Goal: Task Accomplishment & Management: Use online tool/utility

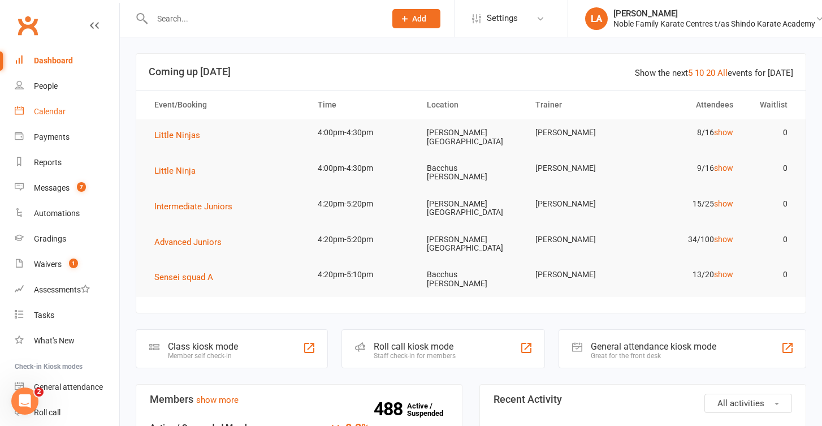
click at [54, 112] on div "Calendar" at bounding box center [50, 111] width 32 height 9
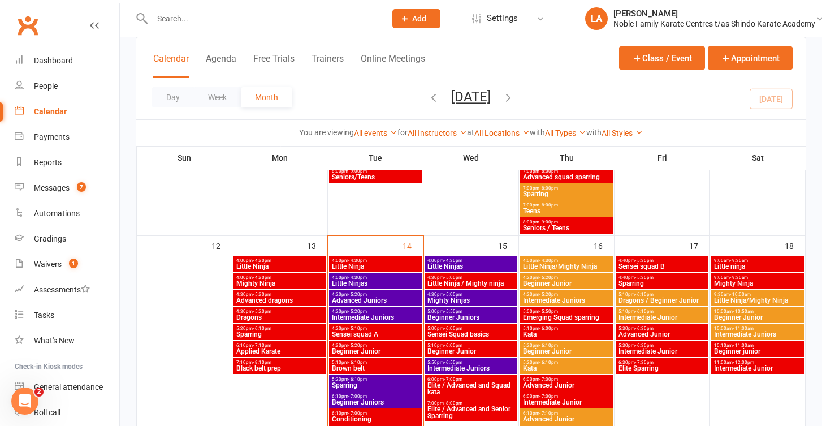
scroll to position [556, 0]
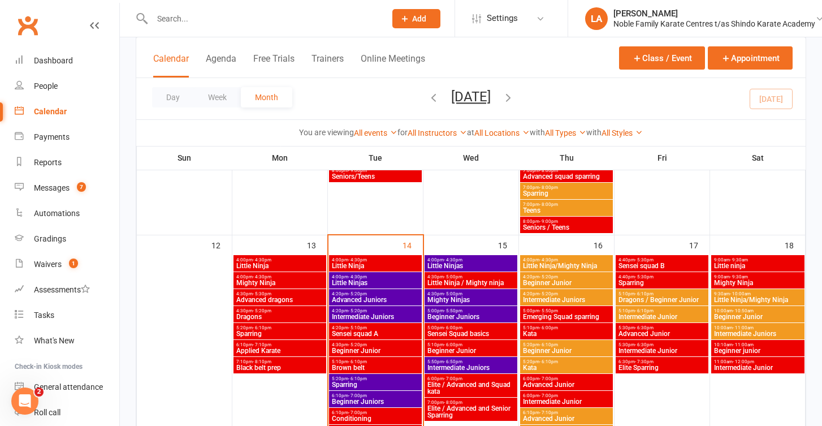
click at [279, 259] on span "4:00pm - 4:30pm" at bounding box center [280, 259] width 88 height 5
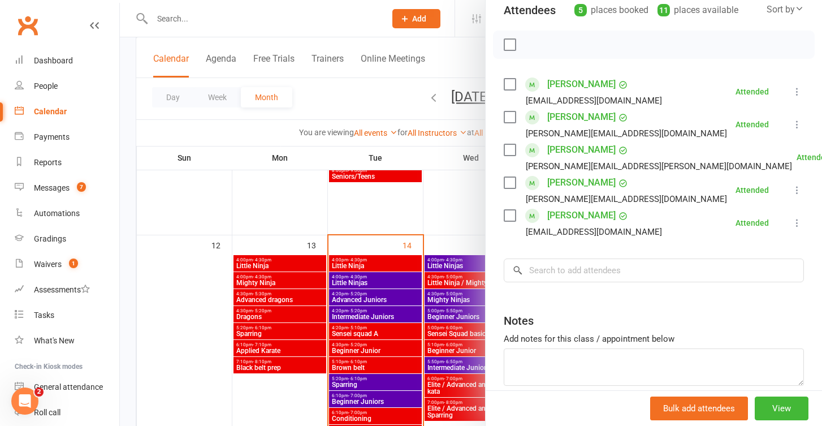
scroll to position [133, 0]
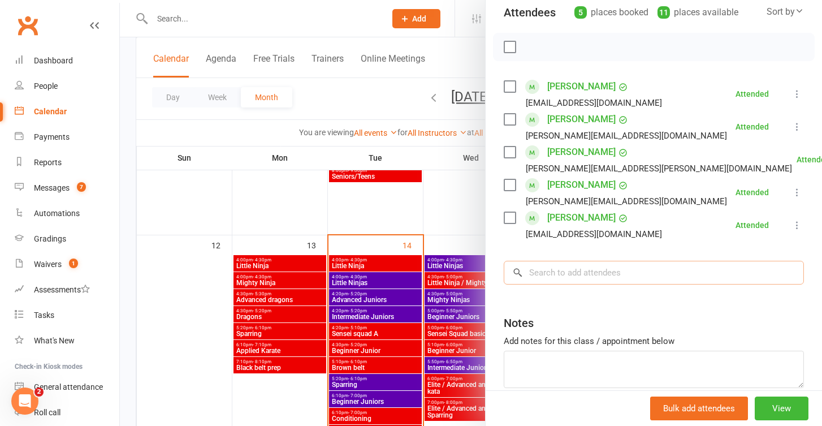
click at [582, 274] on input "search" at bounding box center [654, 273] width 300 height 24
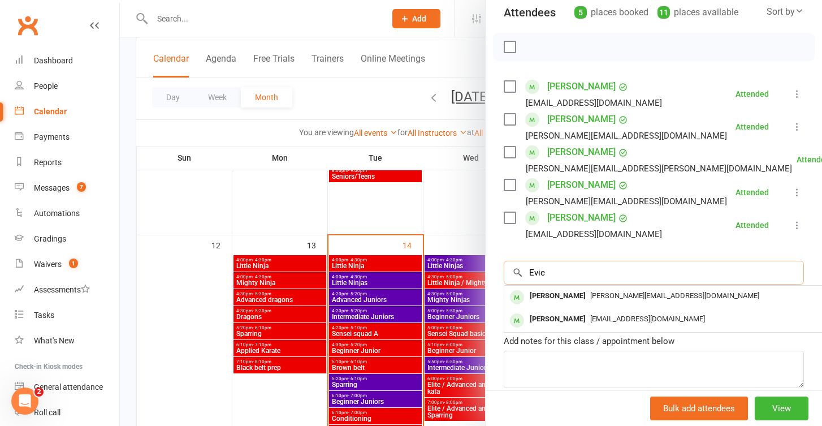
type input "Evie"
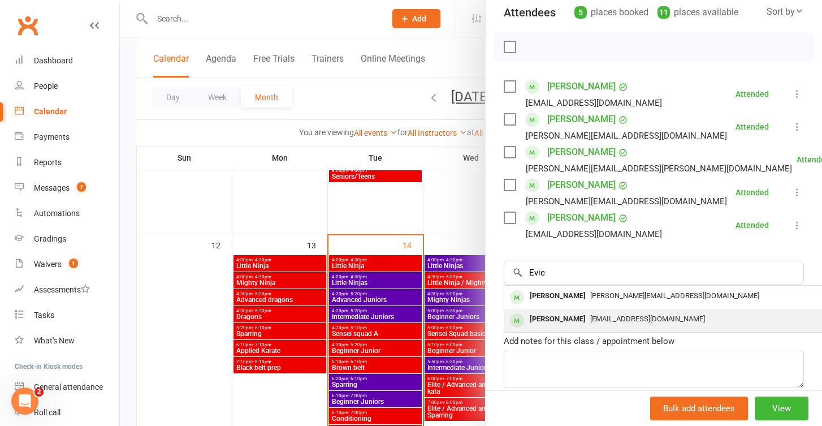
drag, startPoint x: 582, startPoint y: 274, endPoint x: 597, endPoint y: 321, distance: 49.2
click at [597, 321] on span "abwickson@gmail.com" at bounding box center [647, 318] width 115 height 8
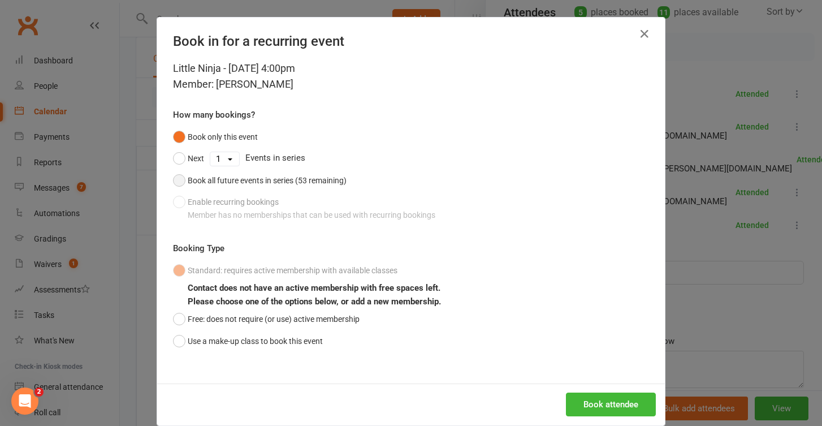
click at [179, 179] on button "Book all future events in series (53 remaining)" at bounding box center [260, 180] width 174 height 21
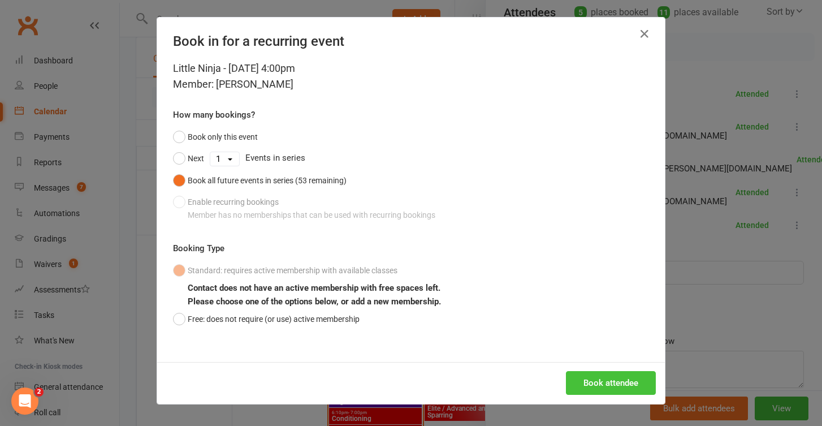
click at [596, 372] on button "Book attendee" at bounding box center [611, 383] width 90 height 24
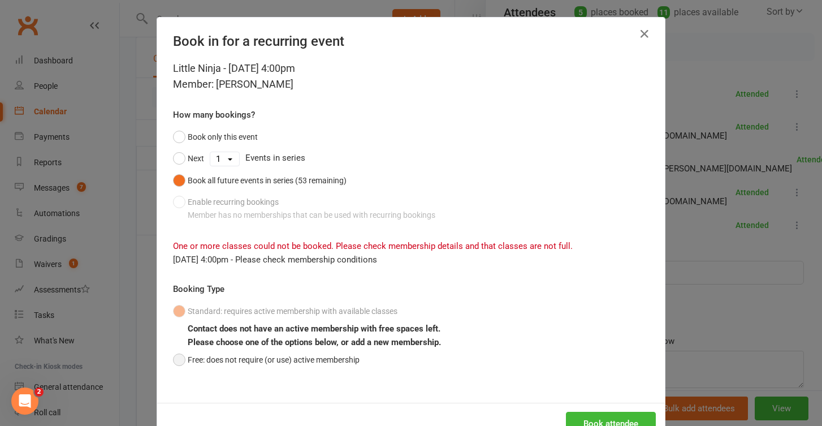
click at [181, 358] on button "Free: does not require (or use) active membership" at bounding box center [266, 359] width 187 height 21
click at [591, 416] on button "Book attendee" at bounding box center [611, 424] width 90 height 24
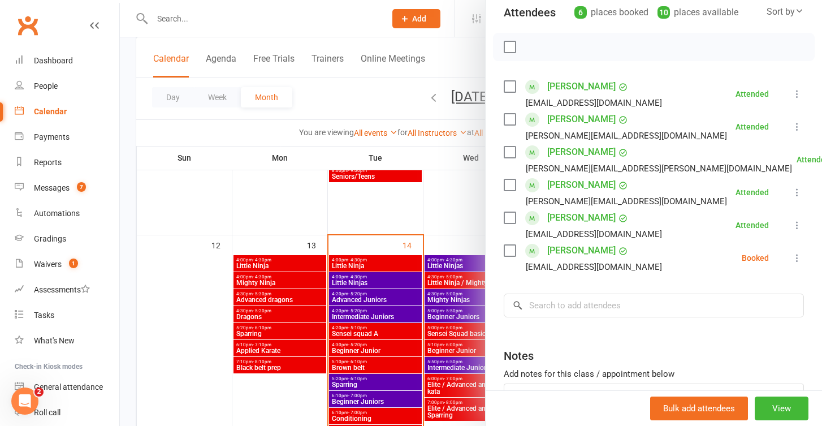
click at [793, 254] on icon at bounding box center [796, 257] width 11 height 11
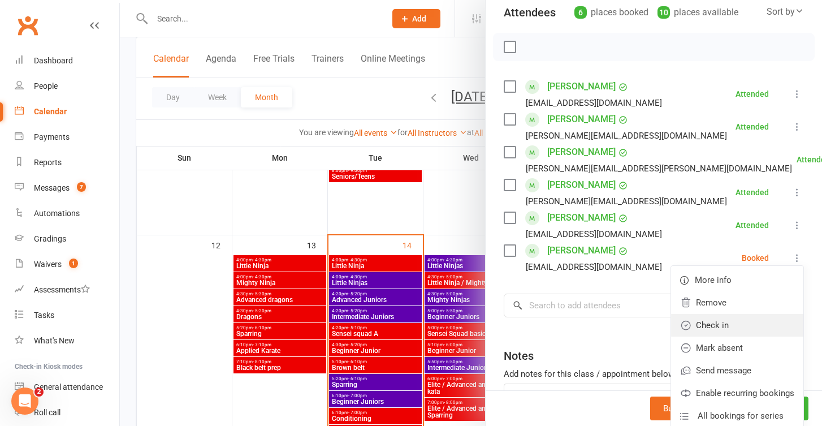
click at [723, 320] on link "Check in" at bounding box center [737, 325] width 132 height 23
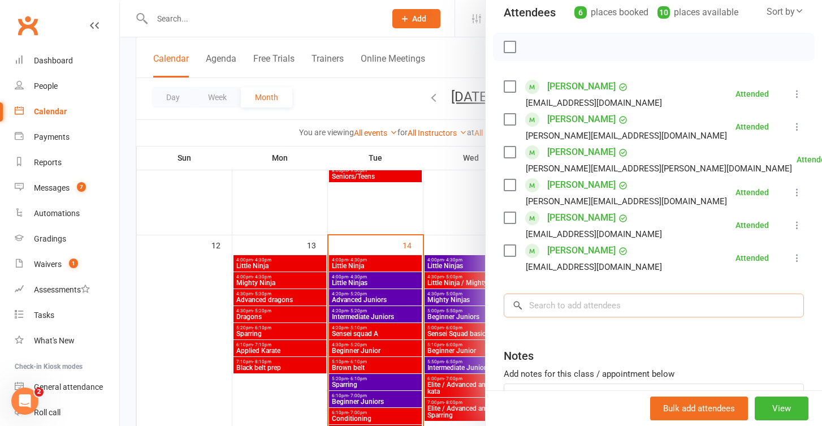
click at [558, 308] on input "search" at bounding box center [654, 305] width 300 height 24
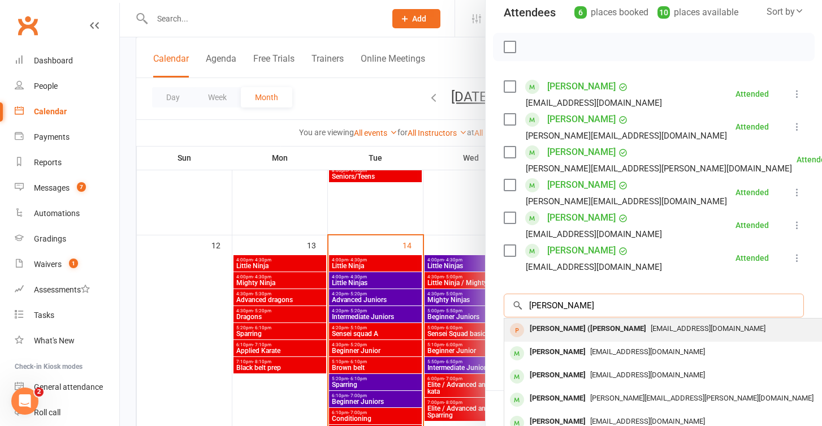
type input "eleanor"
click at [589, 330] on div "Eleanor (Ellie) Brien" at bounding box center [587, 329] width 125 height 16
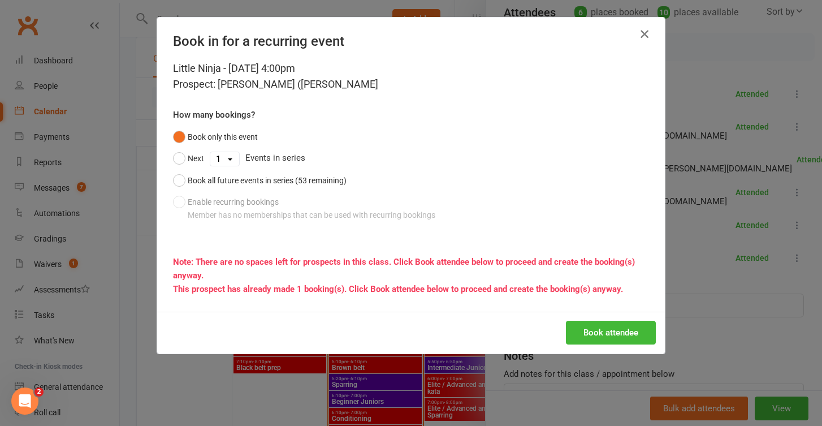
click at [644, 35] on icon "button" at bounding box center [645, 34] width 14 height 14
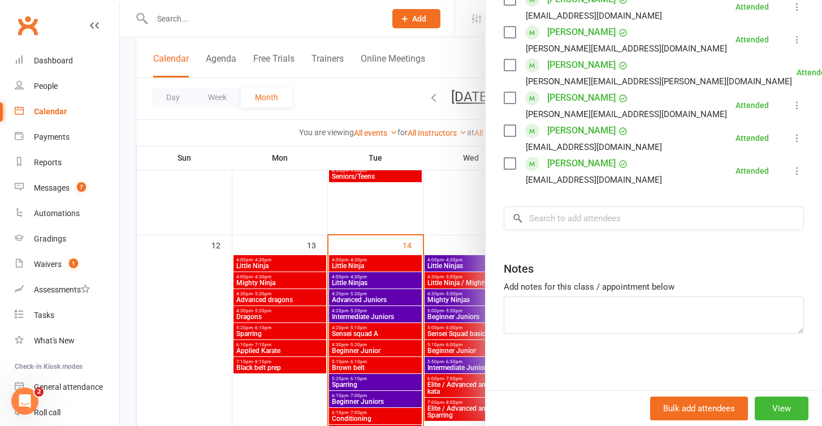
scroll to position [220, 0]
click at [597, 214] on input "search" at bounding box center [654, 218] width 300 height 24
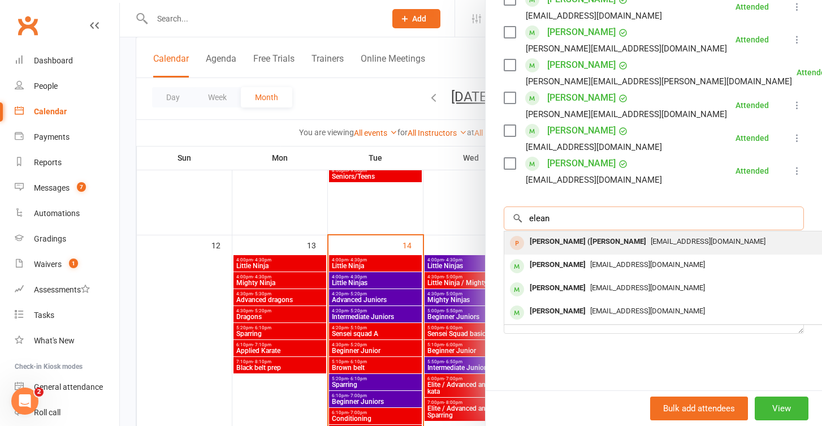
type input "elean"
click at [651, 240] on span "currierachael@gmail.com" at bounding box center [708, 241] width 115 height 8
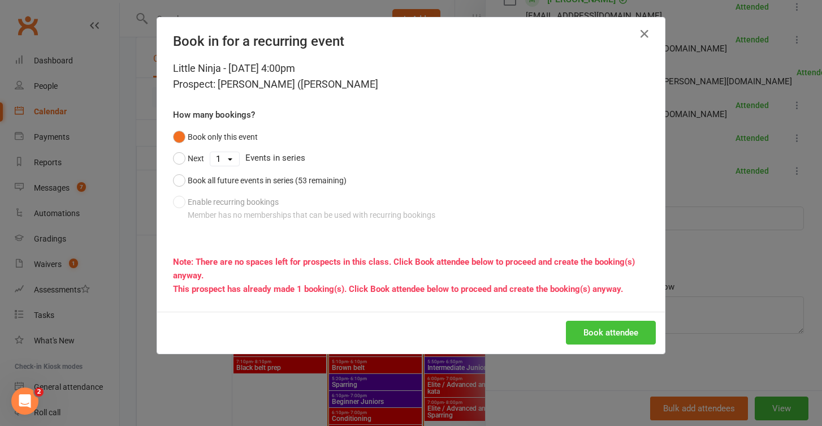
click at [591, 330] on button "Book attendee" at bounding box center [611, 333] width 90 height 24
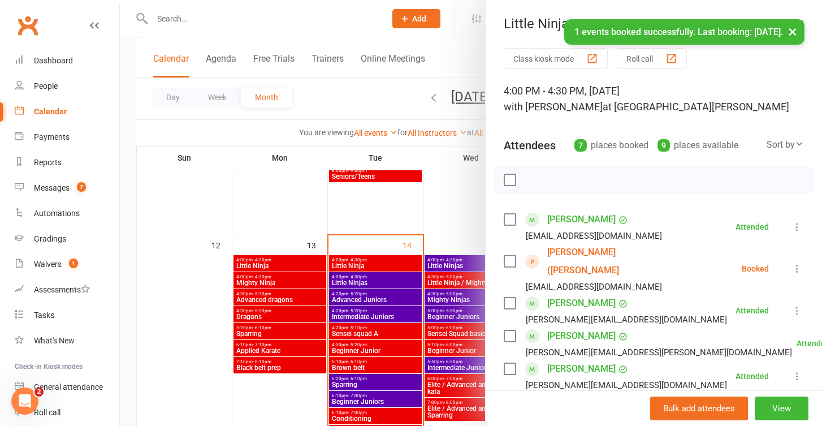
scroll to position [0, 0]
click at [796, 263] on icon at bounding box center [796, 268] width 11 height 11
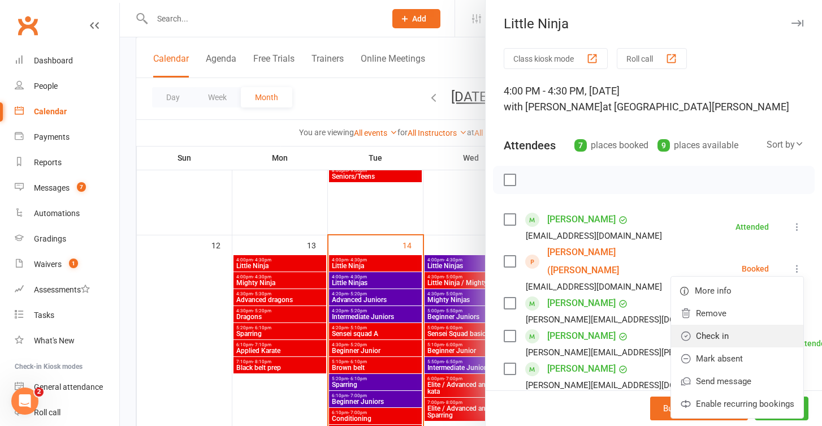
click at [743, 325] on link "Check in" at bounding box center [737, 335] width 132 height 23
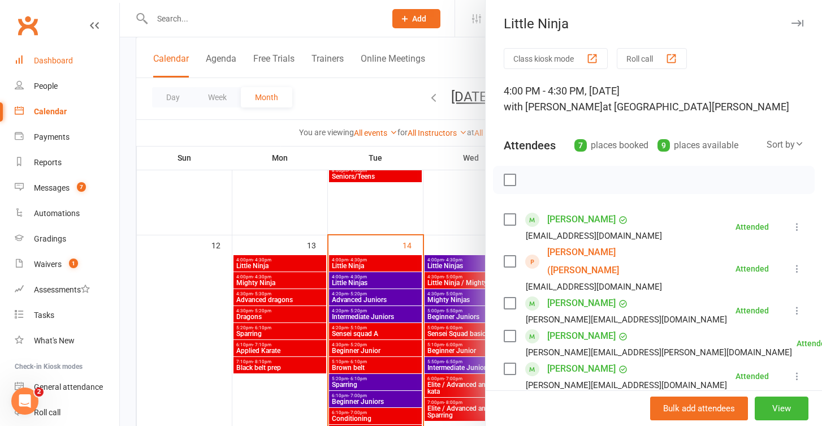
click at [60, 59] on div "Dashboard" at bounding box center [53, 60] width 39 height 9
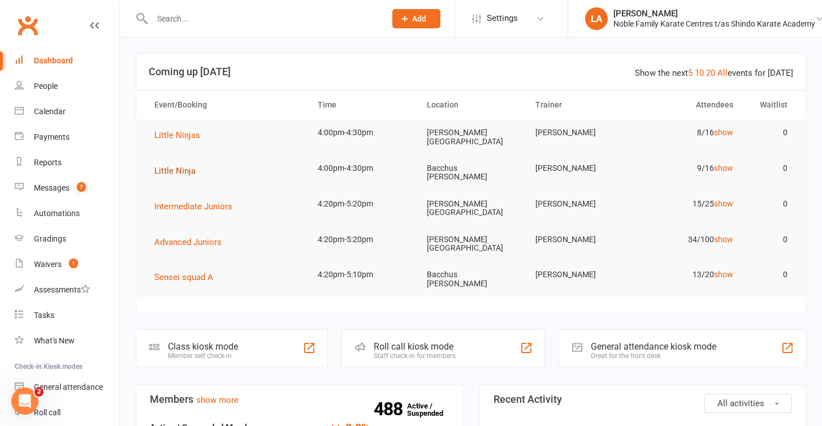
click at [184, 166] on span "Little Ninja" at bounding box center [174, 171] width 41 height 10
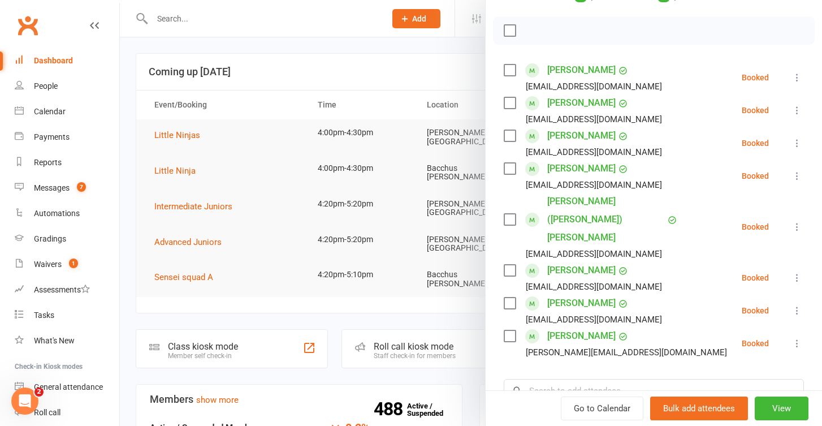
scroll to position [150, 0]
click at [64, 188] on div "Messages" at bounding box center [52, 187] width 36 height 9
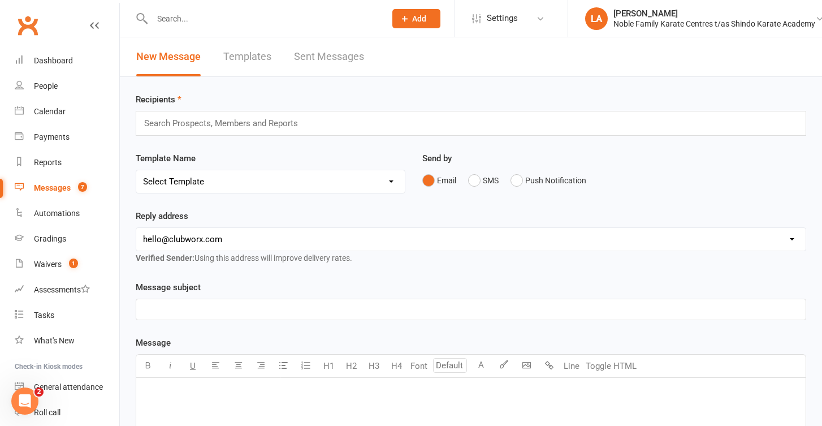
click at [327, 58] on link "Sent Messages" at bounding box center [329, 56] width 70 height 39
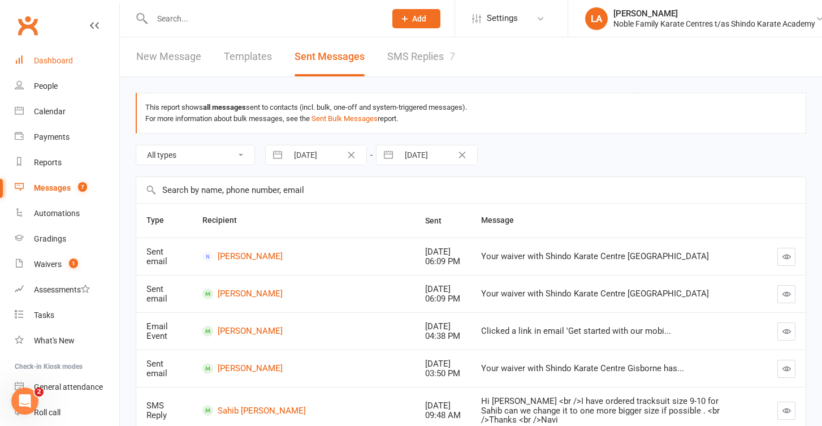
click at [65, 58] on div "Dashboard" at bounding box center [53, 60] width 39 height 9
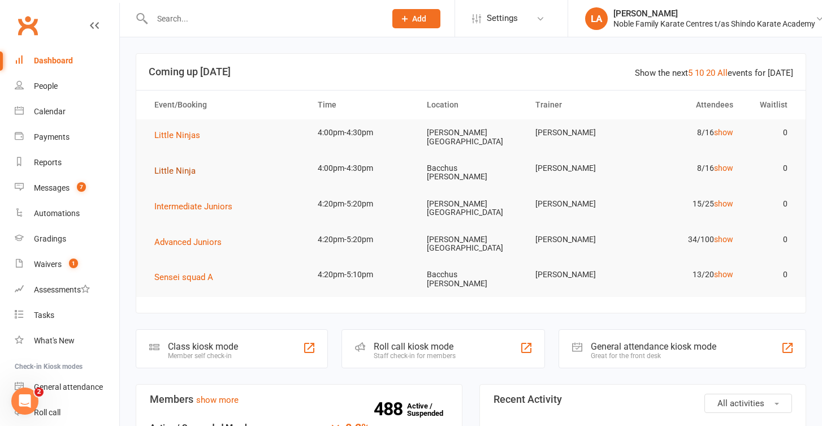
click at [161, 166] on span "Little Ninja" at bounding box center [174, 171] width 41 height 10
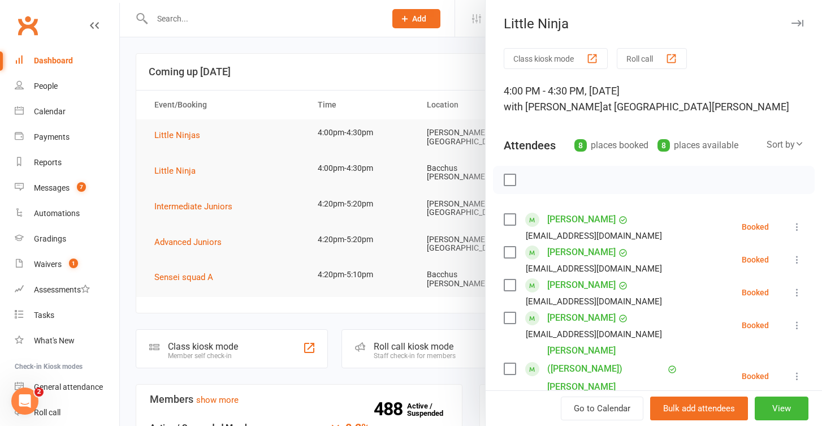
click at [649, 58] on button "Roll call" at bounding box center [652, 58] width 70 height 21
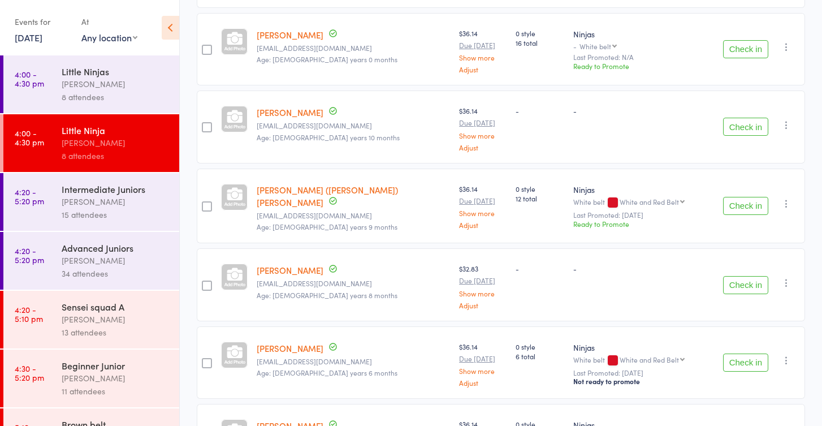
scroll to position [341, 0]
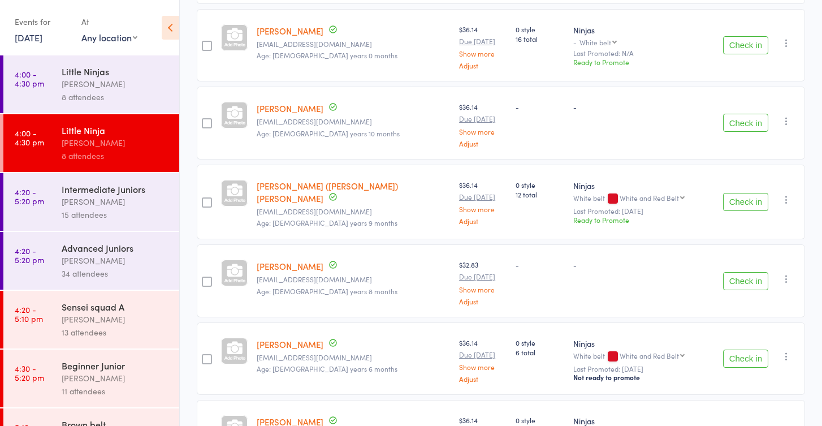
click at [746, 193] on button "Check in" at bounding box center [745, 202] width 45 height 18
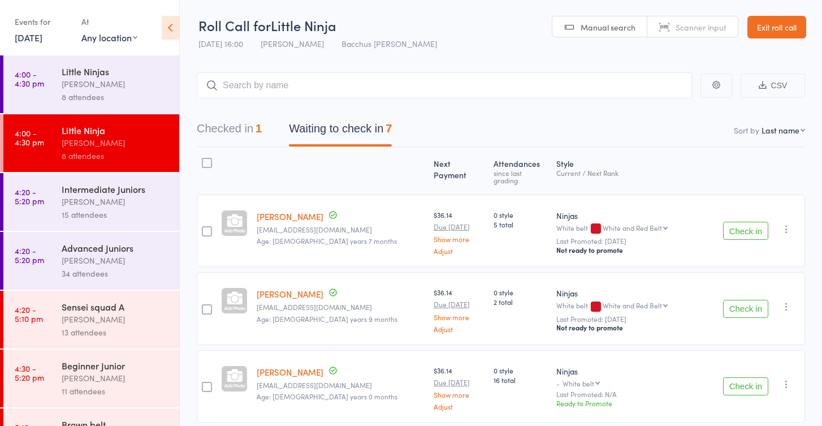
scroll to position [0, 0]
click at [225, 132] on button "Checked in 1" at bounding box center [229, 131] width 65 height 30
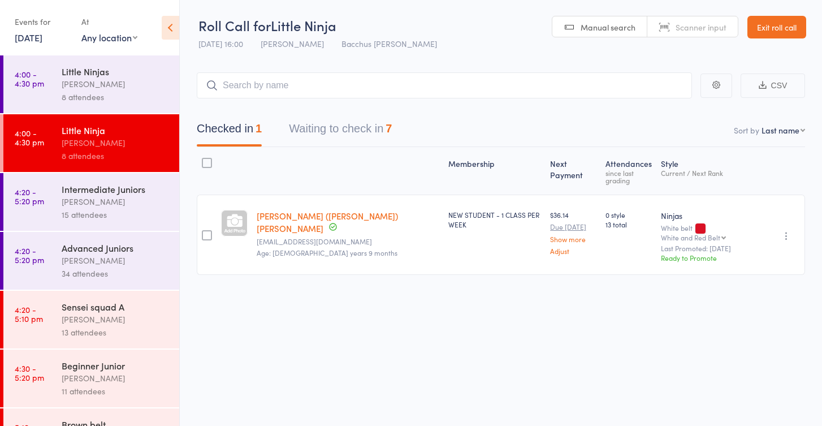
click at [321, 210] on link "[PERSON_NAME] ([PERSON_NAME]) [PERSON_NAME]" at bounding box center [327, 222] width 141 height 24
click at [376, 127] on button "Waiting to check in 7" at bounding box center [340, 131] width 103 height 30
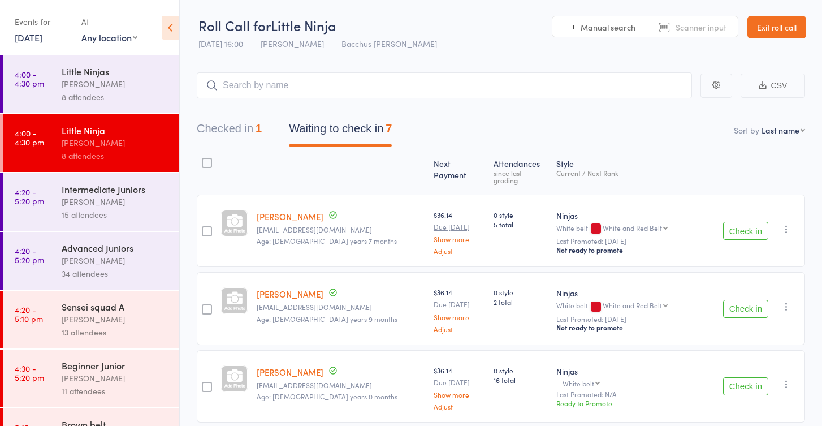
click at [729, 222] on button "Check in" at bounding box center [745, 231] width 45 height 18
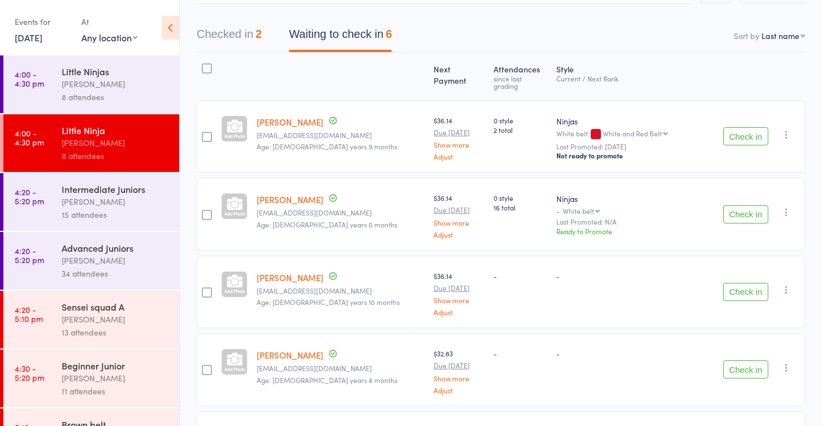
scroll to position [96, 0]
click at [734, 358] on button "Check in" at bounding box center [745, 367] width 45 height 18
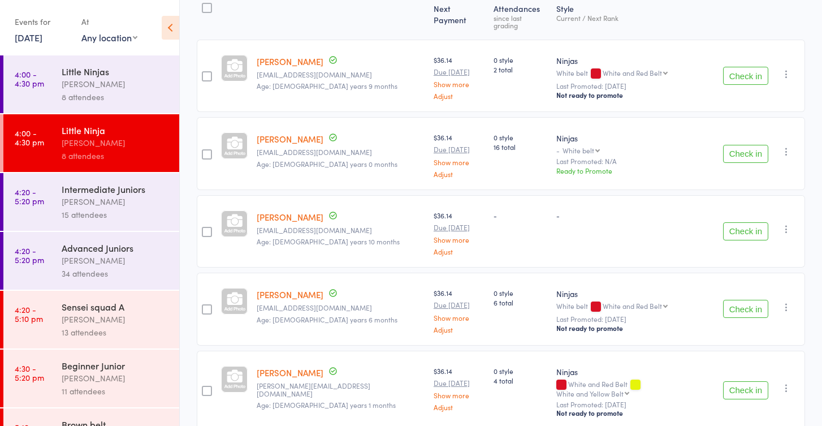
scroll to position [154, 0]
click at [751, 223] on button "Check in" at bounding box center [745, 232] width 45 height 18
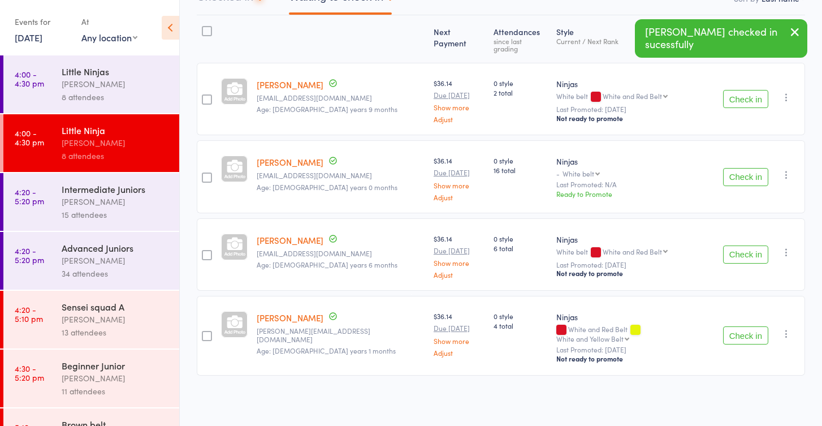
scroll to position [114, 0]
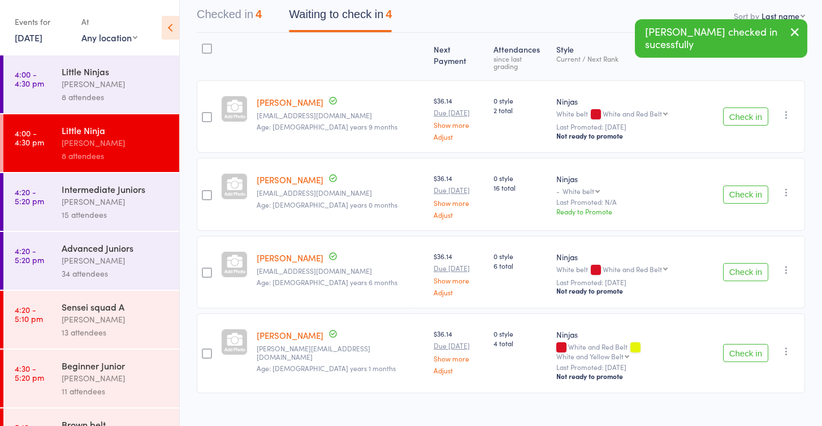
click at [763, 344] on button "Check in" at bounding box center [745, 353] width 45 height 18
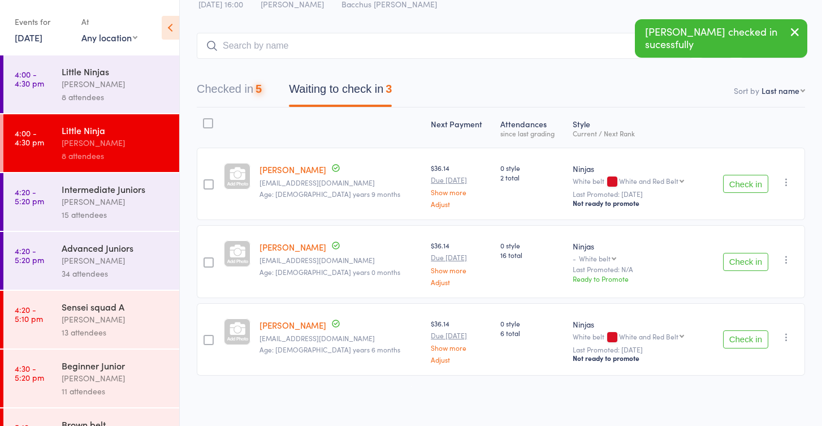
scroll to position [37, 0]
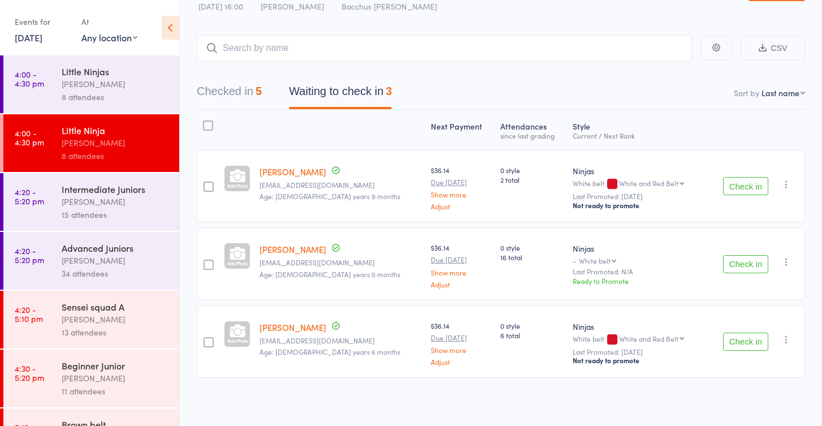
click at [117, 311] on div "Sensei squad A" at bounding box center [116, 306] width 108 height 12
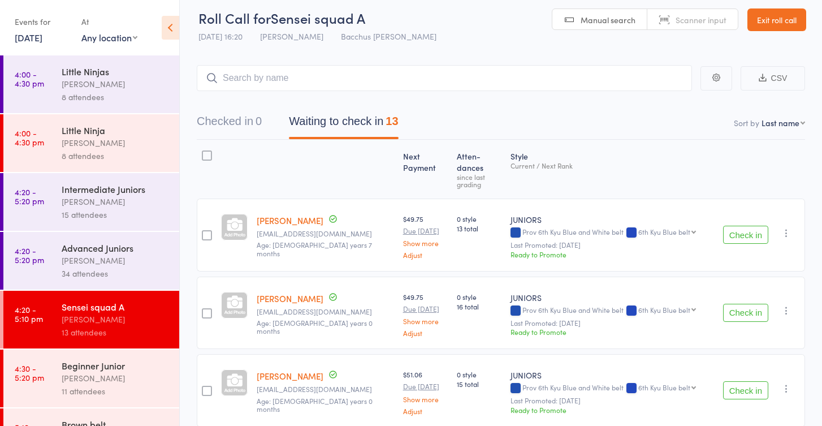
click at [331, 122] on button "Waiting to check in 13" at bounding box center [343, 124] width 109 height 30
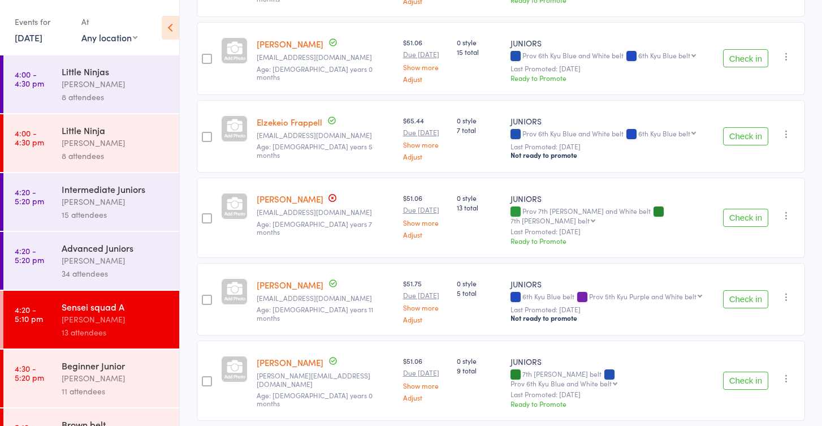
scroll to position [349, 0]
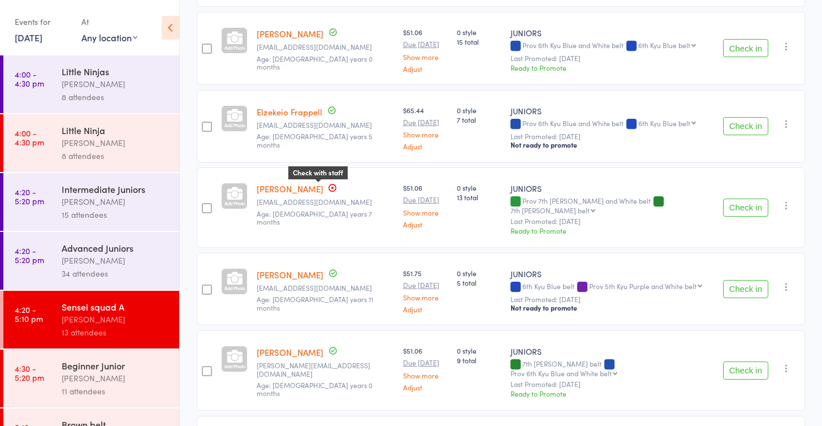
click at [328, 183] on icon at bounding box center [332, 187] width 9 height 9
click at [304, 183] on link "Ella Highgate" at bounding box center [290, 189] width 67 height 12
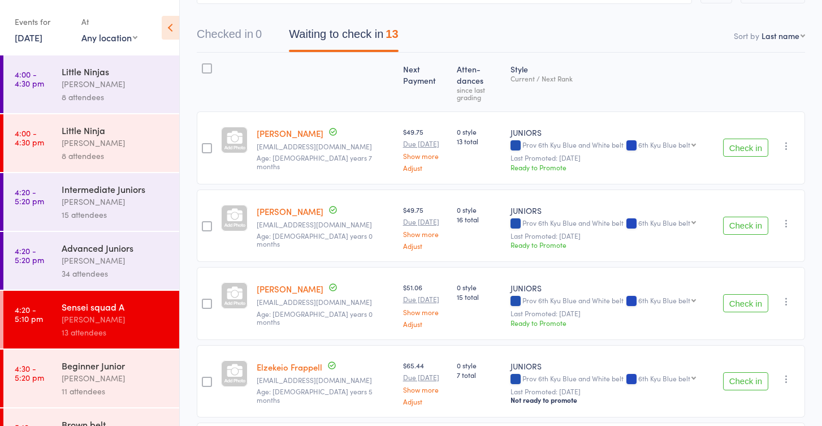
scroll to position [0, 0]
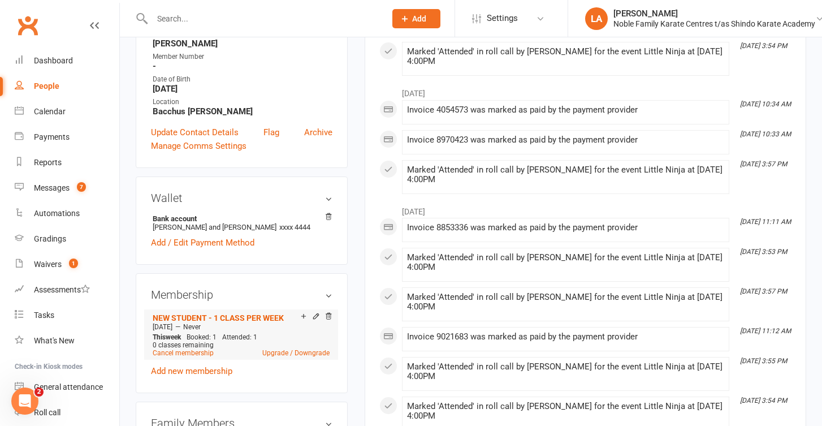
scroll to position [292, 0]
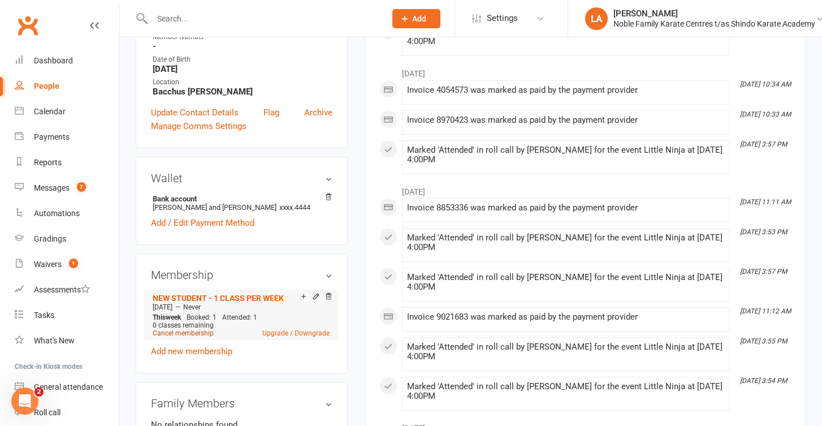
click at [203, 329] on link "Cancel membership" at bounding box center [183, 333] width 61 height 8
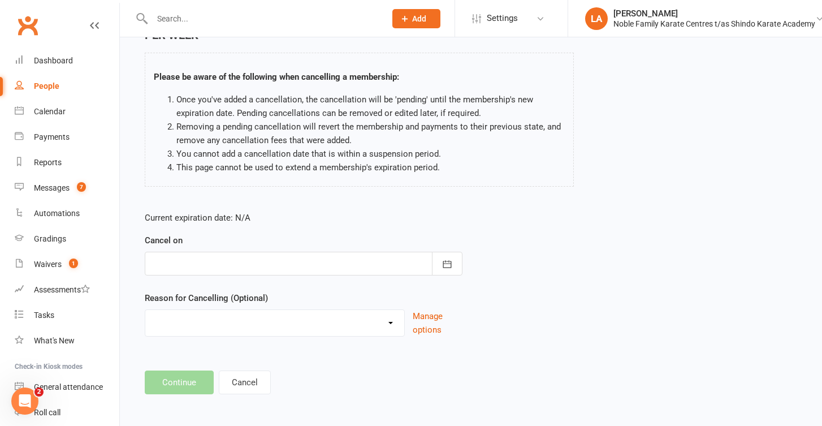
scroll to position [72, 0]
click at [444, 259] on icon "button" at bounding box center [446, 264] width 11 height 11
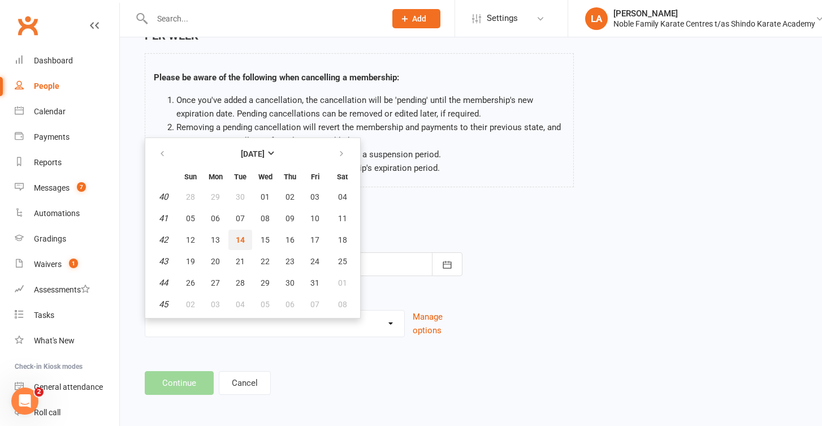
click at [237, 235] on span "14" at bounding box center [240, 239] width 9 height 9
type input "[DATE]"
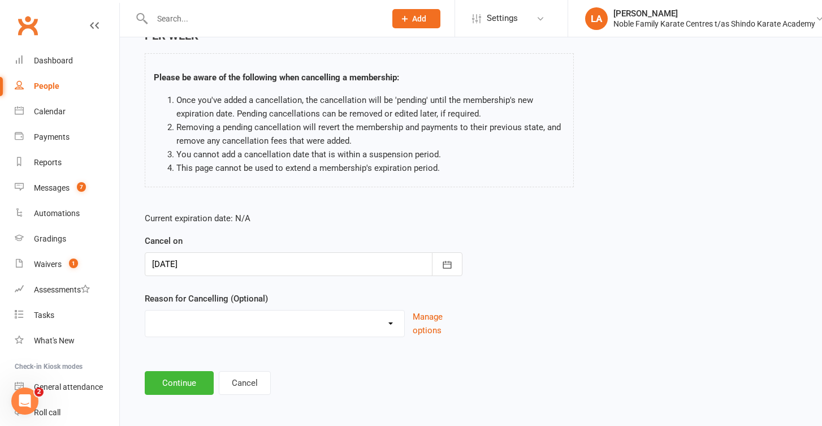
select select "2"
click at [198, 386] on div "Current expiration date: N/A Cancel on 14 Oct 2025 October 2025 Sun Mon Tue Wed…" at bounding box center [303, 306] width 335 height 207
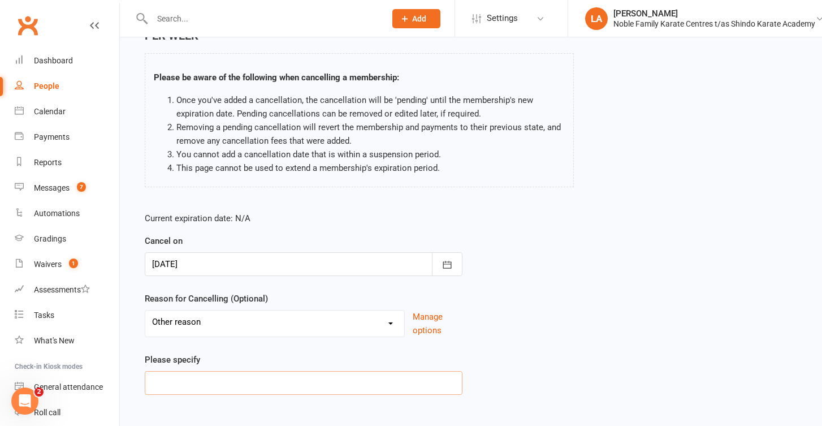
click at [198, 374] on input at bounding box center [304, 383] width 318 height 24
type input "moving house"
click at [327, 406] on main "Tobias (Toby) McCarthy - NEW STUDENT - 1 CLASS PER WEEK Please be aware of the …" at bounding box center [471, 234] width 670 height 435
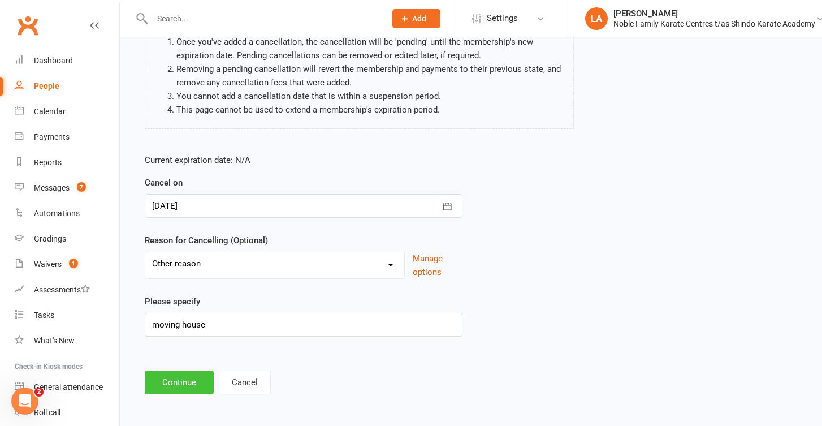
scroll to position [129, 0]
click at [181, 371] on button "Continue" at bounding box center [179, 383] width 69 height 24
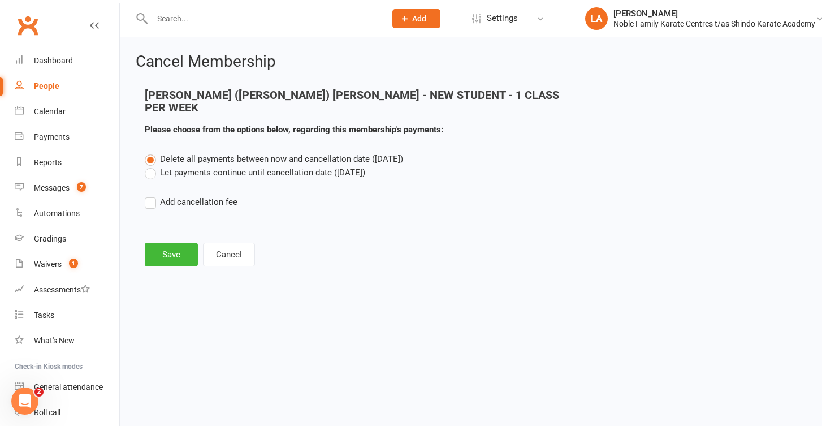
click at [152, 166] on label "Let payments continue until cancellation date (Oct 14, 2025)" at bounding box center [255, 173] width 220 height 14
click at [152, 166] on input "Let payments continue until cancellation date (Oct 14, 2025)" at bounding box center [148, 166] width 7 height 0
click at [172, 243] on button "Save" at bounding box center [171, 255] width 53 height 24
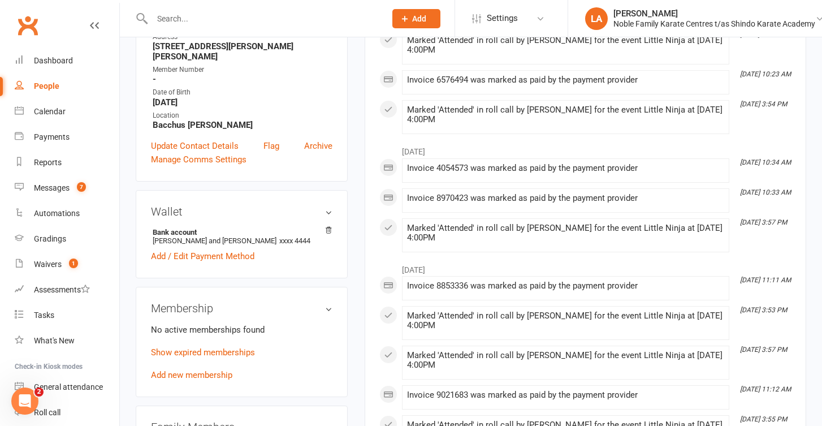
scroll to position [254, 0]
click at [330, 226] on icon at bounding box center [329, 229] width 6 height 6
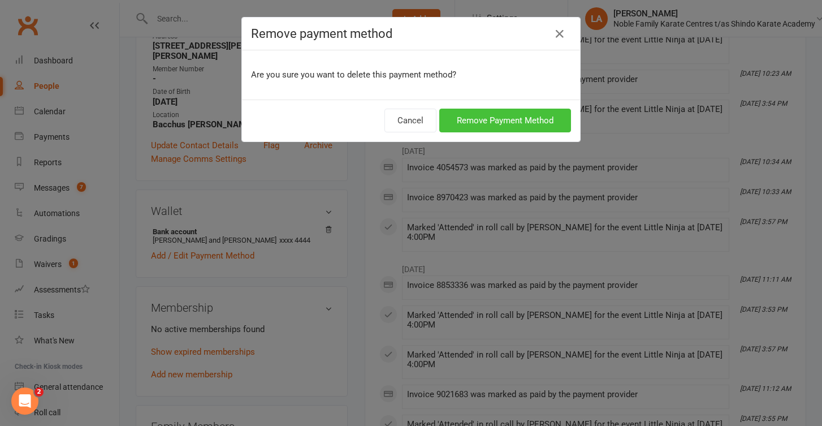
click at [510, 123] on button "Remove Payment Method" at bounding box center [505, 121] width 132 height 24
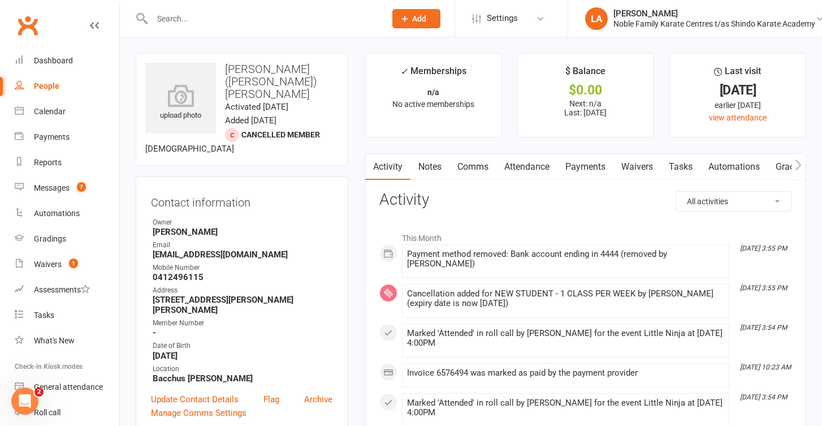
scroll to position [0, 0]
click at [320, 392] on link "Archive" at bounding box center [318, 399] width 28 height 14
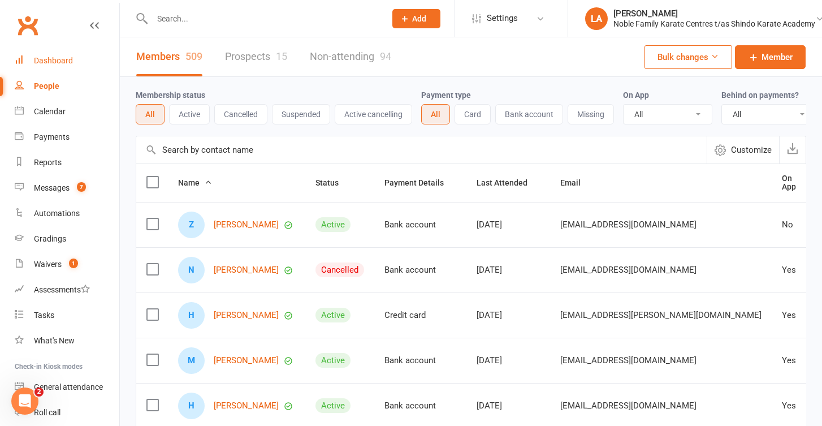
click at [58, 62] on div "Dashboard" at bounding box center [53, 60] width 39 height 9
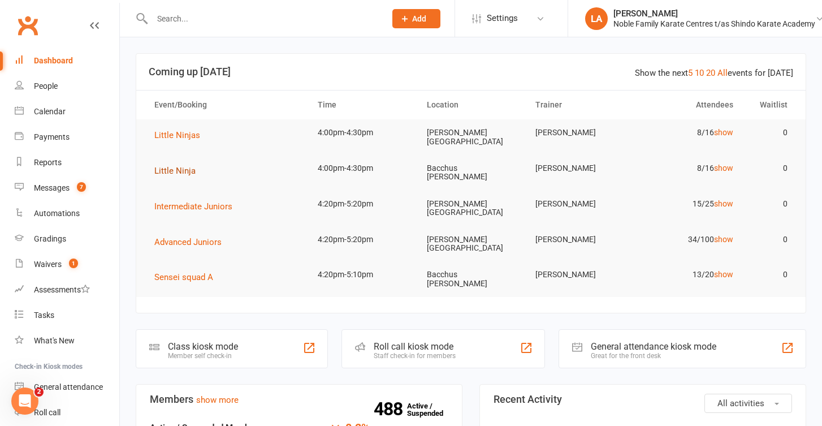
click at [166, 167] on span "Little Ninja" at bounding box center [174, 171] width 41 height 10
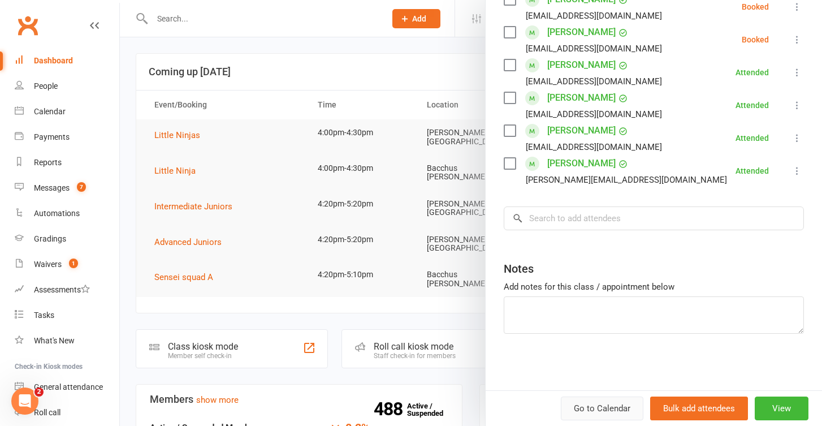
scroll to position [253, 0]
click at [607, 401] on link "Go to Calendar" at bounding box center [602, 408] width 83 height 24
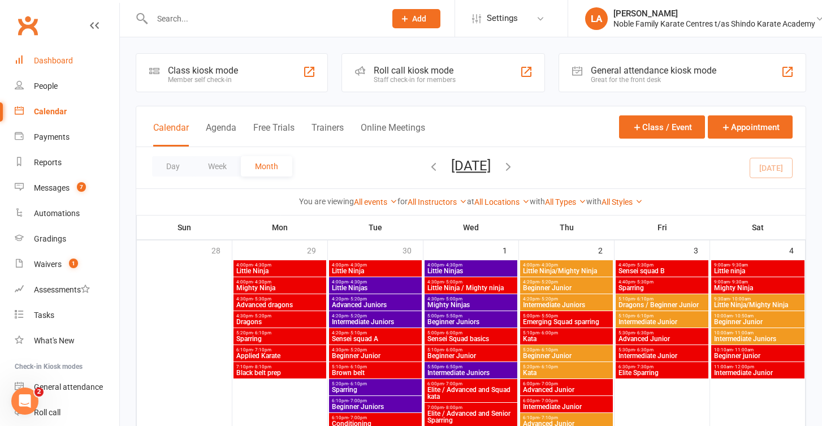
click at [64, 58] on div "Dashboard" at bounding box center [53, 60] width 39 height 9
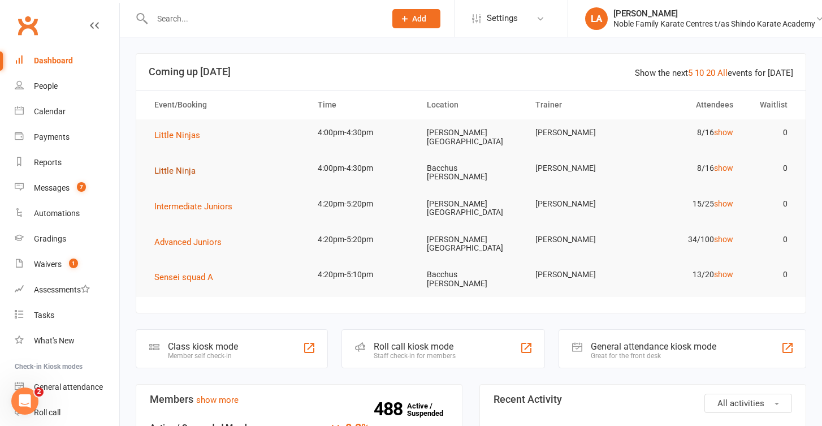
click at [182, 166] on span "Little Ninja" at bounding box center [174, 171] width 41 height 10
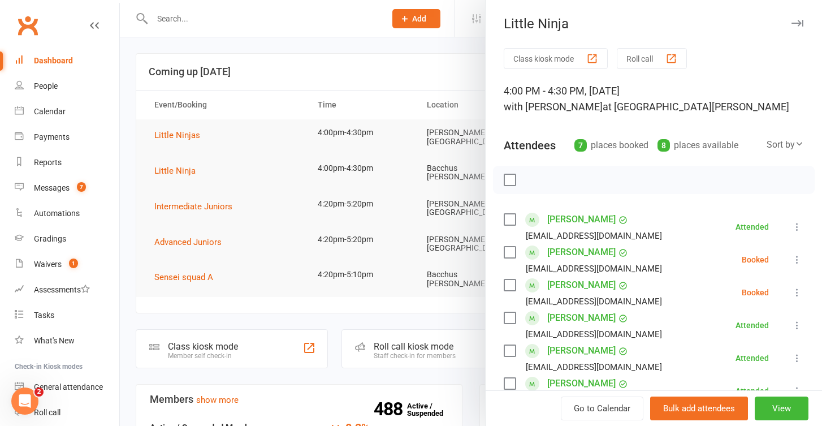
click at [641, 61] on button "Roll call" at bounding box center [652, 58] width 70 height 21
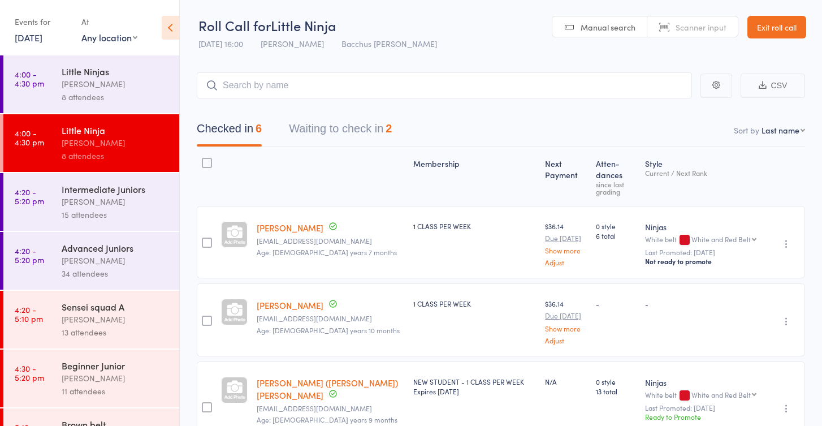
click at [350, 129] on button "Waiting to check in 2" at bounding box center [340, 131] width 103 height 30
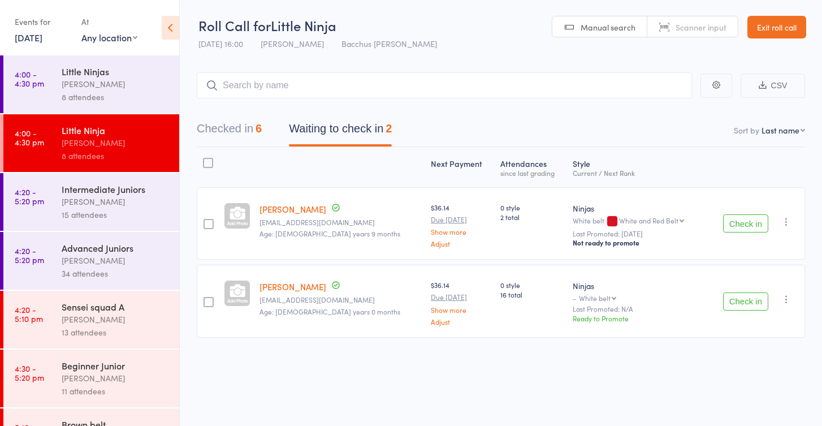
click at [299, 209] on link "[PERSON_NAME]" at bounding box center [292, 209] width 67 height 12
click at [80, 311] on div "Sensei squad A" at bounding box center [116, 306] width 108 height 12
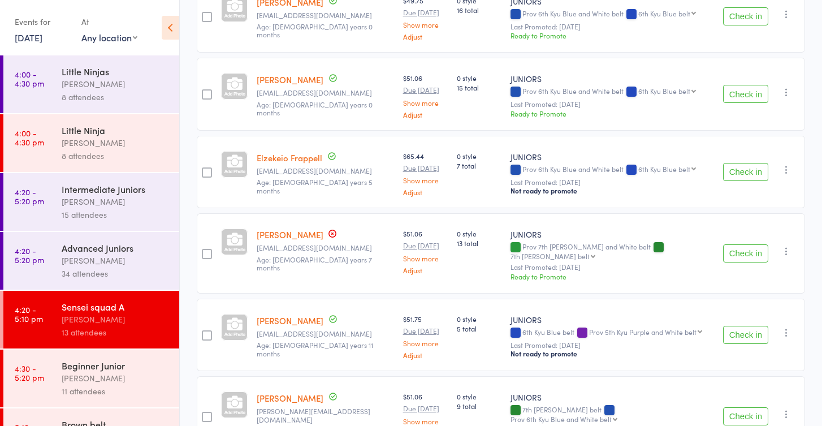
scroll to position [304, 0]
click at [741, 244] on button "Check in" at bounding box center [745, 253] width 45 height 18
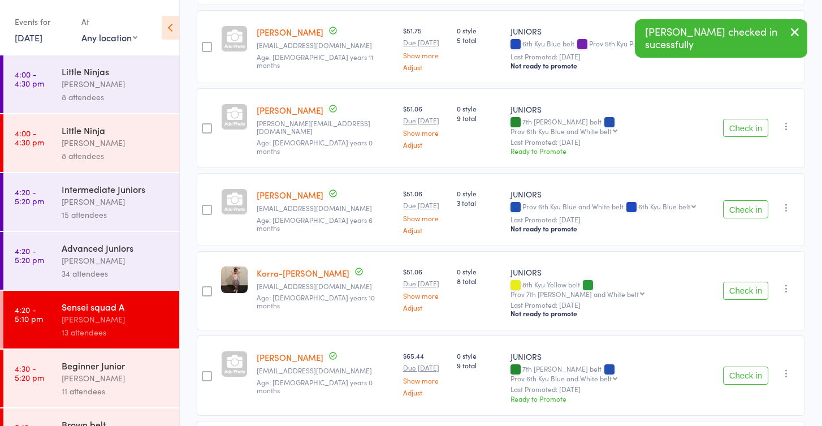
scroll to position [508, 0]
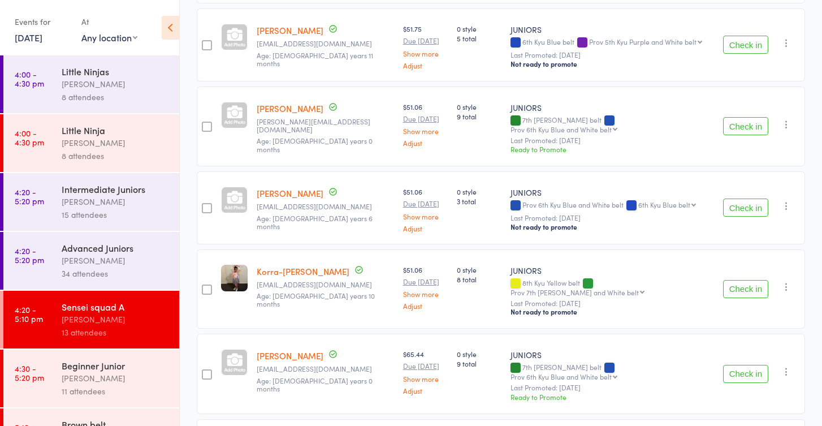
click at [741, 280] on button "Check in" at bounding box center [745, 289] width 45 height 18
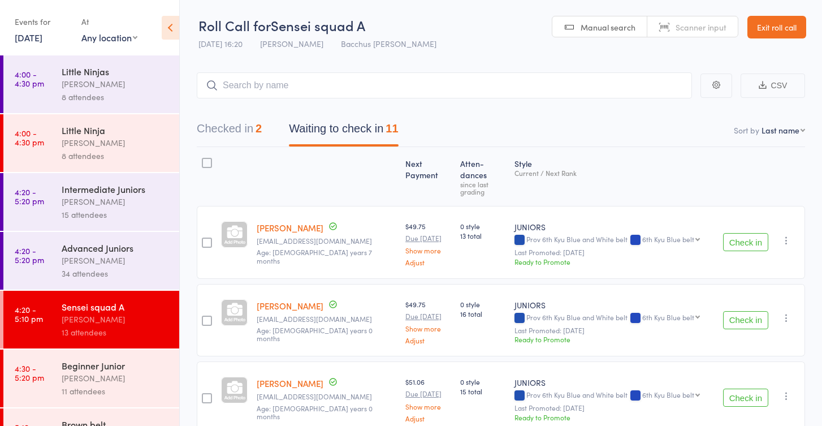
scroll to position [0, 0]
click at [742, 311] on button "Check in" at bounding box center [745, 320] width 45 height 18
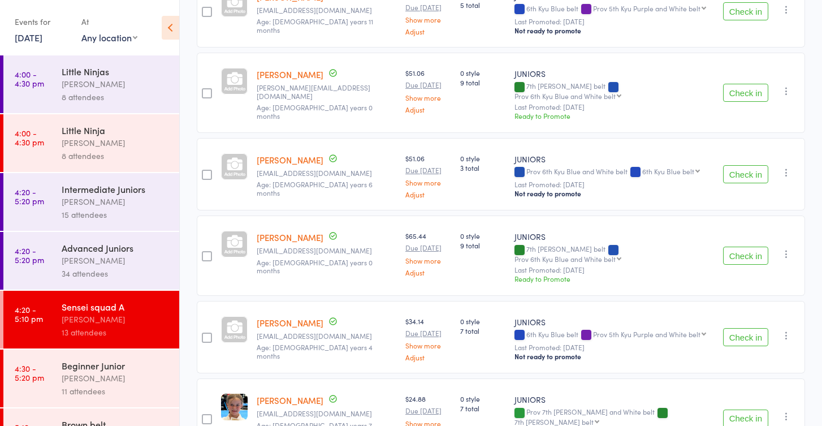
scroll to position [376, 0]
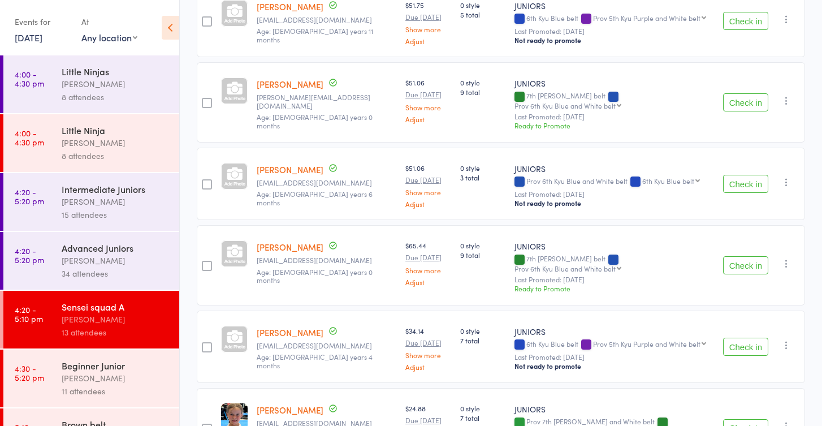
click at [745, 175] on button "Check in" at bounding box center [745, 184] width 45 height 18
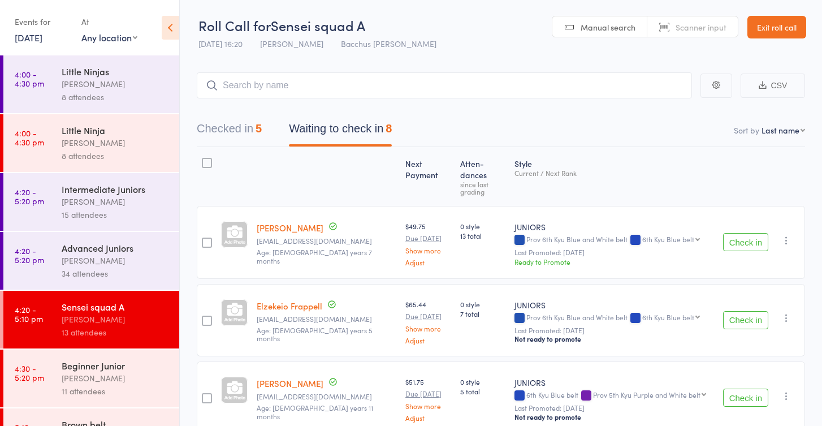
scroll to position [0, 0]
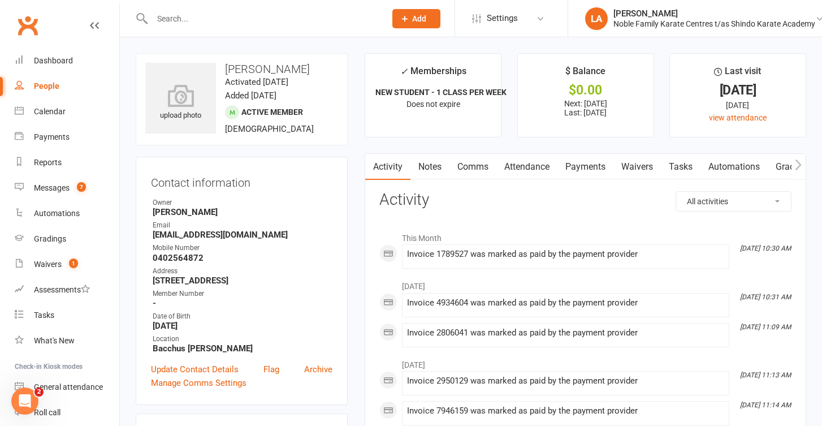
click at [578, 163] on link "Payments" at bounding box center [585, 167] width 56 height 26
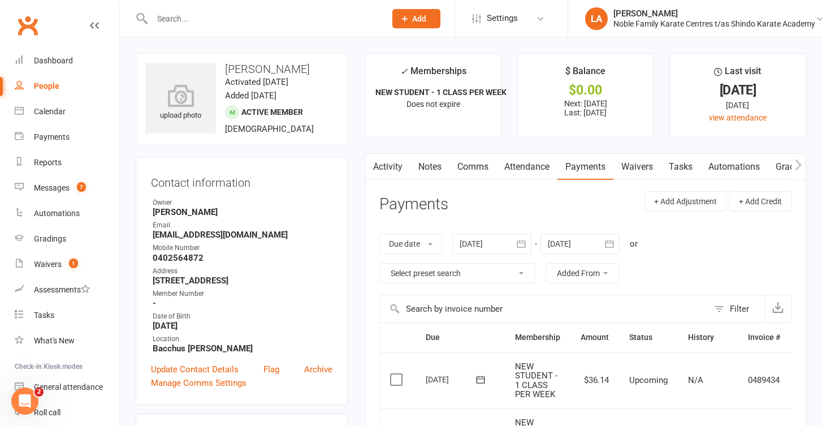
click at [534, 167] on link "Attendance" at bounding box center [526, 167] width 61 height 26
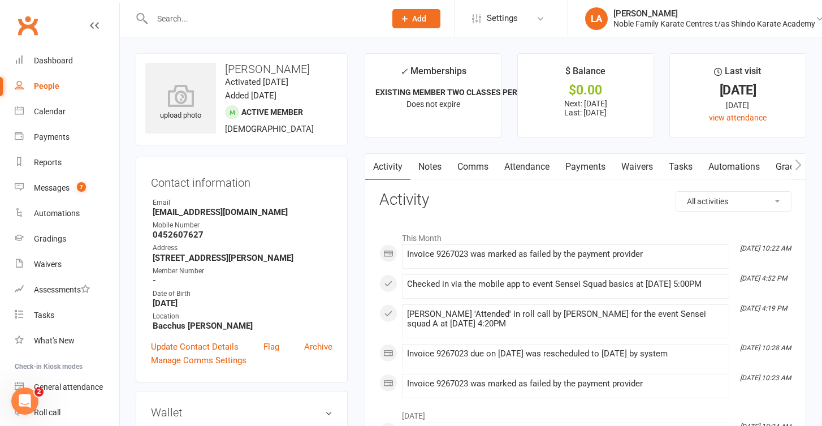
click at [582, 166] on link "Payments" at bounding box center [585, 167] width 56 height 26
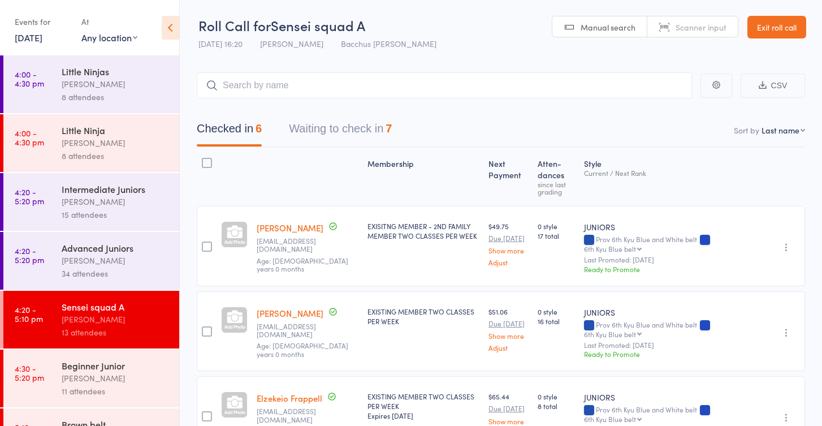
click at [89, 384] on div "[PERSON_NAME]" at bounding box center [116, 377] width 108 height 13
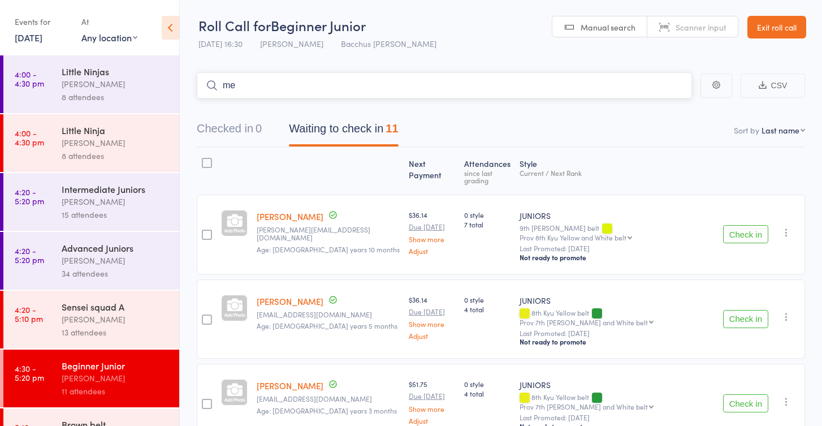
type input "m"
click at [781, 27] on link "Exit roll call" at bounding box center [776, 27] width 59 height 23
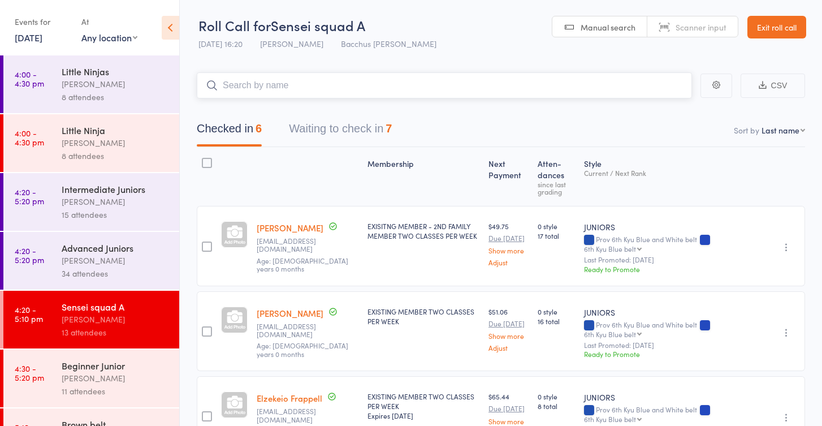
click at [378, 132] on button "Waiting to check in 7" at bounding box center [340, 131] width 103 height 30
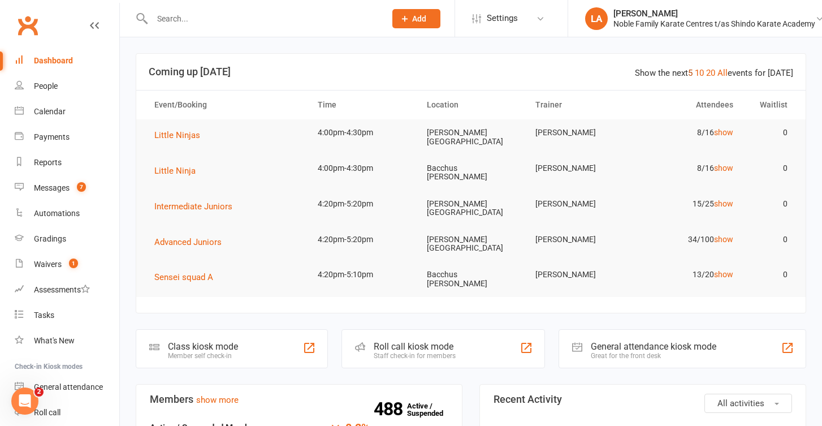
click at [692, 72] on link "5" at bounding box center [690, 73] width 5 height 10
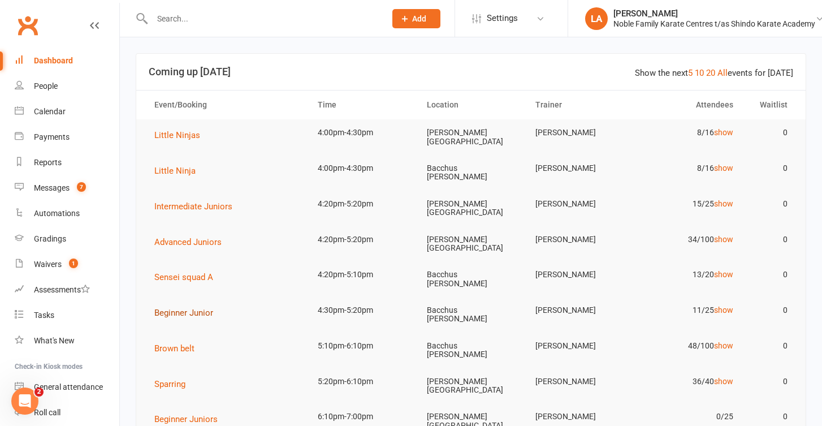
click at [190, 308] on span "Beginner Junior" at bounding box center [183, 313] width 59 height 10
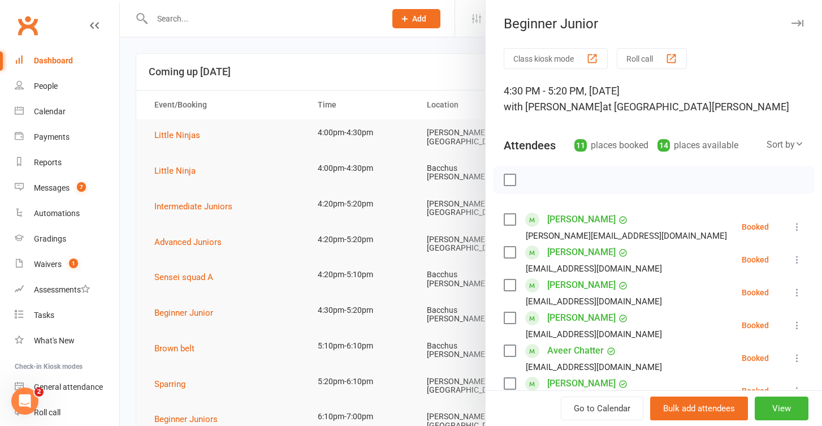
click at [638, 57] on button "Roll call" at bounding box center [652, 58] width 70 height 21
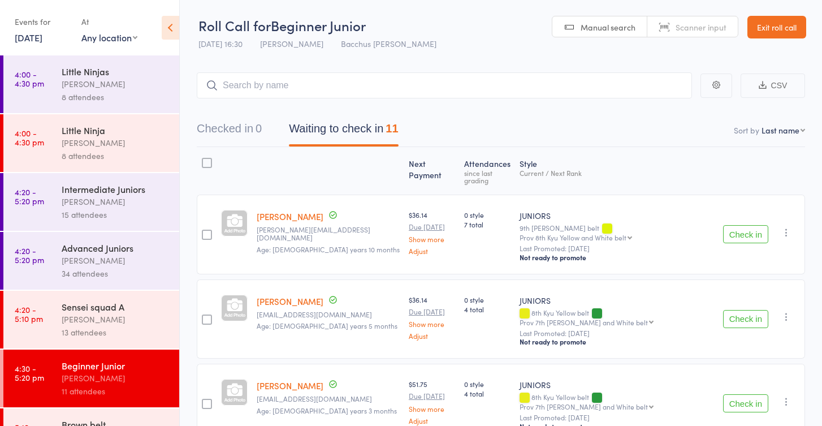
click at [750, 225] on button "Check in" at bounding box center [745, 234] width 45 height 18
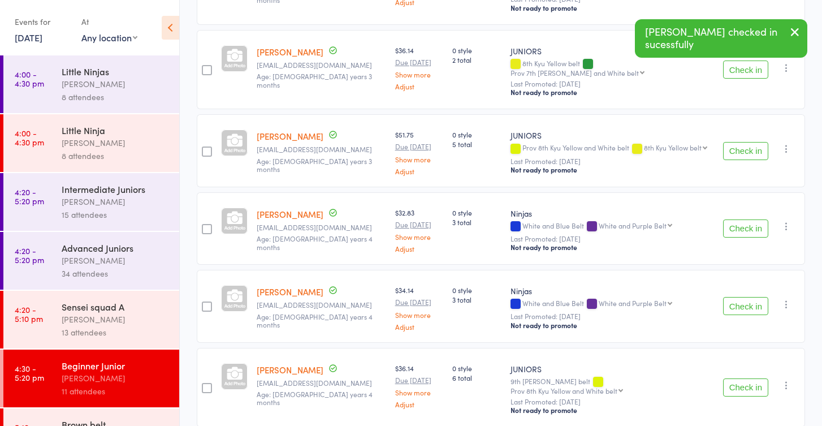
scroll to position [419, 0]
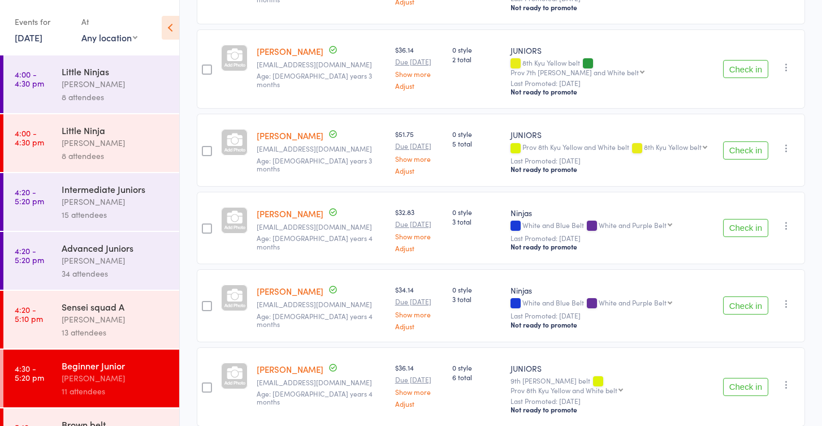
click at [738, 378] on button "Check in" at bounding box center [745, 387] width 45 height 18
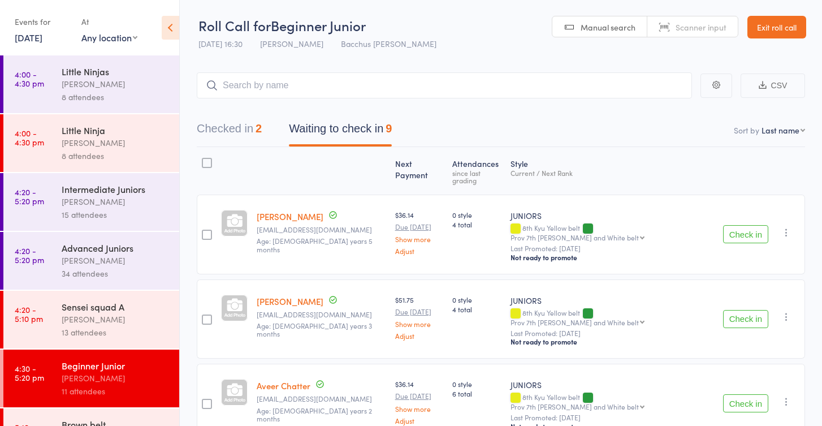
scroll to position [0, 0]
click at [772, 28] on link "Exit roll call" at bounding box center [776, 27] width 59 height 23
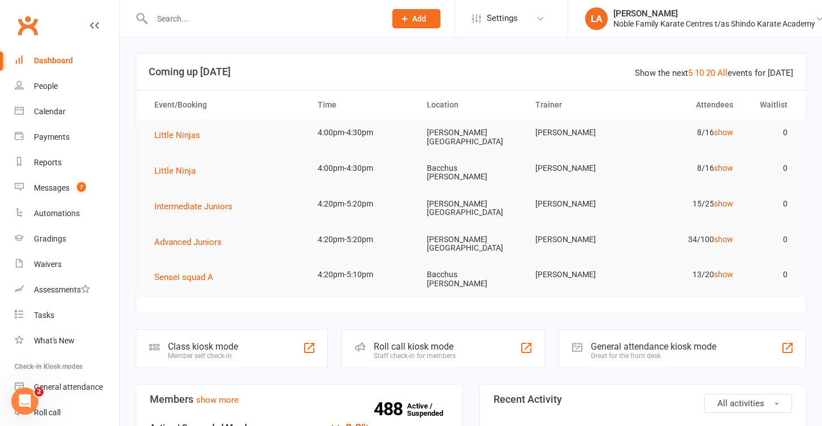
click at [411, 21] on button "Add" at bounding box center [416, 18] width 48 height 19
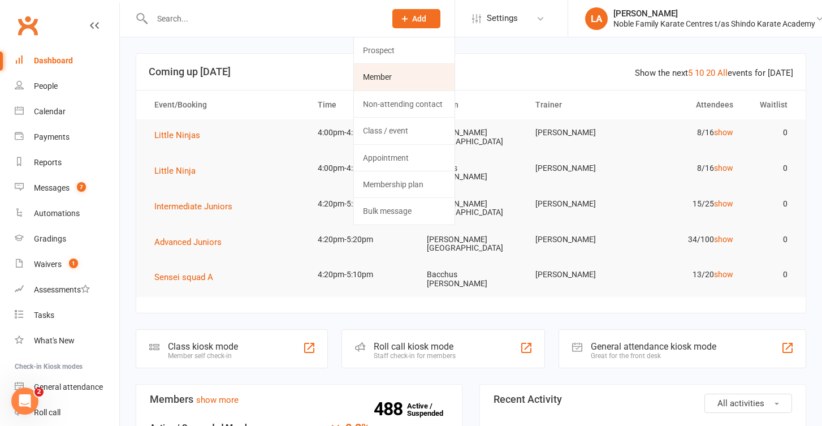
click at [376, 81] on link "Member" at bounding box center [404, 77] width 101 height 26
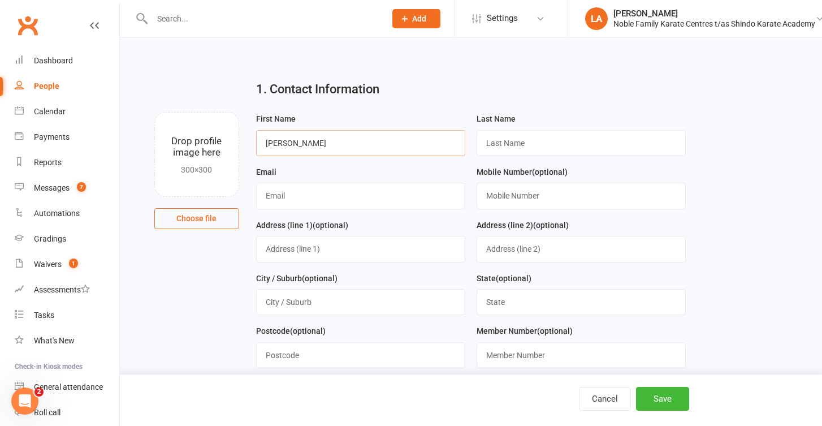
type input "[PERSON_NAME]"
type input "Merrett"
type input "[EMAIL_ADDRESS][DOMAIN_NAME]"
type input "0488769896"
type input "8 Sirius Way"
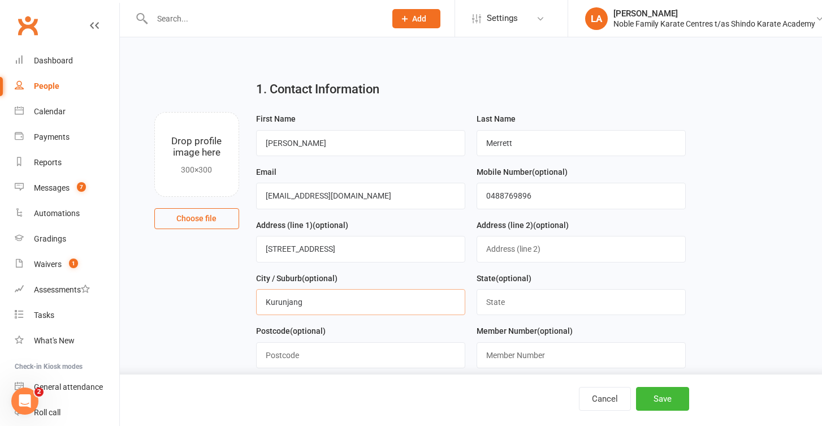
type input "Kurunjang"
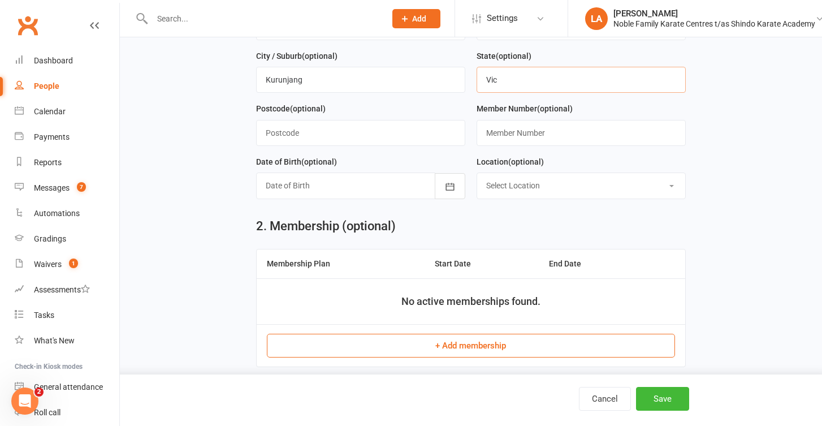
scroll to position [272, 0]
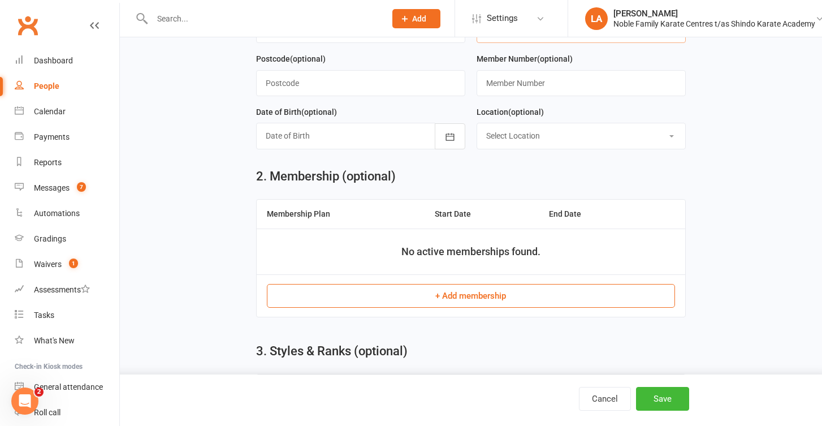
type input "Vic"
type input "3337"
click at [447, 133] on icon "button" at bounding box center [449, 136] width 11 height 11
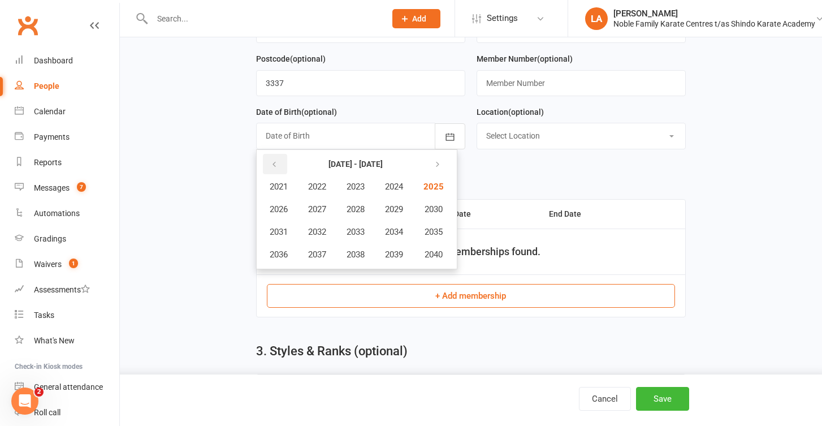
click at [274, 164] on icon "button" at bounding box center [274, 164] width 8 height 9
click at [358, 234] on span "2013" at bounding box center [356, 232] width 18 height 10
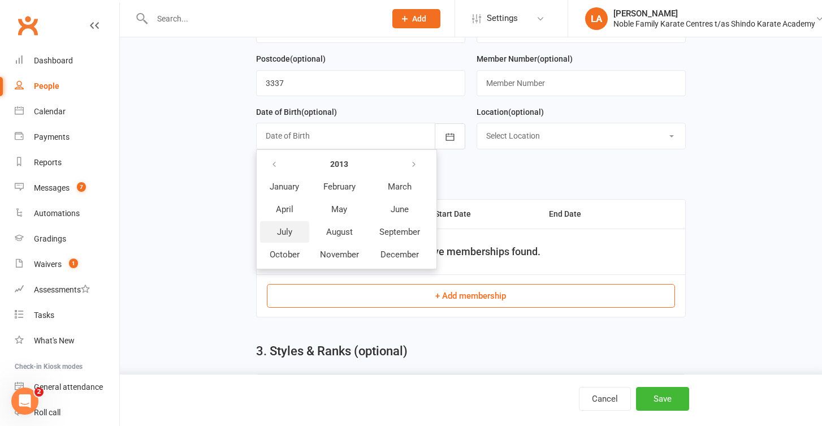
click at [285, 236] on button "July" at bounding box center [284, 231] width 49 height 21
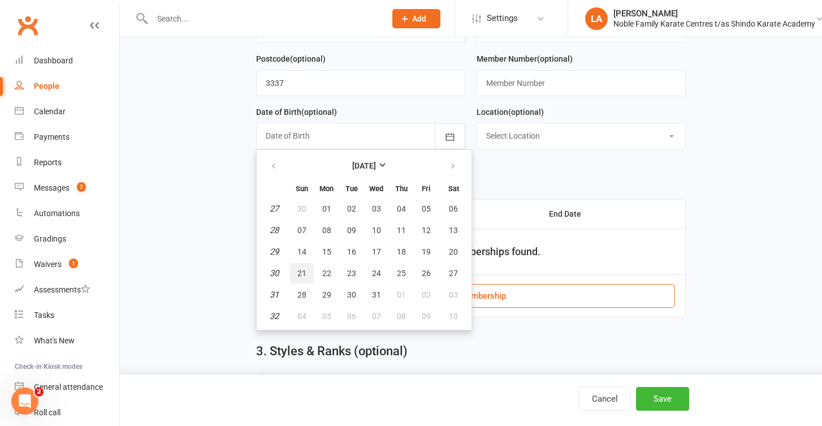
click at [304, 272] on span "21" at bounding box center [301, 273] width 9 height 9
type input "21 Jul 2013"
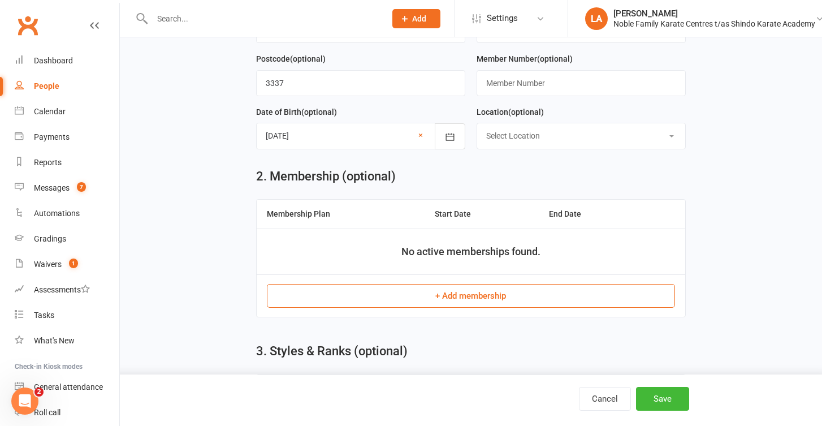
select select "0"
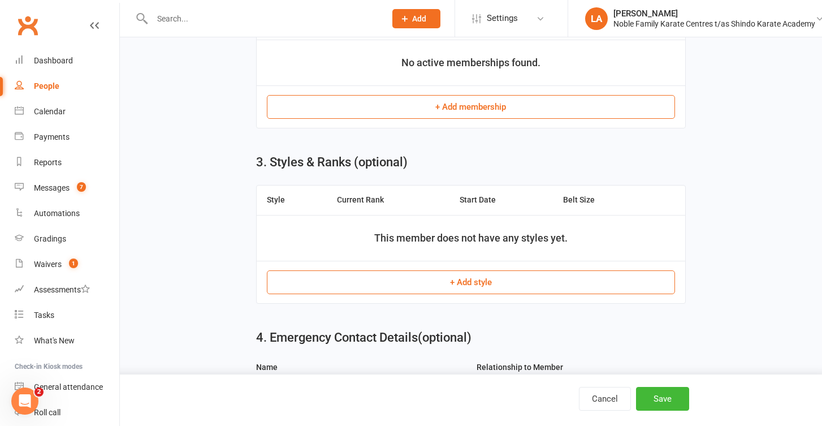
scroll to position [462, 0]
click at [445, 279] on button "+ Add style" at bounding box center [471, 281] width 409 height 24
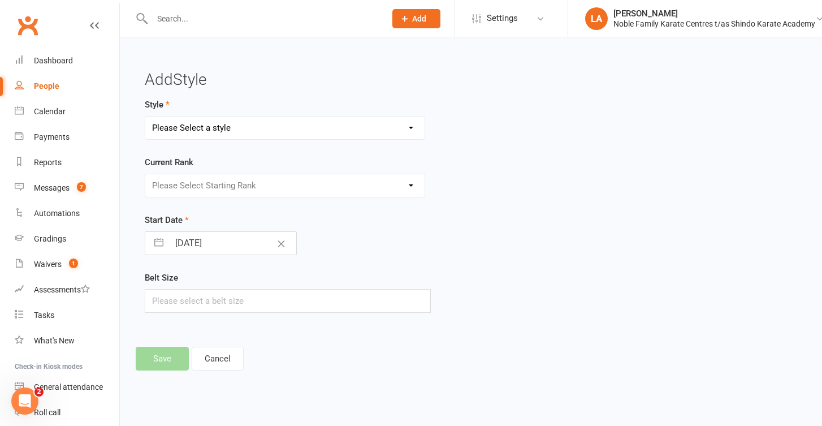
select select "3487"
select select "42585"
click at [240, 297] on input "text" at bounding box center [288, 301] width 286 height 24
type input "5"
type input "6"
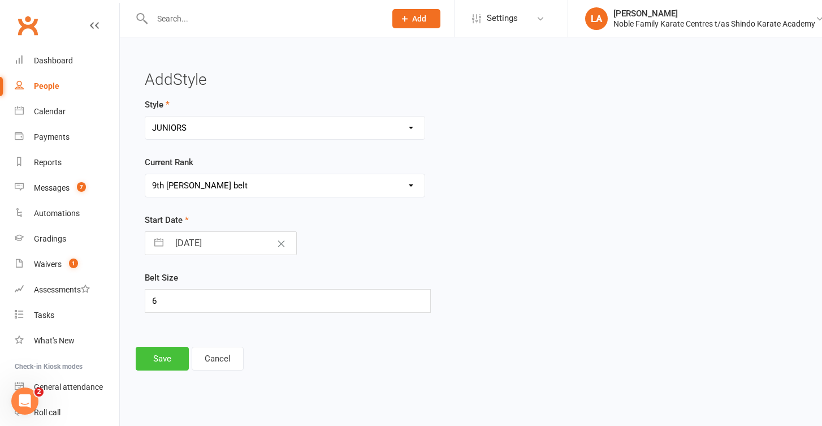
click at [173, 357] on button "Save" at bounding box center [162, 359] width 53 height 24
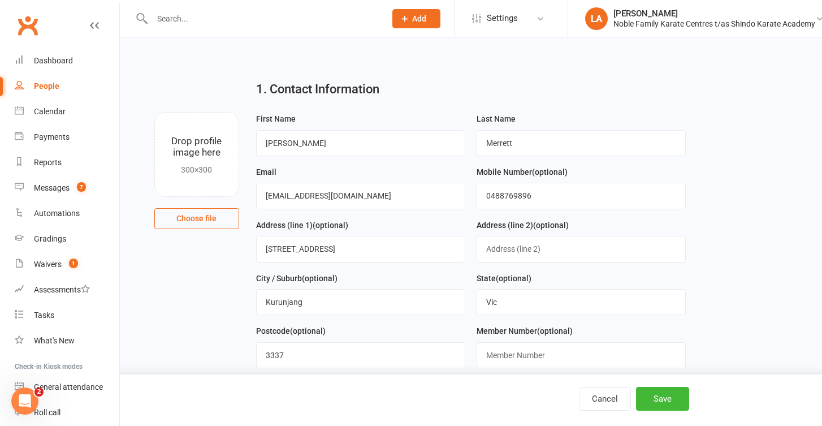
scroll to position [603, 0]
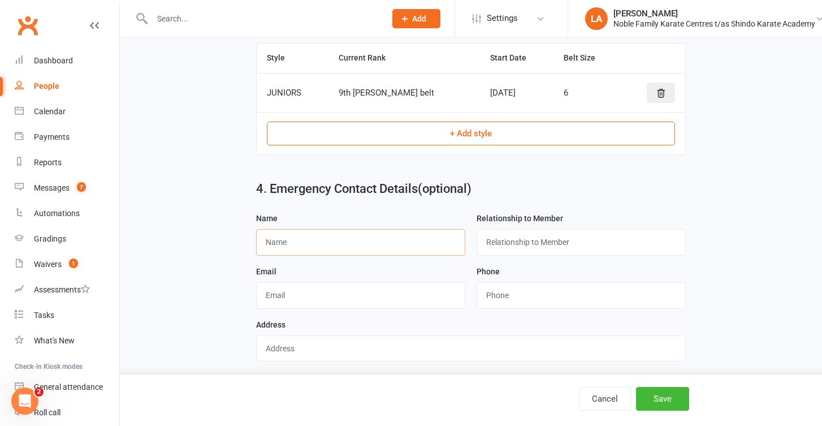
click at [370, 233] on input "text" at bounding box center [360, 242] width 209 height 26
type input "Tanya Thornett"
click at [521, 235] on input "text" at bounding box center [581, 242] width 209 height 26
type input "Mum"
click at [396, 290] on input "text" at bounding box center [360, 295] width 209 height 26
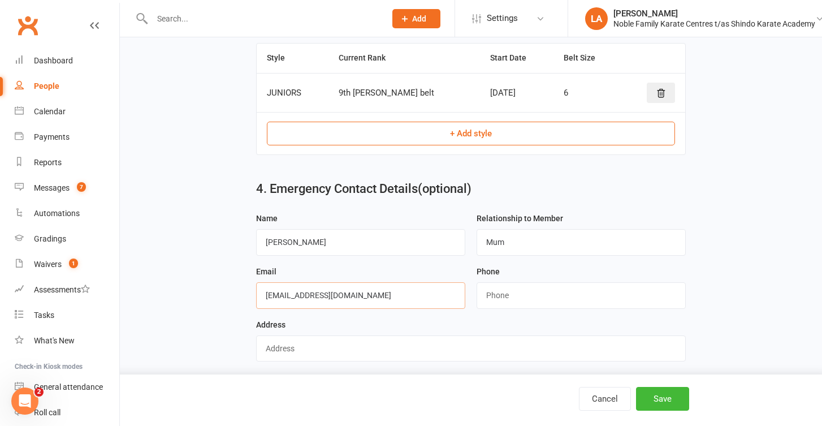
type input "[EMAIL_ADDRESS][DOMAIN_NAME]"
click at [524, 294] on input "string" at bounding box center [581, 295] width 209 height 26
type input "0488769896"
click at [372, 347] on input "text" at bounding box center [471, 348] width 430 height 26
type input "8 Sirius Way Kurunjang 3337"
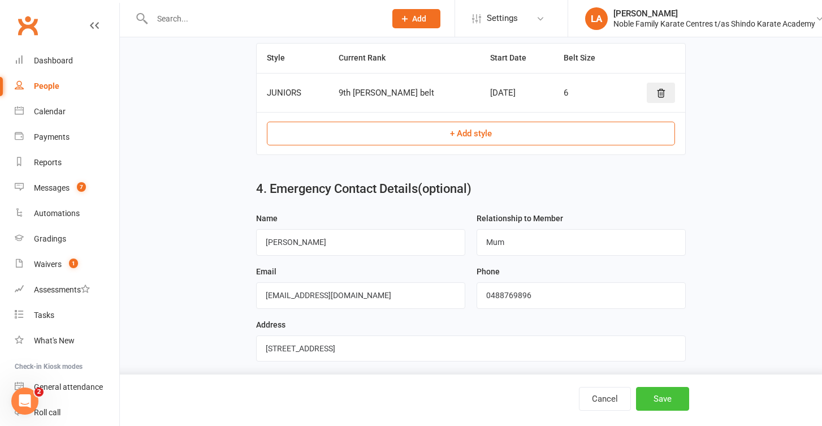
click at [660, 401] on button "Save" at bounding box center [662, 399] width 53 height 24
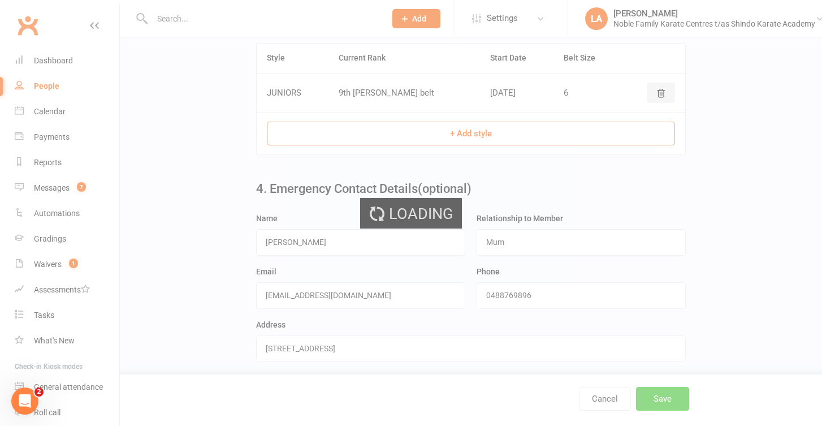
scroll to position [0, 0]
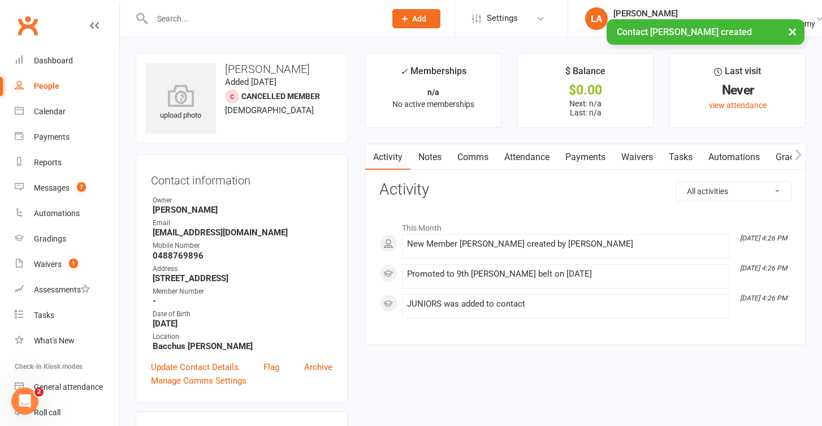
click at [643, 157] on link "Waivers" at bounding box center [636, 157] width 47 height 26
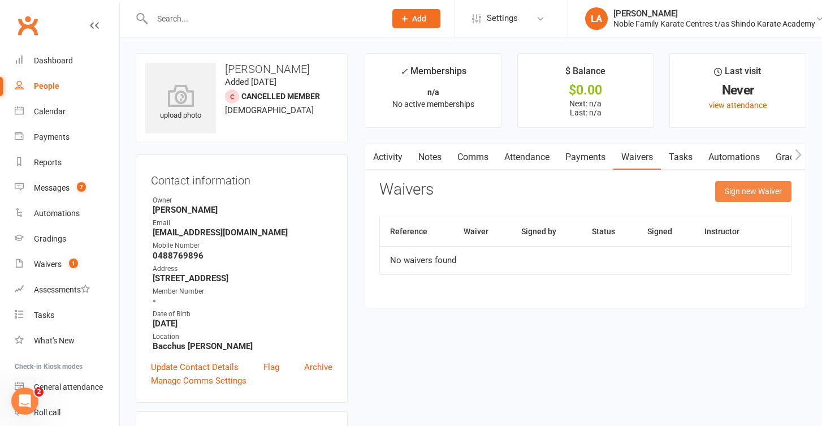
click at [735, 190] on button "Sign new Waiver" at bounding box center [753, 191] width 76 height 20
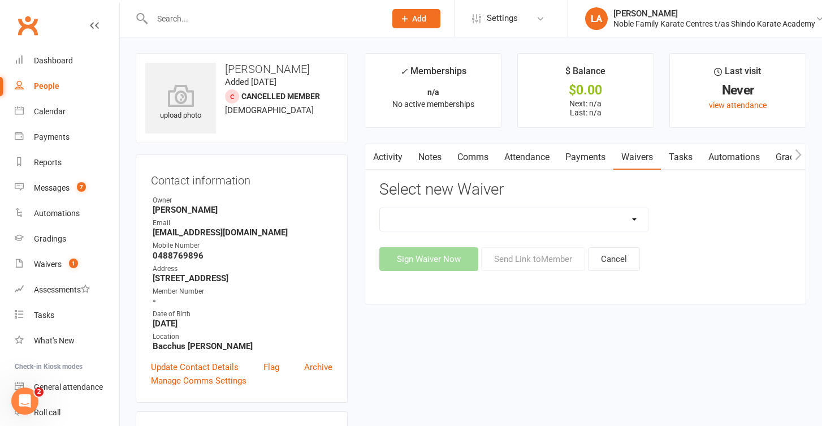
select select "13274"
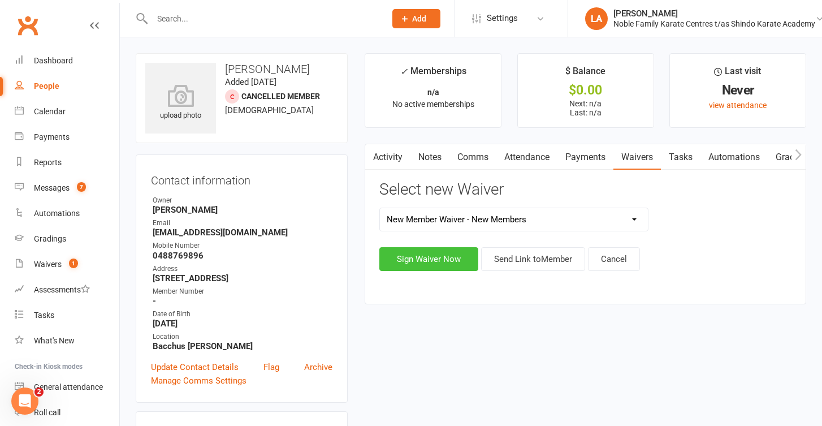
click at [409, 263] on button "Sign Waiver Now" at bounding box center [428, 259] width 99 height 24
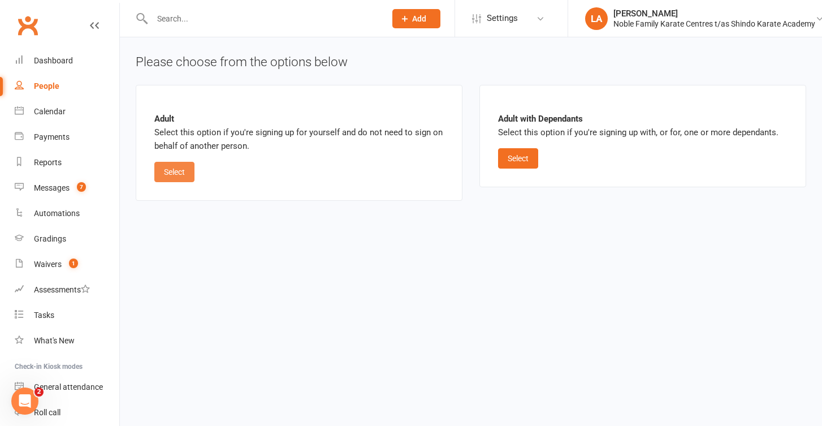
click at [181, 174] on button "Select" at bounding box center [174, 172] width 40 height 20
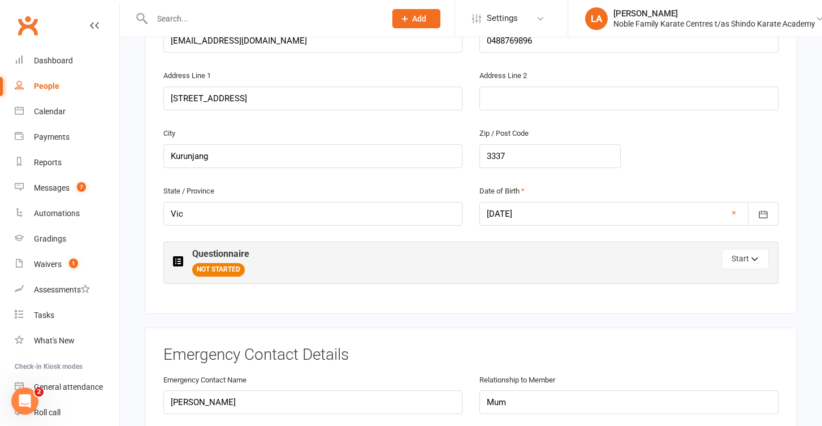
scroll to position [329, 0]
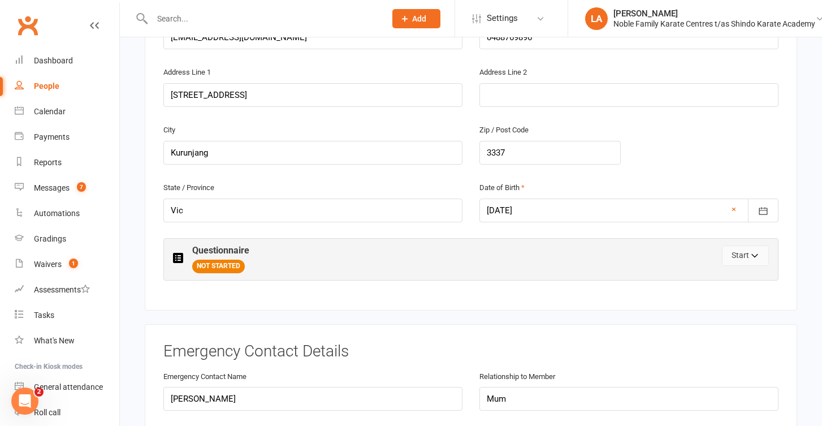
click at [748, 249] on button "Start" at bounding box center [745, 255] width 47 height 20
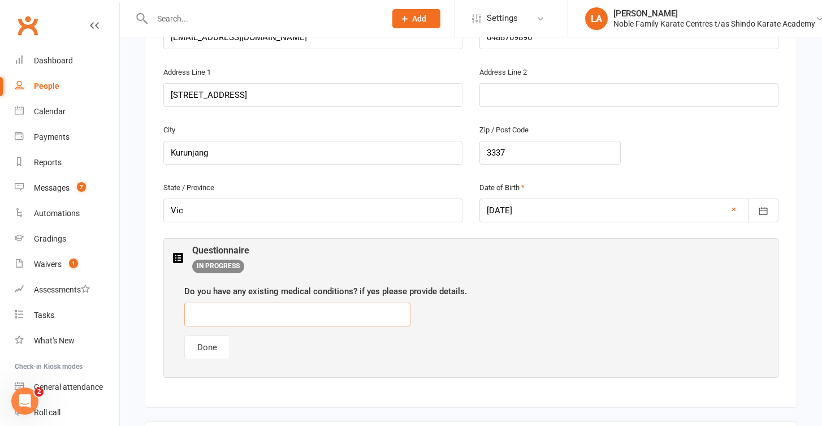
click at [226, 304] on input "text" at bounding box center [297, 314] width 226 height 24
type input "nil"
click at [196, 347] on button "Done" at bounding box center [207, 347] width 46 height 24
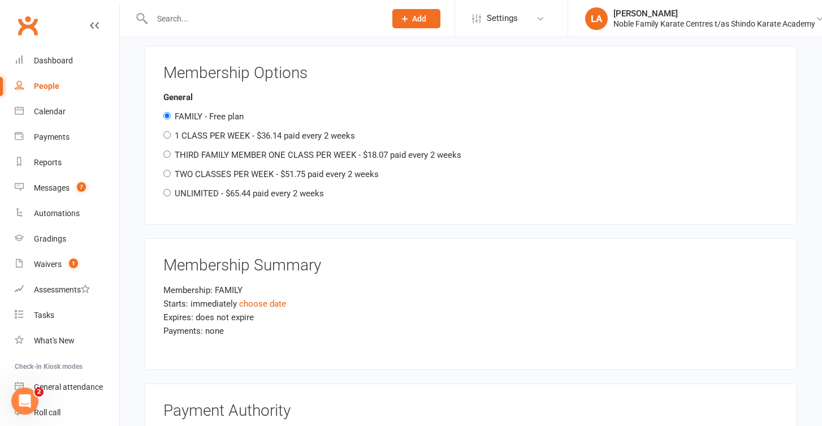
scroll to position [1272, 0]
click at [167, 132] on input "1 CLASS PER WEEK - $36.14 paid every 2 weeks" at bounding box center [166, 135] width 7 height 7
radio input "true"
radio input "false"
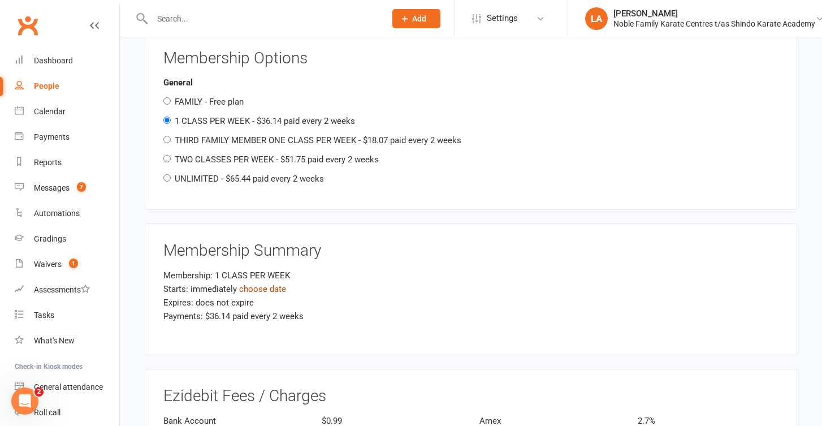
click at [272, 284] on link "choose date" at bounding box center [262, 289] width 47 height 10
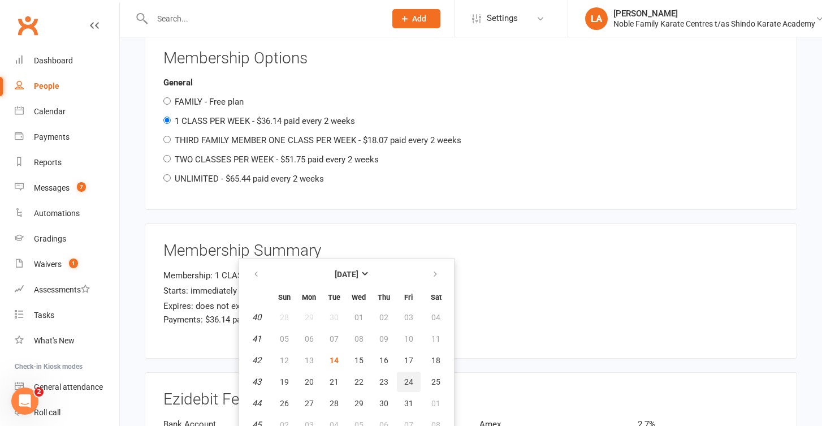
click at [408, 380] on span "24" at bounding box center [408, 381] width 9 height 9
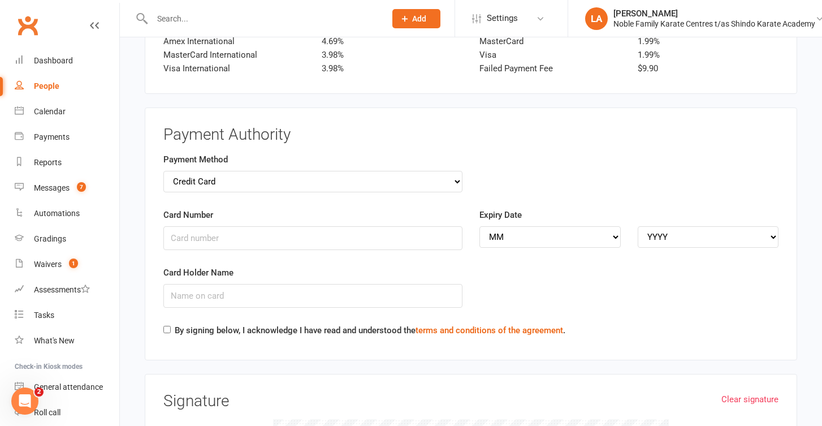
scroll to position [1683, 0]
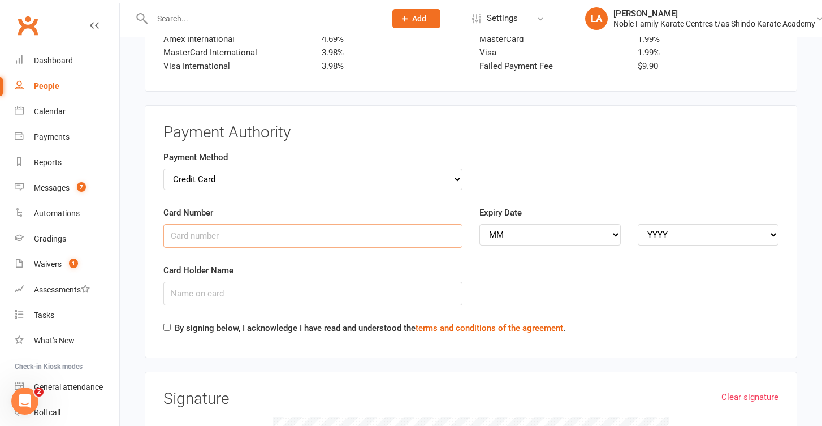
click at [198, 224] on input "Card Number" at bounding box center [312, 236] width 299 height 24
click at [187, 282] on input "Card Holder Name" at bounding box center [312, 294] width 299 height 24
click at [179, 282] on input "Cj Merrett" at bounding box center [312, 294] width 299 height 24
type input "CJ Merrett"
click at [167, 323] on input "By signing below, I acknowledge I have read and understood the terms and condit…" at bounding box center [166, 326] width 7 height 7
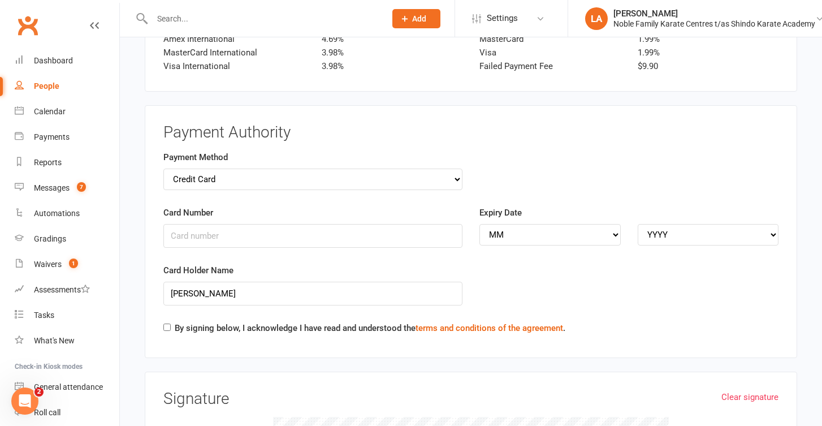
checkbox input "true"
click at [256, 224] on input "Card Number" at bounding box center [312, 236] width 299 height 24
type input "5523508201977401"
select select "04"
select select "2028"
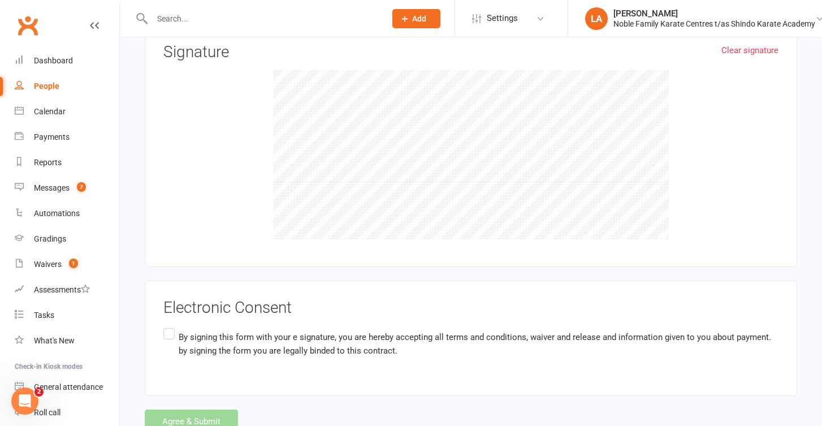
scroll to position [2029, 0]
click at [168, 326] on label "By signing this form with your e signature, you are hereby accepting all terms …" at bounding box center [470, 344] width 615 height 36
click at [168, 326] on input "By signing this form with your e signature, you are hereby accepting all terms …" at bounding box center [166, 326] width 7 height 0
click at [183, 410] on button "Agree & Submit" at bounding box center [191, 422] width 93 height 24
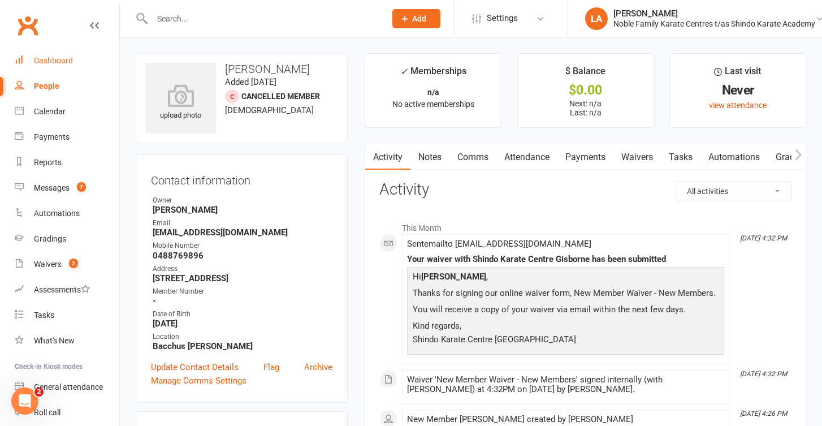
click at [50, 60] on div "Dashboard" at bounding box center [53, 60] width 39 height 9
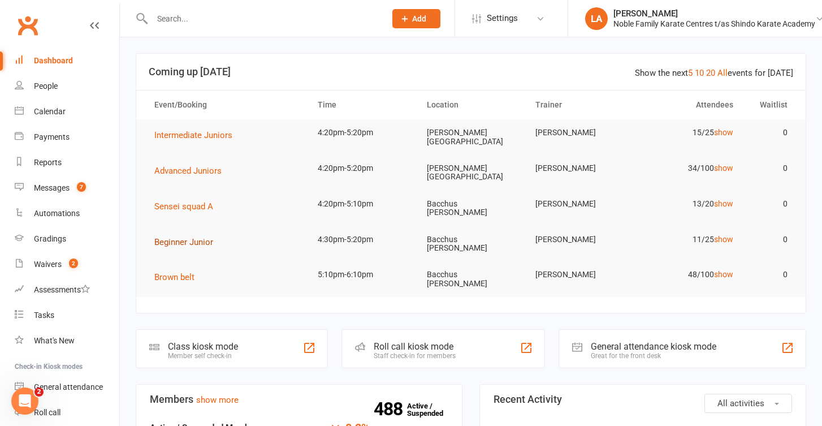
click at [176, 237] on span "Beginner Junior" at bounding box center [183, 242] width 59 height 10
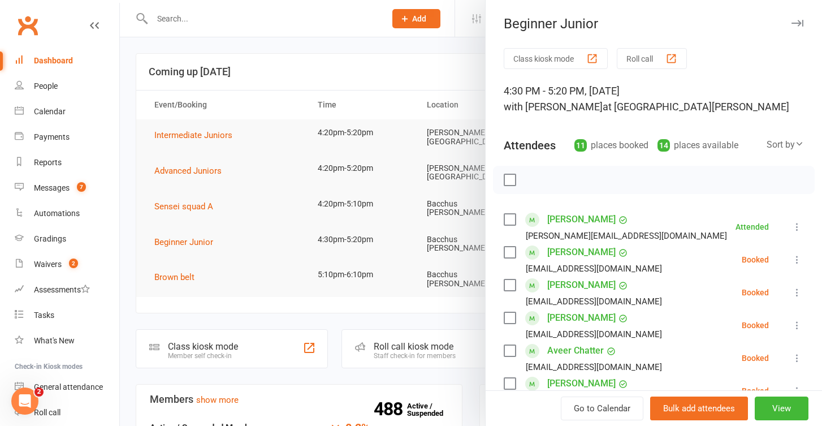
click at [646, 57] on button "Roll call" at bounding box center [652, 58] width 70 height 21
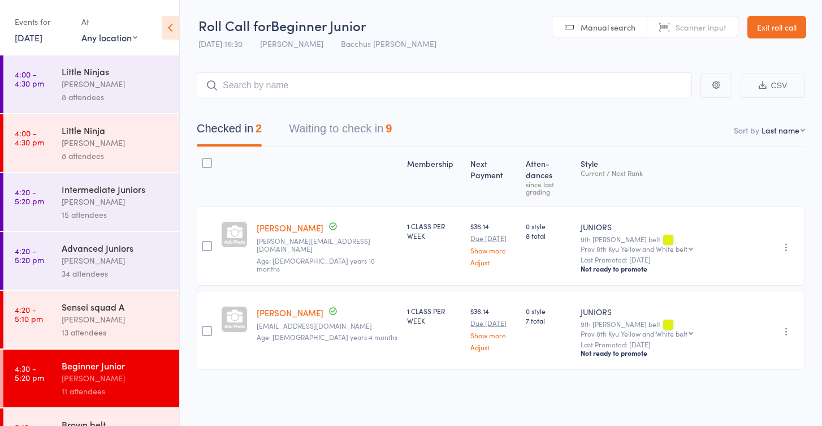
click at [362, 133] on button "Waiting to check in 9" at bounding box center [340, 131] width 103 height 30
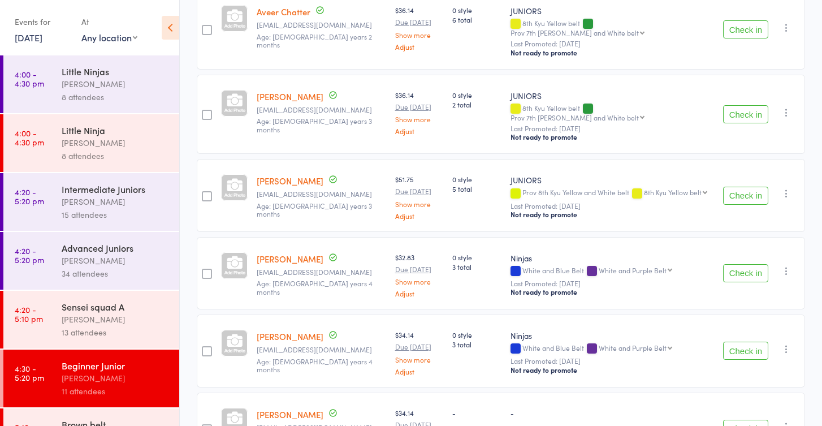
scroll to position [376, 0]
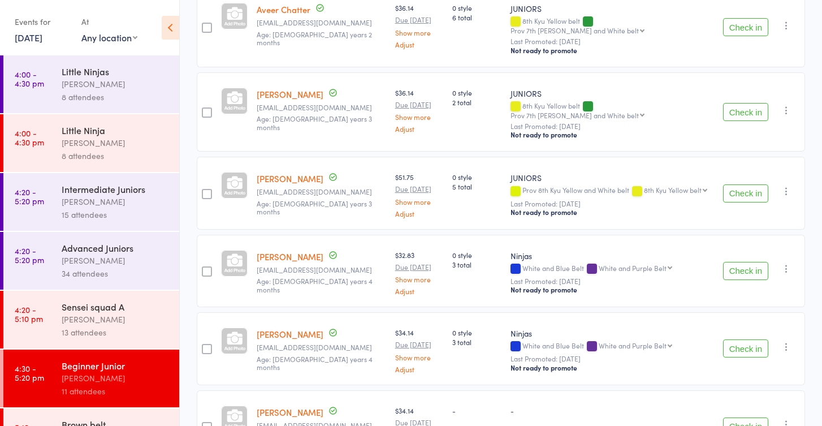
click at [739, 184] on button "Check in" at bounding box center [745, 193] width 45 height 18
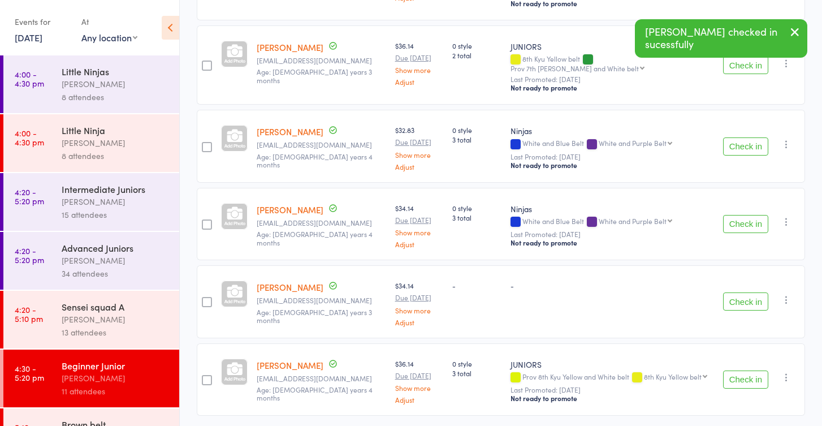
scroll to position [422, 0]
click at [735, 371] on button "Check in" at bounding box center [745, 380] width 45 height 18
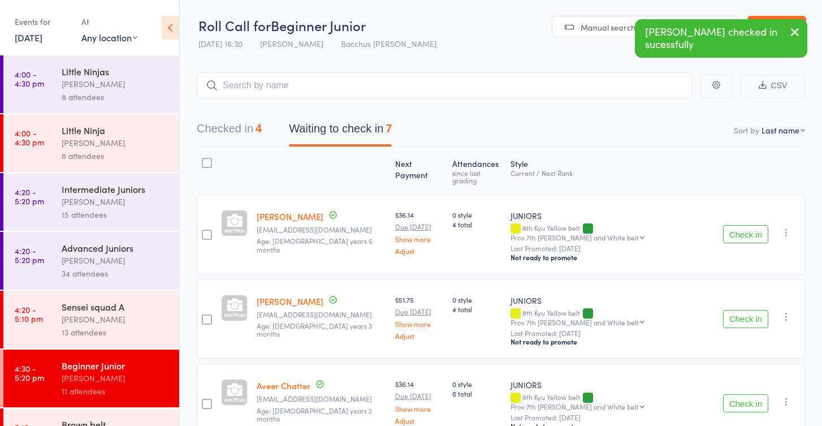
scroll to position [0, 0]
click at [474, 89] on input "search" at bounding box center [444, 85] width 495 height 26
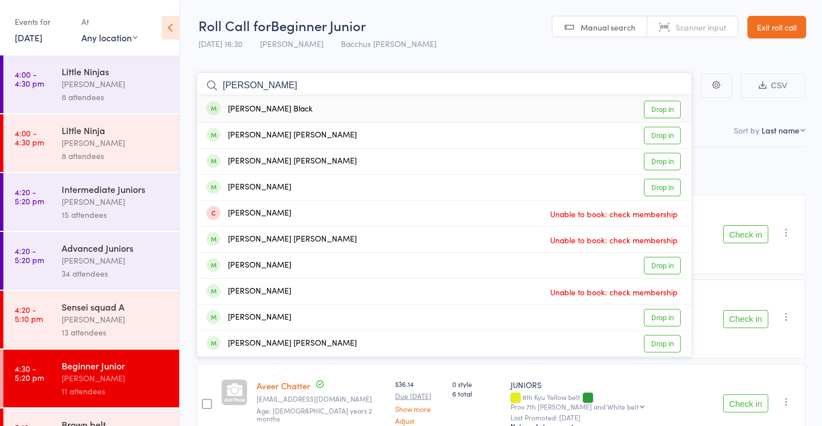
type input "[PERSON_NAME]"
drag, startPoint x: 474, startPoint y: 89, endPoint x: 417, endPoint y: 211, distance: 134.5
click at [417, 211] on div "Cooper Merrett Unable to book: check membership" at bounding box center [444, 213] width 494 height 25
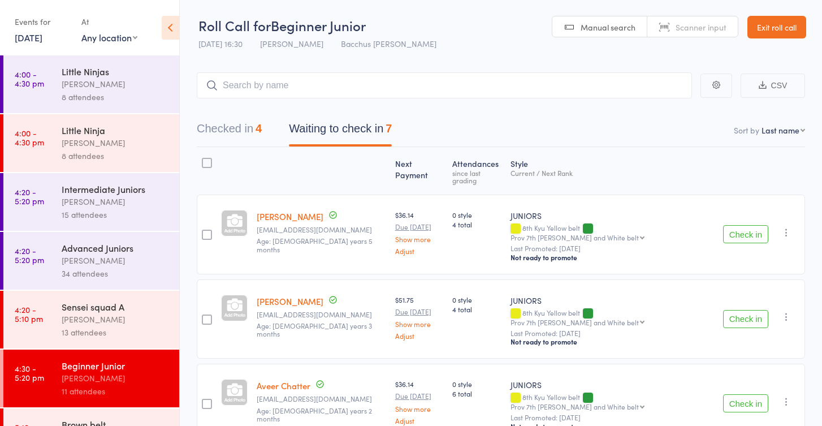
click at [771, 27] on link "Exit roll call" at bounding box center [776, 27] width 59 height 23
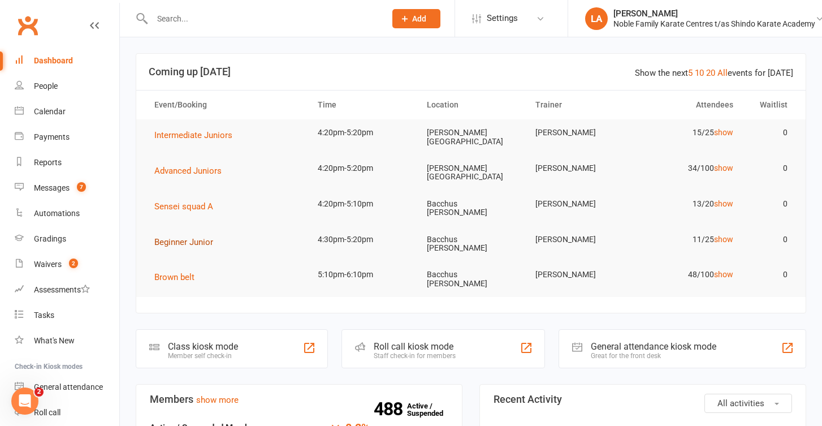
click at [167, 237] on span "Beginner Junior" at bounding box center [183, 242] width 59 height 10
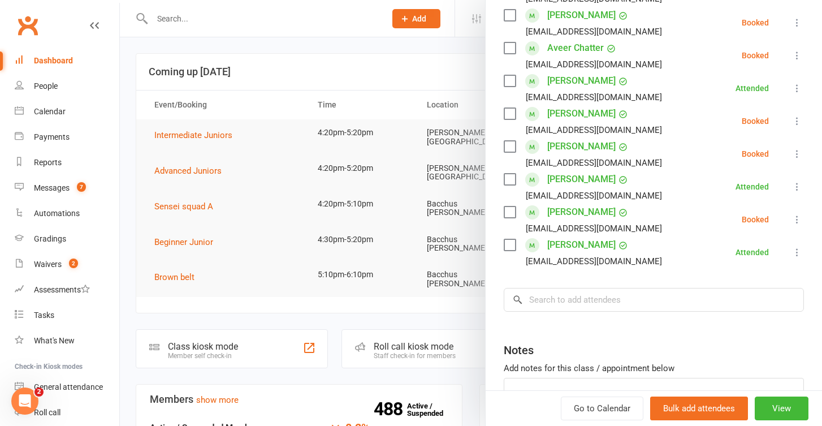
scroll to position [306, 0]
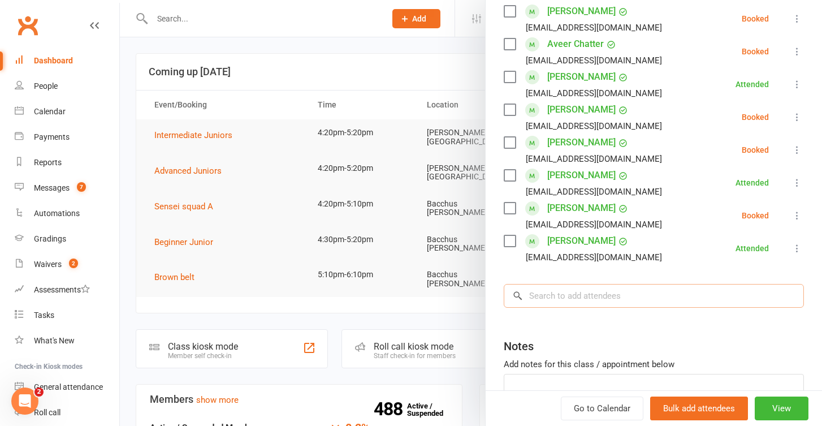
click at [596, 295] on input "search" at bounding box center [654, 296] width 300 height 24
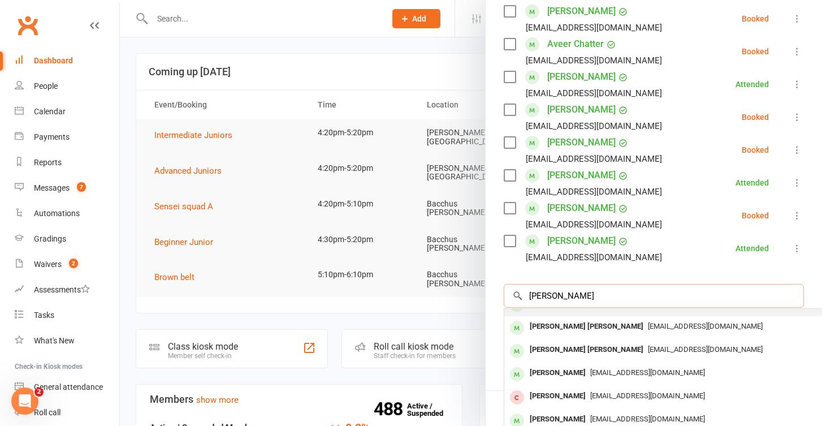
scroll to position [62, 0]
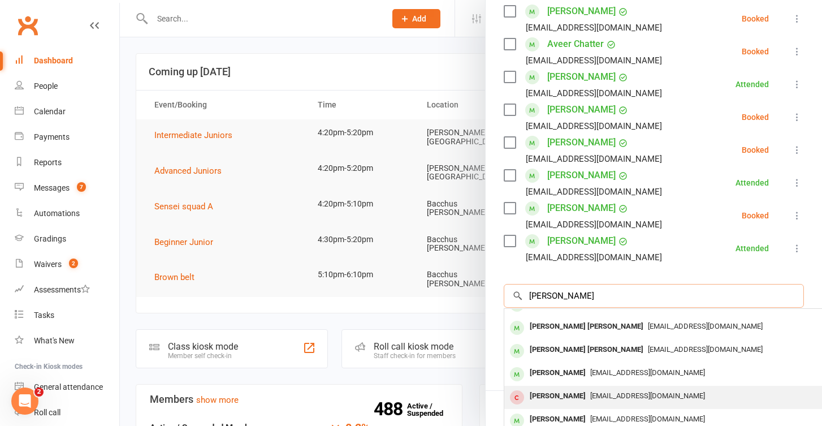
type input "[PERSON_NAME]"
click at [583, 393] on div "[PERSON_NAME]" at bounding box center [557, 396] width 65 height 16
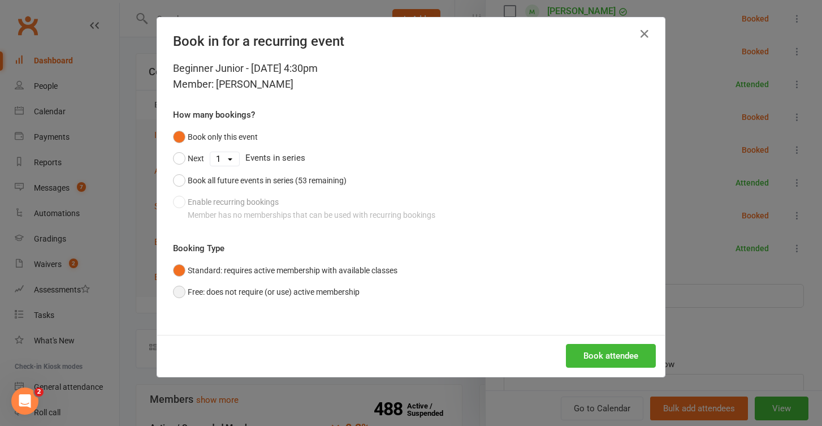
click at [183, 289] on button "Free: does not require (or use) active membership" at bounding box center [266, 291] width 187 height 21
click at [629, 352] on button "Book attendee" at bounding box center [611, 356] width 90 height 24
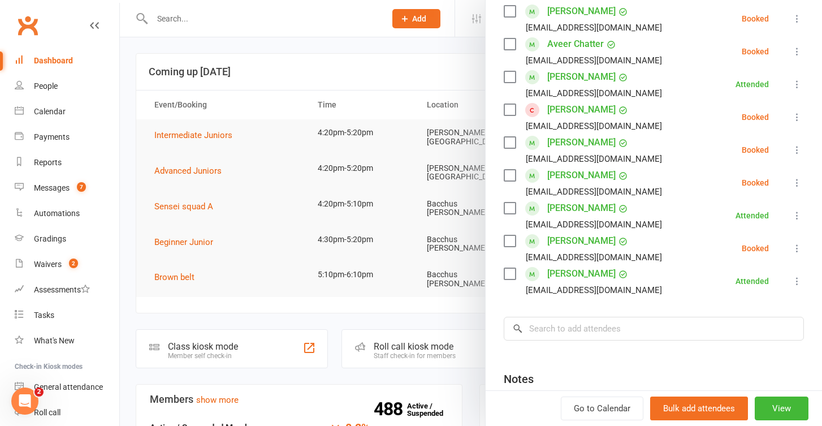
click at [233, 15] on div at bounding box center [471, 213] width 702 height 426
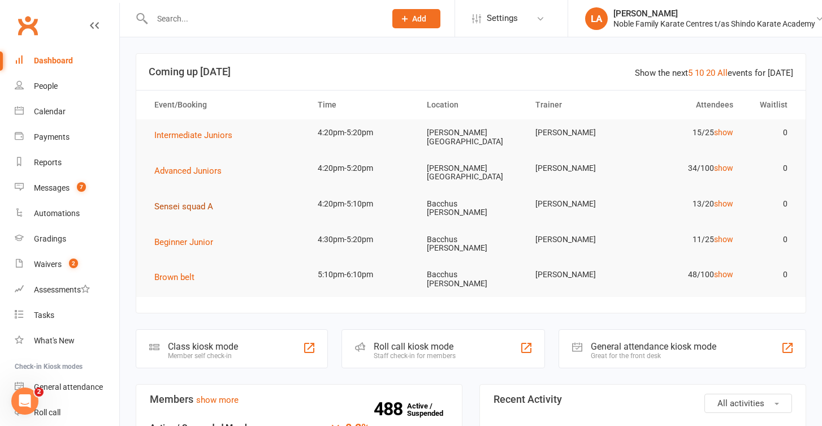
click at [168, 201] on span "Sensei squad A" at bounding box center [183, 206] width 59 height 10
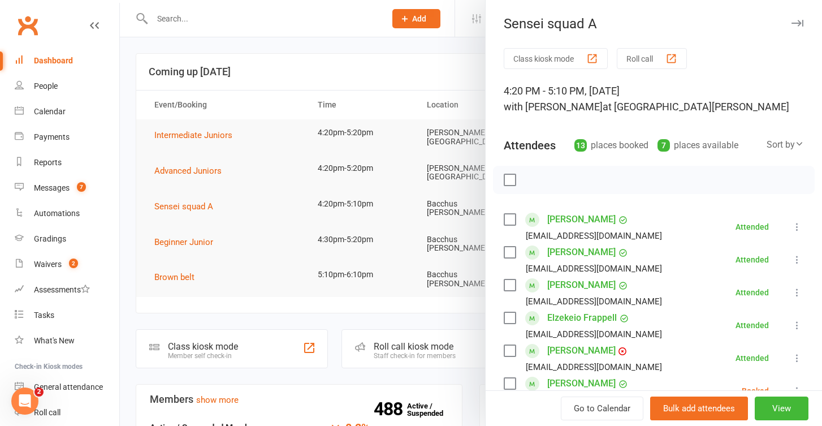
click at [175, 18] on div at bounding box center [471, 213] width 702 height 426
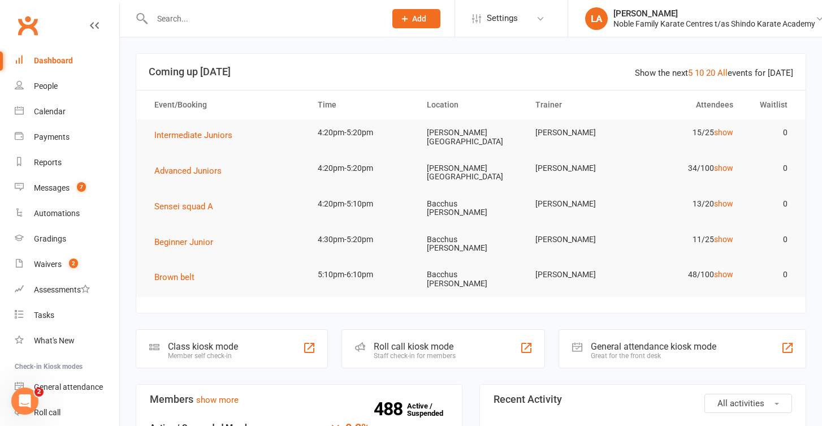
click at [163, 21] on input "text" at bounding box center [263, 19] width 229 height 16
type input "a"
click at [183, 201] on span "Sensei squad A" at bounding box center [183, 206] width 59 height 10
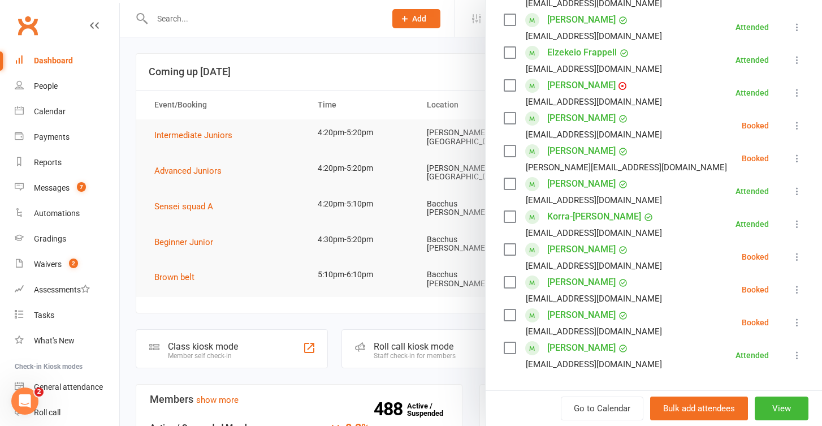
scroll to position [267, 0]
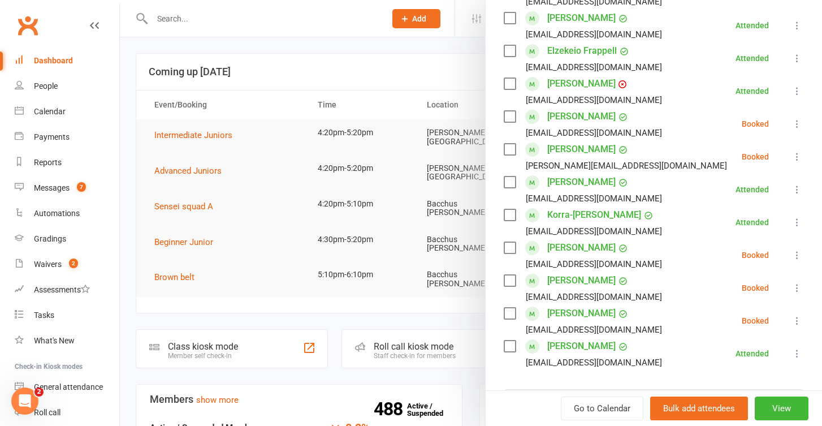
click at [557, 281] on link "[PERSON_NAME]" at bounding box center [581, 280] width 68 height 18
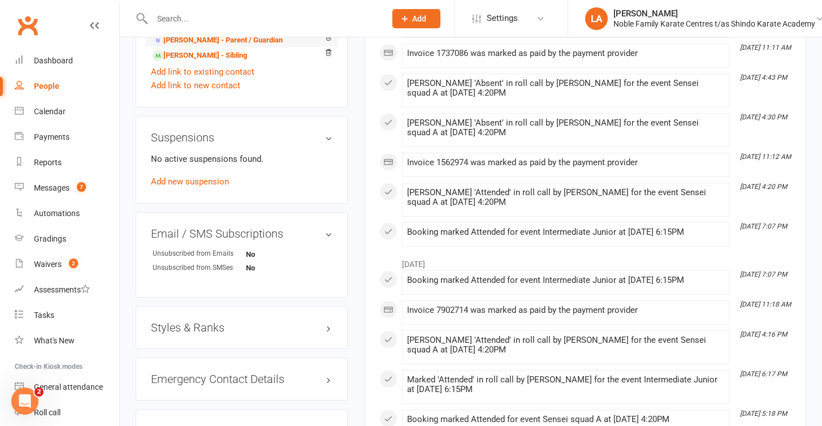
scroll to position [682, 0]
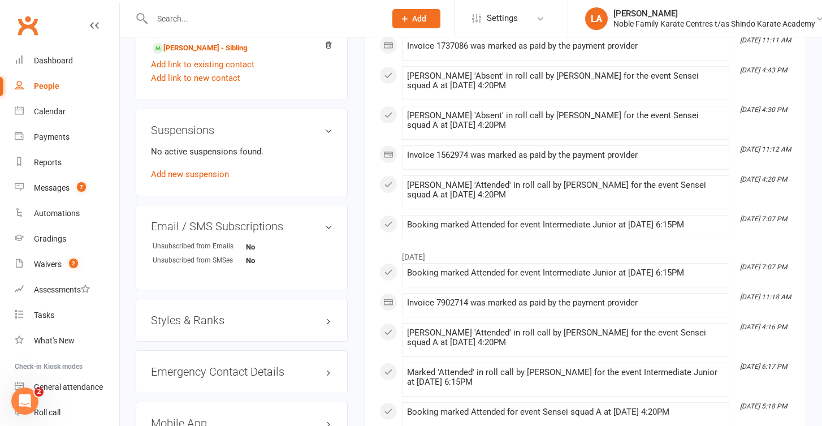
click at [315, 314] on h3 "Styles & Ranks" at bounding box center [241, 320] width 181 height 12
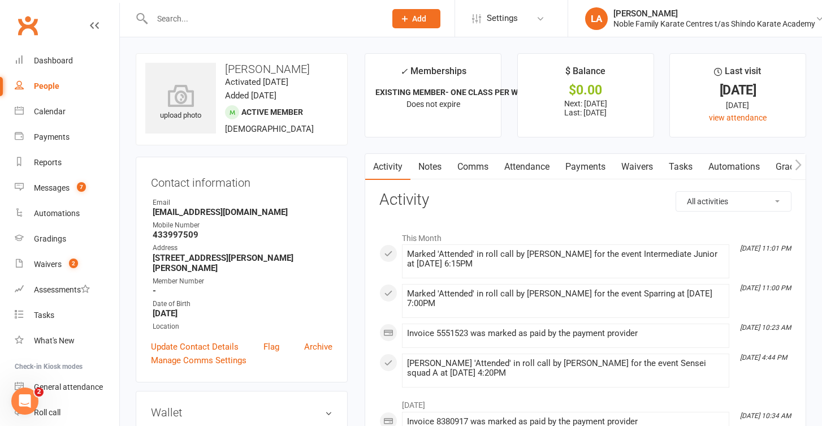
scroll to position [0, 0]
click at [56, 58] on div "Dashboard" at bounding box center [53, 60] width 39 height 9
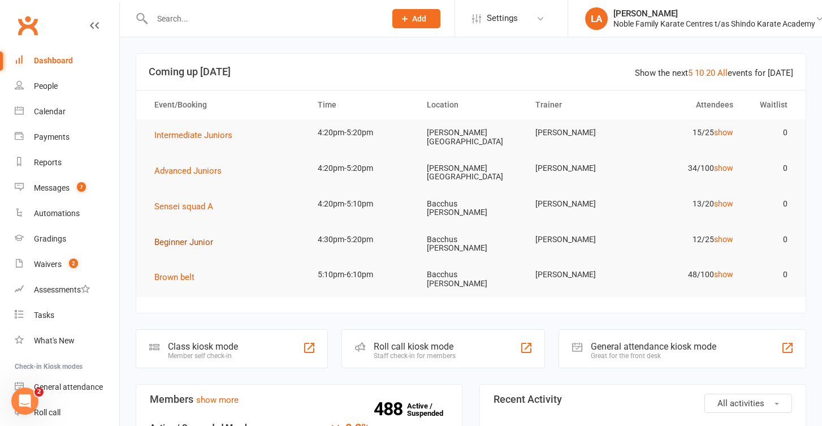
click at [194, 237] on span "Beginner Junior" at bounding box center [183, 242] width 59 height 10
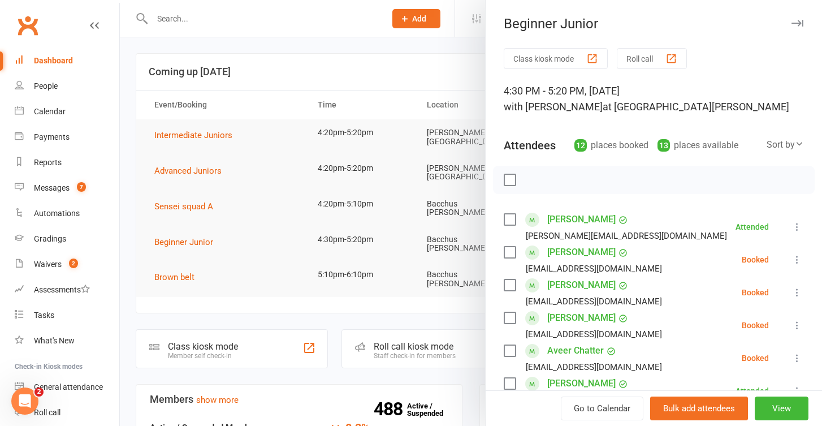
click at [655, 59] on button "Roll call" at bounding box center [652, 58] width 70 height 21
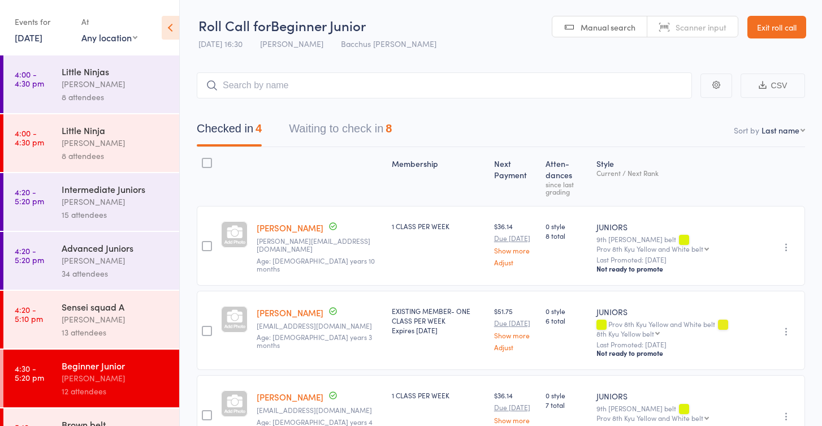
click at [327, 124] on button "Waiting to check in 8" at bounding box center [340, 131] width 103 height 30
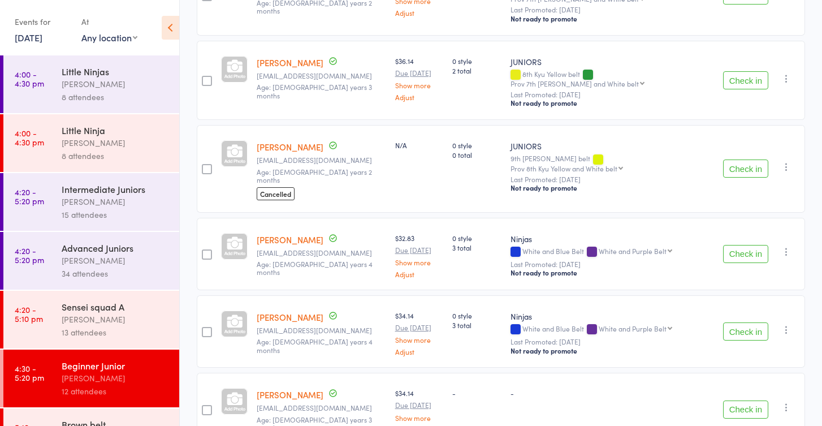
scroll to position [411, 0]
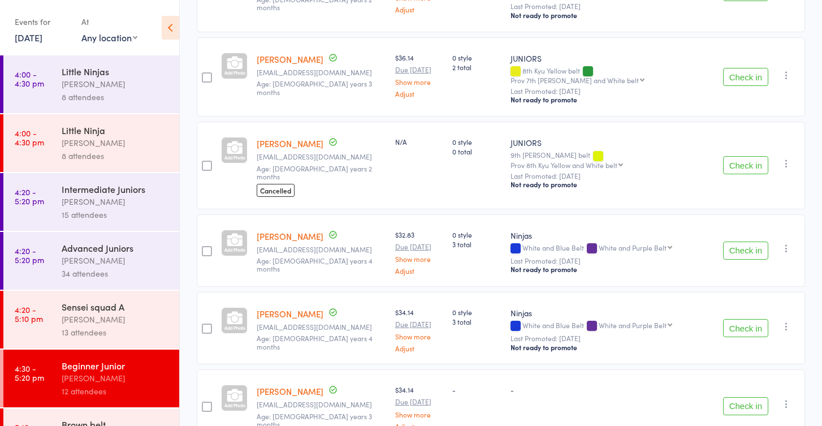
click at [751, 156] on button "Check in" at bounding box center [745, 165] width 45 height 18
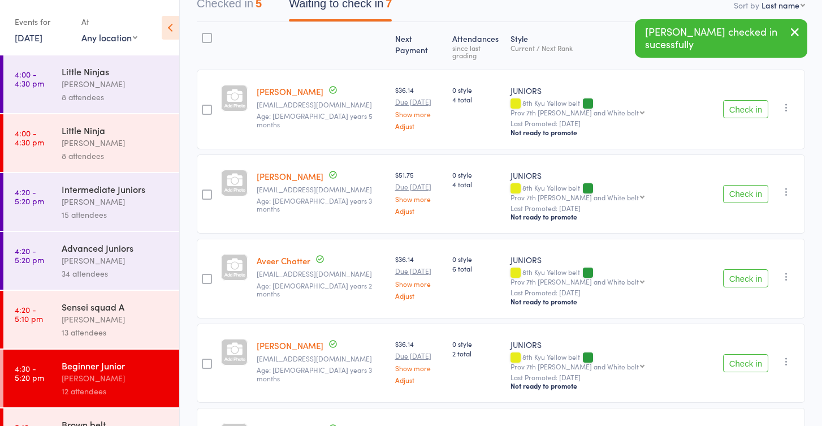
scroll to position [124, 0]
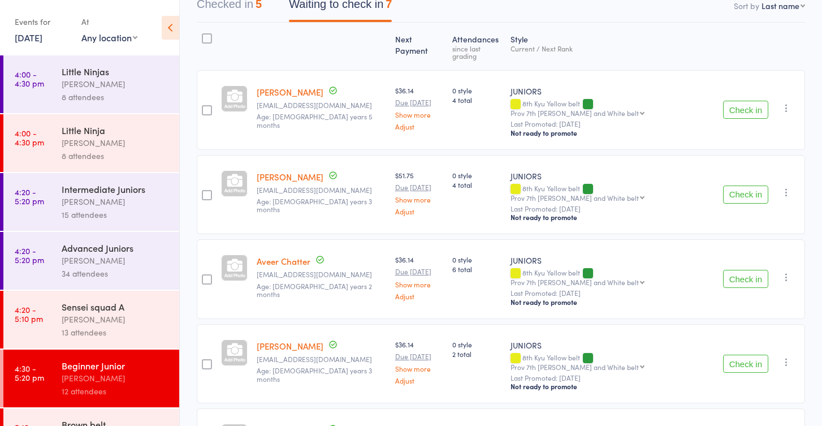
click at [124, 302] on div "Sensei squad A" at bounding box center [116, 306] width 108 height 12
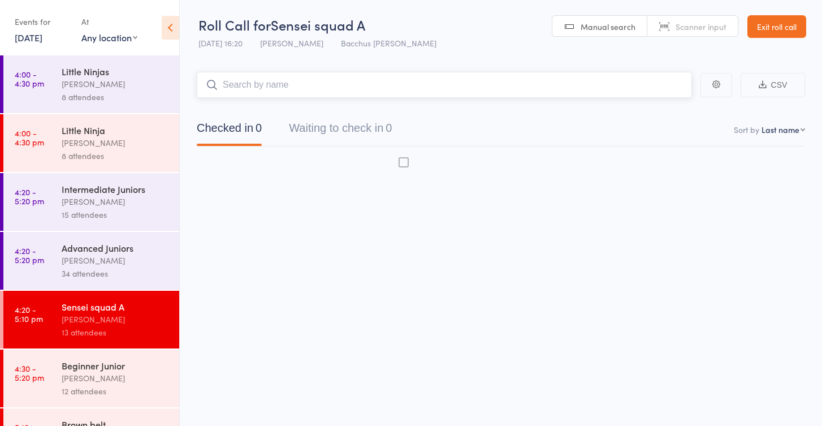
scroll to position [7, 0]
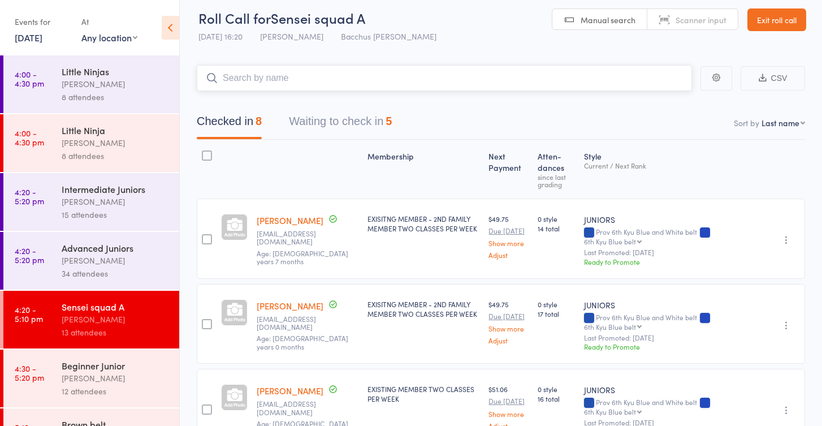
click at [348, 123] on button "Waiting to check in 5" at bounding box center [340, 124] width 103 height 30
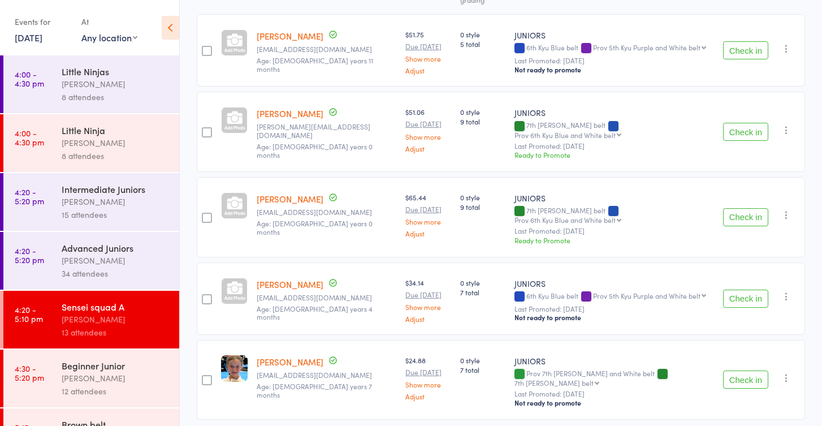
scroll to position [191, 0]
click at [733, 209] on button "Check in" at bounding box center [745, 218] width 45 height 18
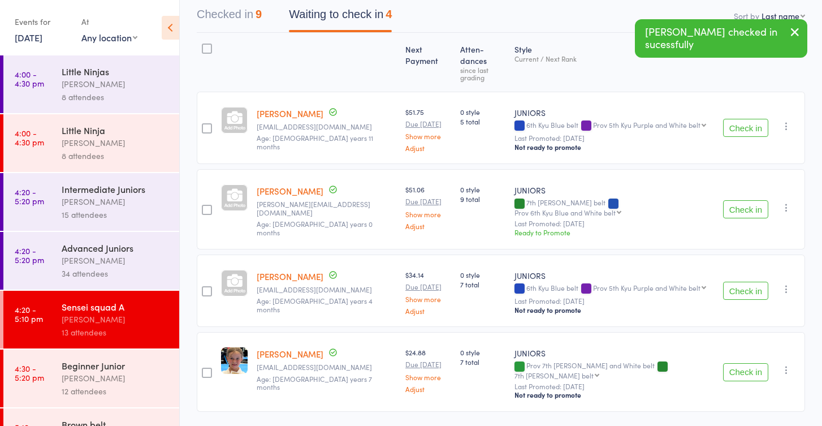
click at [735, 282] on button "Check in" at bounding box center [745, 291] width 45 height 18
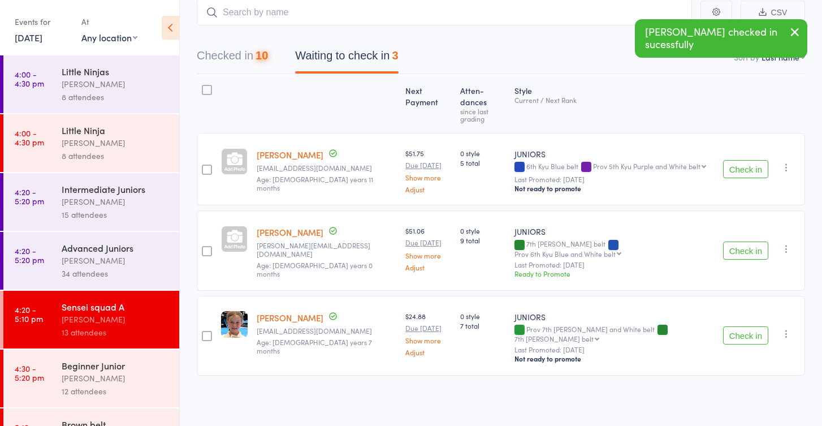
scroll to position [37, 0]
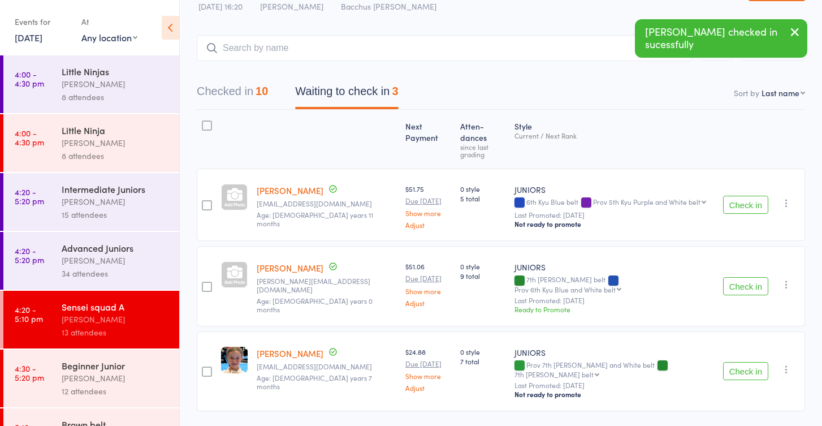
click at [743, 362] on button "Check in" at bounding box center [745, 371] width 45 height 18
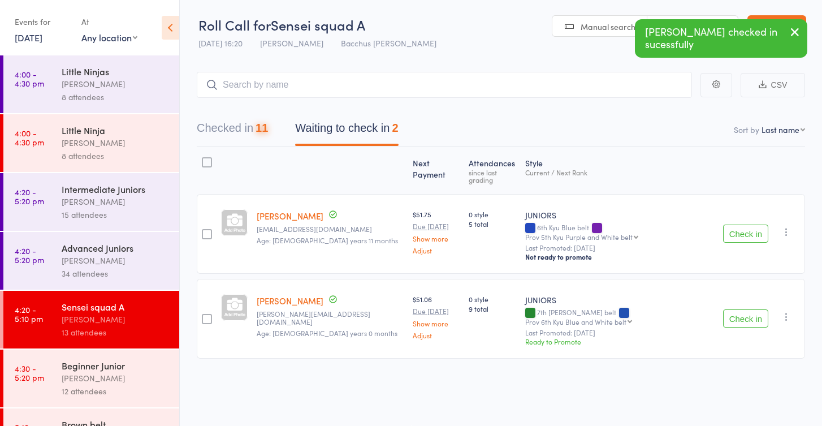
scroll to position [7, 0]
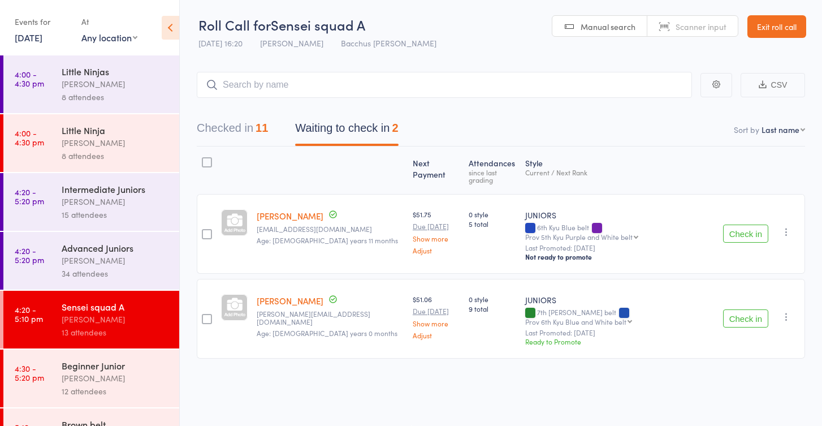
click at [97, 383] on div "[PERSON_NAME]" at bounding box center [116, 377] width 108 height 13
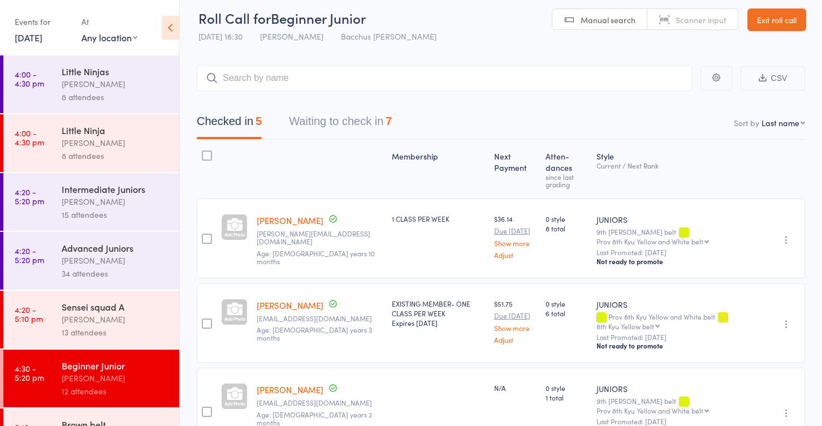
click at [349, 124] on button "Waiting to check in 7" at bounding box center [340, 124] width 103 height 30
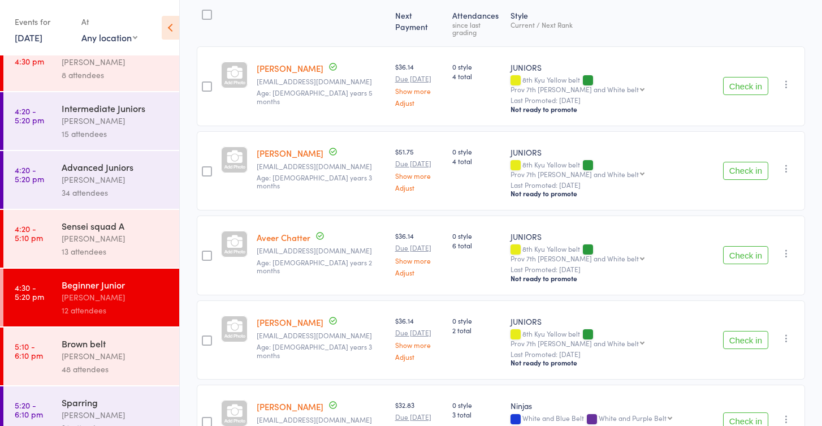
scroll to position [148, 0]
click at [787, 79] on icon "button" at bounding box center [786, 84] width 11 height 11
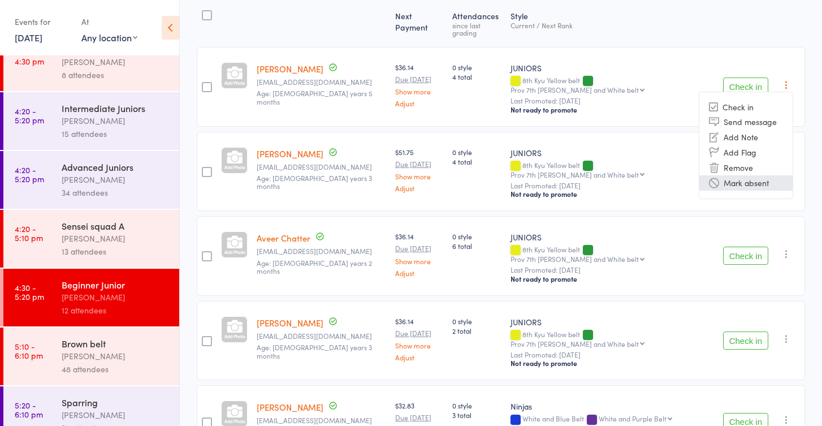
click at [748, 175] on li "Mark absent" at bounding box center [745, 182] width 93 height 15
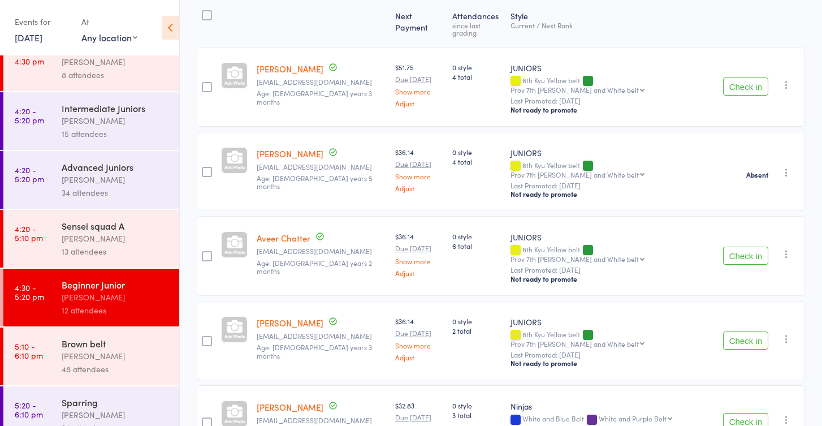
click at [784, 79] on icon "button" at bounding box center [786, 84] width 11 height 11
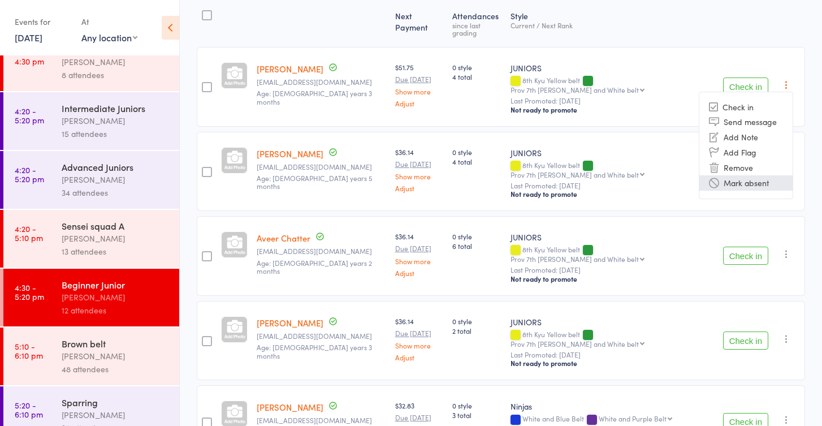
click at [768, 175] on li "Mark absent" at bounding box center [745, 182] width 93 height 15
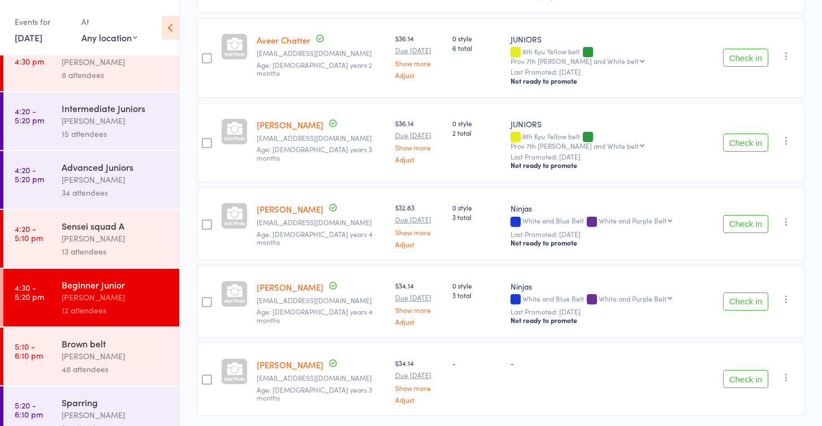
scroll to position [345, 0]
click at [157, 235] on div "[PERSON_NAME]" at bounding box center [116, 238] width 108 height 13
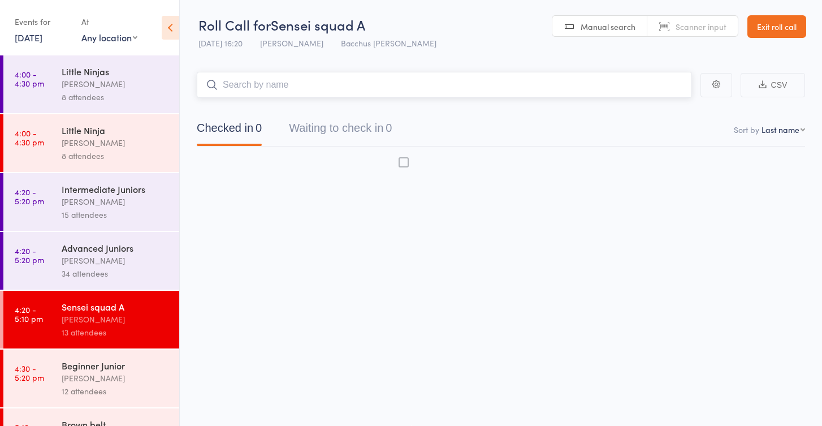
scroll to position [7, 0]
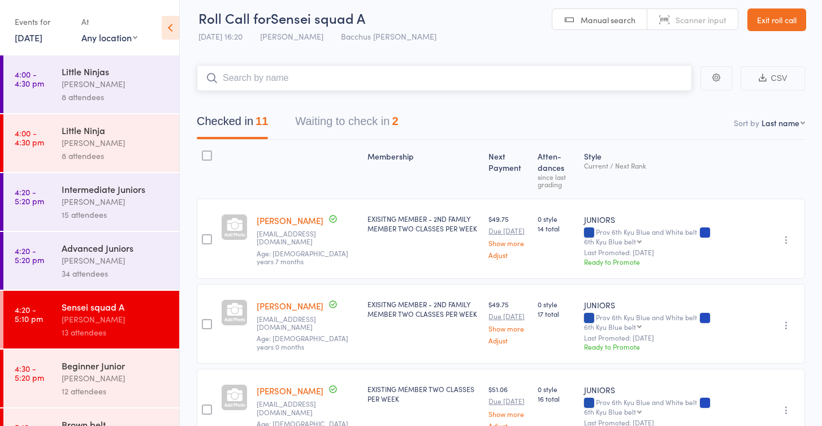
click at [373, 121] on button "Waiting to check in 2" at bounding box center [346, 124] width 103 height 30
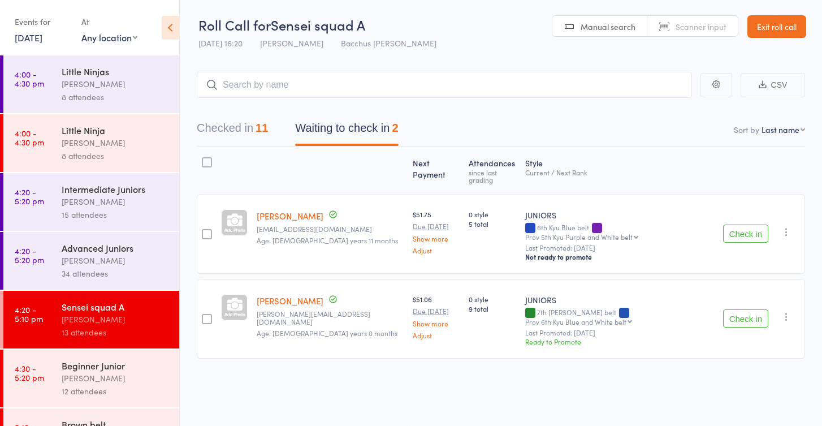
click at [100, 373] on div "[PERSON_NAME]" at bounding box center [116, 377] width 108 height 13
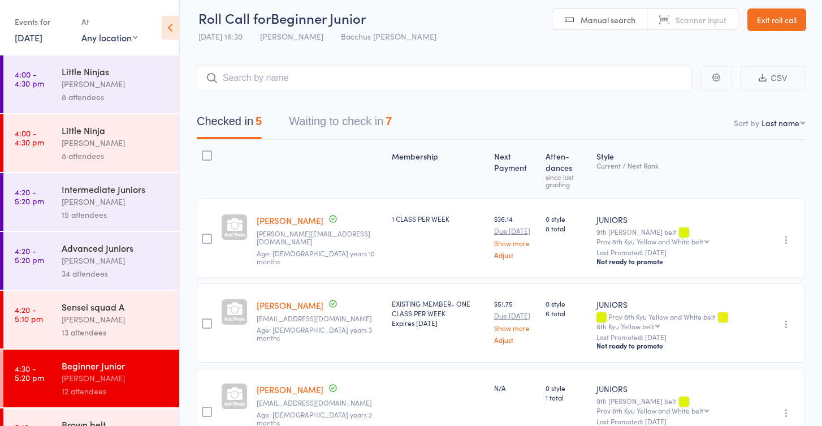
click at [351, 121] on button "Waiting to check in 7" at bounding box center [340, 124] width 103 height 30
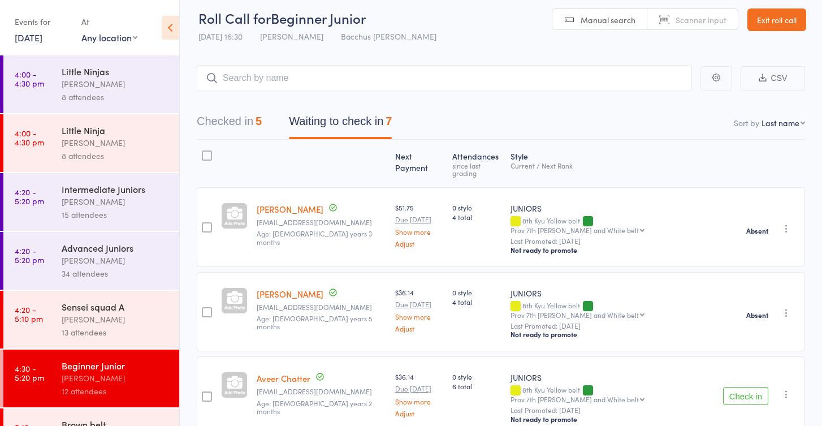
click at [786, 223] on icon "button" at bounding box center [786, 228] width 11 height 11
click at [731, 244] on li "Check in" at bounding box center [745, 251] width 93 height 14
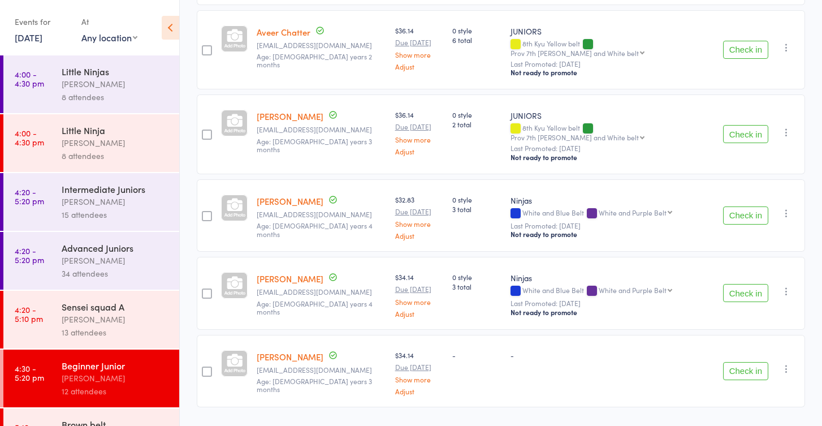
scroll to position [268, 0]
click at [737, 285] on button "Check in" at bounding box center [745, 294] width 45 height 18
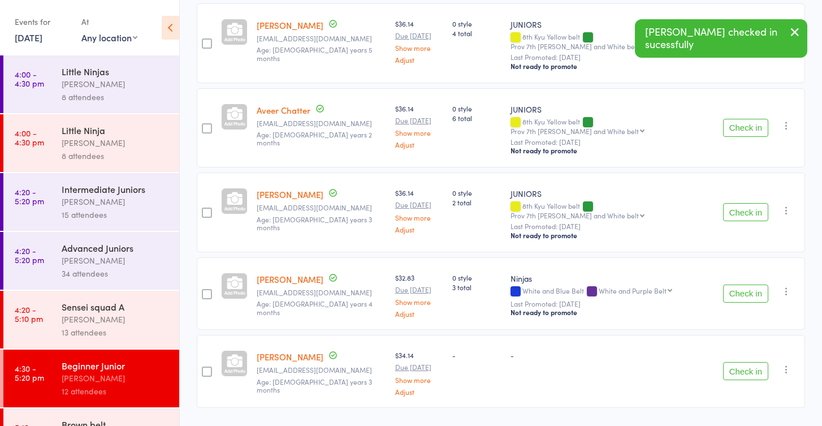
click at [735, 284] on button "Check in" at bounding box center [745, 293] width 45 height 18
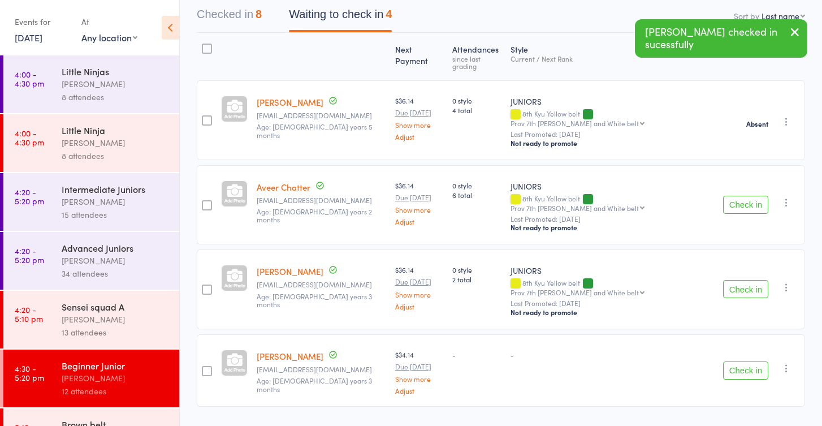
click at [787, 197] on icon "button" at bounding box center [786, 202] width 11 height 11
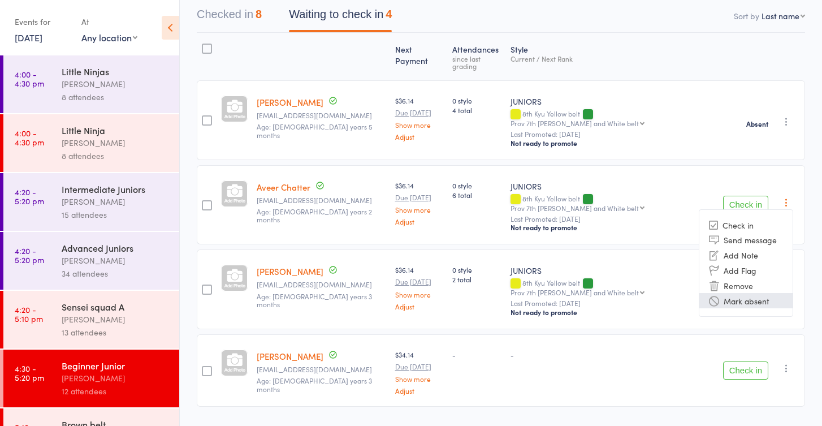
click at [742, 293] on li "Mark absent" at bounding box center [745, 300] width 93 height 15
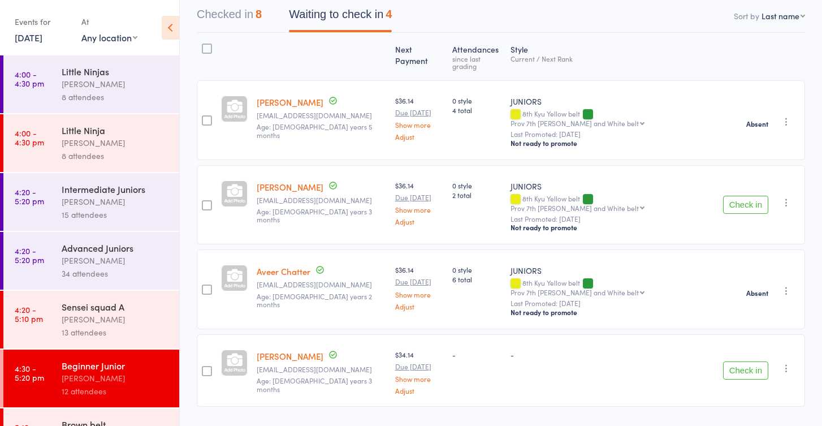
click at [785, 362] on icon "button" at bounding box center [786, 367] width 11 height 11
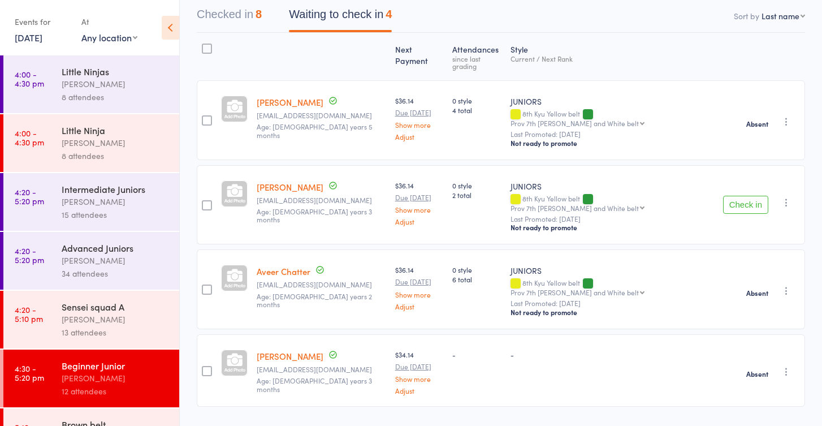
click at [786, 197] on icon "button" at bounding box center [786, 202] width 11 height 11
click at [752, 293] on li "Mark absent" at bounding box center [745, 300] width 93 height 15
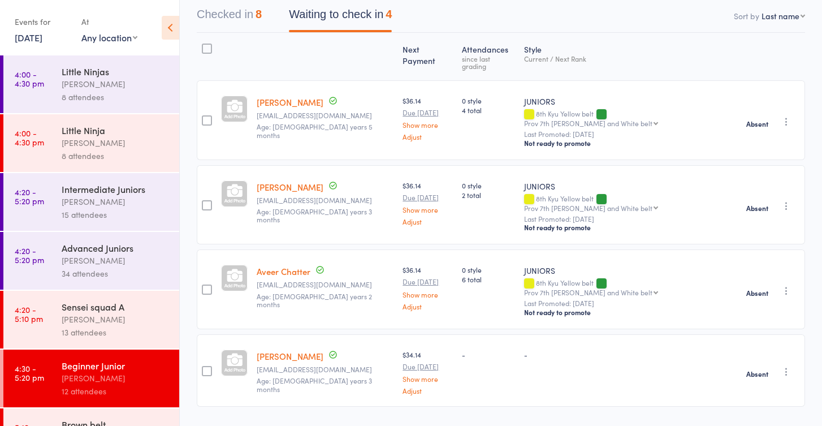
click at [146, 313] on div "[PERSON_NAME]" at bounding box center [116, 319] width 108 height 13
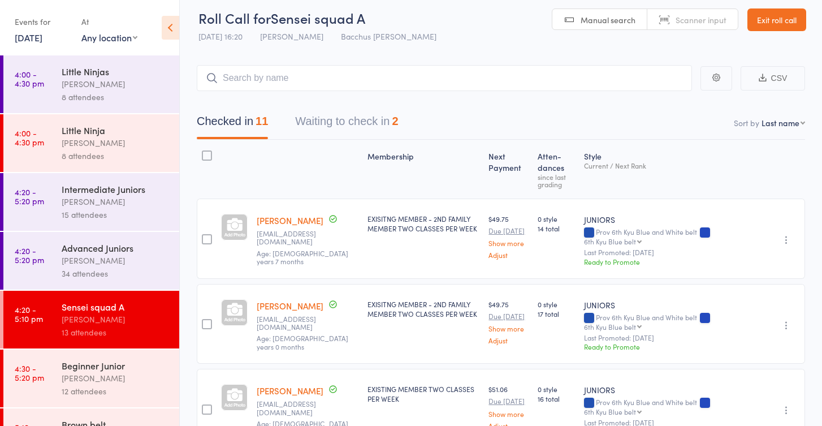
click at [372, 123] on button "Waiting to check in 2" at bounding box center [346, 124] width 103 height 30
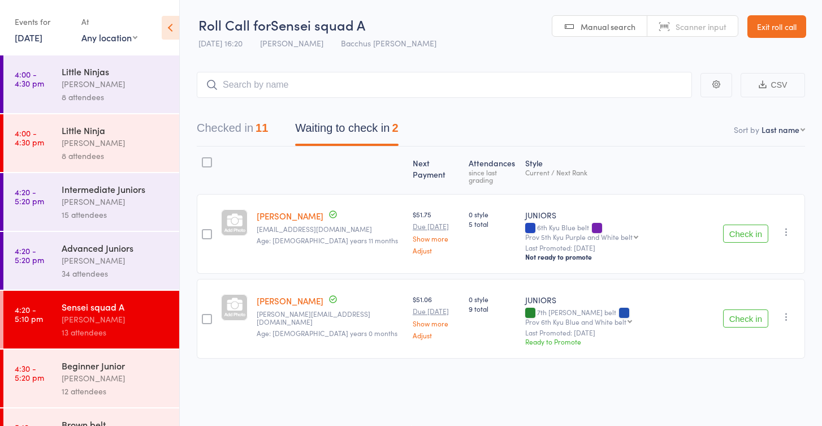
click at [784, 226] on icon "button" at bounding box center [786, 231] width 11 height 11
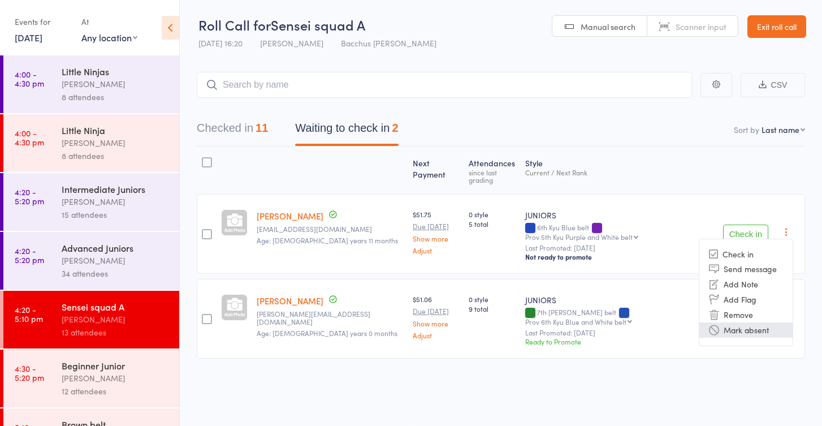
click at [740, 322] on li "Mark absent" at bounding box center [745, 329] width 93 height 15
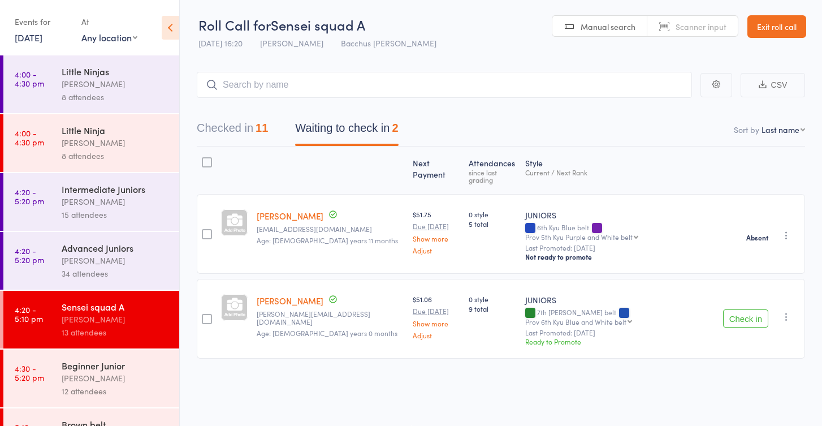
click at [783, 311] on icon "button" at bounding box center [786, 316] width 11 height 11
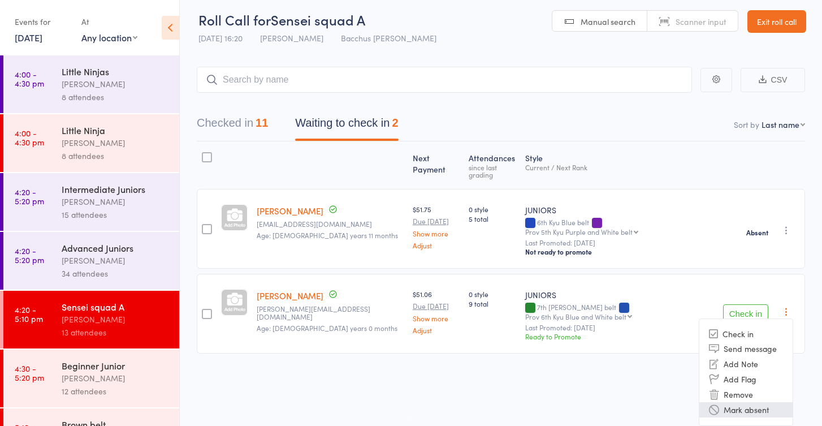
click at [748, 402] on li "Mark absent" at bounding box center [745, 409] width 93 height 15
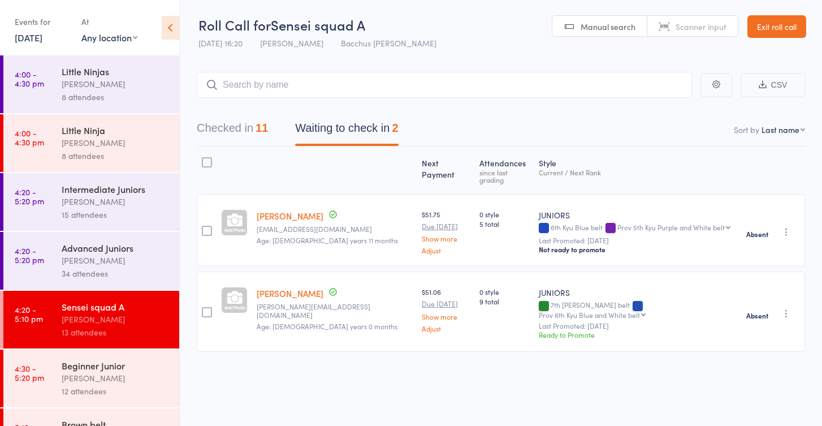
click at [134, 371] on div "Beginner Junior" at bounding box center [116, 365] width 108 height 12
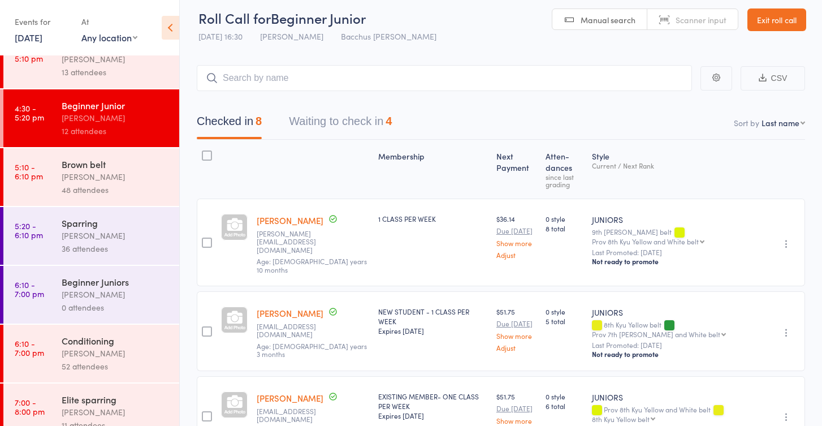
scroll to position [228, 0]
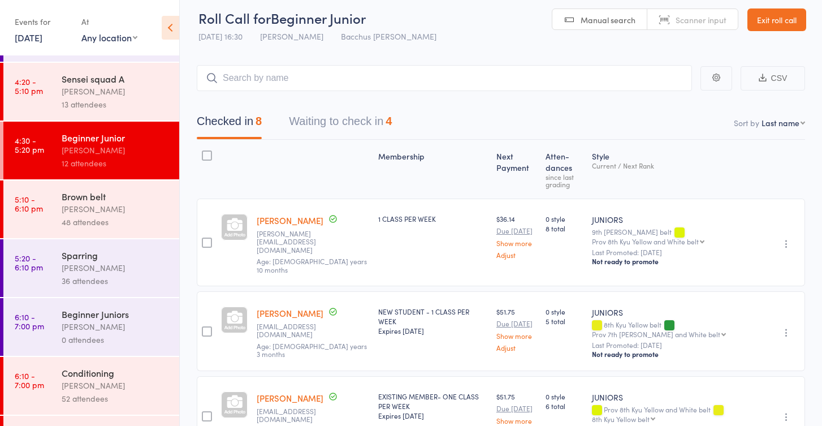
click at [113, 94] on div "[PERSON_NAME]" at bounding box center [116, 91] width 108 height 13
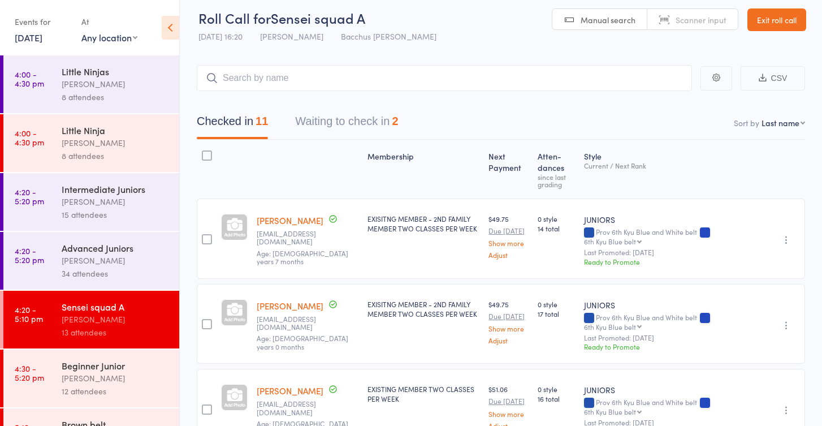
click at [312, 122] on button "Waiting to check in 2" at bounding box center [346, 124] width 103 height 30
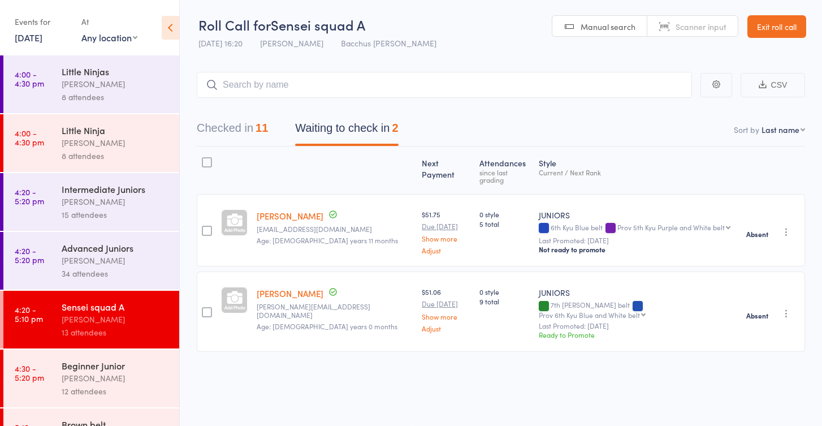
click at [243, 117] on button "Checked in 11" at bounding box center [232, 131] width 71 height 30
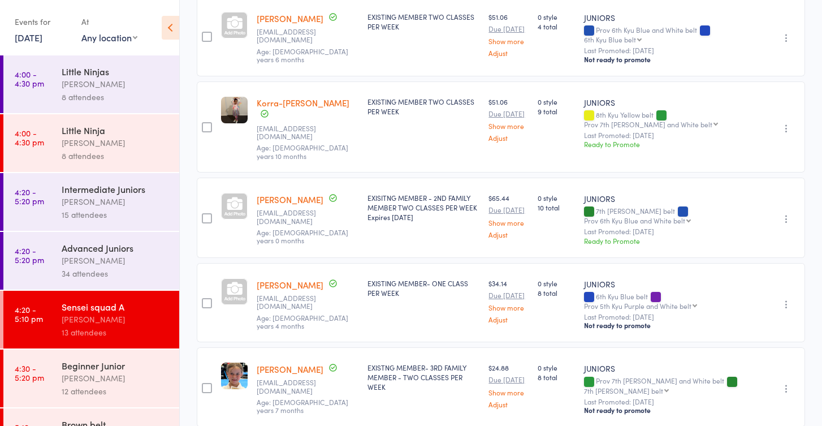
scroll to position [635, 0]
click at [289, 289] on link "Arzoyi Sandhu" at bounding box center [290, 284] width 67 height 12
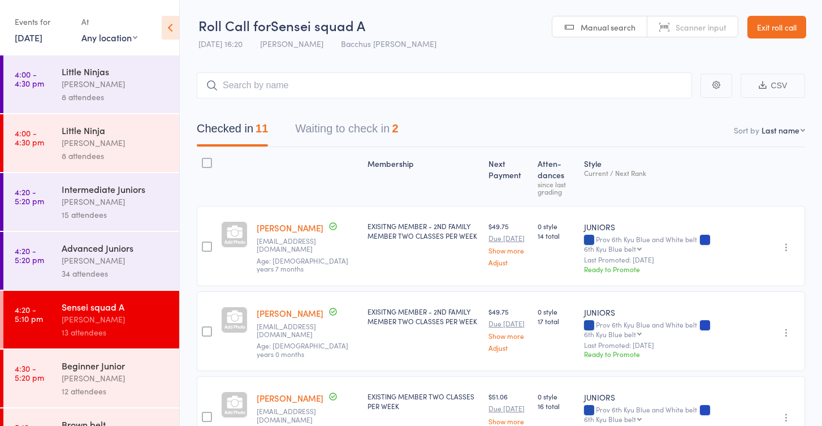
scroll to position [0, 0]
click at [382, 132] on button "Waiting to check in 2" at bounding box center [346, 131] width 103 height 30
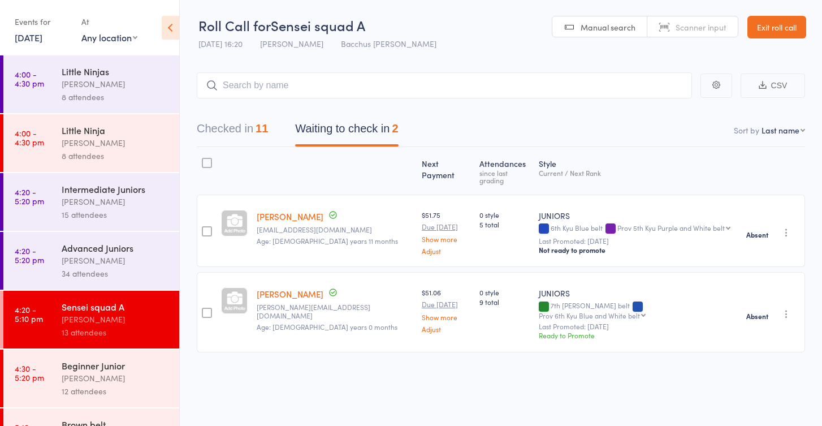
click at [88, 375] on div "[PERSON_NAME]" at bounding box center [116, 377] width 108 height 13
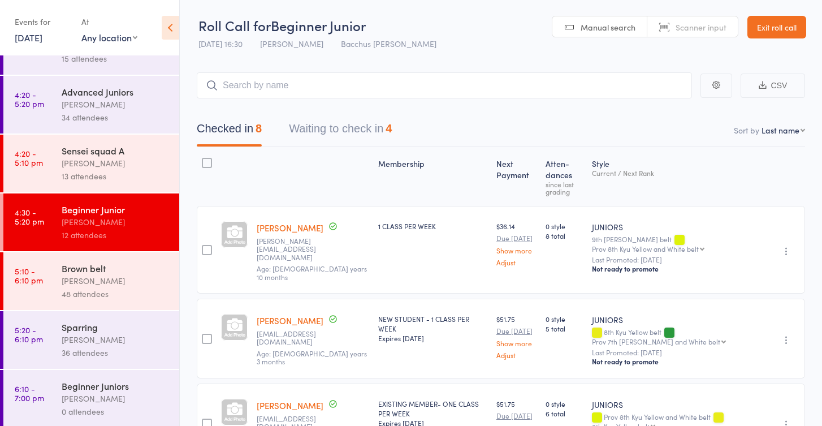
scroll to position [170, 0]
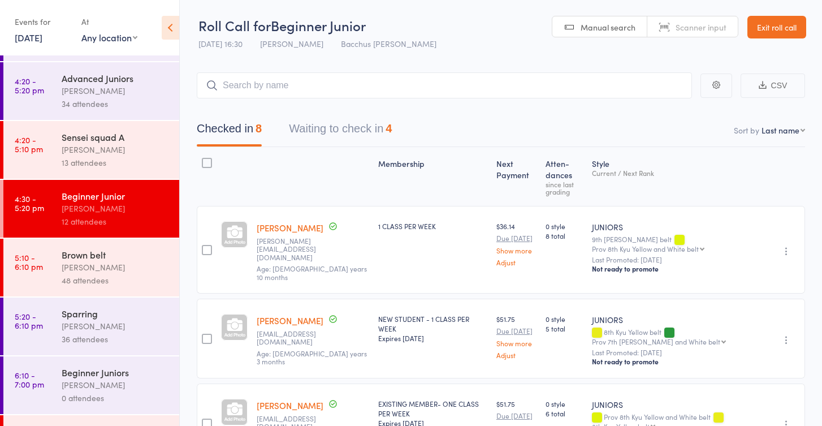
click at [96, 270] on div "[PERSON_NAME]" at bounding box center [116, 267] width 108 height 13
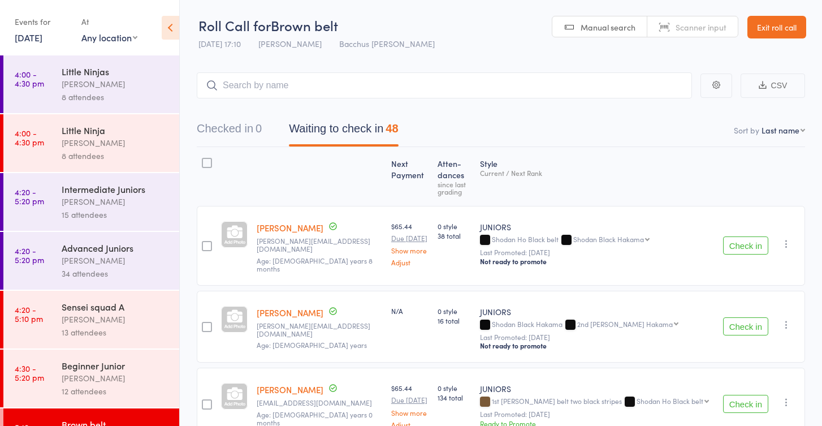
click at [321, 126] on button "Waiting to check in 48" at bounding box center [343, 131] width 109 height 30
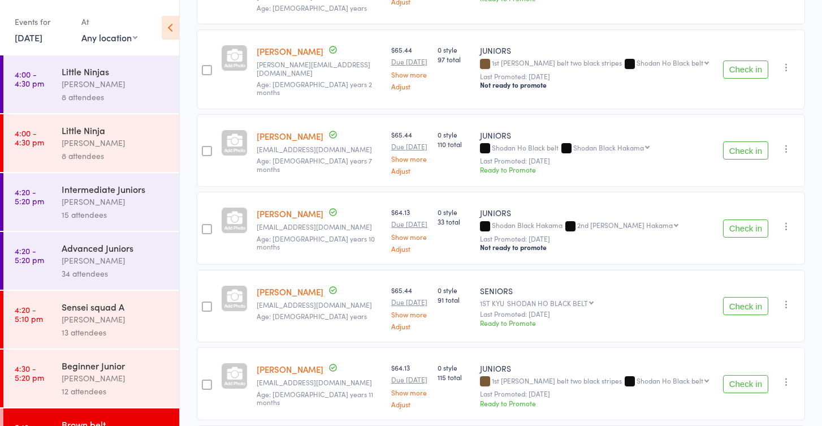
scroll to position [514, 0]
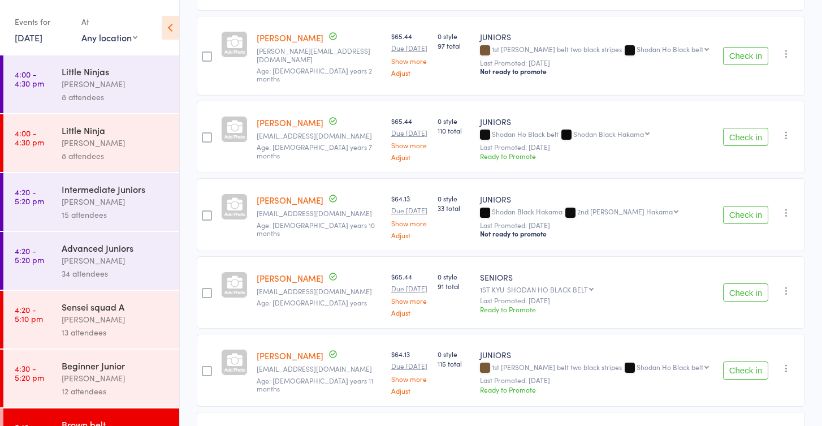
click at [737, 206] on button "Check in" at bounding box center [745, 215] width 45 height 18
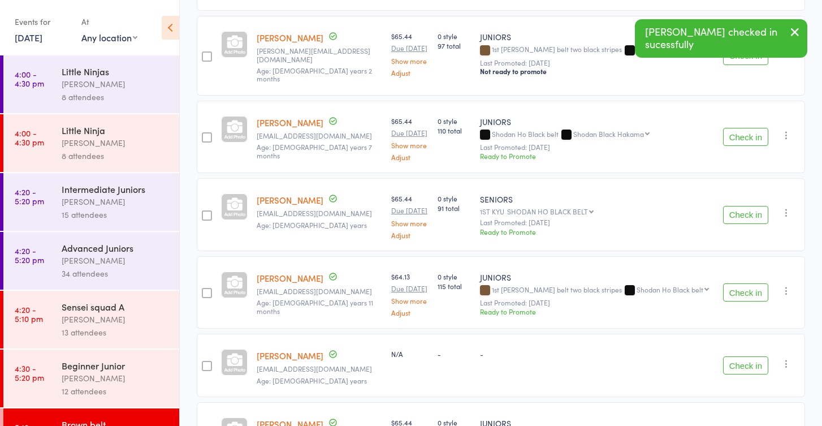
click at [786, 207] on icon "button" at bounding box center [786, 212] width 11 height 11
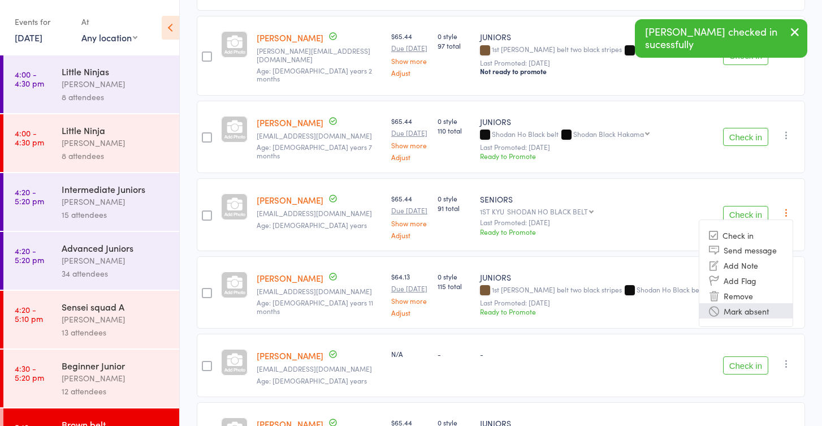
click at [755, 303] on li "Mark absent" at bounding box center [745, 310] width 93 height 15
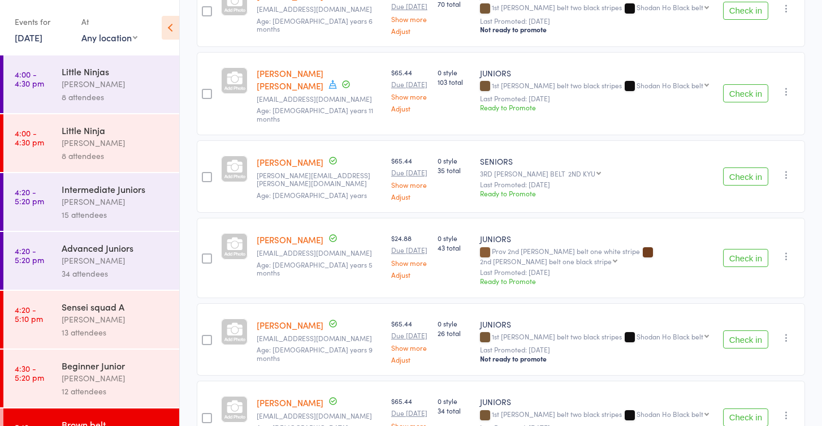
scroll to position [1115, 0]
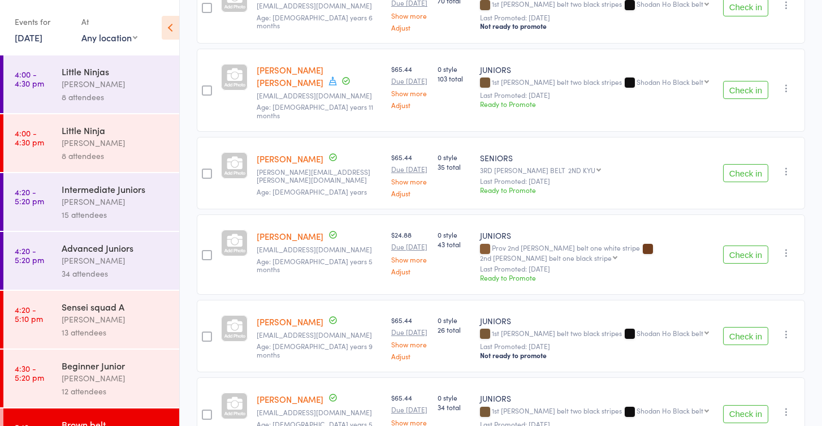
click at [727, 327] on button "Check in" at bounding box center [745, 336] width 45 height 18
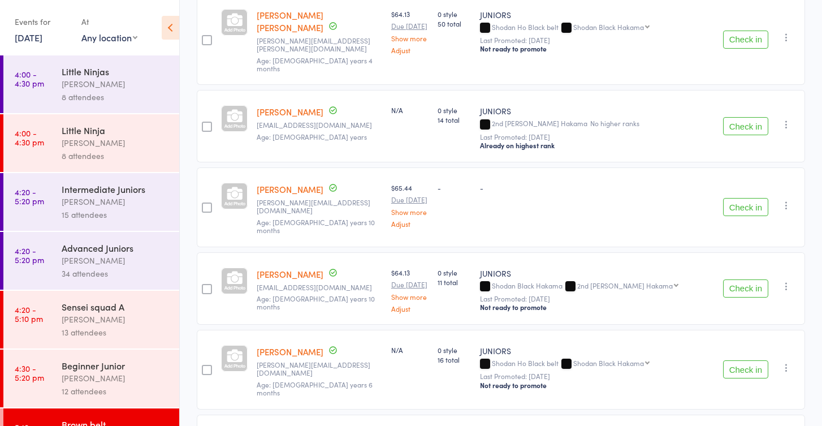
scroll to position [2059, 0]
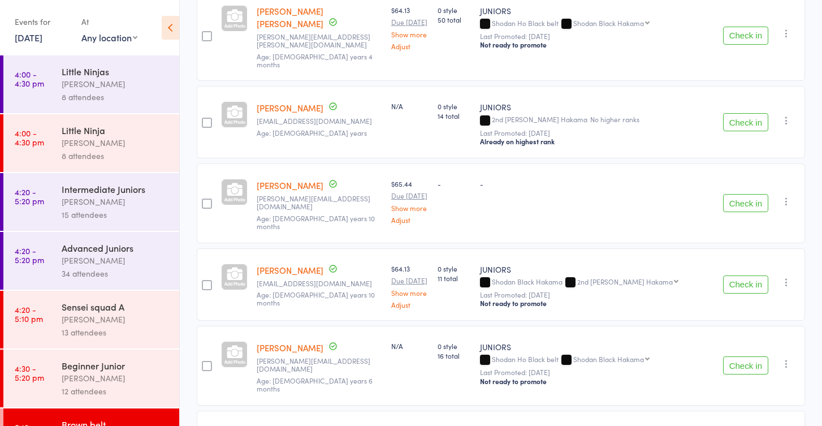
click at [729, 275] on button "Check in" at bounding box center [745, 284] width 45 height 18
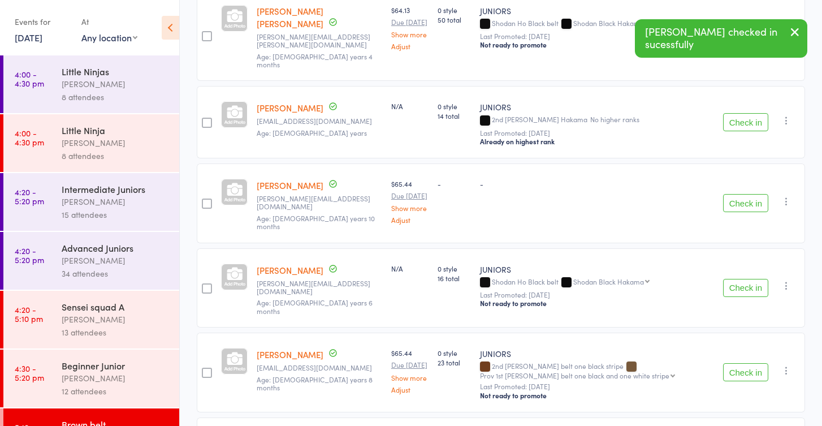
click at [743, 363] on button "Check in" at bounding box center [745, 372] width 45 height 18
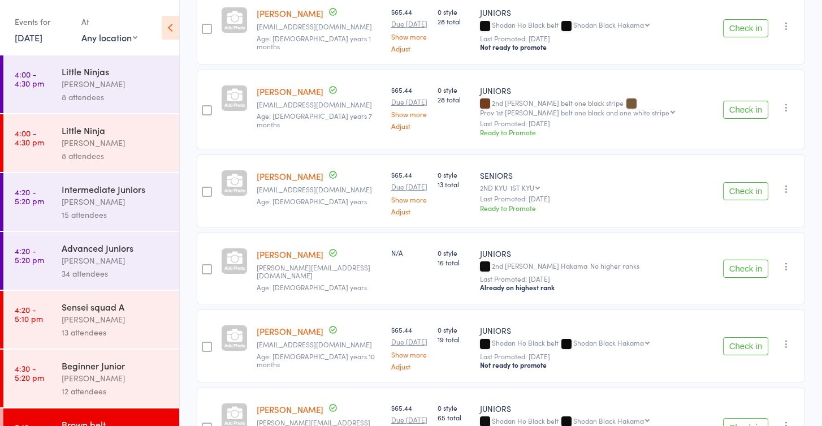
scroll to position [1499, 0]
click at [746, 338] on button "Check in" at bounding box center [745, 347] width 45 height 18
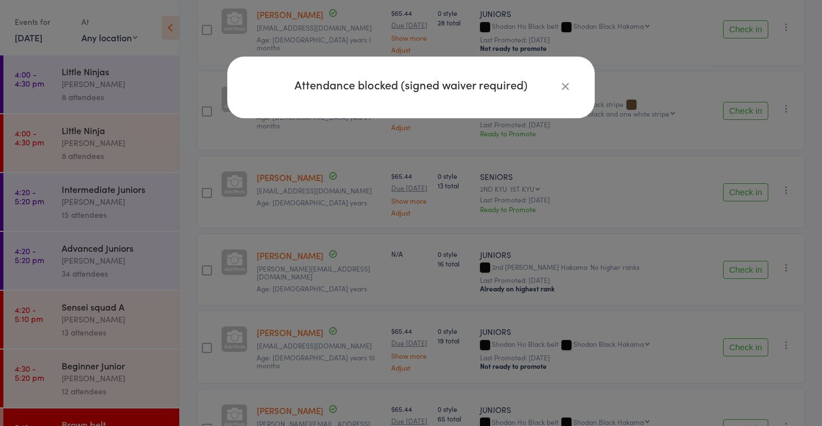
click at [566, 85] on icon "button" at bounding box center [565, 86] width 12 height 12
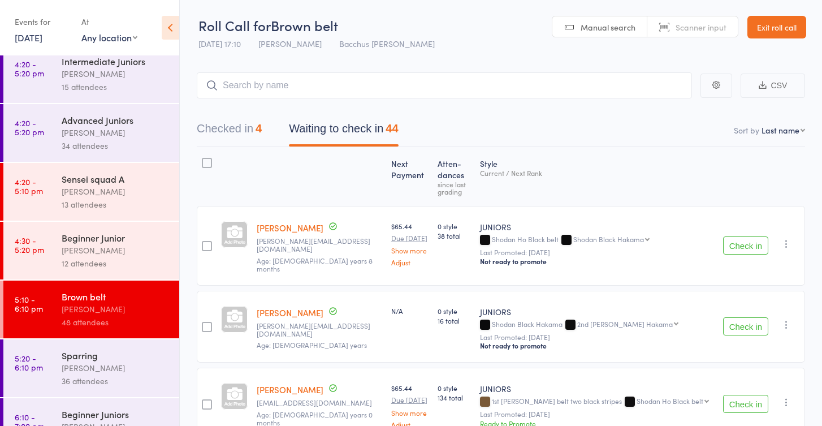
scroll to position [129, 0]
click at [365, 131] on button "Waiting to check in 44" at bounding box center [343, 131] width 109 height 30
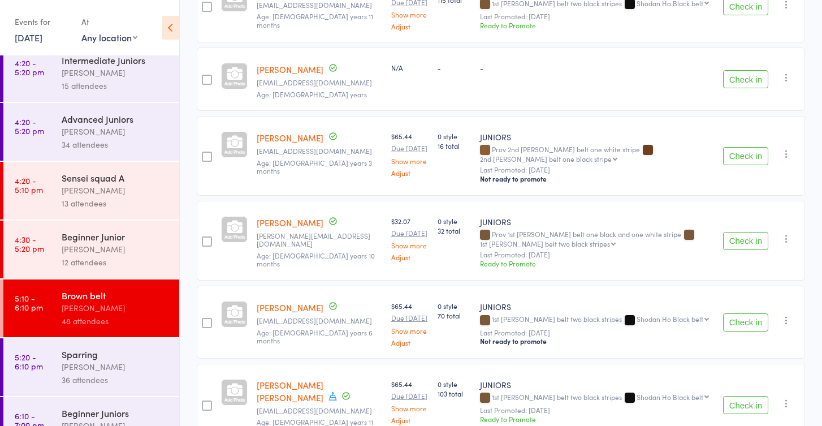
scroll to position [803, 0]
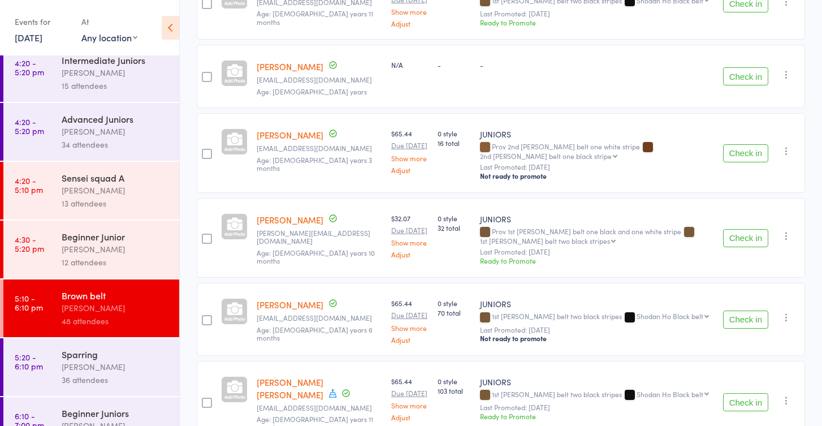
click at [730, 229] on button "Check in" at bounding box center [745, 238] width 45 height 18
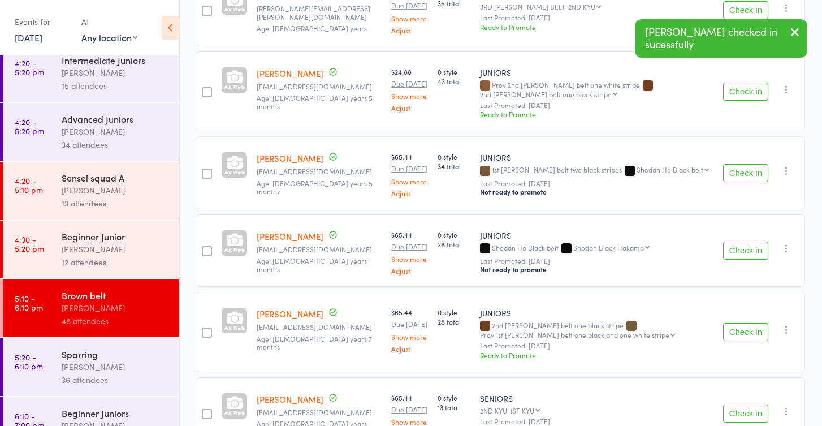
scroll to position [1195, 0]
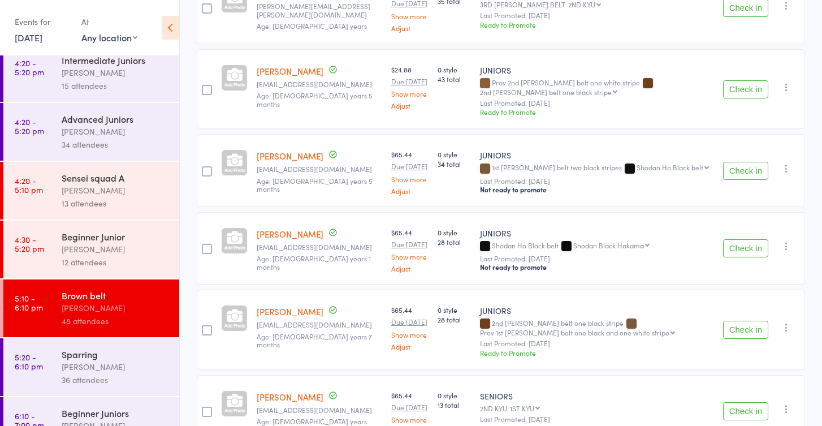
click at [747, 321] on button "Check in" at bounding box center [745, 330] width 45 height 18
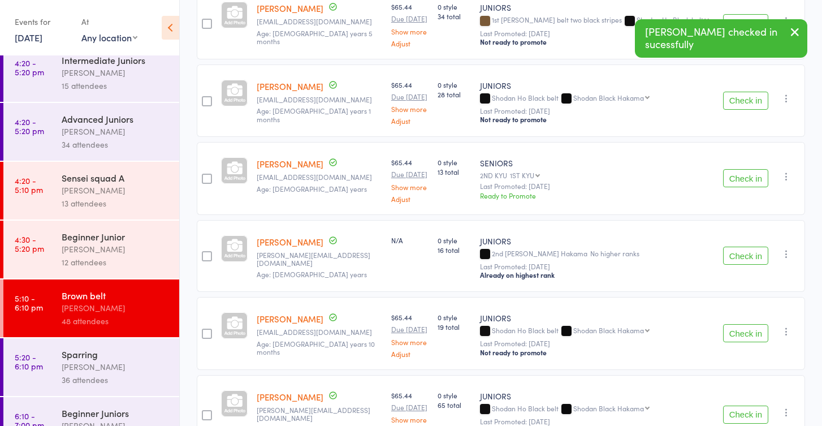
scroll to position [1379, 0]
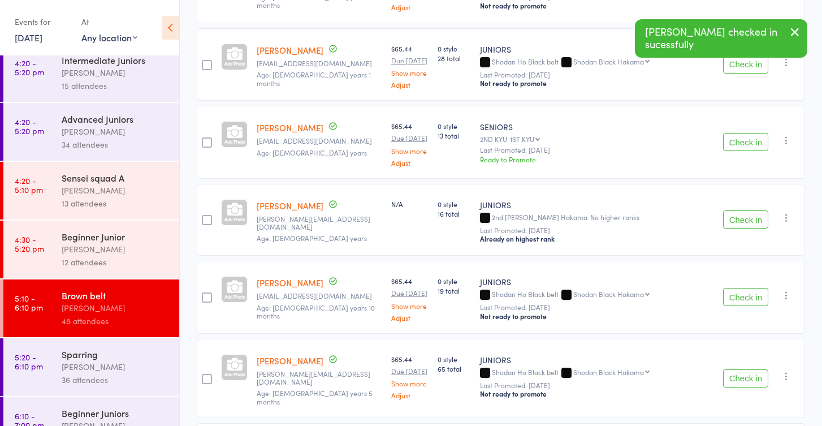
click at [738, 288] on button "Check in" at bounding box center [745, 297] width 45 height 18
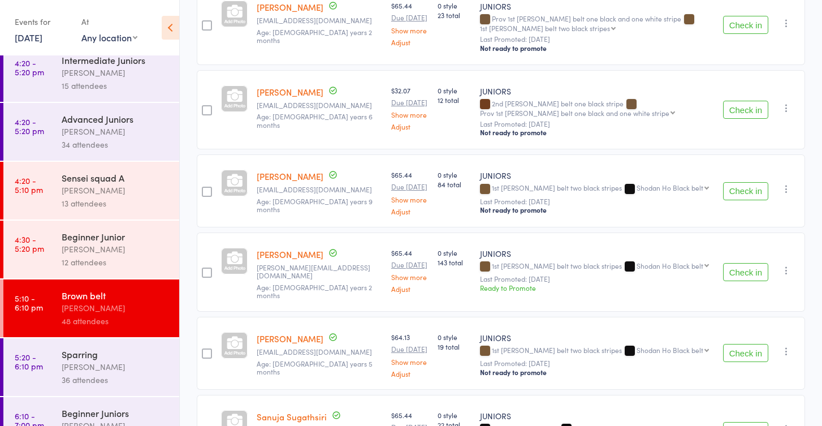
scroll to position [2242, 0]
click at [740, 264] on button "Check in" at bounding box center [745, 273] width 45 height 18
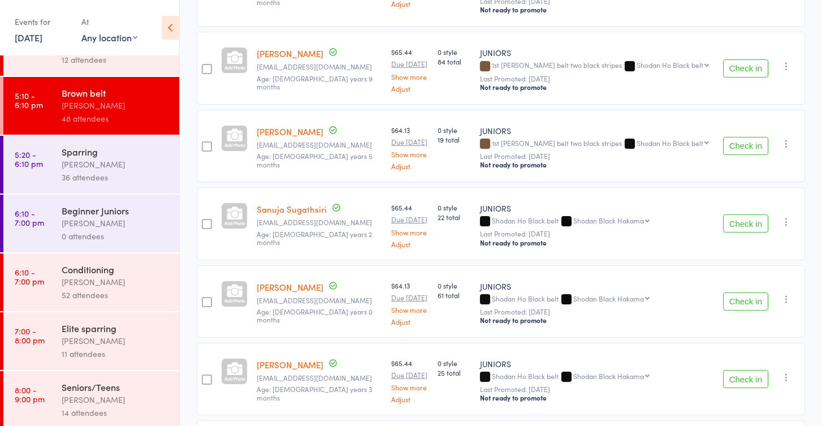
scroll to position [332, 0]
click at [121, 288] on div "52 attendees" at bounding box center [116, 293] width 108 height 13
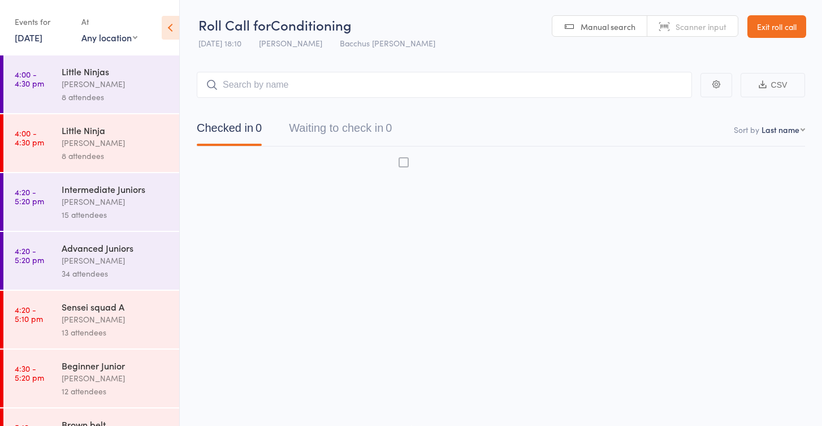
scroll to position [7, 0]
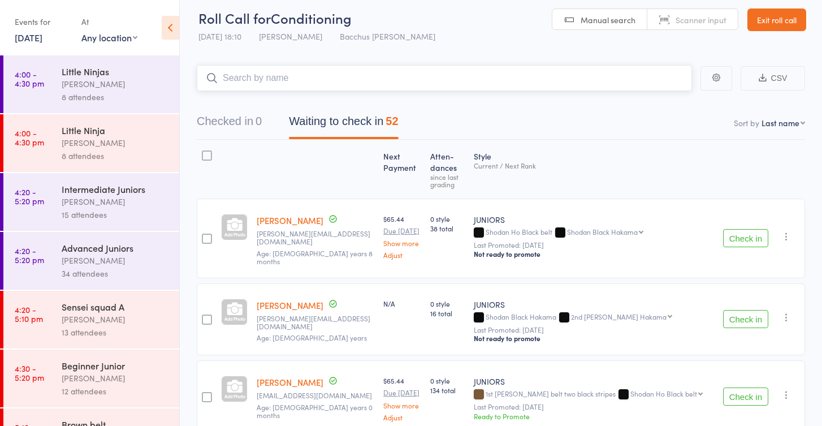
click at [357, 119] on button "Waiting to check in 52" at bounding box center [343, 124] width 109 height 30
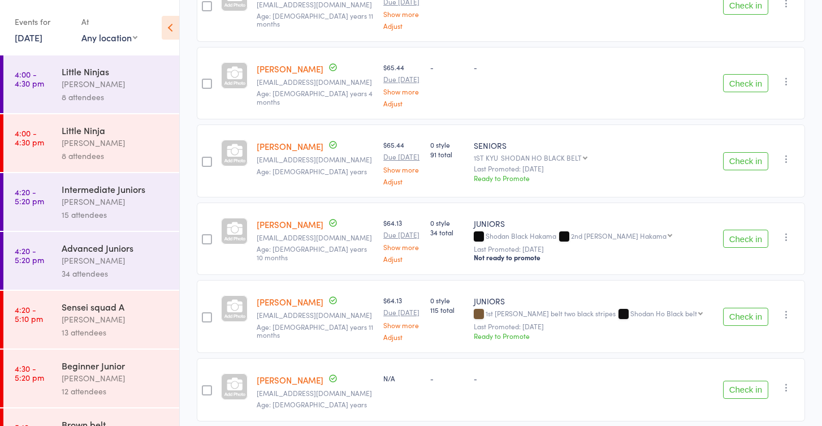
scroll to position [794, 0]
click at [783, 153] on icon "button" at bounding box center [786, 158] width 11 height 11
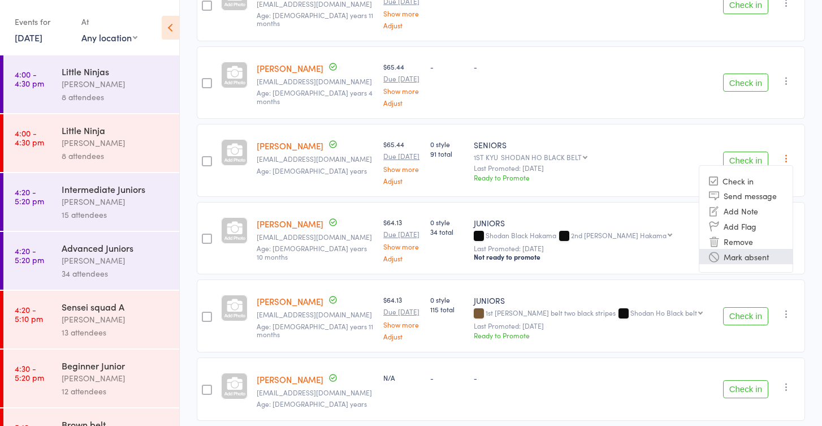
click at [743, 249] on li "Mark absent" at bounding box center [745, 256] width 93 height 15
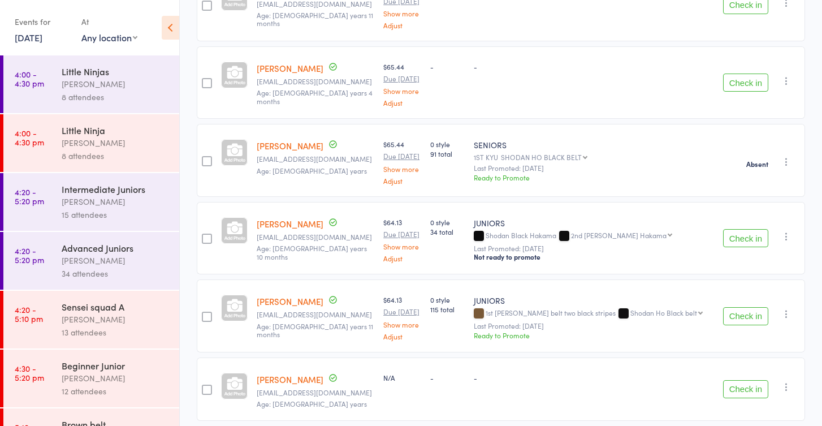
click at [743, 229] on button "Check in" at bounding box center [745, 238] width 45 height 18
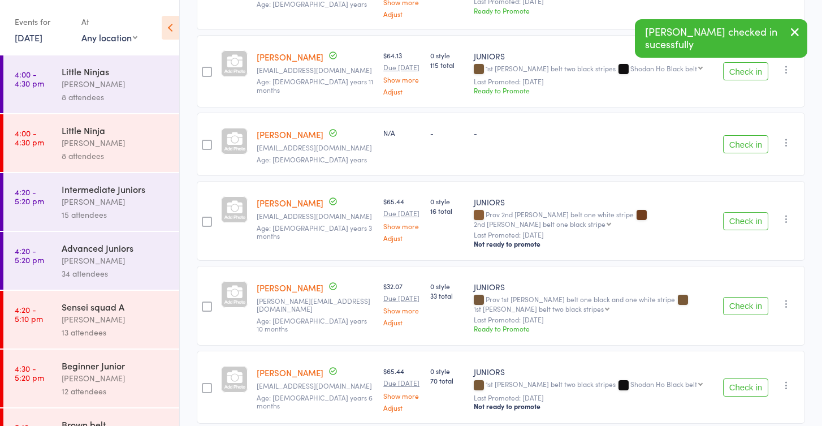
scroll to position [967, 0]
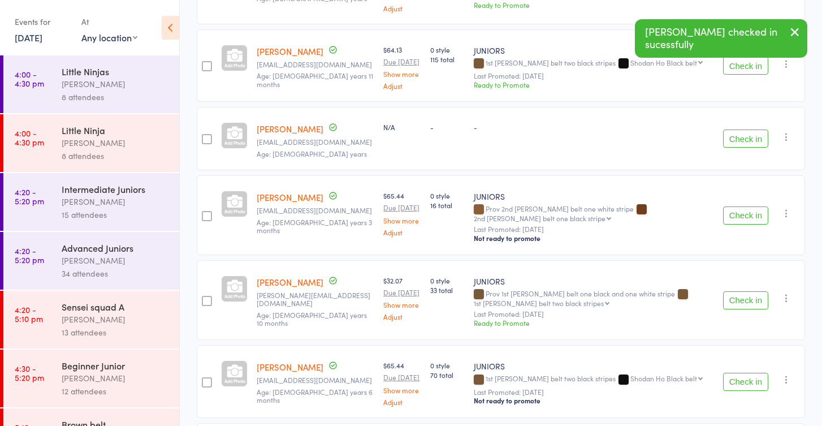
click at [731, 291] on button "Check in" at bounding box center [745, 300] width 45 height 18
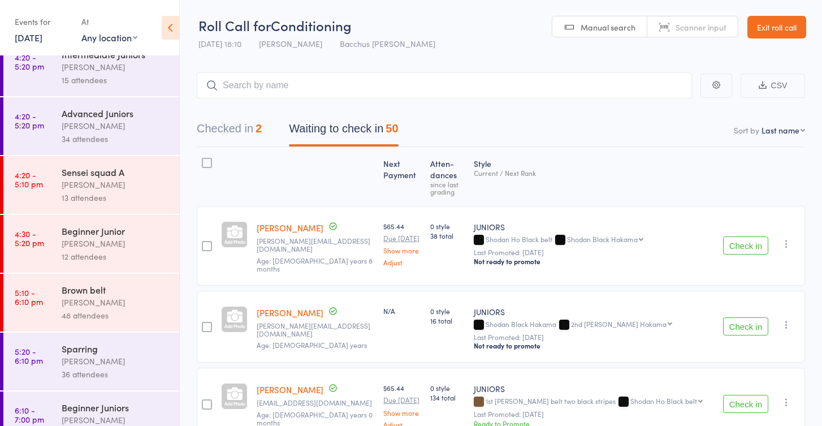
scroll to position [137, 0]
click at [121, 282] on div "Brown belt" at bounding box center [116, 287] width 108 height 12
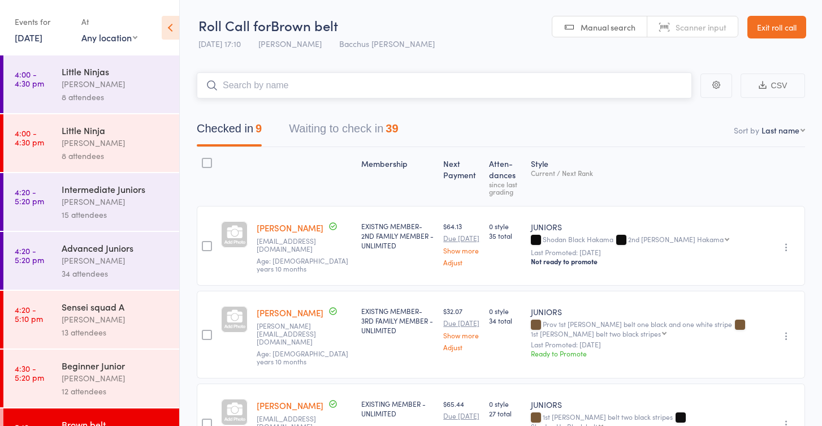
click at [336, 131] on button "Waiting to check in 39" at bounding box center [343, 131] width 109 height 30
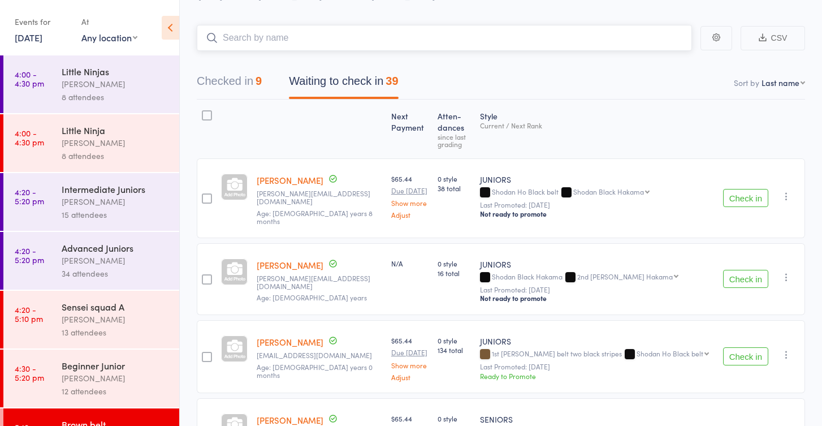
scroll to position [46, 0]
click at [737, 348] on button "Check in" at bounding box center [745, 357] width 45 height 18
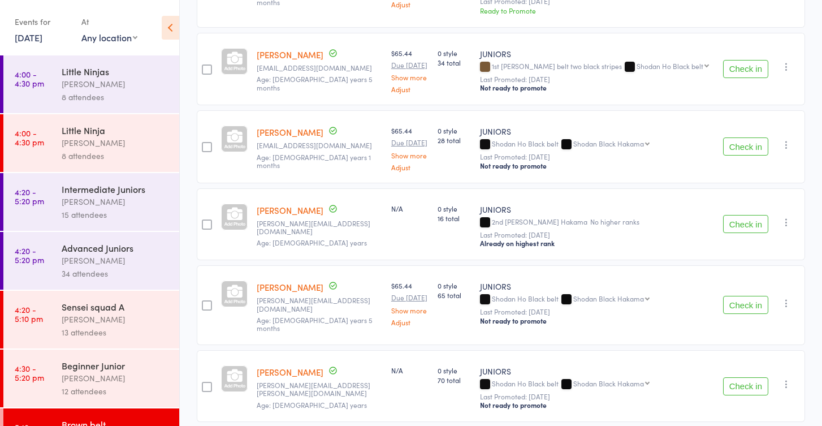
scroll to position [1219, 0]
click at [745, 295] on button "Check in" at bounding box center [745, 304] width 45 height 18
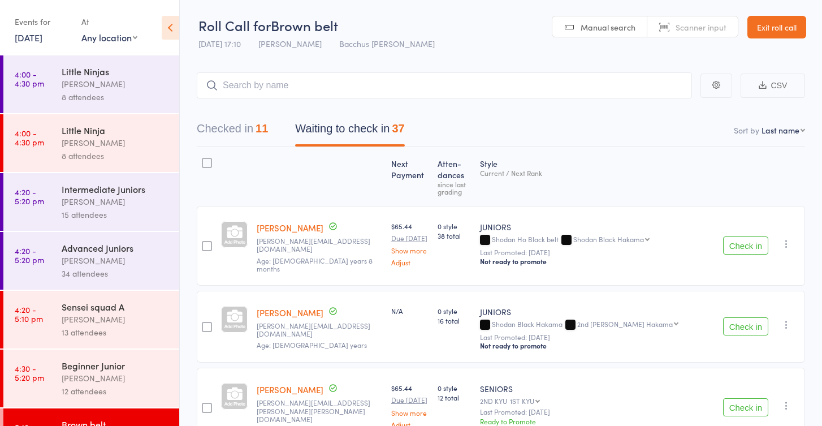
scroll to position [0, 0]
click at [780, 27] on link "Exit roll call" at bounding box center [776, 27] width 59 height 23
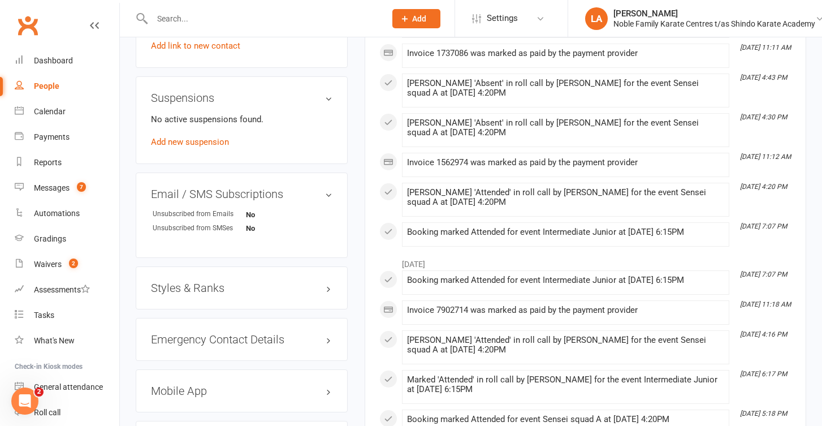
scroll to position [726, 0]
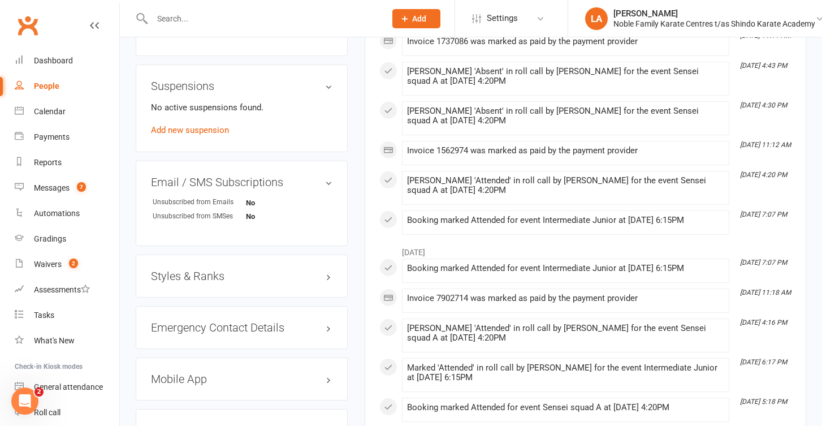
click at [269, 270] on h3 "Styles & Ranks" at bounding box center [241, 276] width 181 height 12
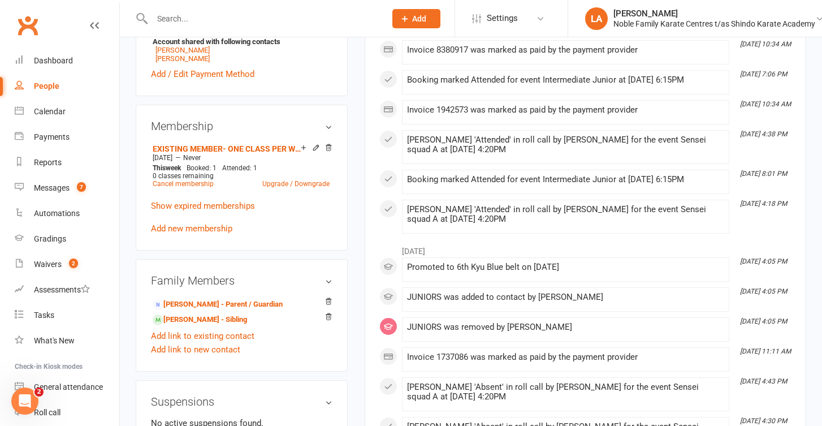
scroll to position [410, 0]
click at [60, 59] on div "Dashboard" at bounding box center [53, 60] width 39 height 9
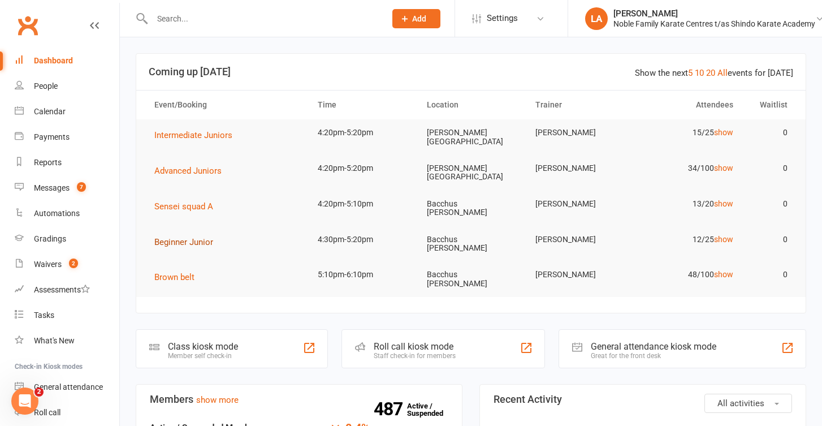
click at [206, 237] on span "Beginner Junior" at bounding box center [183, 242] width 59 height 10
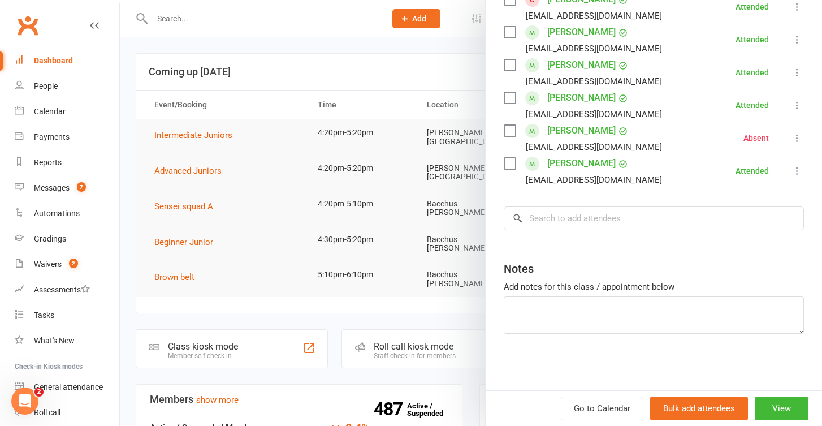
scroll to position [417, 0]
click at [349, 44] on div at bounding box center [471, 213] width 702 height 426
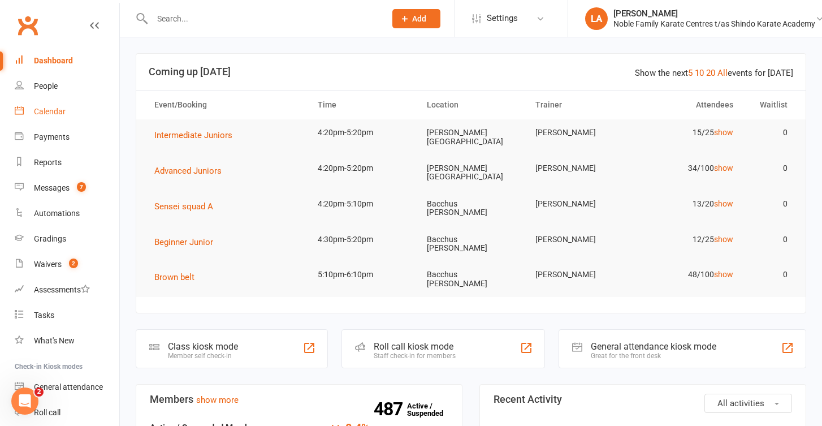
click at [57, 110] on div "Calendar" at bounding box center [50, 111] width 32 height 9
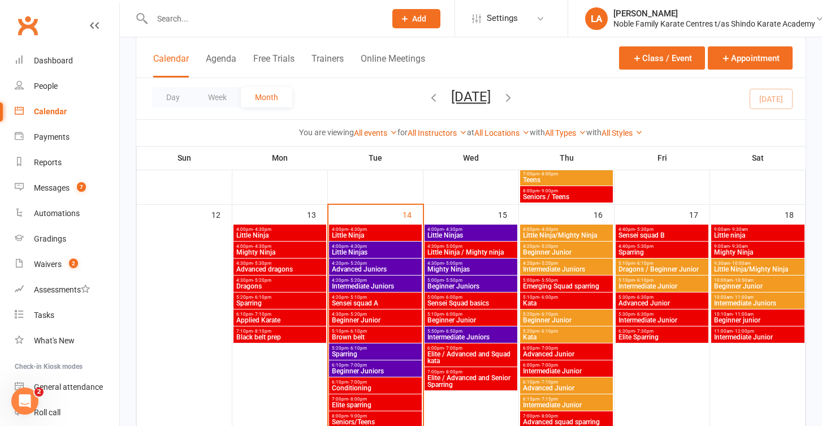
scroll to position [592, 0]
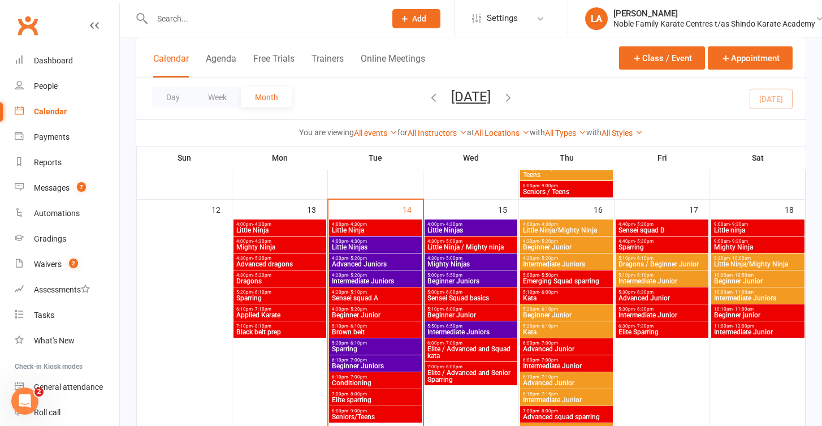
click at [274, 308] on span "6:10pm - 7:10pm" at bounding box center [280, 308] width 88 height 5
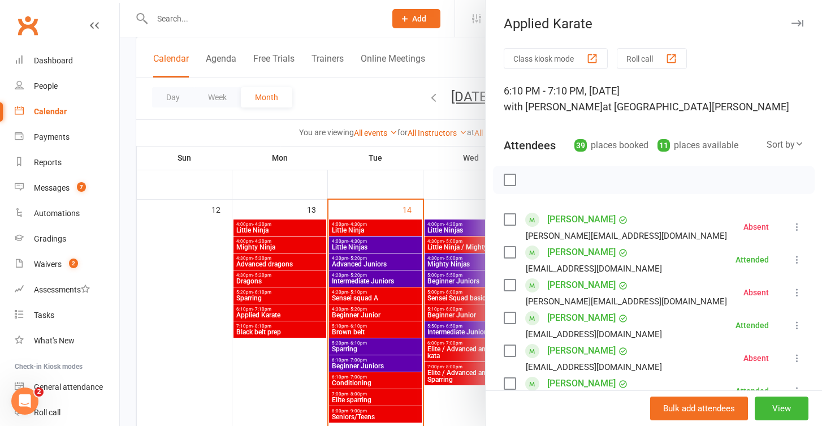
click at [650, 58] on button "Roll call" at bounding box center [652, 58] width 70 height 21
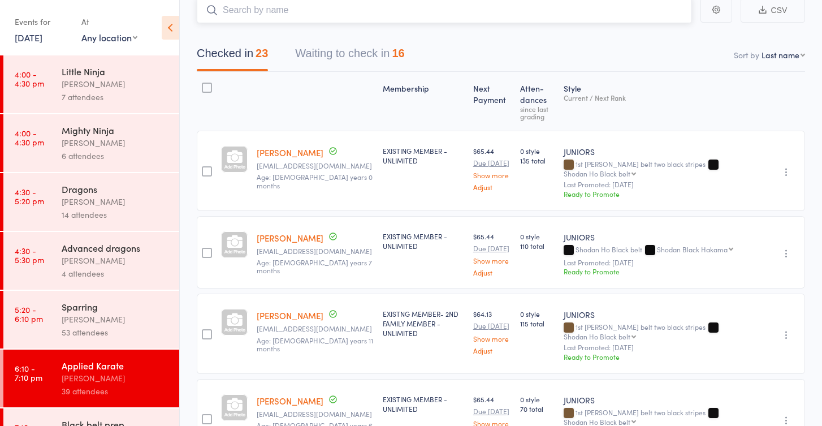
scroll to position [79, 0]
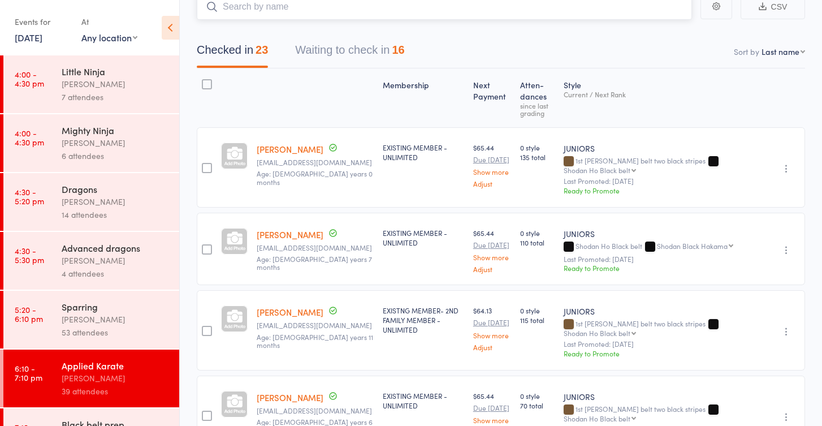
click at [383, 49] on button "Waiting to check in 16" at bounding box center [349, 53] width 109 height 30
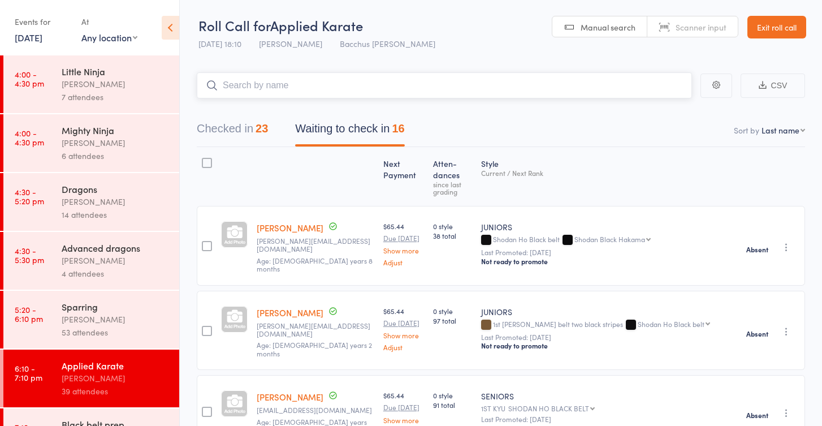
scroll to position [0, 0]
click at [245, 124] on button "Checked in 23" at bounding box center [232, 131] width 71 height 30
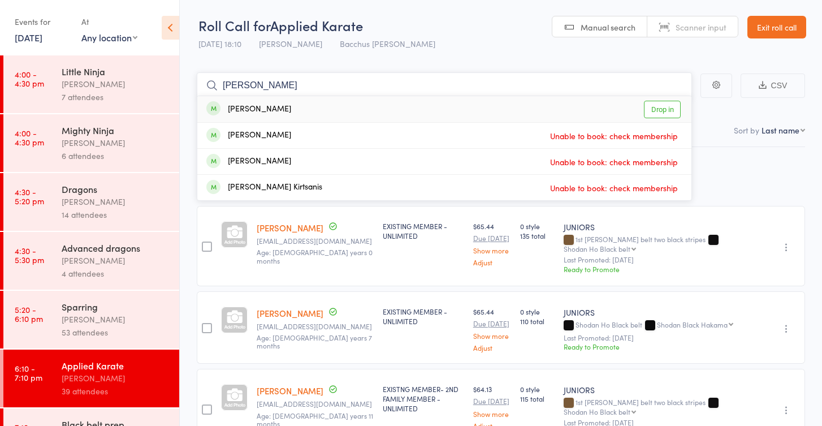
type input "[PERSON_NAME]"
click at [648, 108] on link "Drop in" at bounding box center [662, 110] width 37 height 18
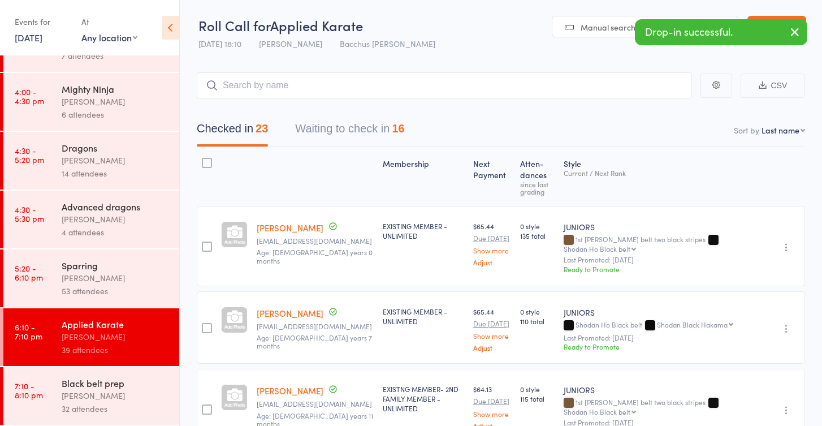
scroll to position [41, 0]
click at [123, 375] on div "Black belt prep Anne-Cherie Noble 32 attendees" at bounding box center [121, 396] width 118 height 58
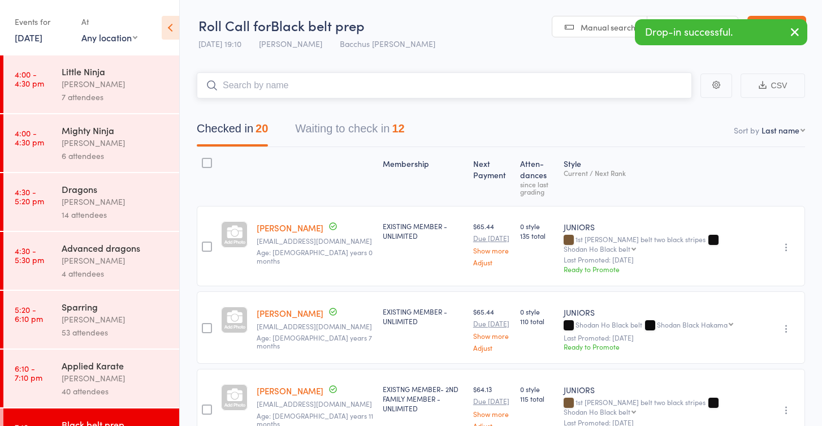
click at [314, 93] on input "search" at bounding box center [444, 85] width 495 height 26
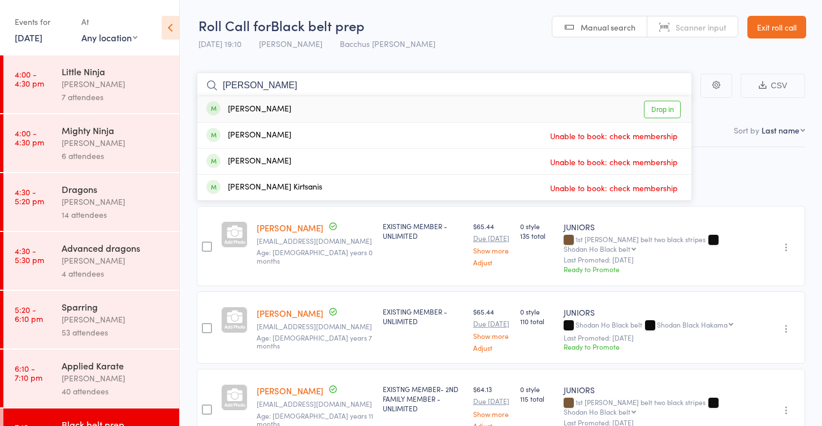
type input "janis"
click at [664, 111] on link "Drop in" at bounding box center [662, 110] width 37 height 18
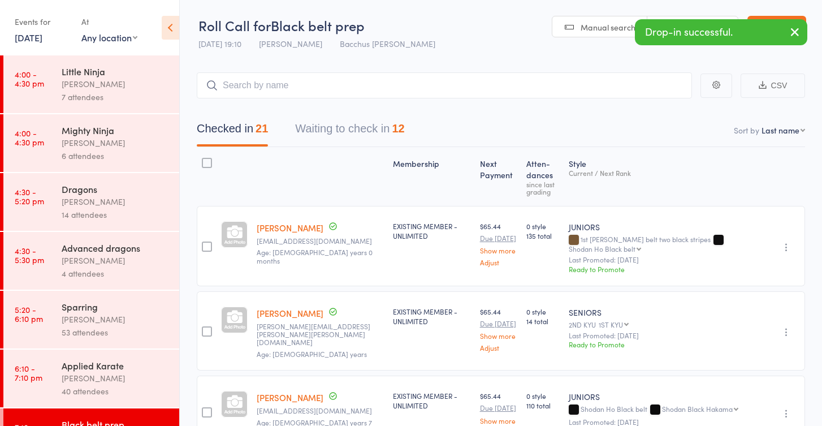
click at [794, 31] on icon "button" at bounding box center [795, 32] width 14 height 14
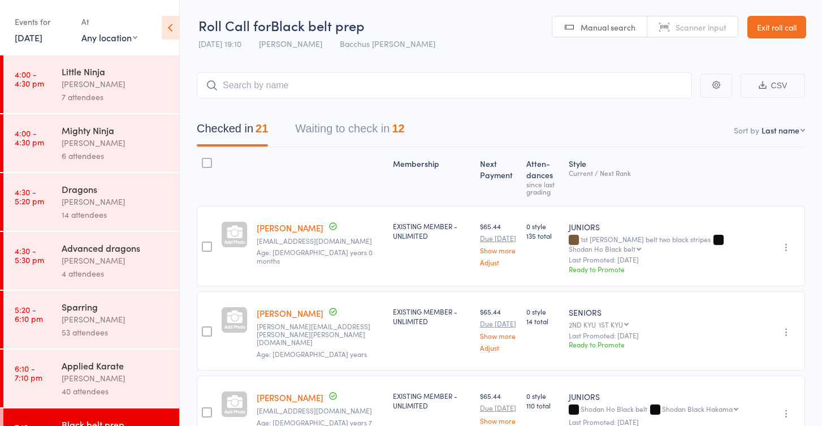
click at [789, 23] on link "Exit roll call" at bounding box center [776, 27] width 59 height 23
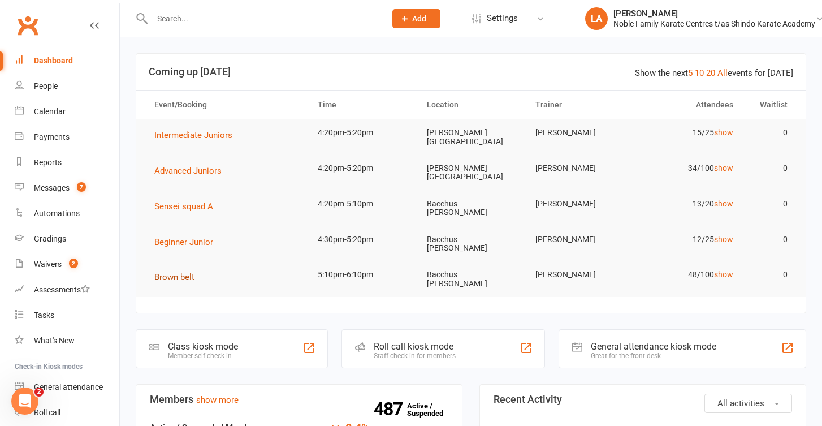
click at [178, 272] on span "Brown belt" at bounding box center [174, 277] width 40 height 10
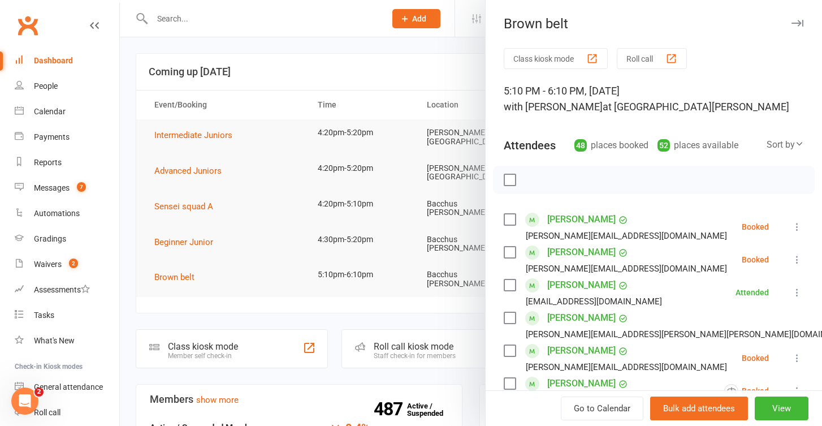
click at [655, 61] on button "Roll call" at bounding box center [652, 58] width 70 height 21
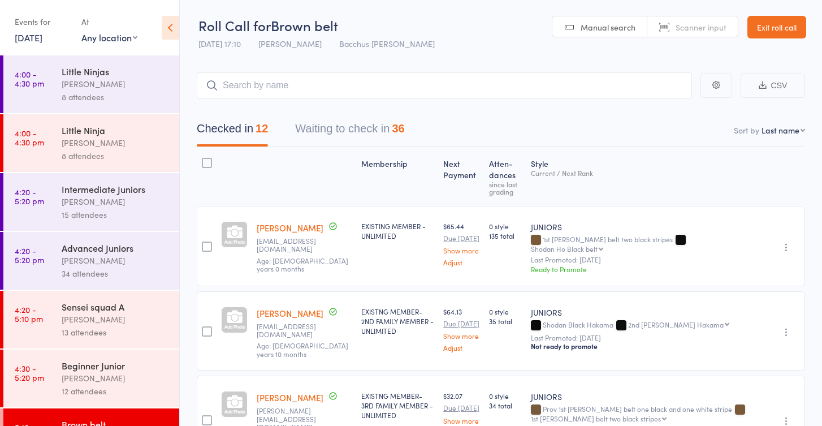
click at [361, 131] on button "Waiting to check in 36" at bounding box center [349, 131] width 109 height 30
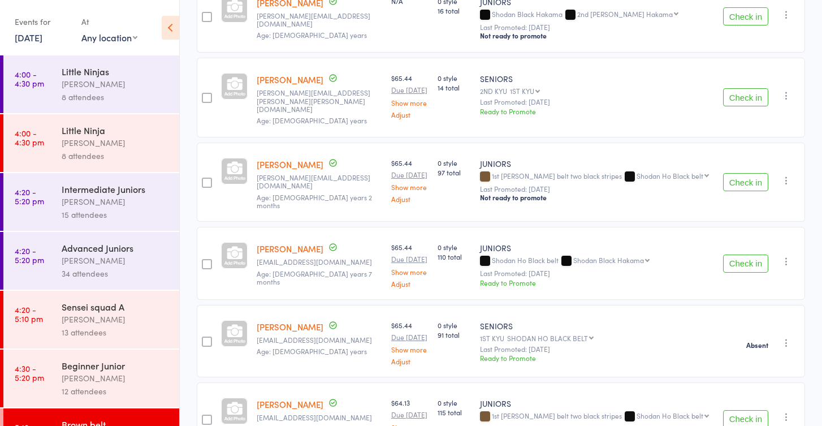
scroll to position [310, 0]
click at [748, 88] on button "Check in" at bounding box center [745, 97] width 45 height 18
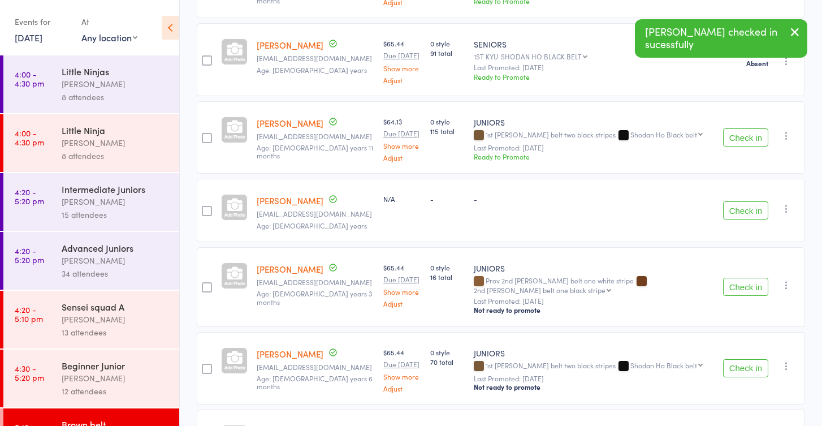
scroll to position [509, 0]
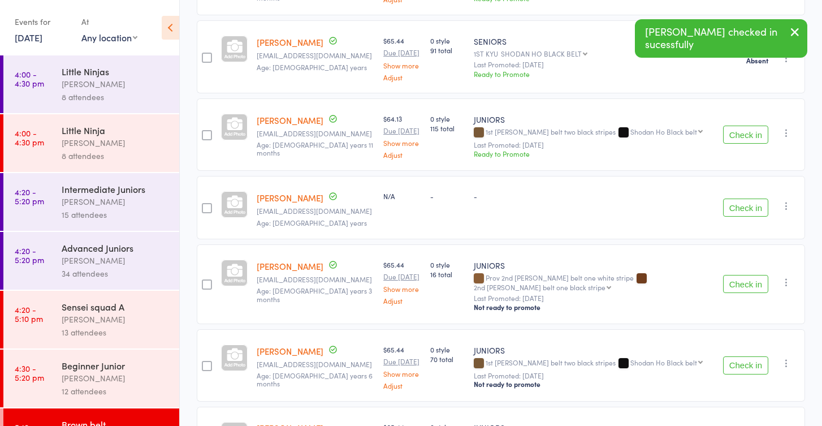
click at [740, 198] on button "Check in" at bounding box center [745, 207] width 45 height 18
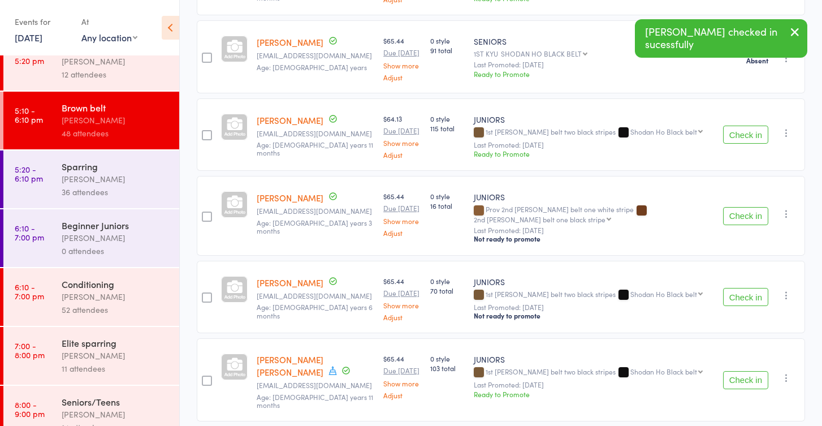
scroll to position [326, 0]
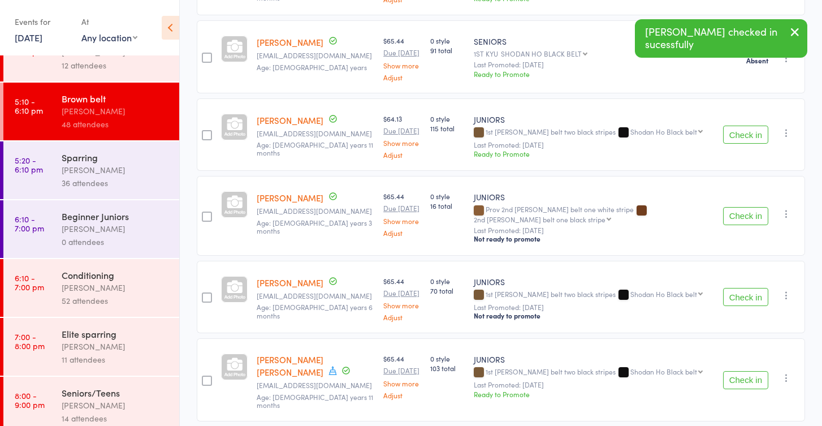
click at [115, 291] on div "[PERSON_NAME]" at bounding box center [116, 287] width 108 height 13
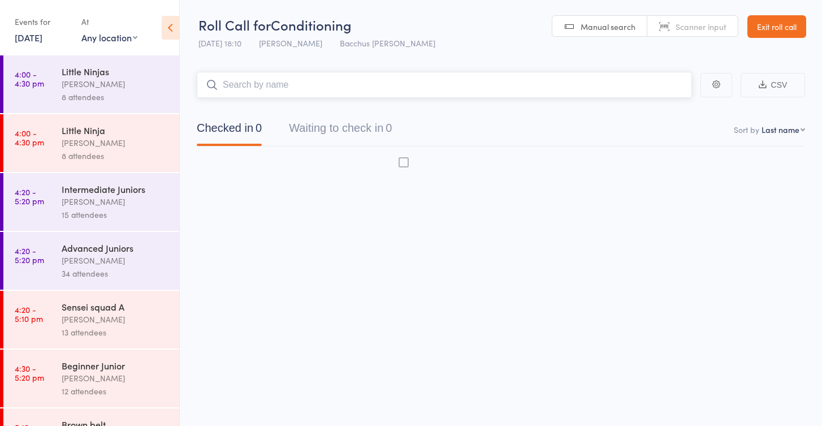
scroll to position [7, 0]
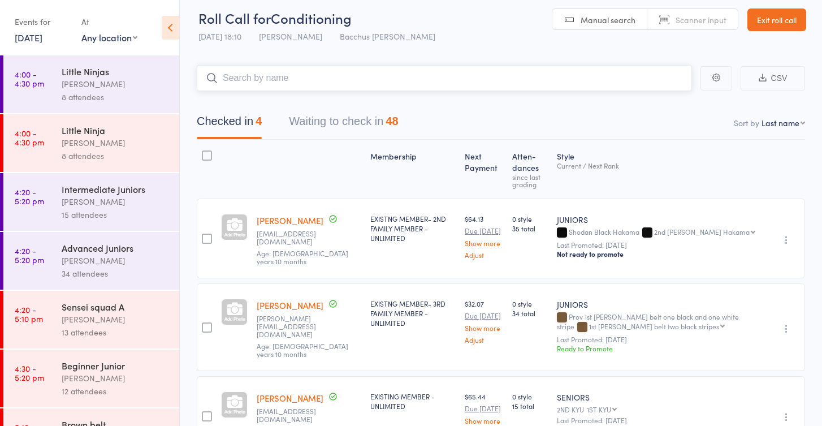
click at [360, 124] on button "Waiting to check in 48" at bounding box center [343, 124] width 109 height 30
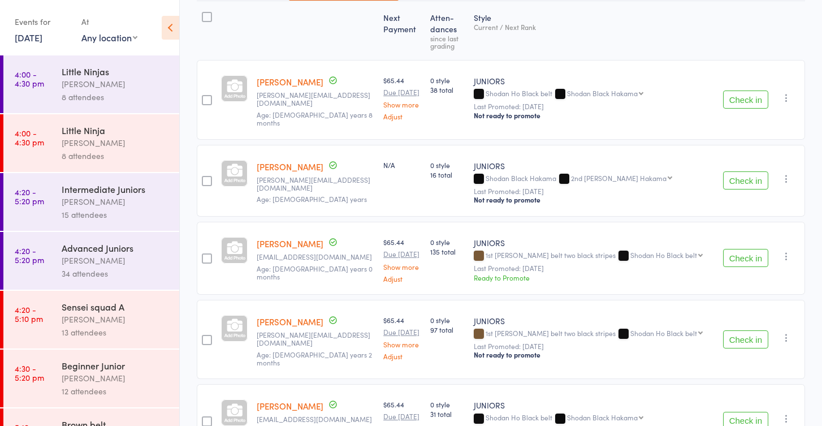
scroll to position [162, 0]
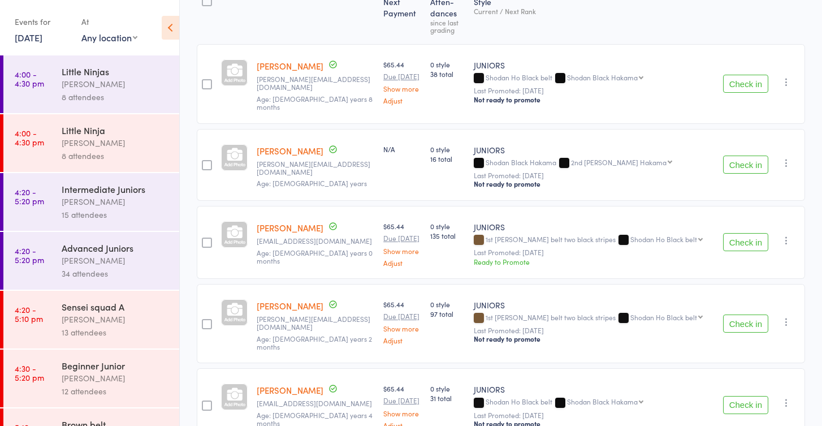
click at [731, 233] on button "Check in" at bounding box center [745, 242] width 45 height 18
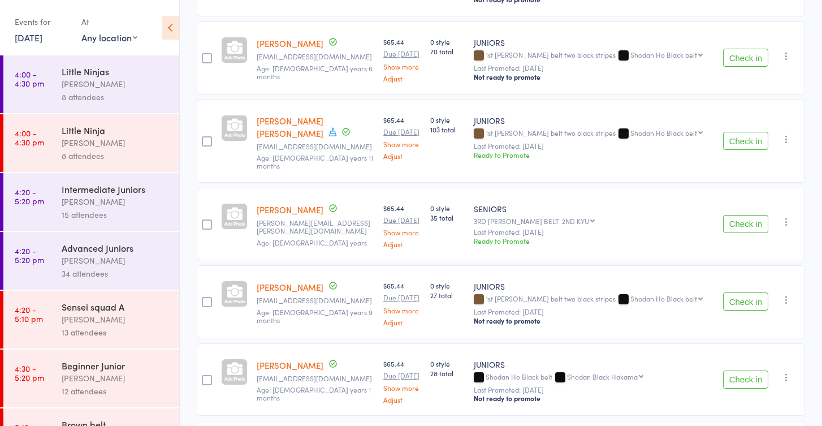
scroll to position [1128, 0]
click at [754, 292] on button "Check in" at bounding box center [745, 301] width 45 height 18
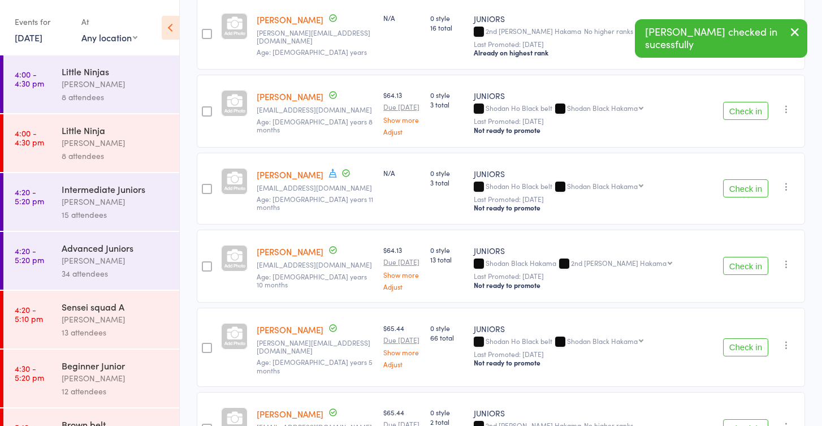
scroll to position [1474, 0]
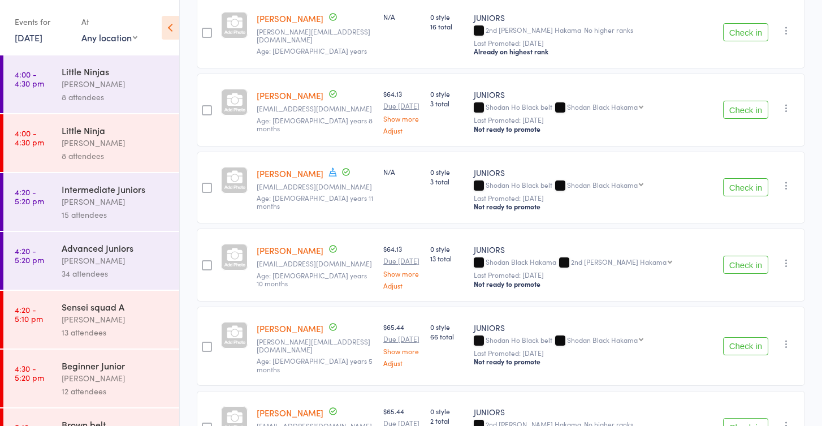
click at [747, 337] on button "Check in" at bounding box center [745, 346] width 45 height 18
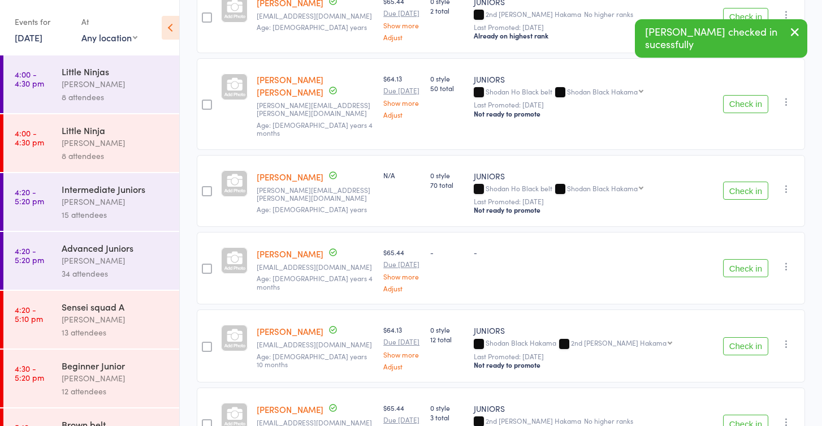
scroll to position [1802, 0]
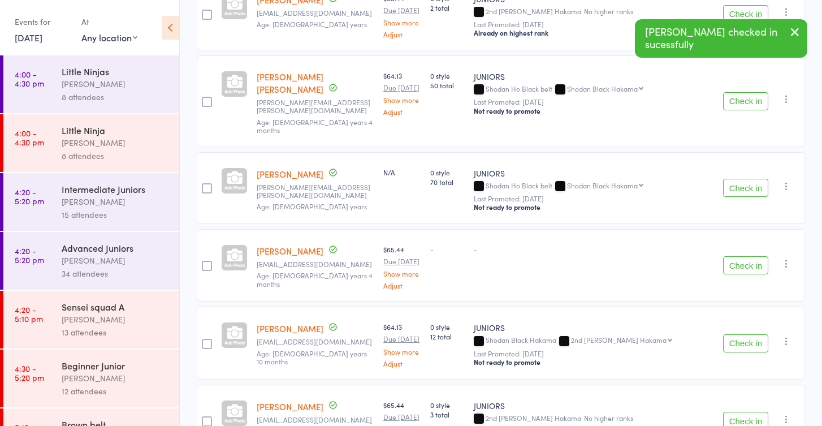
click at [742, 334] on button "Check in" at bounding box center [745, 343] width 45 height 18
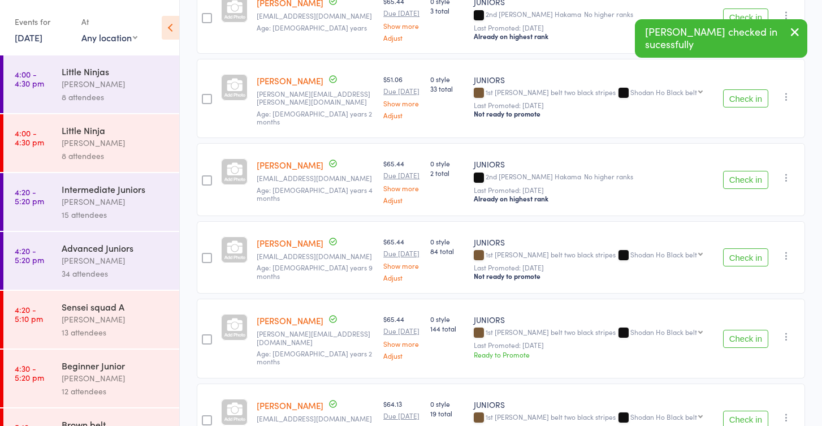
scroll to position [2128, 0]
click at [738, 329] on button "Check in" at bounding box center [745, 338] width 45 height 18
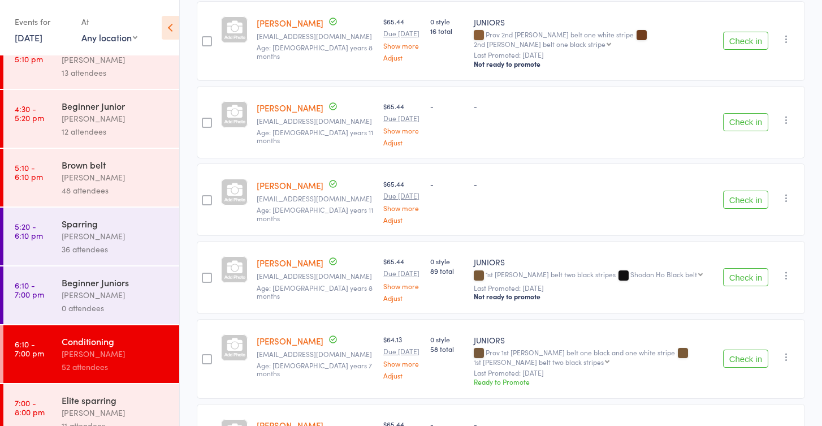
scroll to position [270, 0]
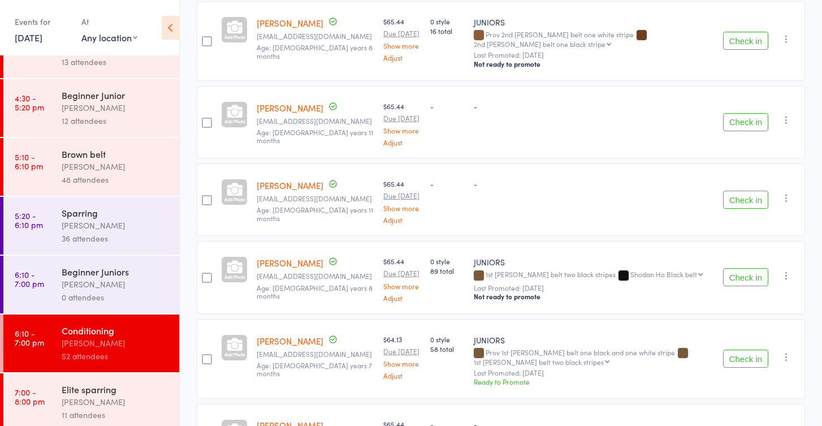
click at [109, 162] on div "[PERSON_NAME]" at bounding box center [116, 166] width 108 height 13
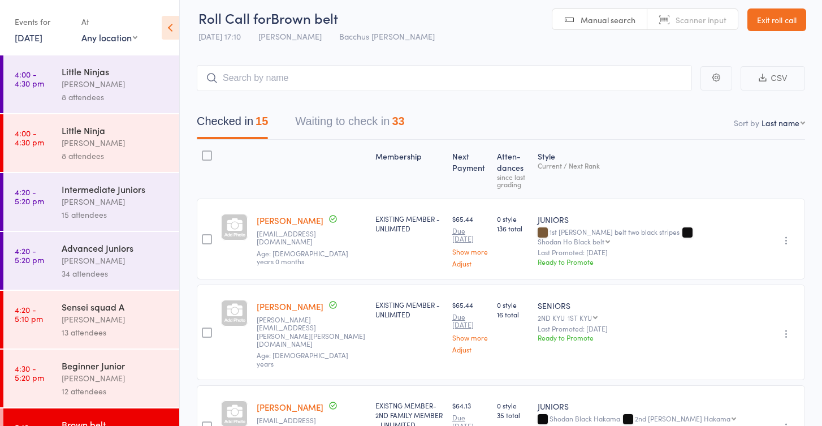
click at [331, 120] on button "Waiting to check in 33" at bounding box center [349, 124] width 109 height 30
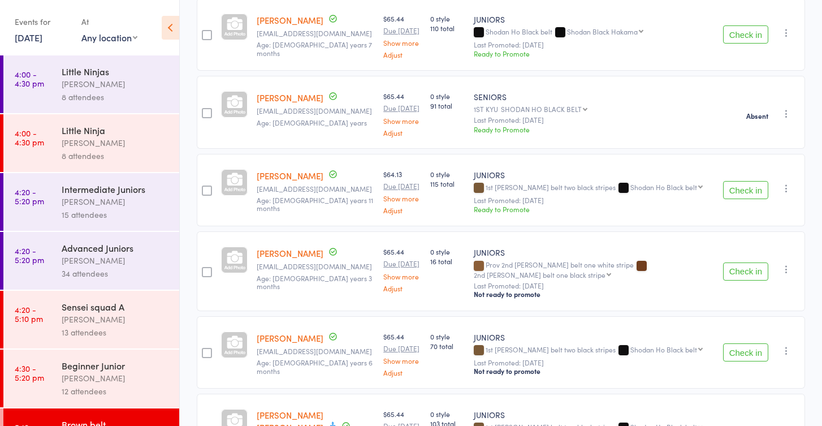
scroll to position [455, 0]
click at [746, 261] on button "Check in" at bounding box center [745, 270] width 45 height 18
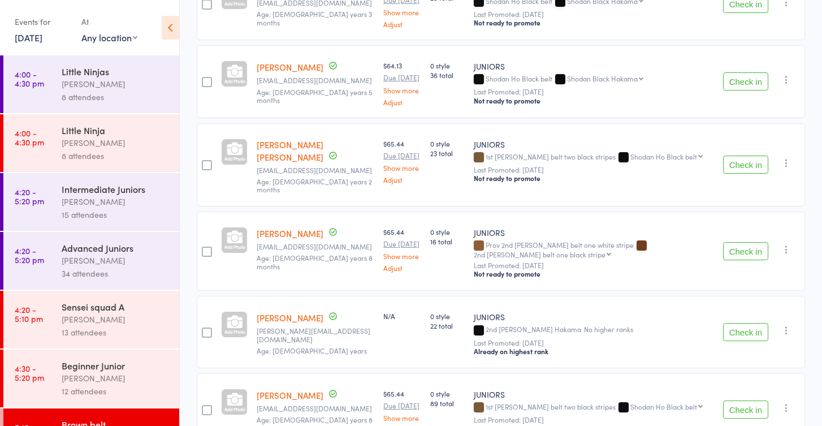
scroll to position [2187, 0]
click at [725, 322] on button "Check in" at bounding box center [745, 331] width 45 height 18
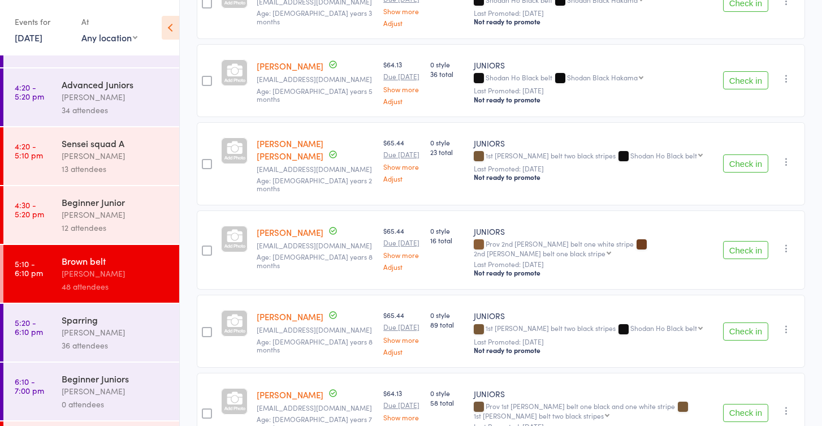
scroll to position [2183, 0]
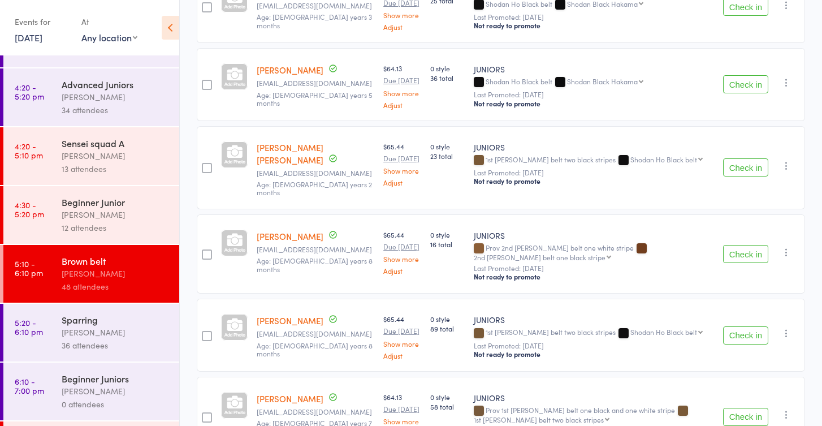
click at [737, 158] on button "Check in" at bounding box center [745, 167] width 45 height 18
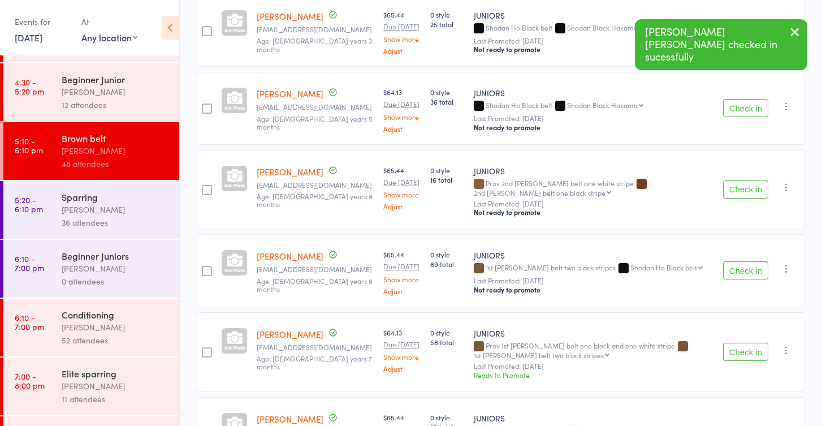
scroll to position [287, 0]
click at [113, 323] on div "[PERSON_NAME]" at bounding box center [116, 326] width 108 height 13
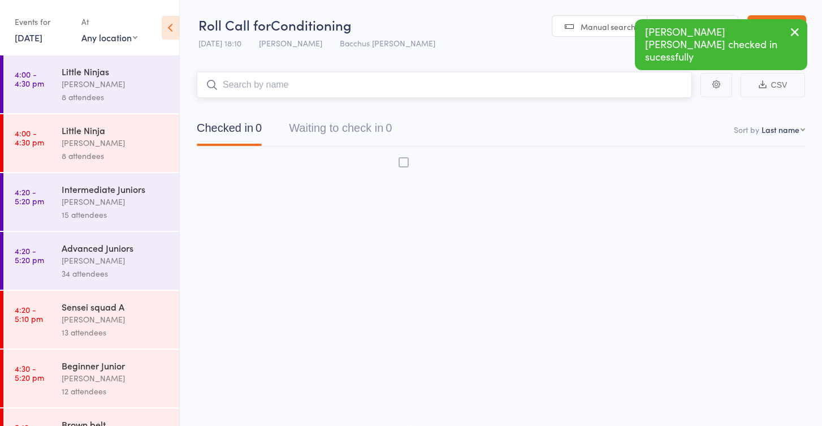
scroll to position [7, 0]
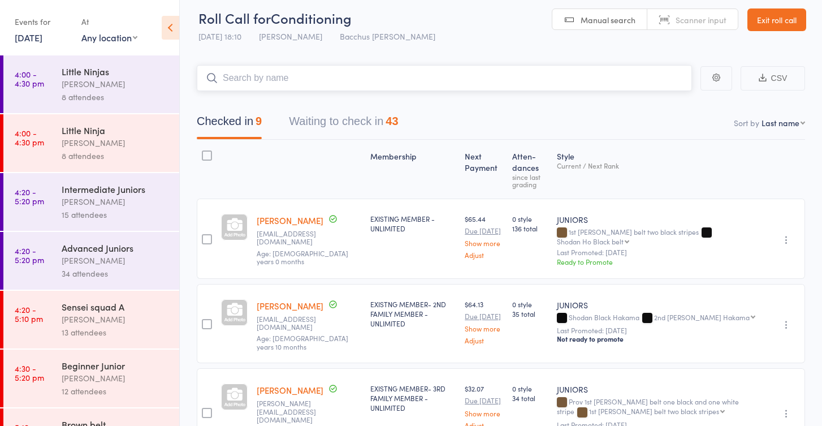
click at [355, 125] on button "Waiting to check in 43" at bounding box center [343, 124] width 109 height 30
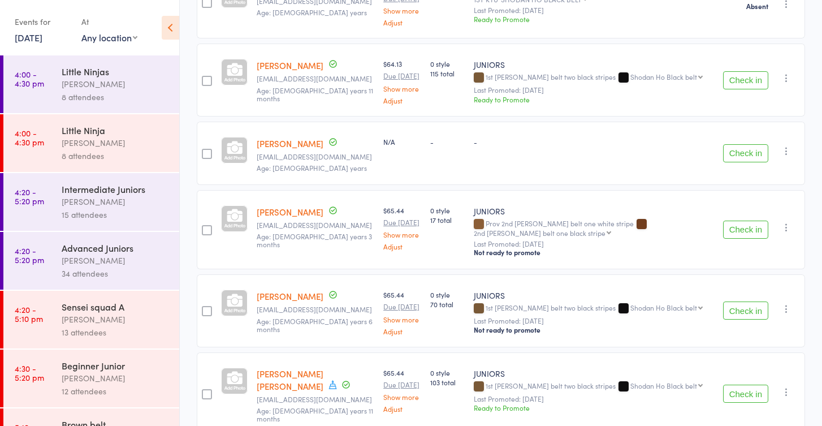
scroll to position [876, 0]
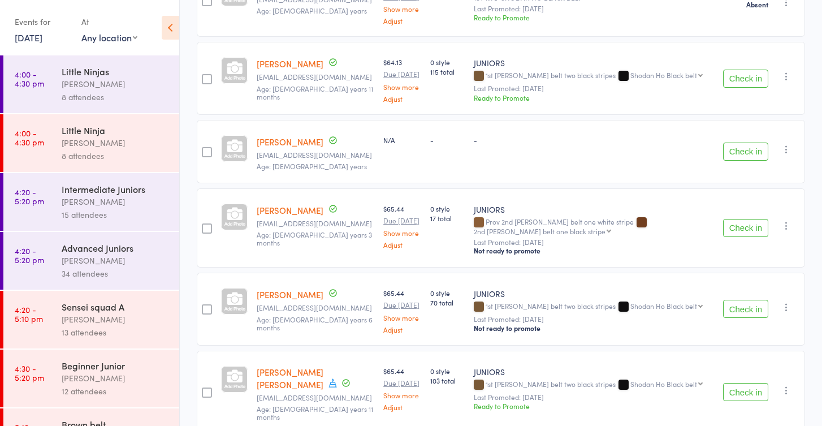
click at [739, 219] on button "Check in" at bounding box center [745, 228] width 45 height 18
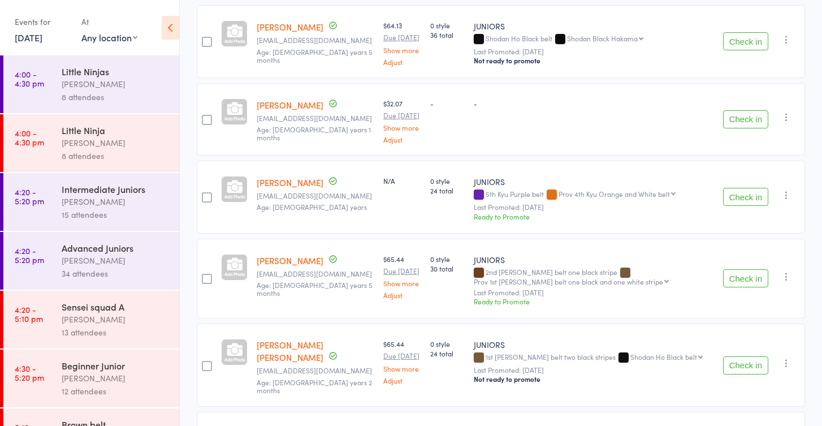
scroll to position [2648, 0]
click at [743, 355] on button "Check in" at bounding box center [745, 364] width 45 height 18
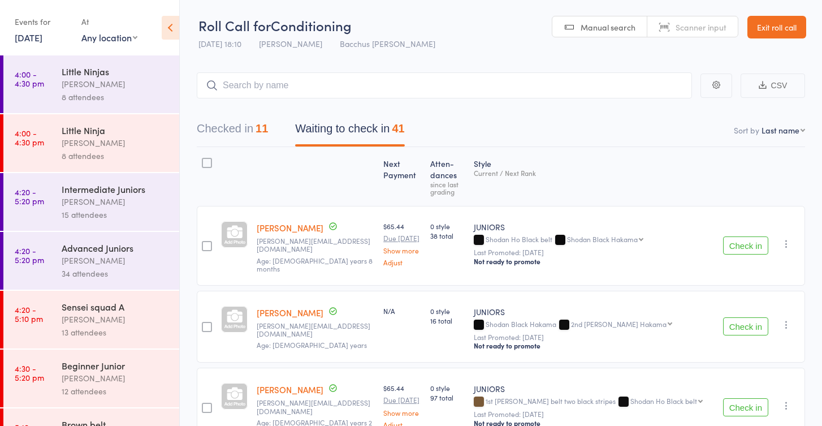
scroll to position [0, 0]
click at [268, 81] on input "search" at bounding box center [444, 85] width 495 height 26
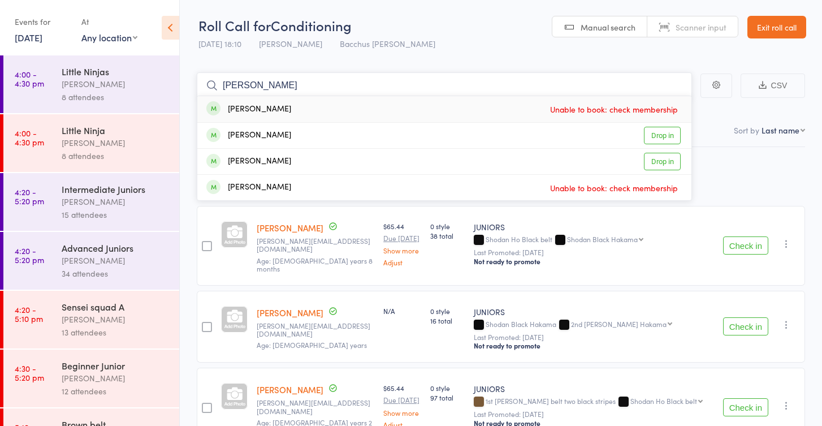
type input "Chloe"
drag, startPoint x: 268, startPoint y: 81, endPoint x: 670, endPoint y: 136, distance: 406.2
click at [670, 136] on link "Drop in" at bounding box center [662, 136] width 37 height 18
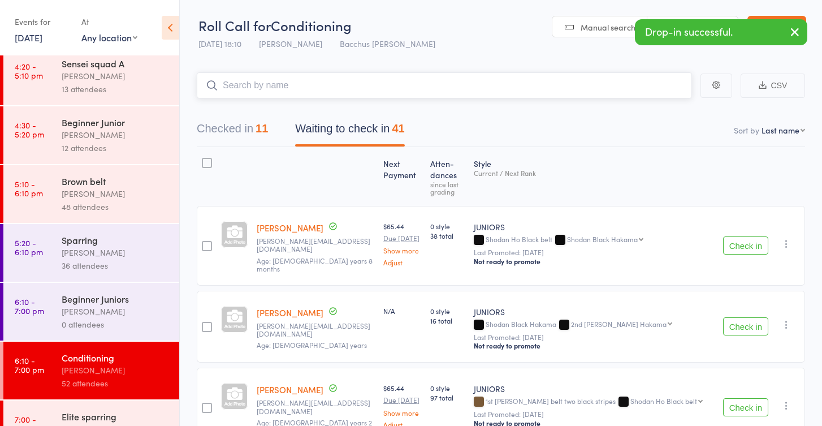
scroll to position [259, 0]
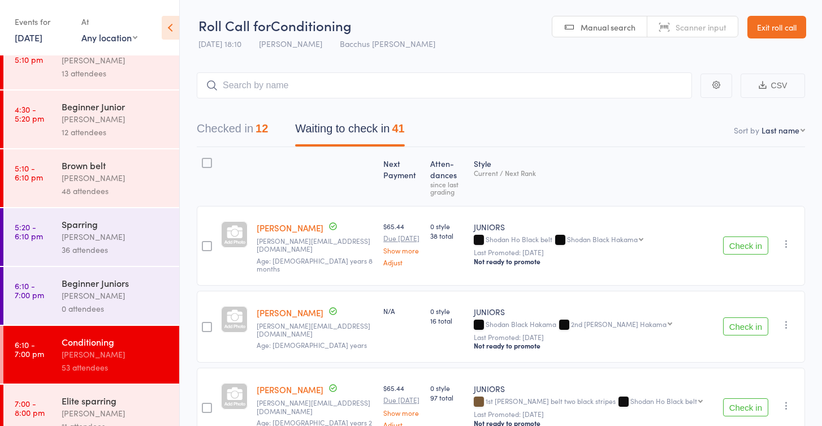
click at [111, 179] on div "[PERSON_NAME]" at bounding box center [116, 177] width 108 height 13
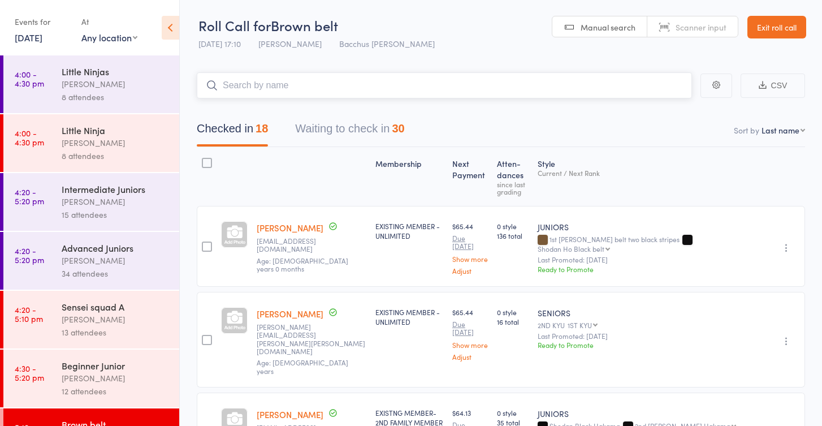
click at [348, 131] on button "Waiting to check in 30" at bounding box center [349, 131] width 109 height 30
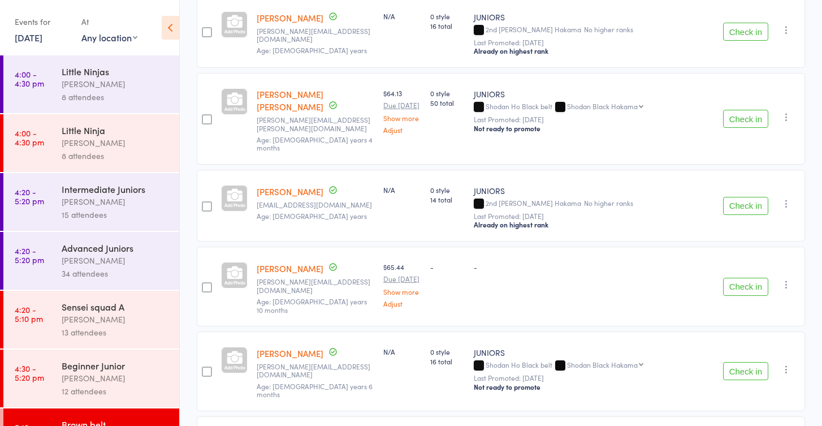
scroll to position [1175, 0]
click at [751, 276] on button "Check in" at bounding box center [745, 285] width 45 height 18
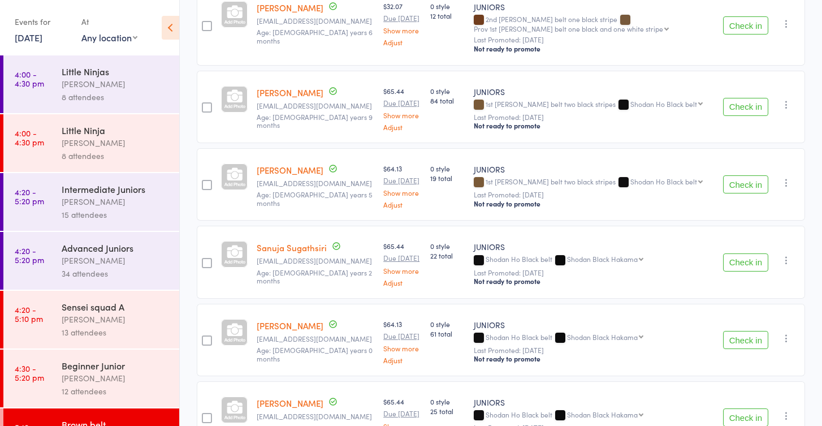
scroll to position [1666, 0]
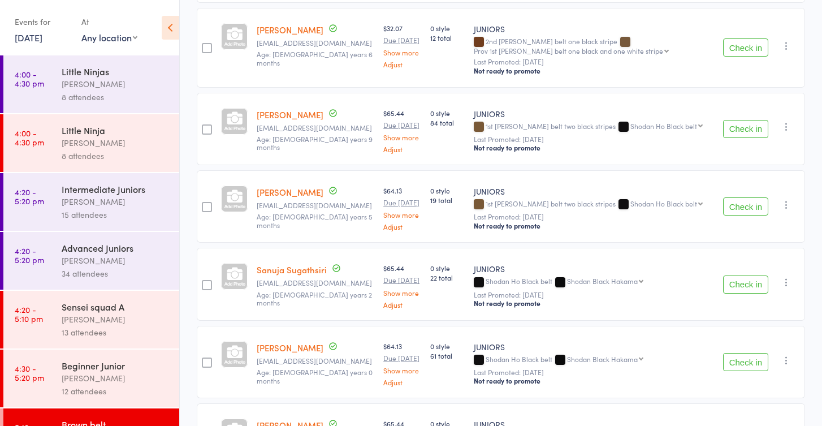
click at [743, 197] on button "Check in" at bounding box center [745, 206] width 45 height 18
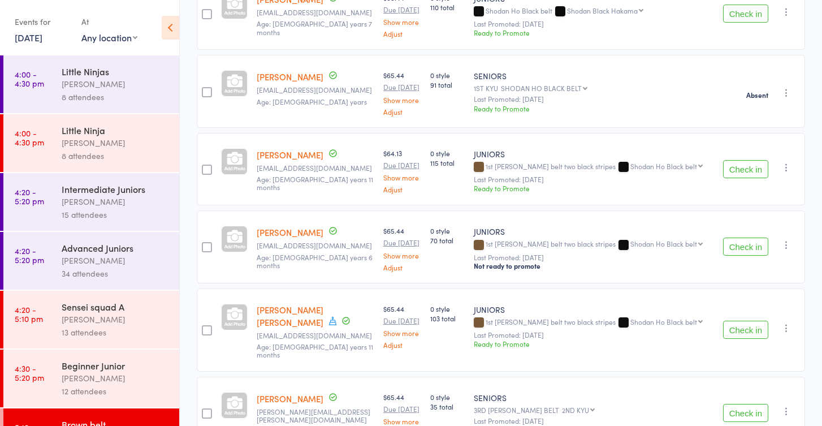
scroll to position [474, 0]
click at [759, 161] on button "Check in" at bounding box center [745, 170] width 45 height 18
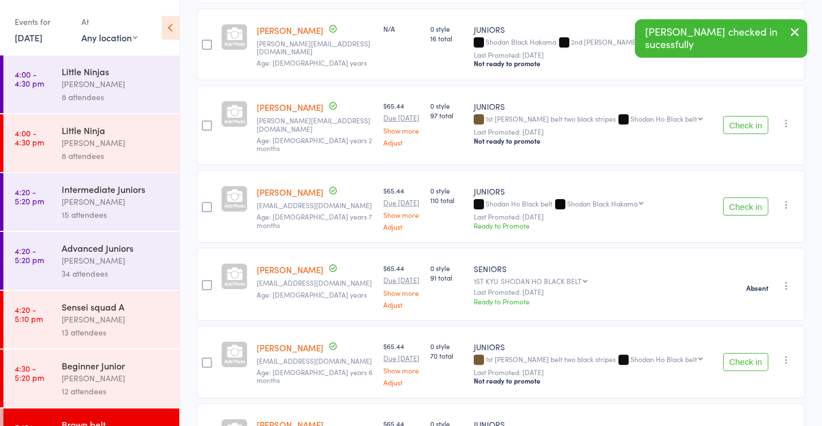
scroll to position [261, 0]
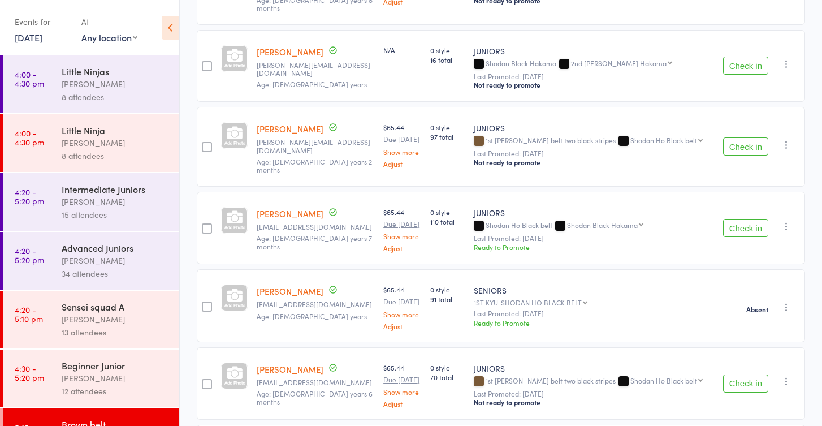
click at [738, 137] on button "Check in" at bounding box center [745, 146] width 45 height 18
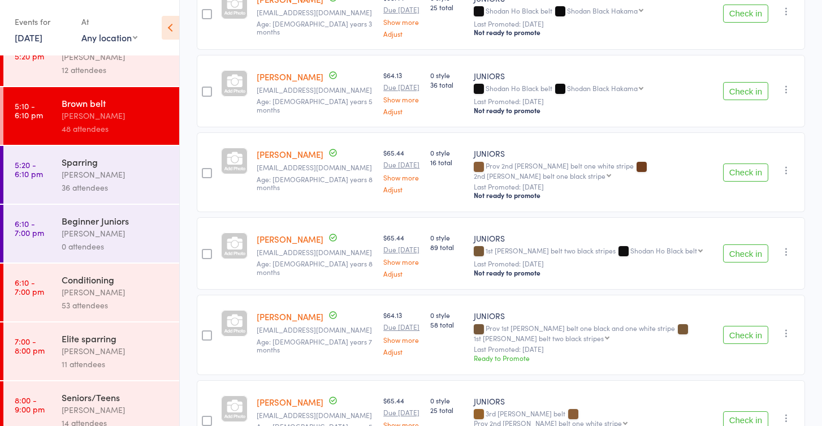
scroll to position [325, 0]
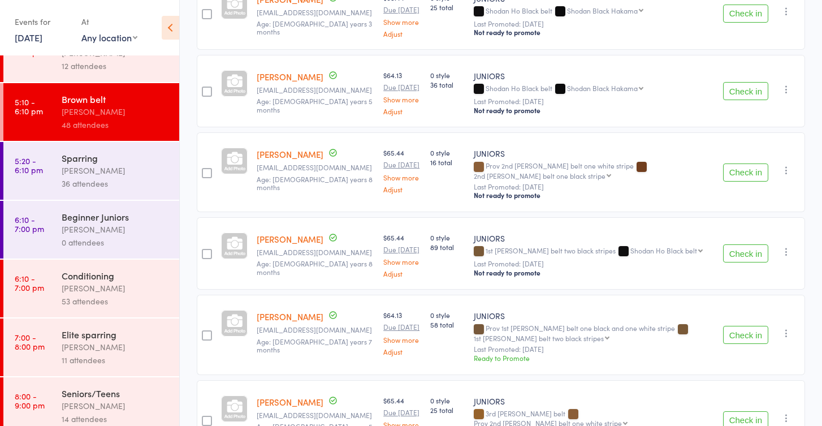
click at [134, 288] on div "[PERSON_NAME]" at bounding box center [116, 288] width 108 height 13
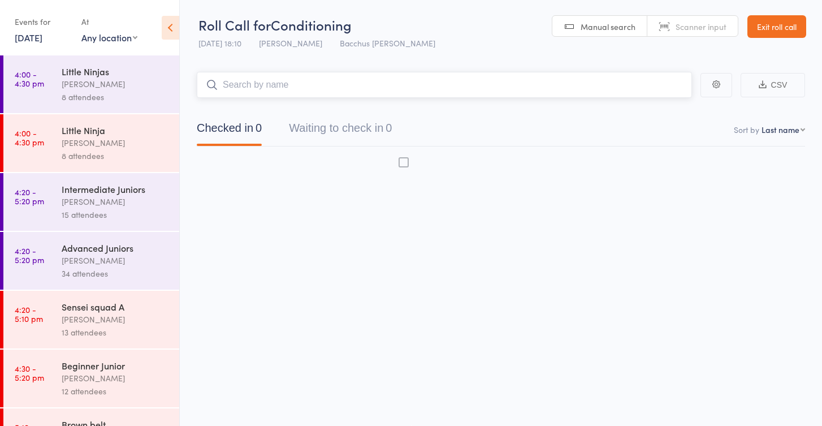
scroll to position [7, 0]
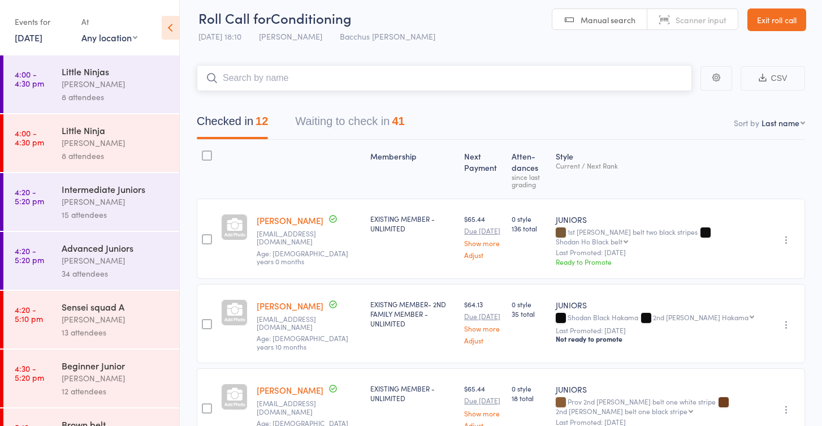
click at [361, 117] on button "Waiting to check in 41" at bounding box center [349, 124] width 109 height 30
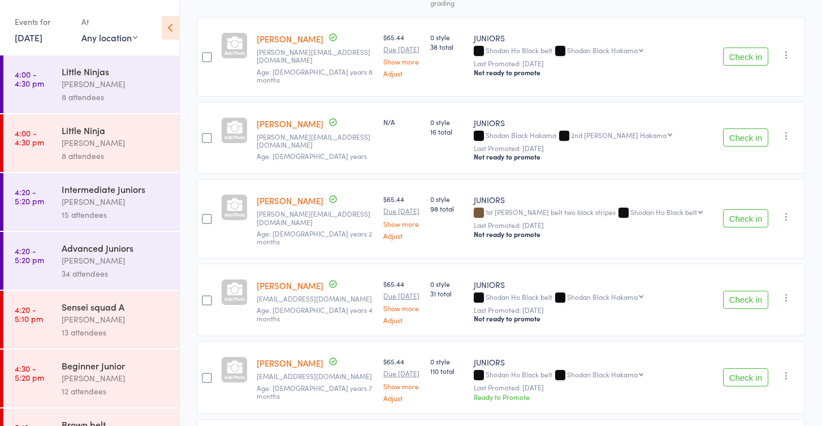
scroll to position [192, 0]
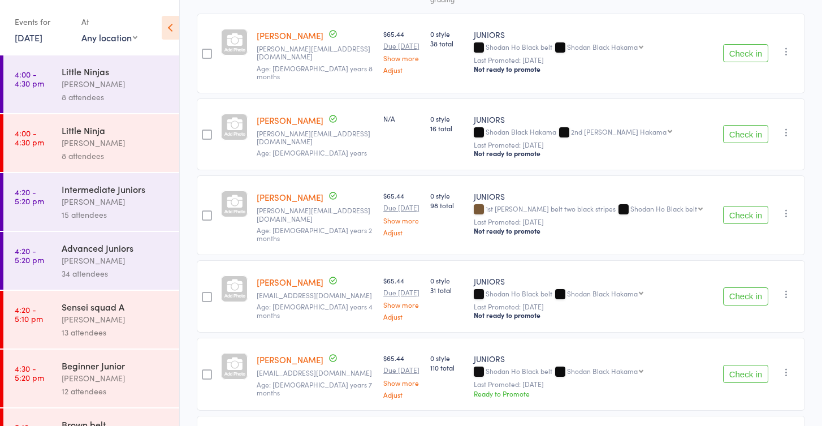
click at [737, 206] on button "Check in" at bounding box center [745, 215] width 45 height 18
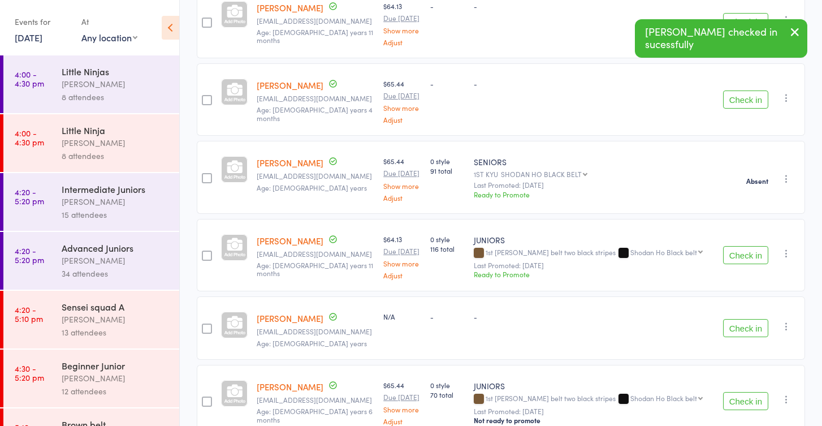
scroll to position [616, 0]
click at [754, 245] on button "Check in" at bounding box center [745, 254] width 45 height 18
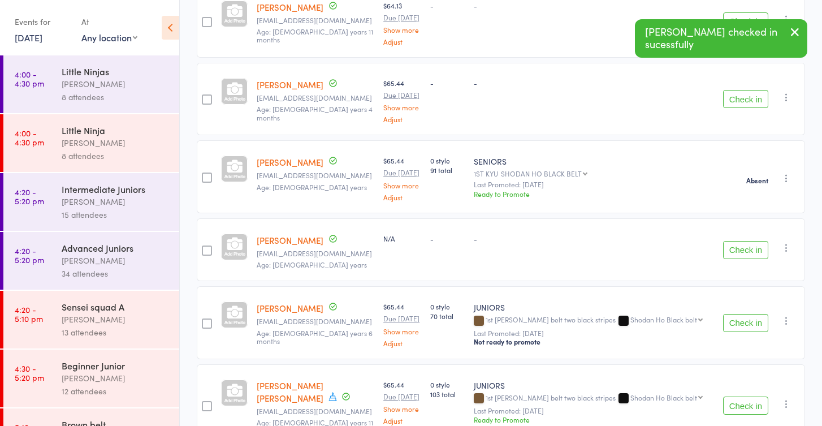
click at [754, 241] on button "Check in" at bounding box center [745, 250] width 45 height 18
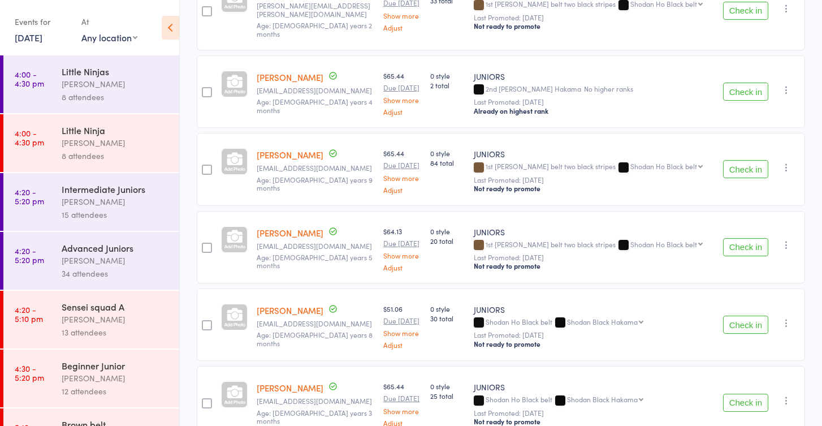
scroll to position [1904, 0]
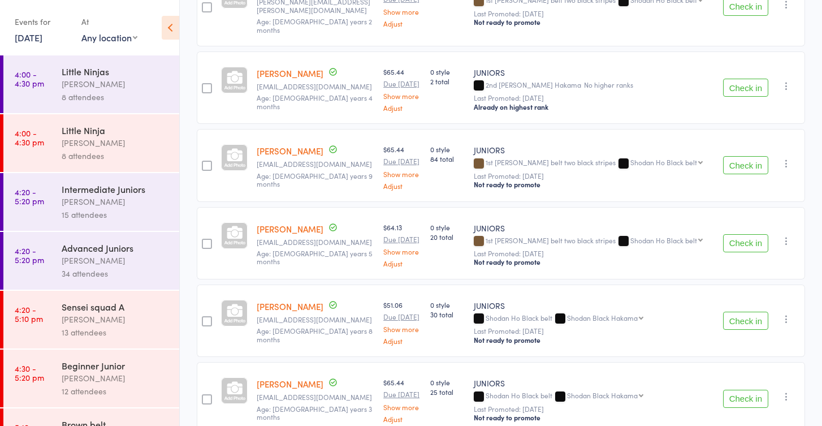
click at [733, 234] on button "Check in" at bounding box center [745, 243] width 45 height 18
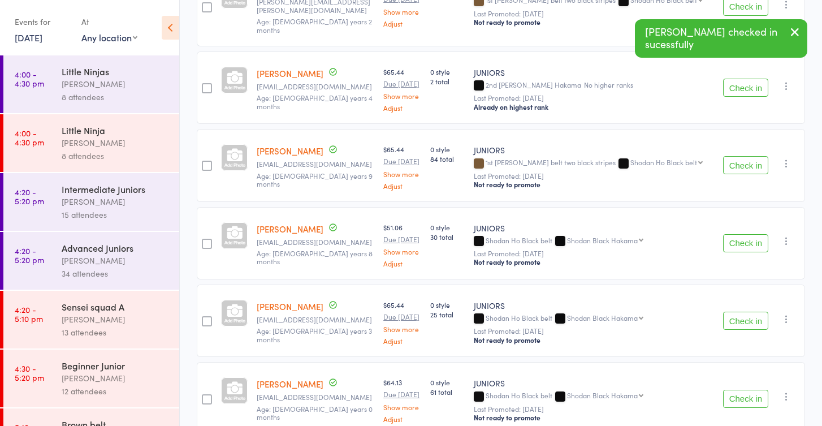
click at [733, 234] on button "Check in" at bounding box center [745, 243] width 45 height 18
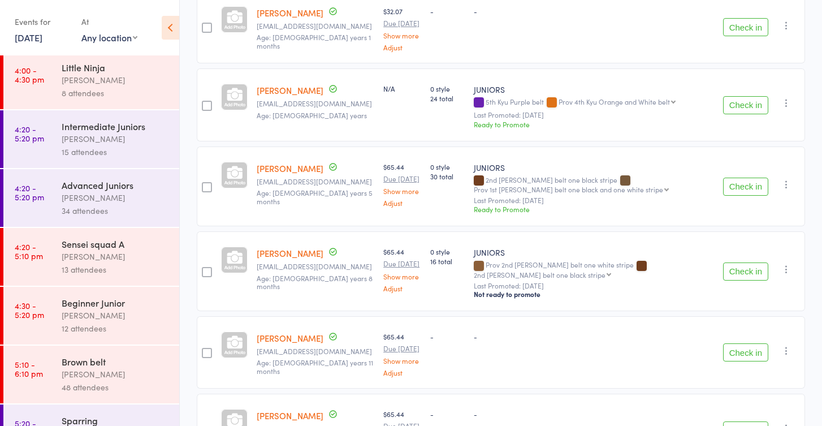
scroll to position [64, 0]
click at [100, 376] on div "[PERSON_NAME]" at bounding box center [116, 372] width 108 height 13
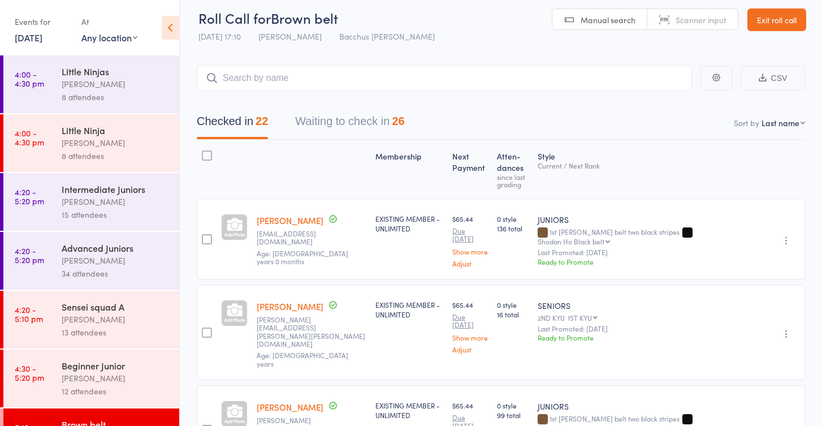
click at [368, 120] on button "Waiting to check in 26" at bounding box center [349, 124] width 109 height 30
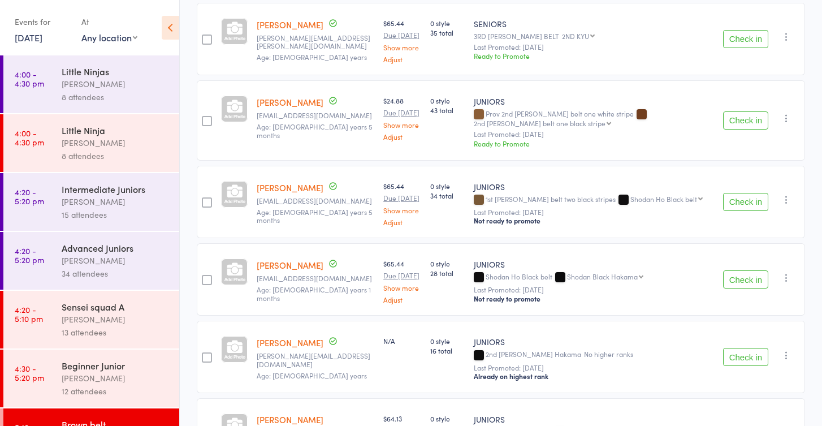
scroll to position [687, 0]
click at [736, 269] on button "Check in" at bounding box center [745, 278] width 45 height 18
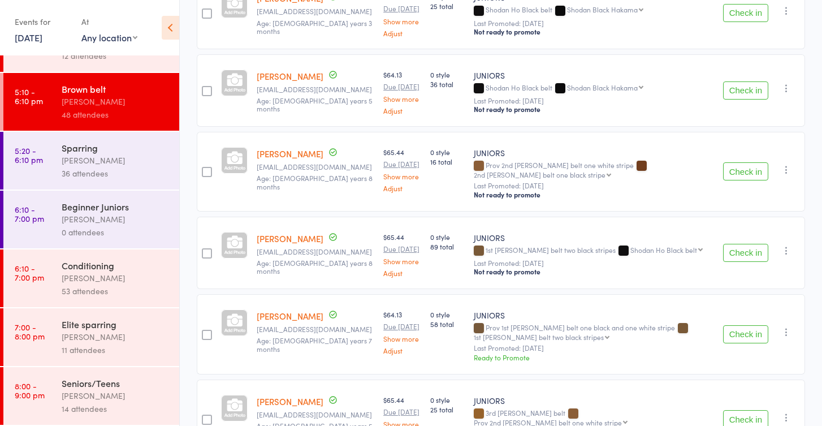
scroll to position [335, 0]
click at [81, 284] on div "[PERSON_NAME]" at bounding box center [116, 277] width 108 height 13
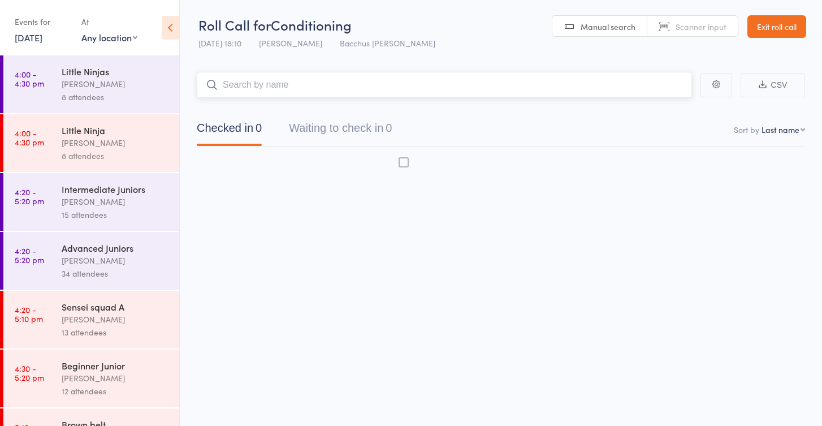
scroll to position [7, 0]
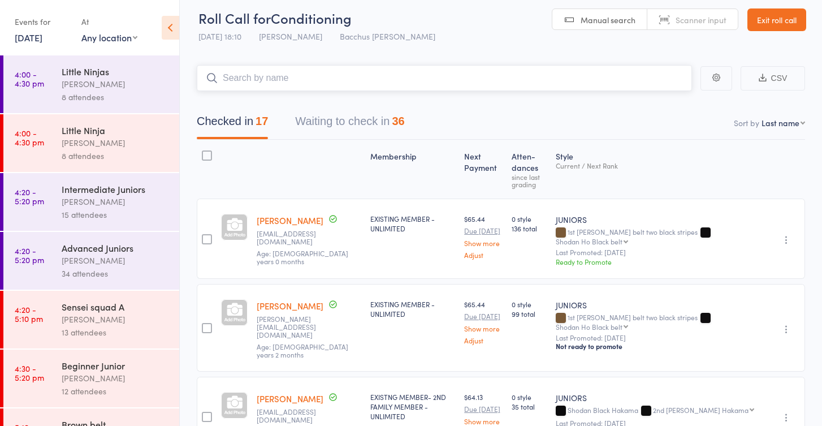
click at [370, 121] on button "Waiting to check in 36" at bounding box center [349, 124] width 109 height 30
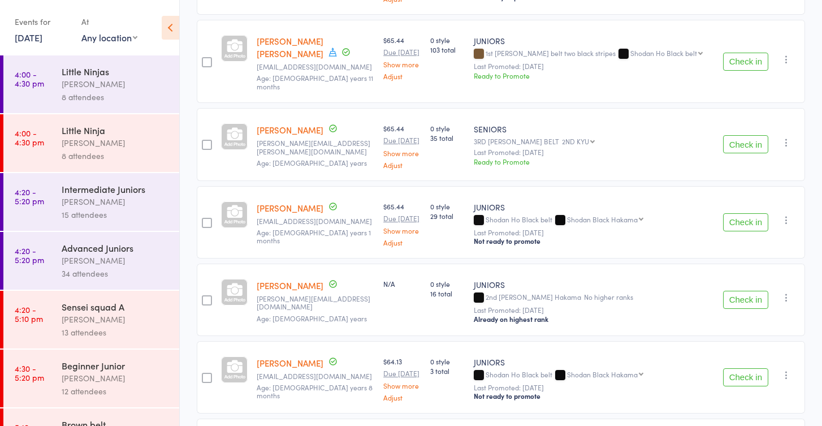
scroll to position [895, 0]
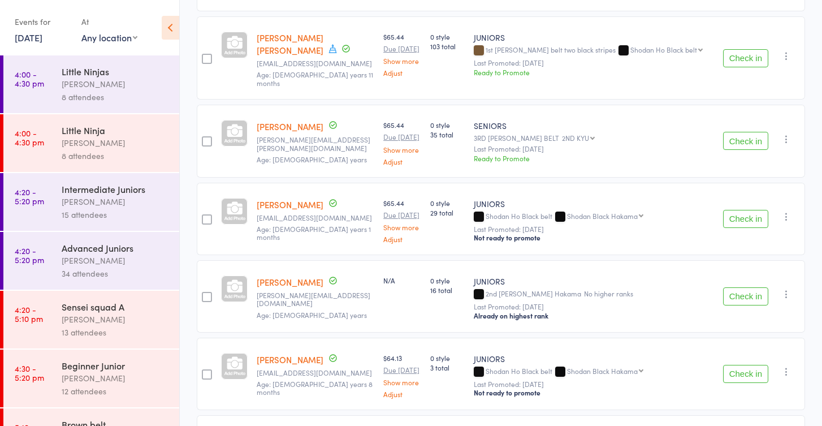
click at [740, 210] on button "Check in" at bounding box center [745, 219] width 45 height 18
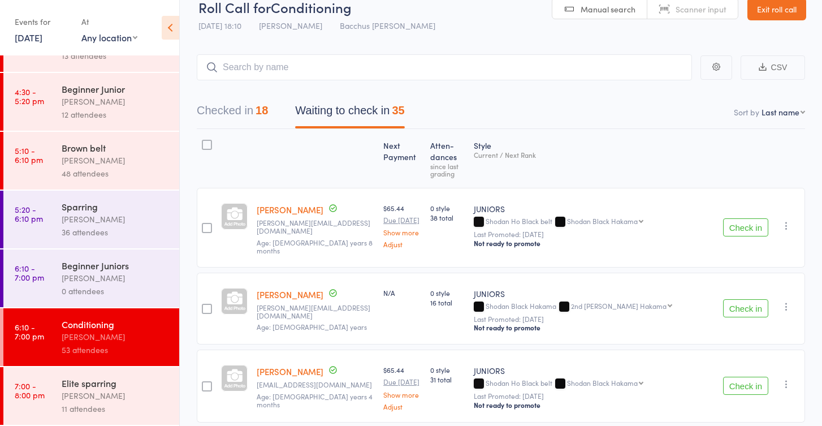
scroll to position [16, 0]
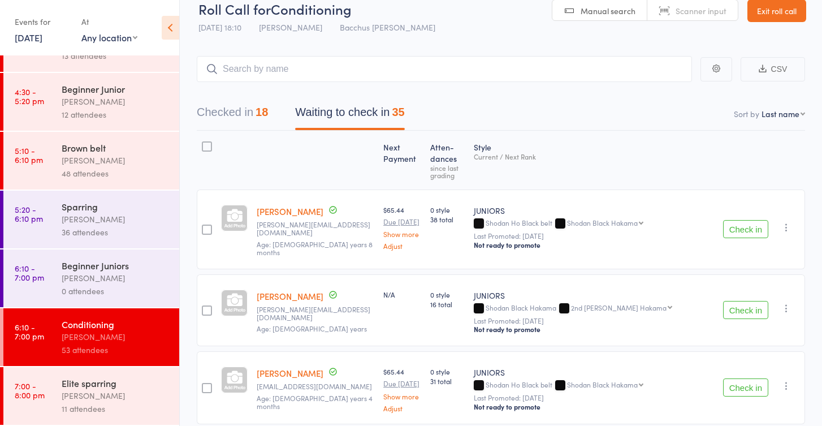
click at [223, 112] on button "Checked in 18" at bounding box center [232, 115] width 71 height 30
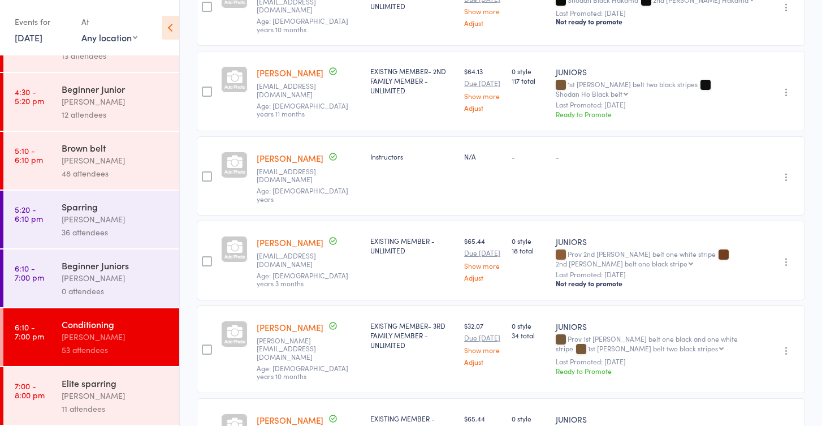
scroll to position [421, 0]
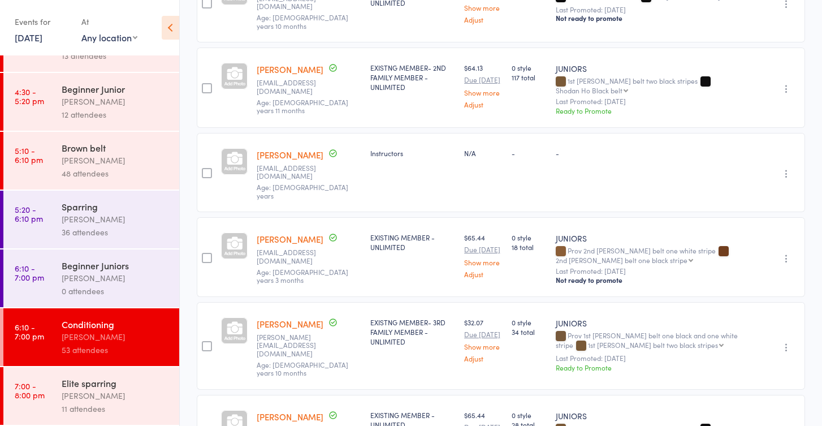
click at [786, 264] on icon "button" at bounding box center [786, 258] width 11 height 11
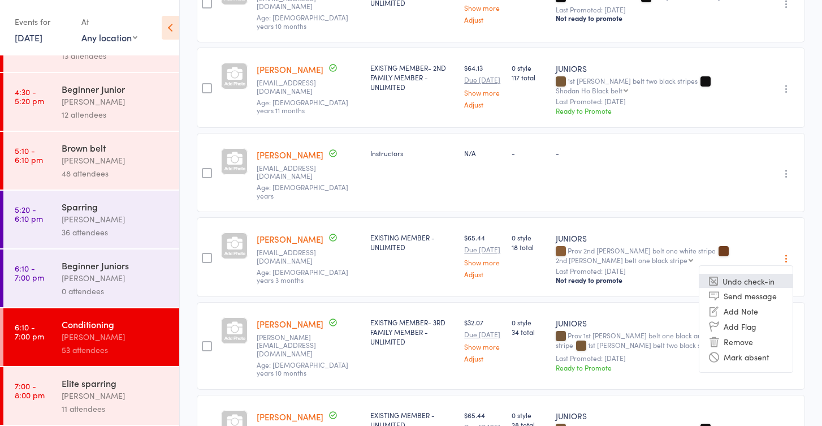
click at [758, 288] on li "Undo check-in" at bounding box center [745, 281] width 93 height 14
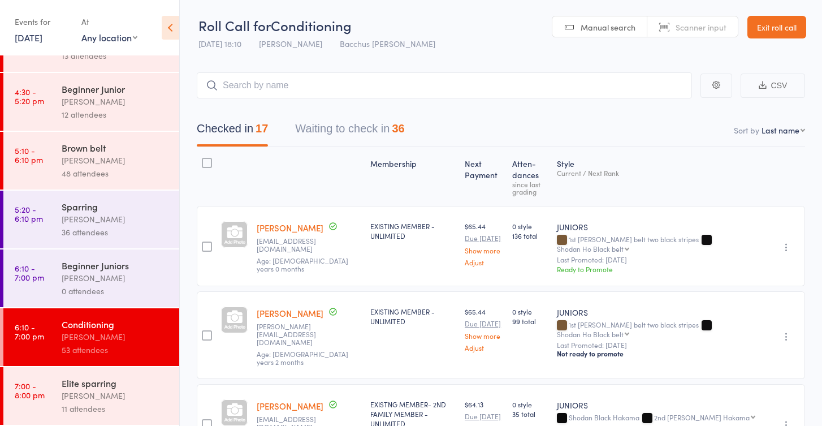
scroll to position [0, 0]
click at [335, 129] on button "Waiting to check in 36" at bounding box center [349, 131] width 109 height 30
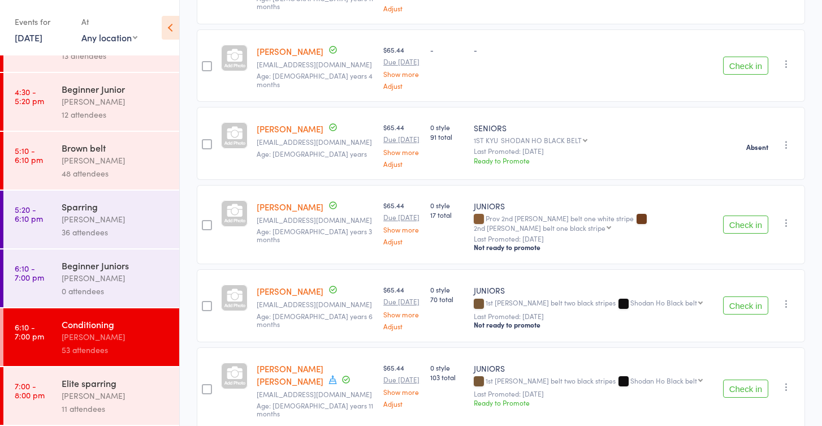
scroll to position [651, 0]
click at [784, 215] on icon "button" at bounding box center [786, 220] width 11 height 11
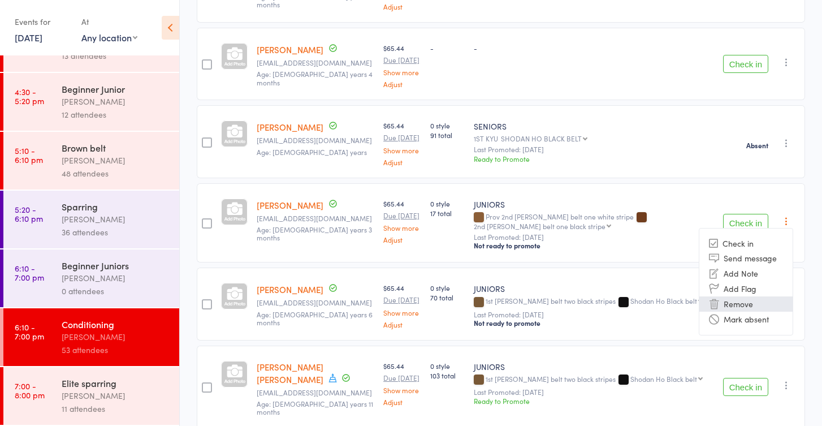
click at [737, 296] on li "Remove" at bounding box center [745, 303] width 93 height 15
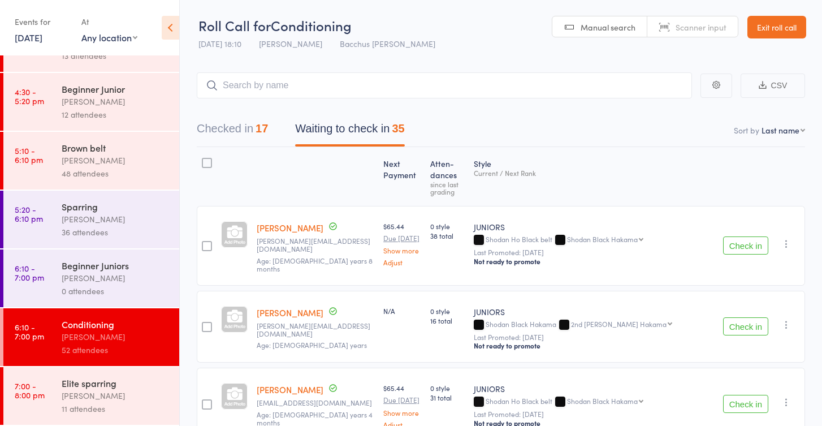
scroll to position [0, 0]
click at [114, 168] on div "48 attendees" at bounding box center [116, 173] width 108 height 13
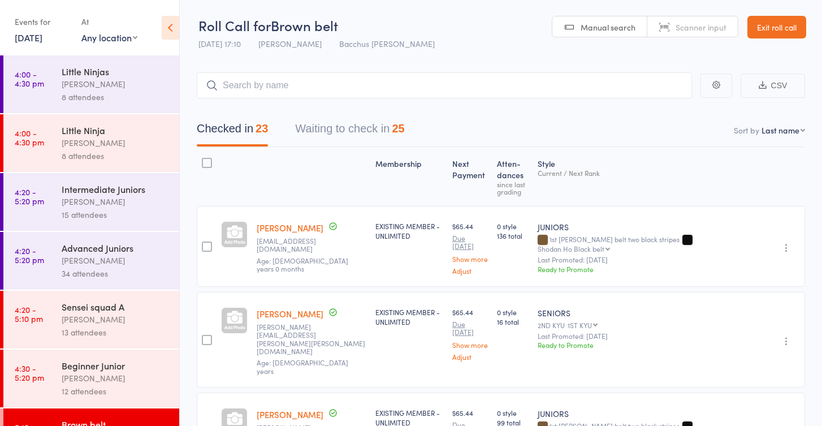
click at [354, 124] on button "Waiting to check in 25" at bounding box center [349, 131] width 109 height 30
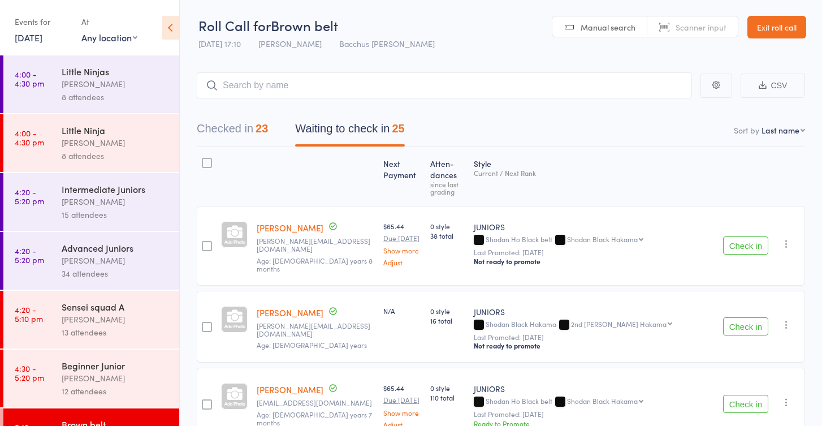
click at [735, 243] on button "Check in" at bounding box center [745, 245] width 45 height 18
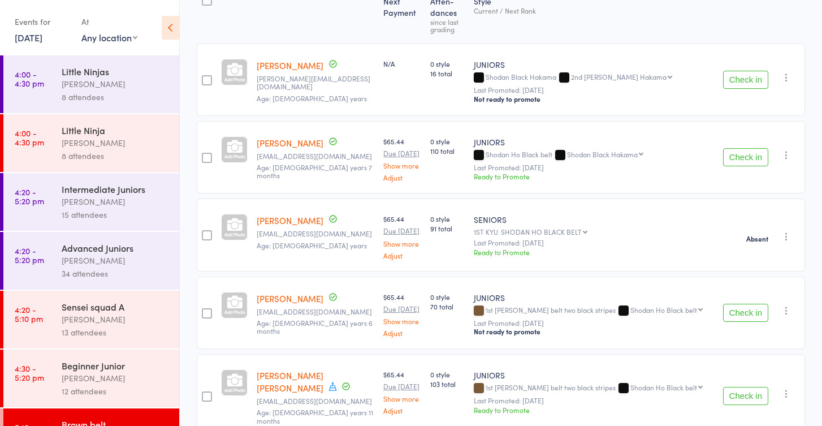
scroll to position [158, 0]
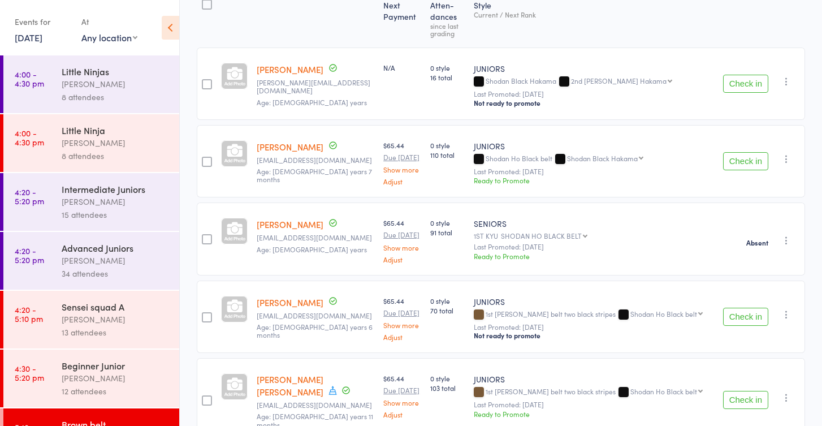
click at [733, 315] on button "Check in" at bounding box center [745, 317] width 45 height 18
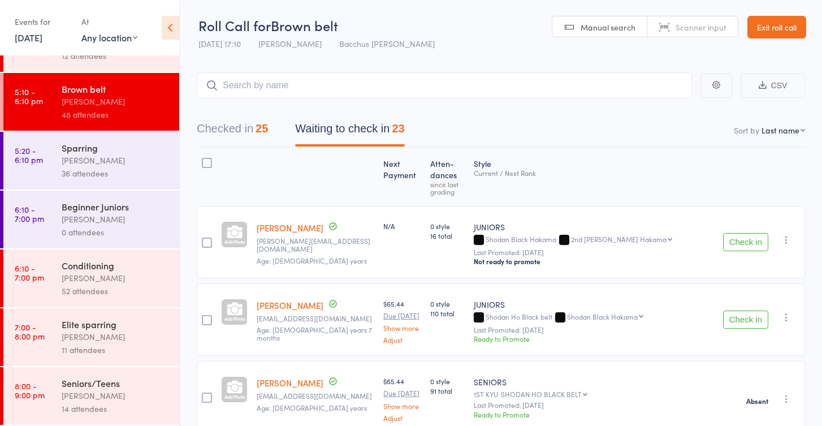
scroll to position [0, 0]
click at [273, 89] on input "search" at bounding box center [444, 85] width 495 height 26
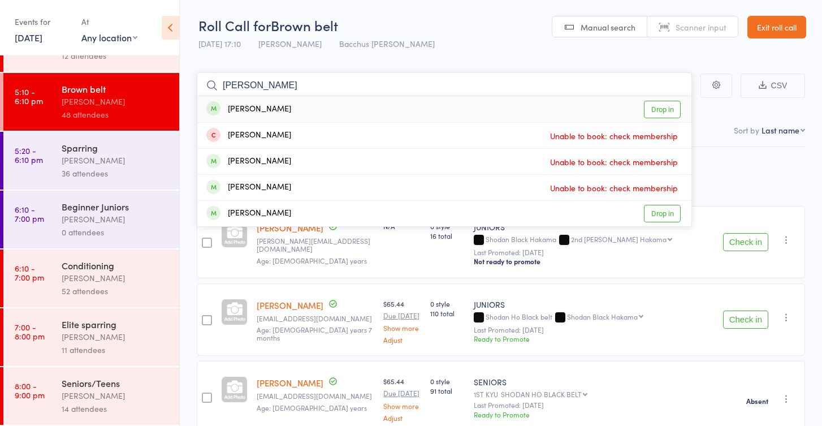
type input "Katherine"
drag, startPoint x: 273, startPoint y: 89, endPoint x: 659, endPoint y: 110, distance: 386.1
click at [659, 110] on link "Drop in" at bounding box center [662, 110] width 37 height 18
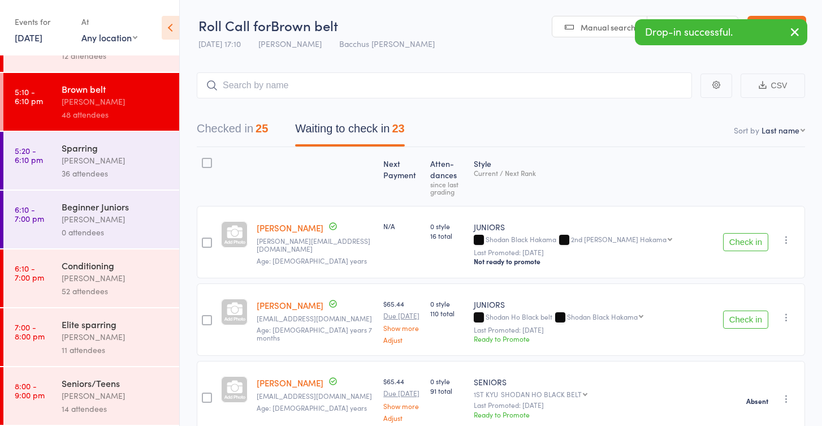
click at [122, 280] on div "[PERSON_NAME]" at bounding box center [116, 277] width 108 height 13
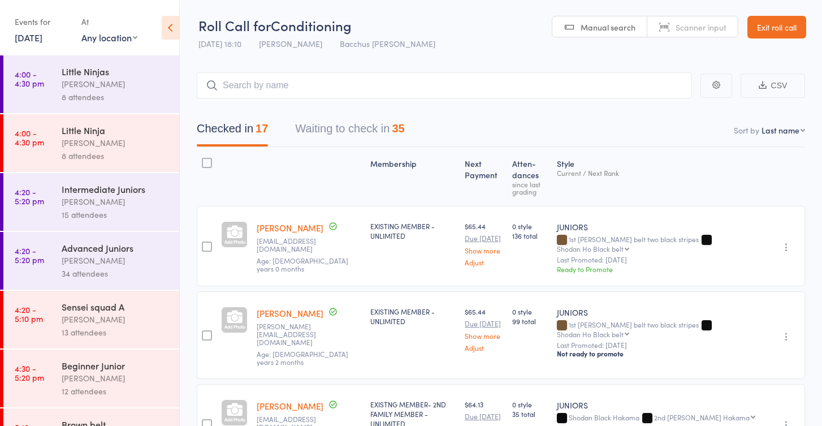
click at [342, 132] on button "Waiting to check in 35" at bounding box center [349, 131] width 109 height 30
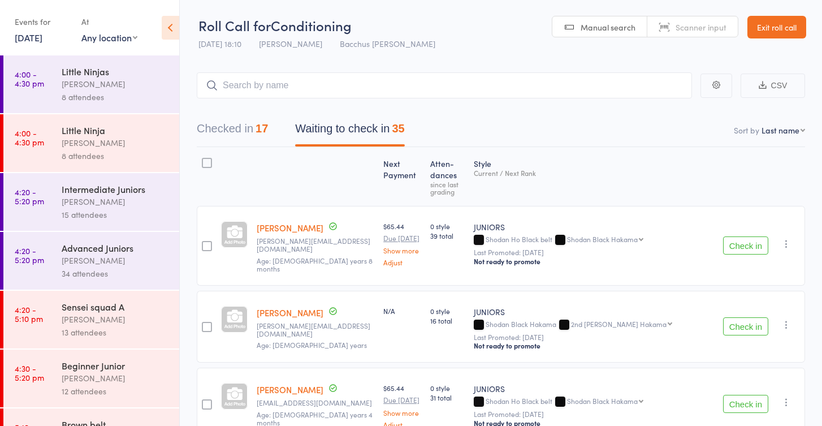
click at [733, 241] on button "Check in" at bounding box center [745, 245] width 45 height 18
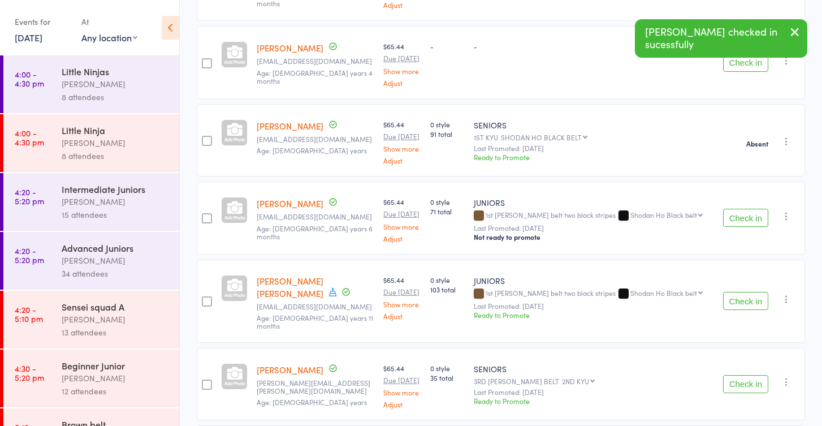
scroll to position [570, 0]
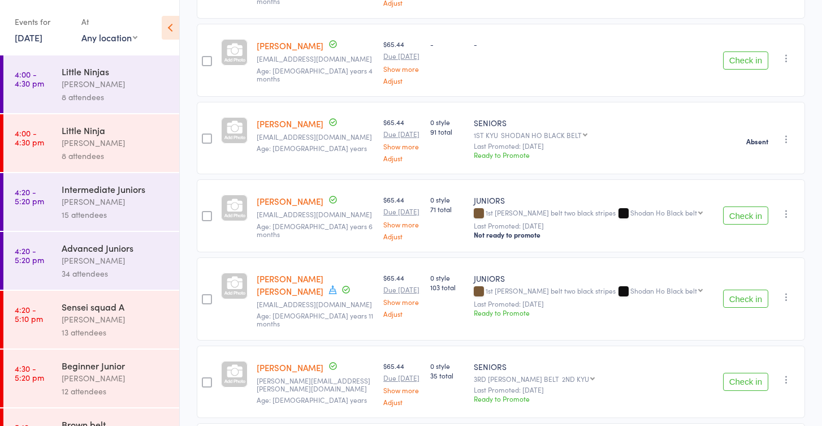
click at [731, 209] on button "Check in" at bounding box center [745, 215] width 45 height 18
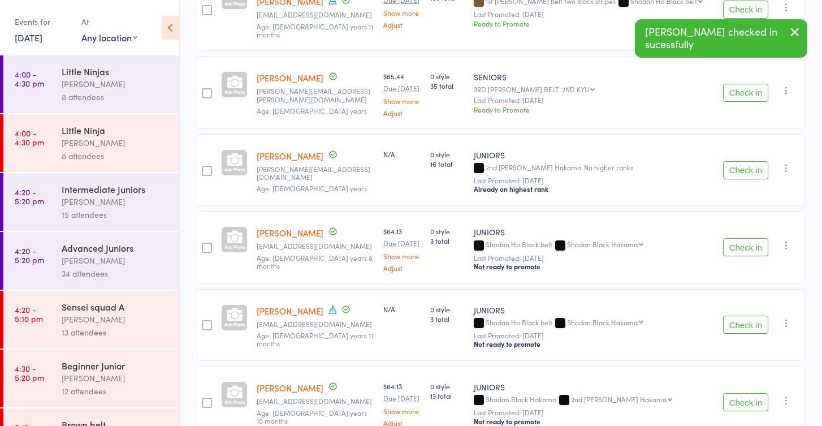
scroll to position [791, 0]
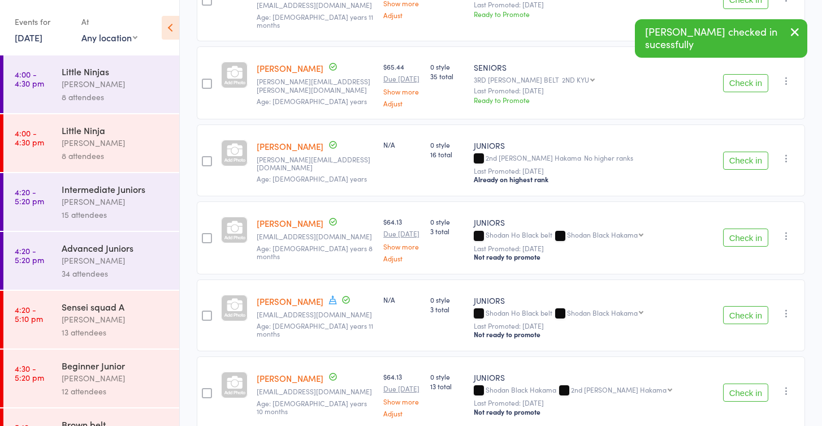
click at [787, 153] on icon "button" at bounding box center [786, 158] width 11 height 11
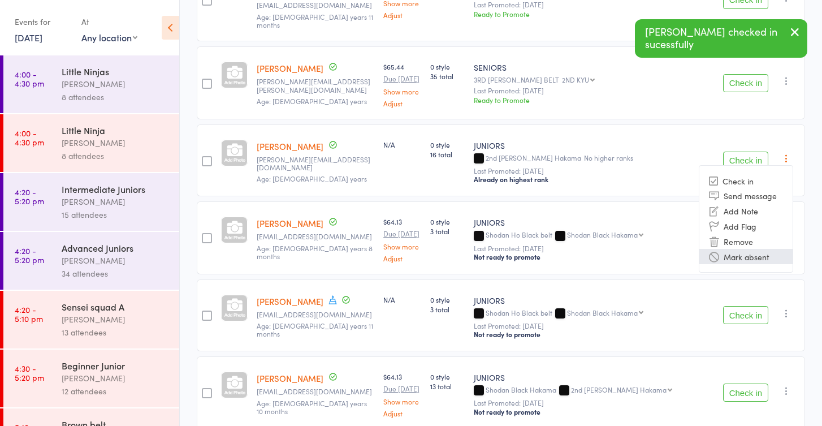
click at [763, 249] on li "Mark absent" at bounding box center [745, 256] width 93 height 15
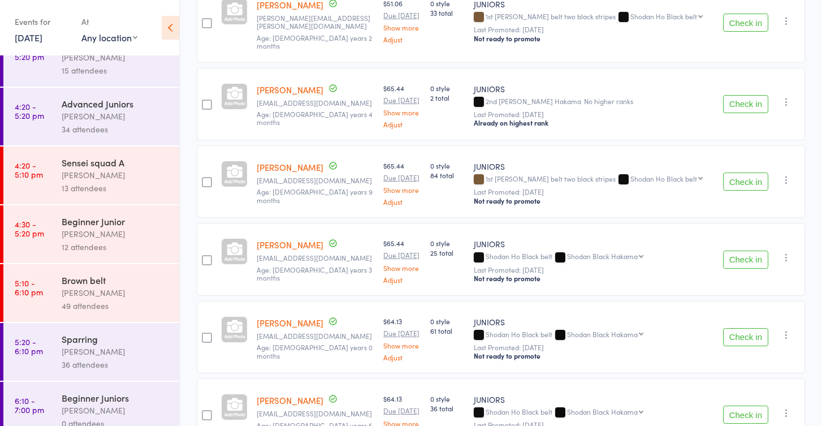
scroll to position [152, 0]
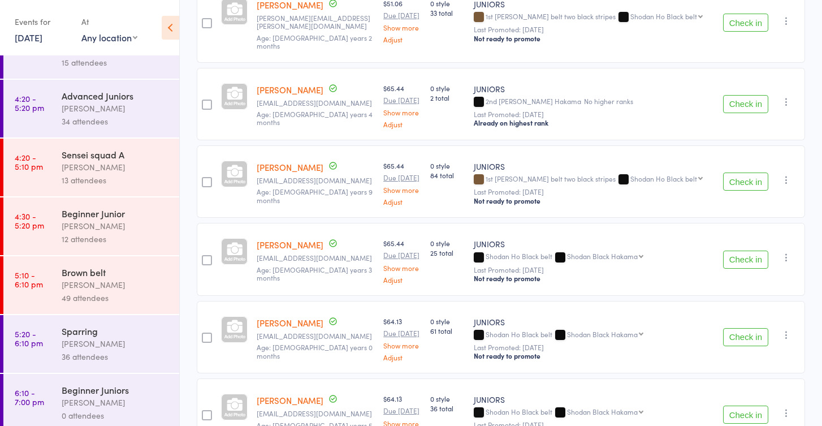
click at [106, 281] on div "[PERSON_NAME]" at bounding box center [116, 284] width 108 height 13
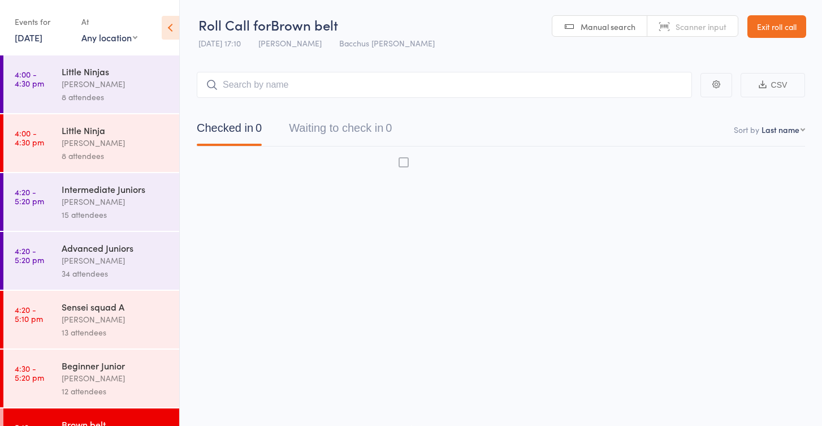
scroll to position [7, 0]
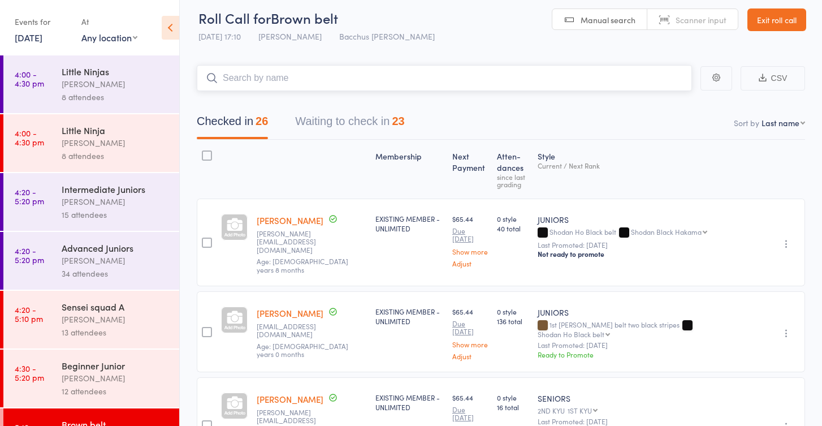
click at [354, 120] on button "Waiting to check in 23" at bounding box center [349, 124] width 109 height 30
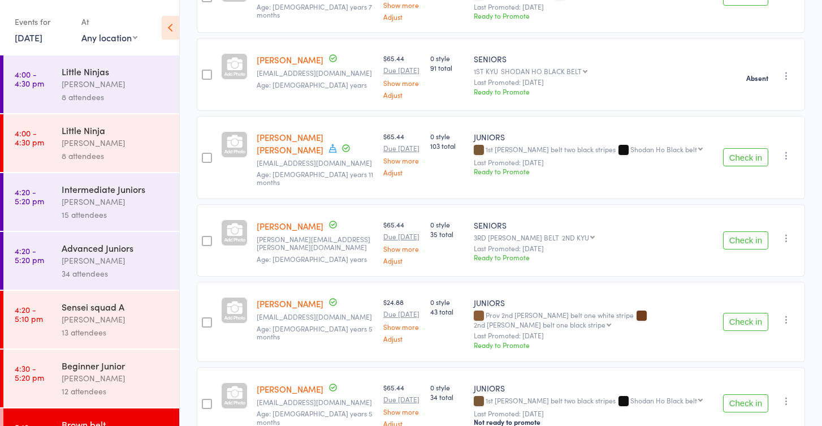
scroll to position [334, 0]
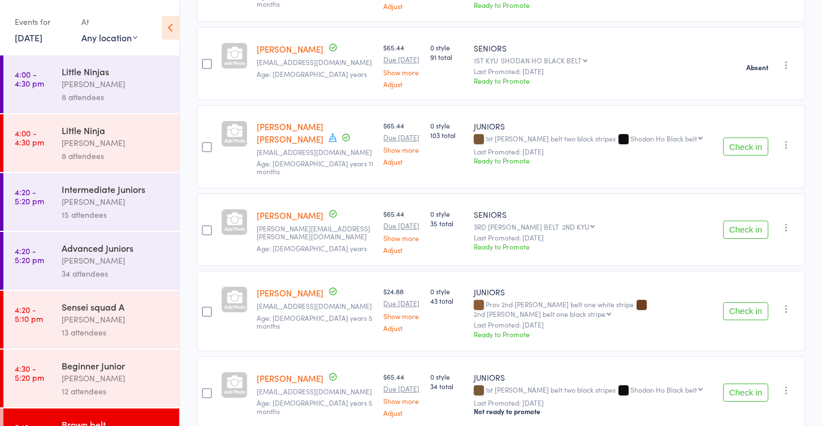
click at [728, 137] on button "Check in" at bounding box center [745, 146] width 45 height 18
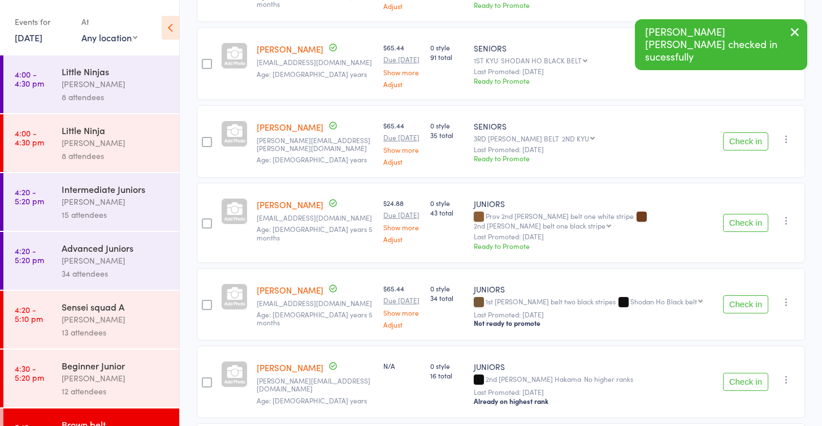
click at [728, 136] on button "Check in" at bounding box center [745, 141] width 45 height 18
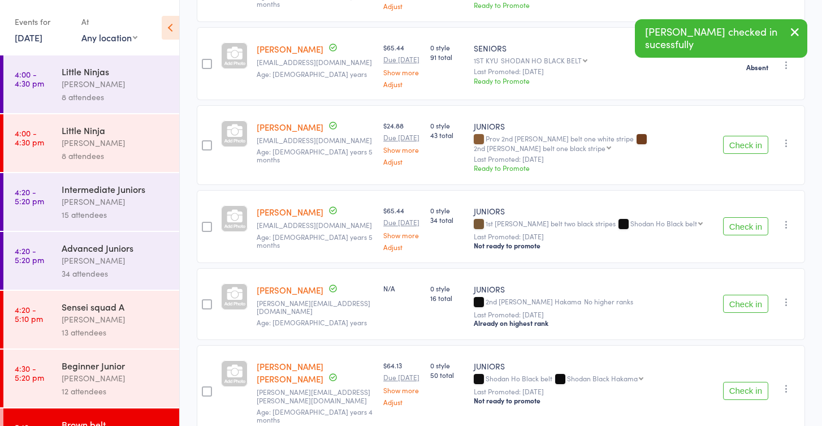
click at [728, 136] on button "Check in" at bounding box center [745, 145] width 45 height 18
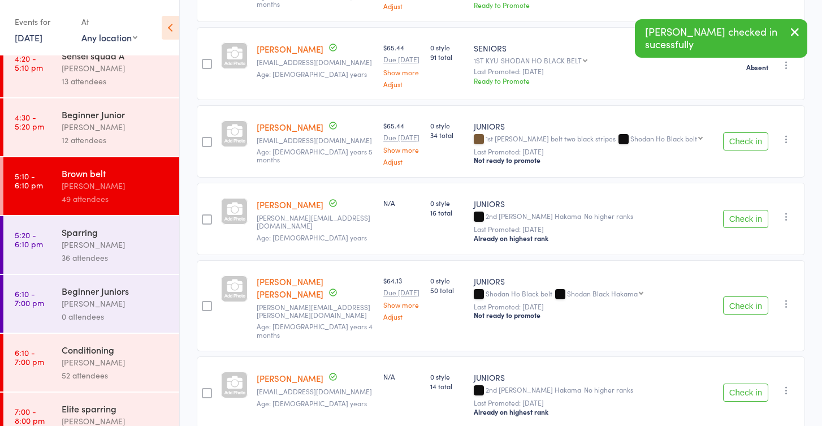
scroll to position [254, 0]
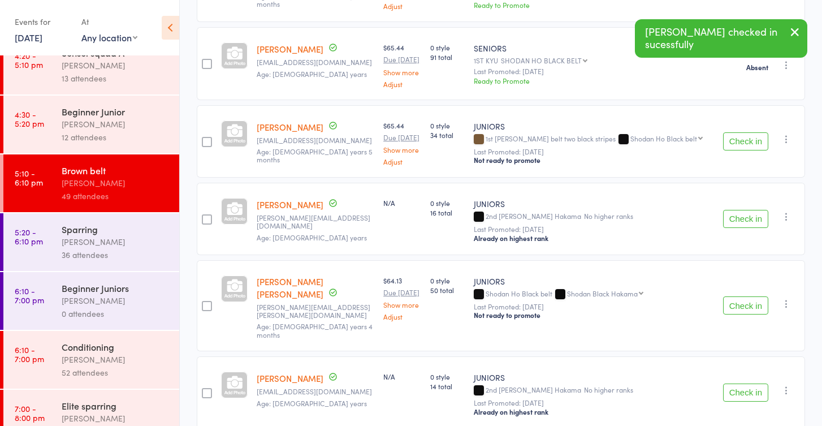
click at [99, 355] on div "[PERSON_NAME]" at bounding box center [116, 359] width 108 height 13
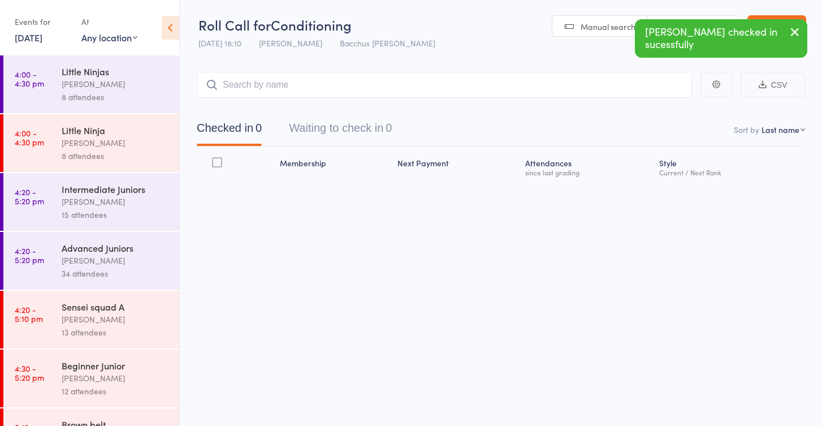
click at [368, 121] on button "Waiting to check in 0" at bounding box center [340, 131] width 103 height 30
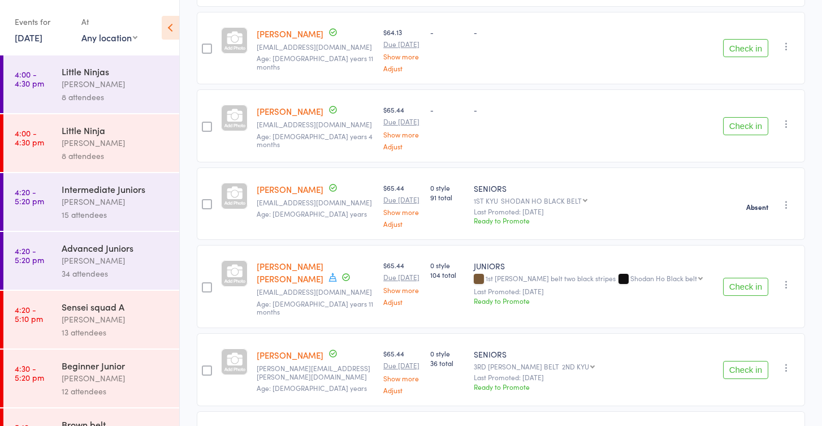
scroll to position [509, 0]
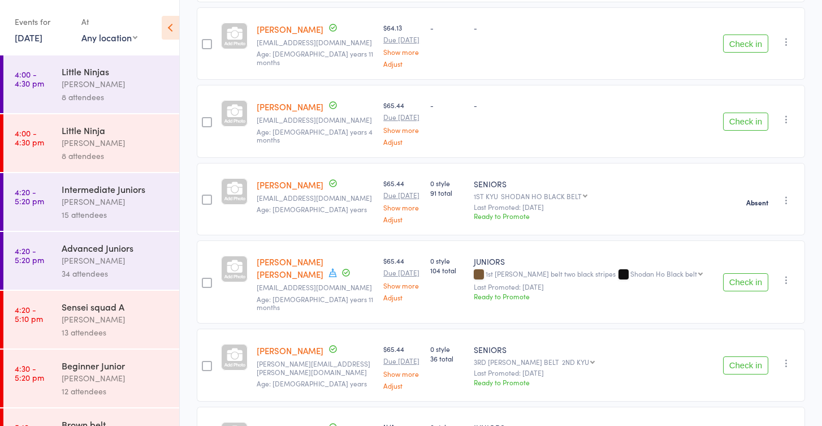
click at [738, 273] on button "Check in" at bounding box center [745, 282] width 45 height 18
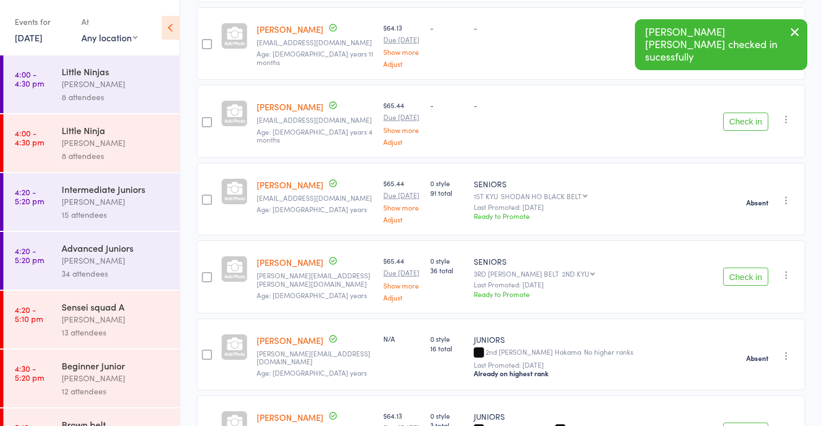
click at [738, 267] on button "Check in" at bounding box center [745, 276] width 45 height 18
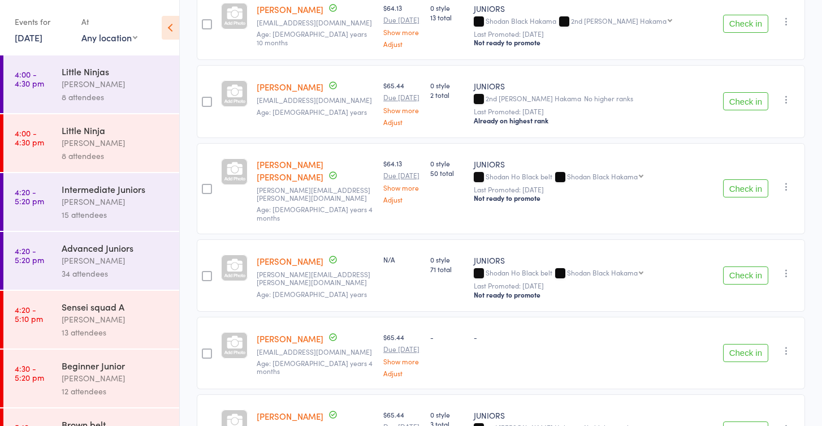
scroll to position [995, 0]
click at [734, 265] on button "Check in" at bounding box center [745, 274] width 45 height 18
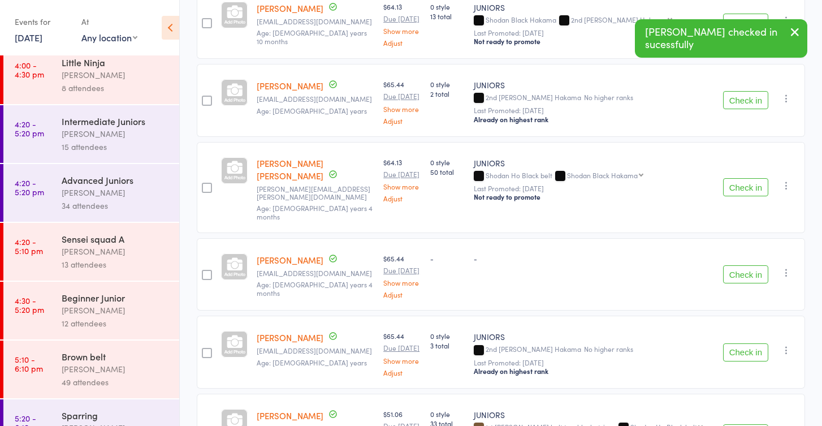
scroll to position [69, 0]
click at [68, 371] on div "[PERSON_NAME]" at bounding box center [116, 367] width 108 height 13
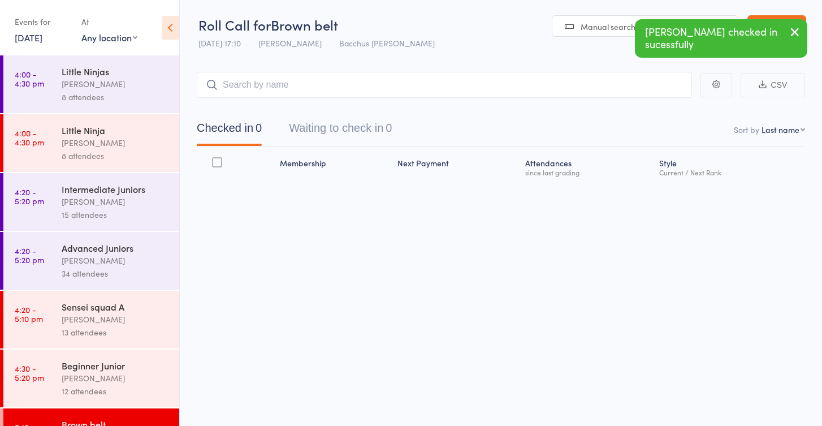
click at [335, 121] on button "Waiting to check in 0" at bounding box center [340, 131] width 103 height 30
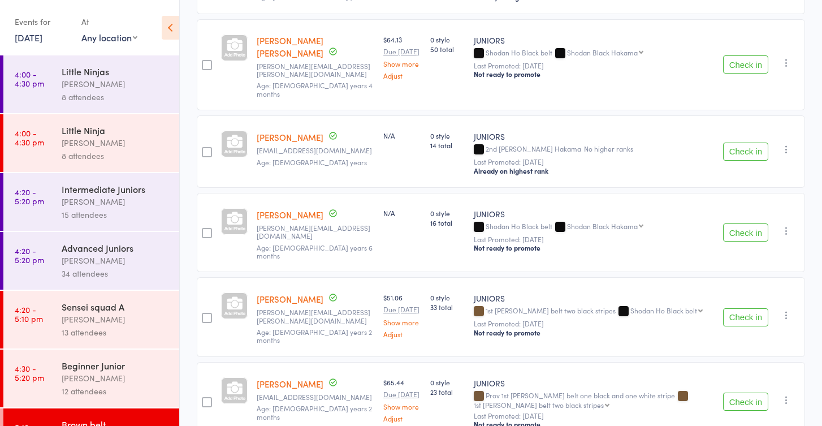
scroll to position [579, 0]
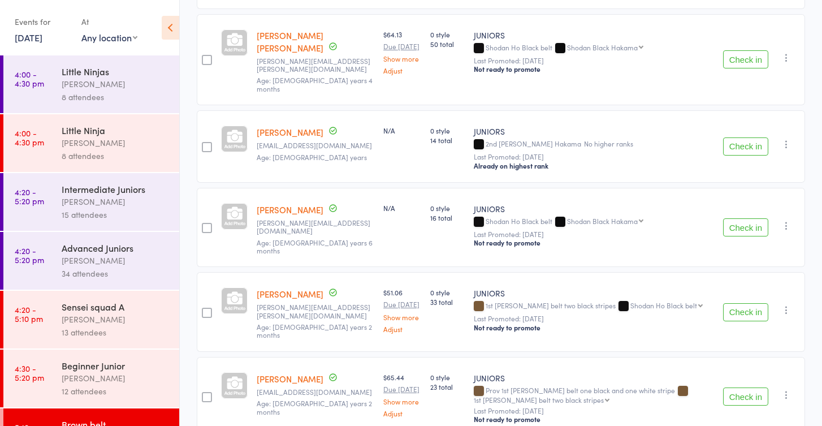
click at [782, 220] on icon "button" at bounding box center [786, 225] width 11 height 11
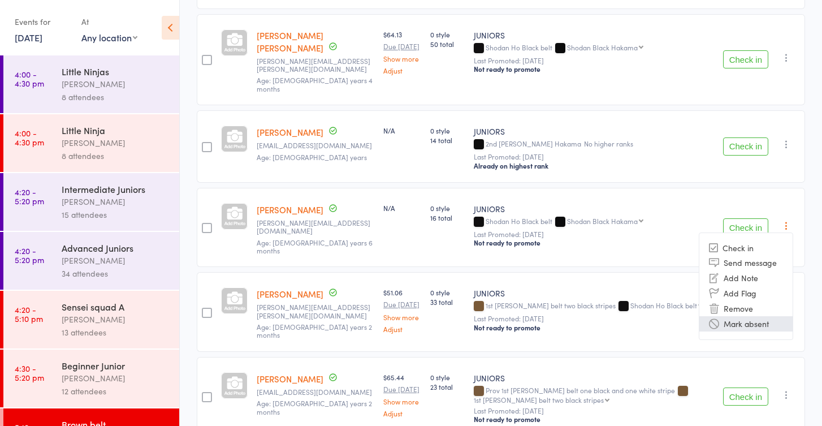
click at [747, 316] on li "Mark absent" at bounding box center [745, 323] width 93 height 15
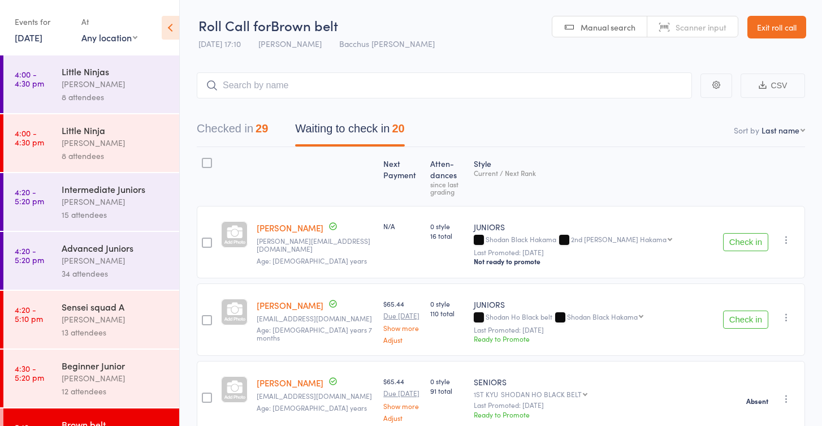
scroll to position [0, 0]
click at [759, 26] on link "Exit roll call" at bounding box center [776, 27] width 59 height 23
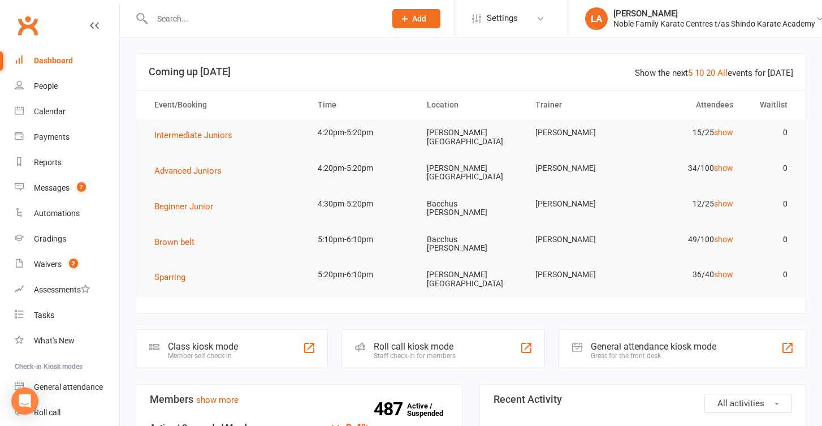
click at [186, 24] on input "text" at bounding box center [263, 19] width 229 height 16
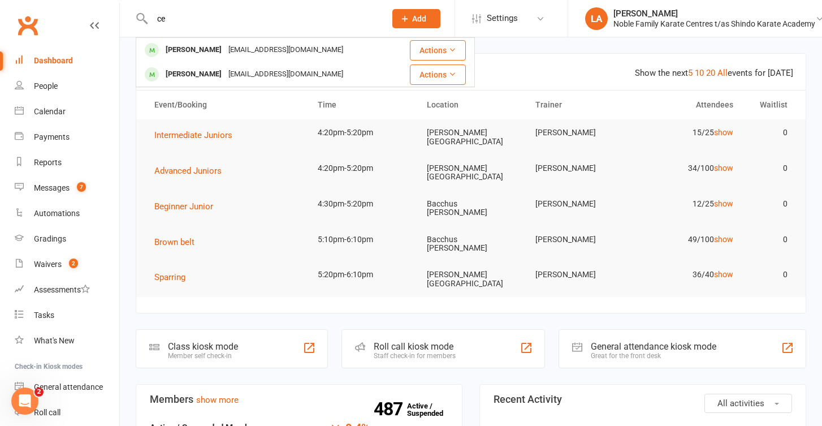
type input "c"
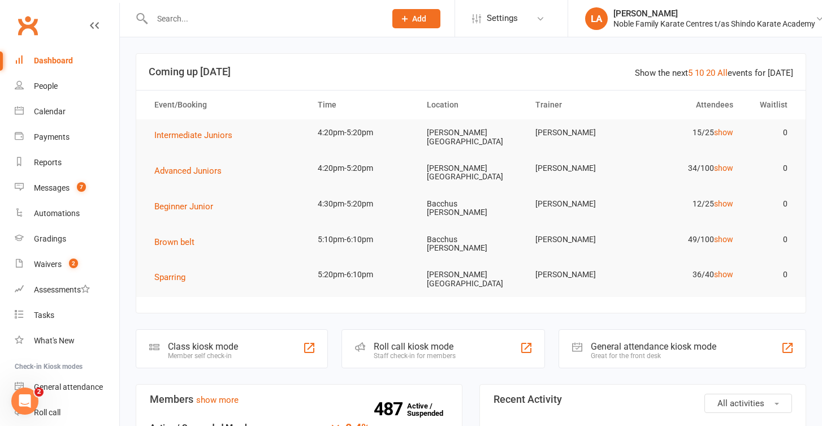
click at [70, 63] on div "Dashboard" at bounding box center [53, 60] width 39 height 9
click at [185, 237] on span "Brown belt" at bounding box center [174, 242] width 40 height 10
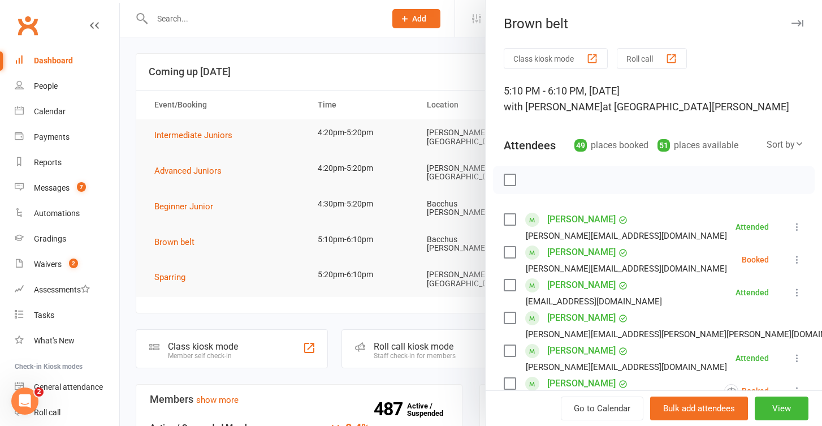
click at [648, 59] on button "Roll call" at bounding box center [652, 58] width 70 height 21
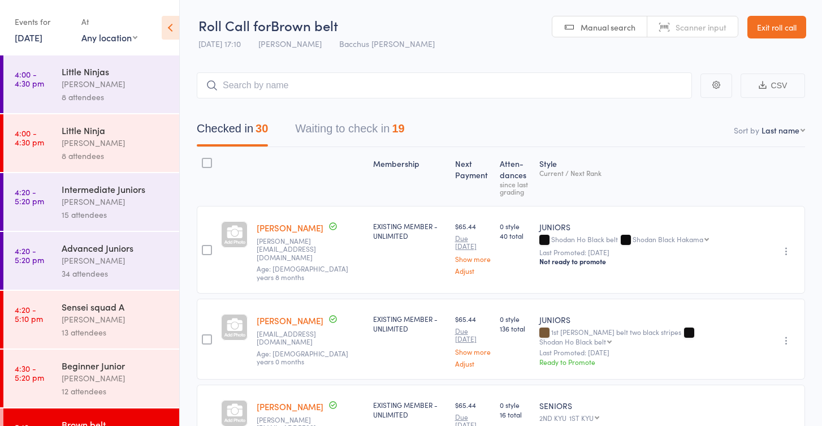
click at [372, 128] on button "Waiting to check in 19" at bounding box center [349, 131] width 109 height 30
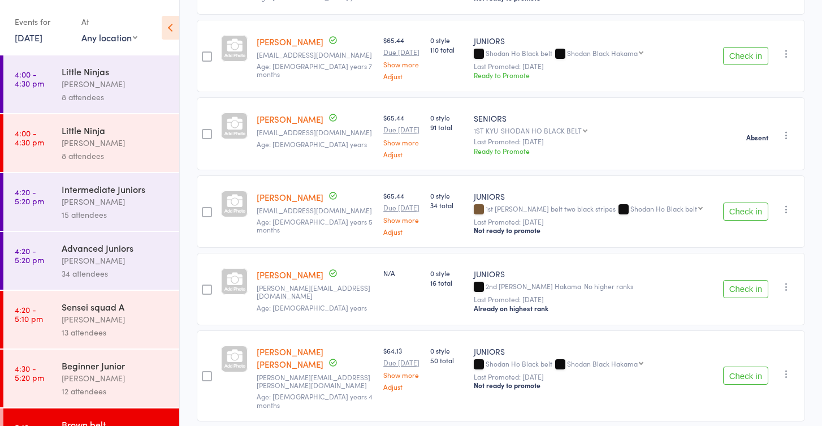
scroll to position [267, 0]
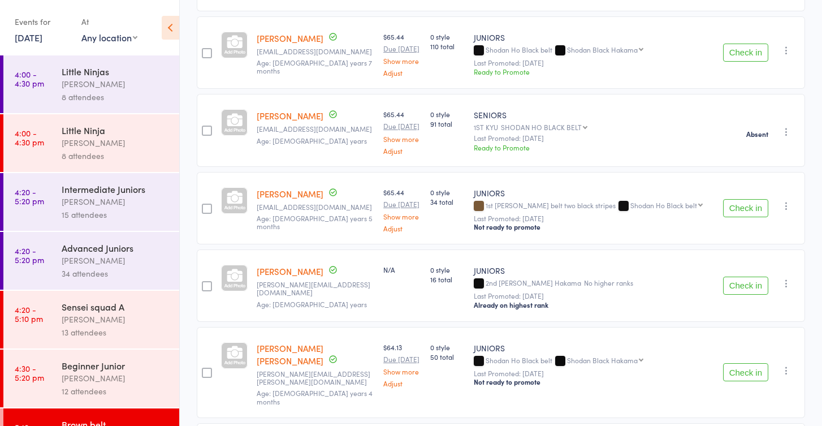
click at [748, 202] on button "Check in" at bounding box center [745, 208] width 45 height 18
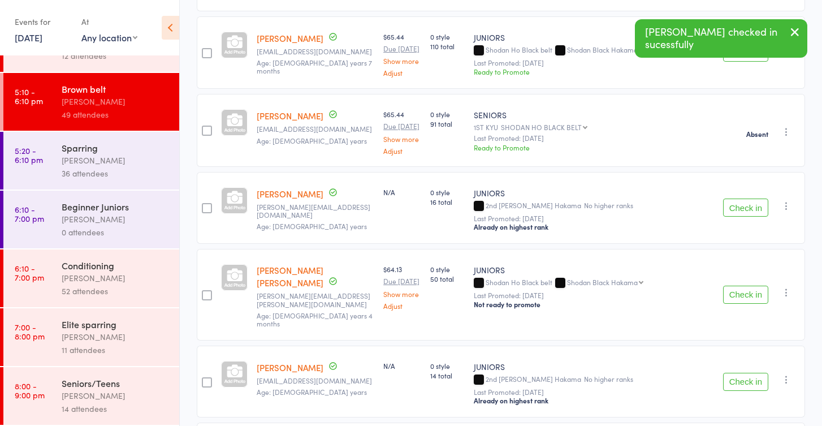
scroll to position [335, 0]
click at [132, 279] on div "[PERSON_NAME]" at bounding box center [116, 277] width 108 height 13
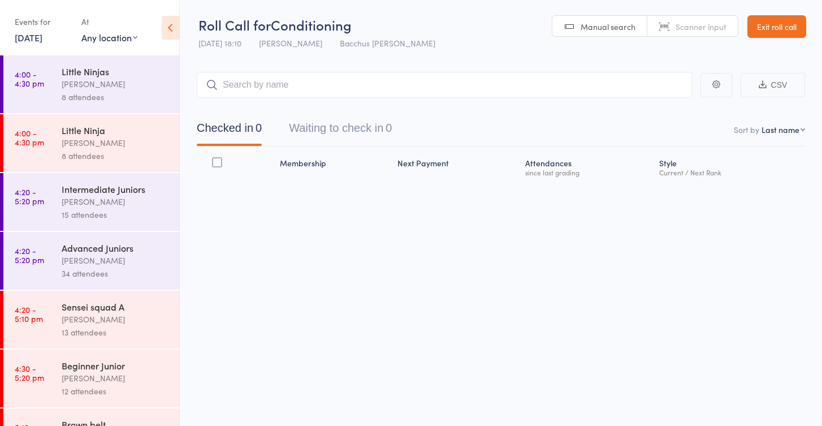
click at [356, 120] on button "Waiting to check in 0" at bounding box center [340, 131] width 103 height 30
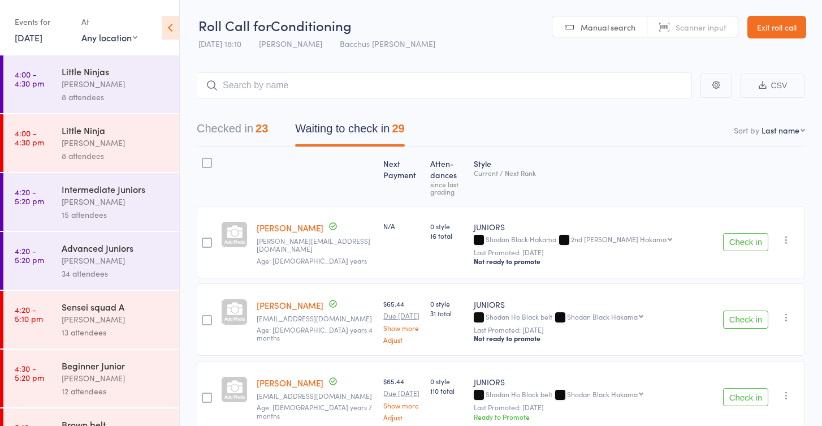
scroll to position [0, 0]
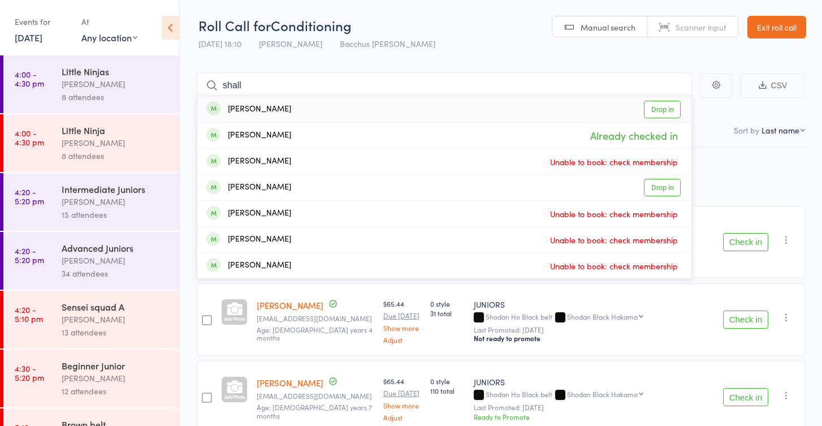
type input "shall"
drag, startPoint x: 352, startPoint y: 136, endPoint x: 671, endPoint y: 108, distance: 320.6
click at [671, 108] on link "Drop in" at bounding box center [662, 110] width 37 height 18
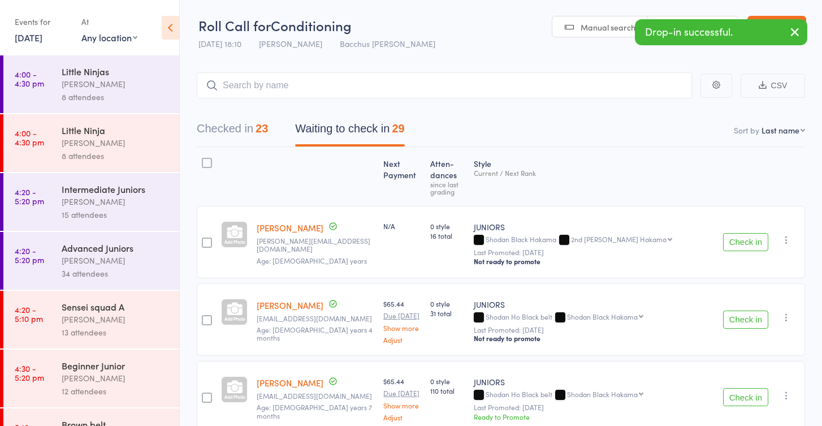
click at [105, 379] on div "[PERSON_NAME]" at bounding box center [116, 377] width 108 height 13
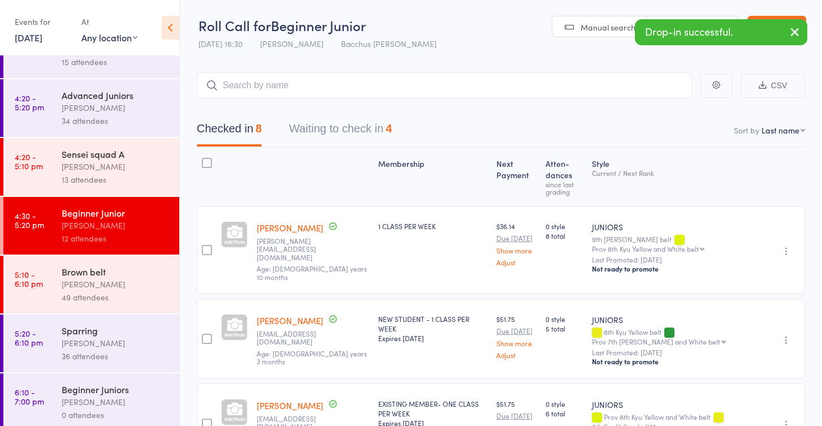
scroll to position [159, 0]
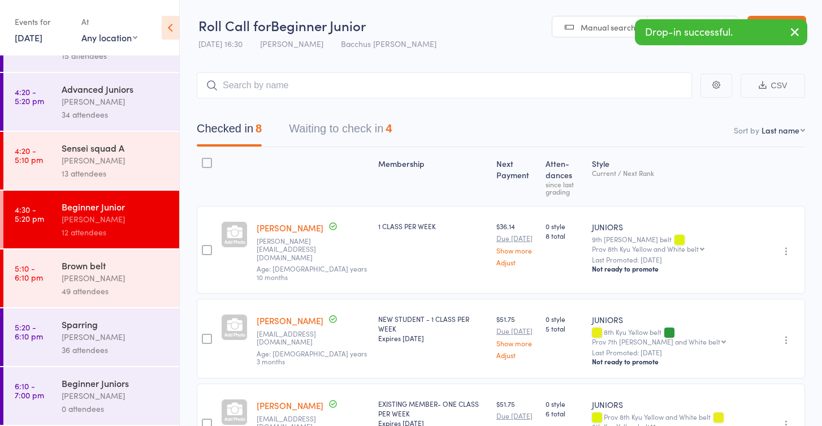
click at [112, 279] on div "[PERSON_NAME]" at bounding box center [116, 277] width 108 height 13
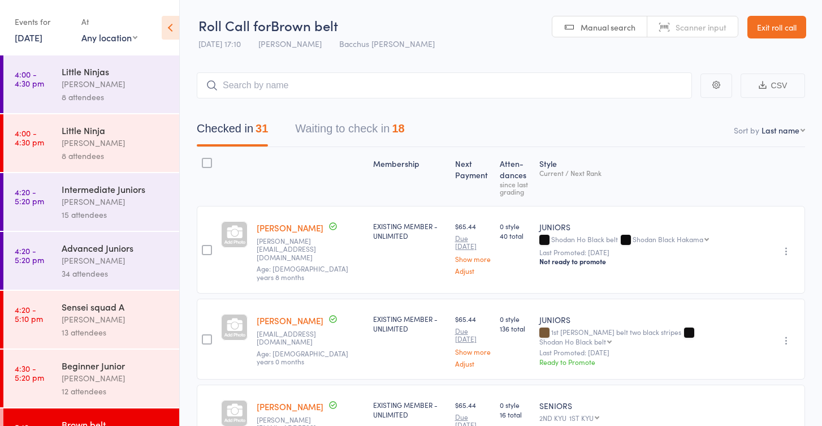
click at [360, 131] on button "Waiting to check in 18" at bounding box center [349, 131] width 109 height 30
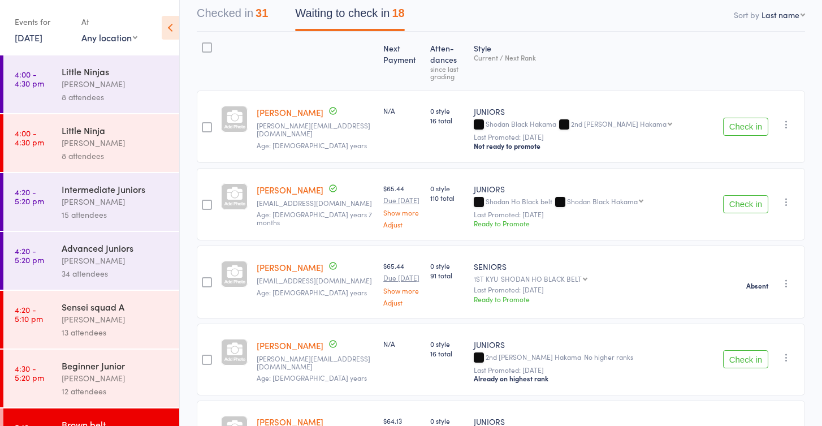
scroll to position [116, 0]
click at [783, 121] on icon "button" at bounding box center [786, 123] width 11 height 11
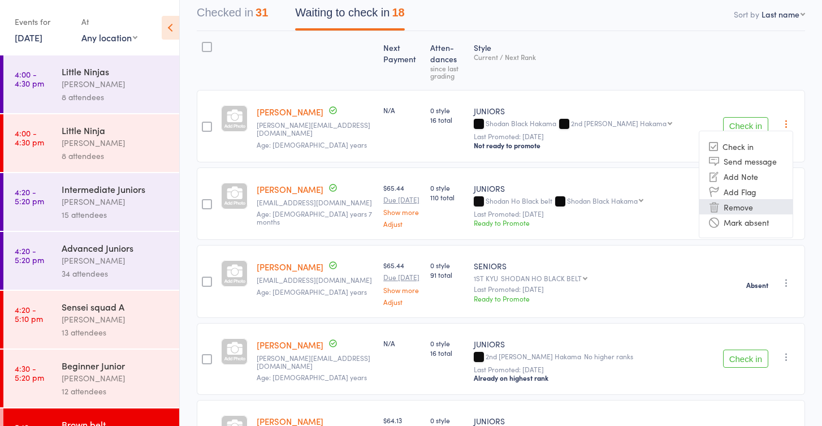
click at [736, 203] on li "Remove" at bounding box center [745, 206] width 93 height 15
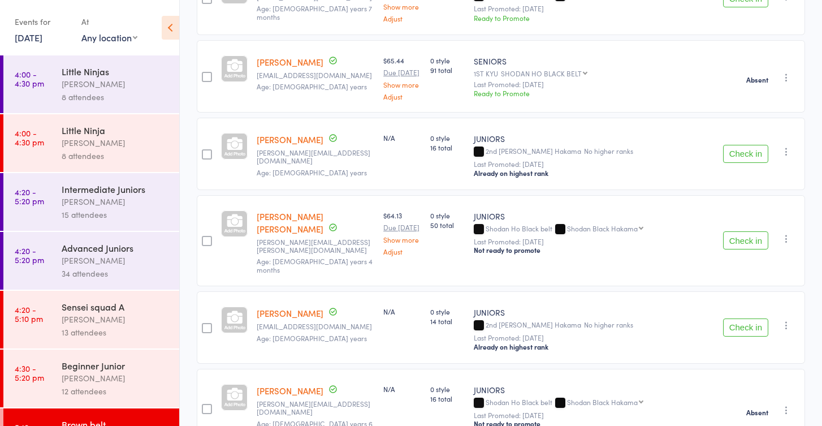
scroll to position [251, 0]
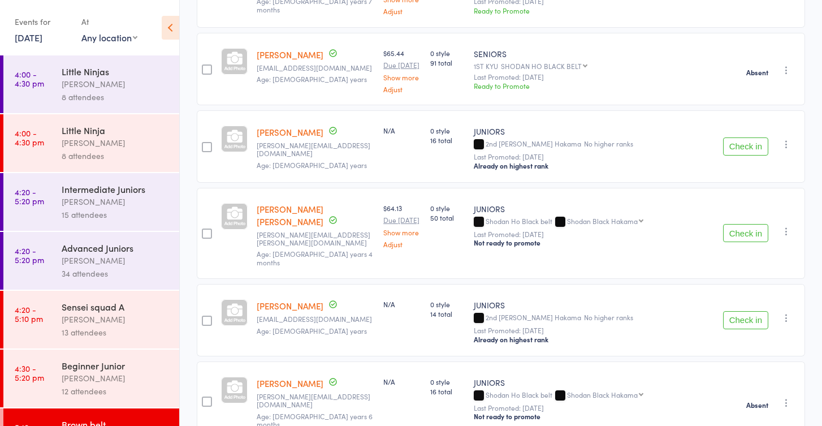
click at [785, 144] on icon "button" at bounding box center [786, 143] width 11 height 11
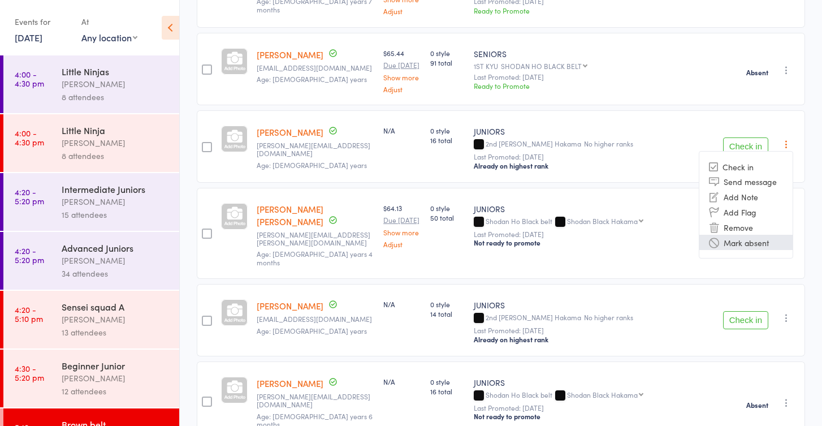
click at [754, 238] on li "Mark absent" at bounding box center [745, 242] width 93 height 15
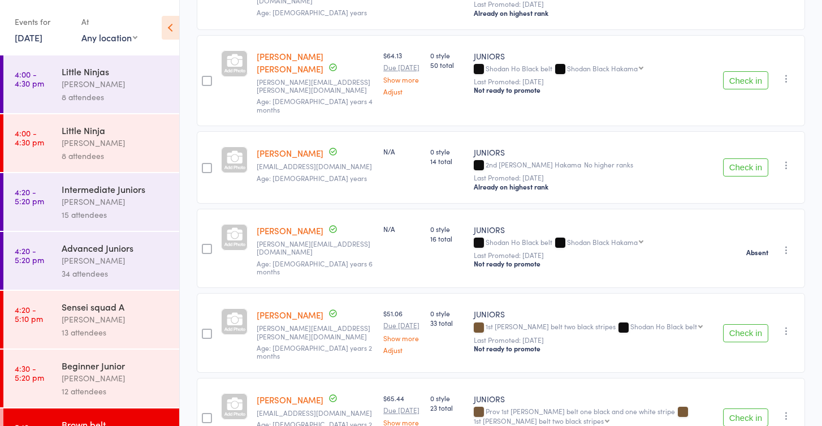
scroll to position [405, 0]
click at [785, 158] on icon "button" at bounding box center [786, 163] width 11 height 11
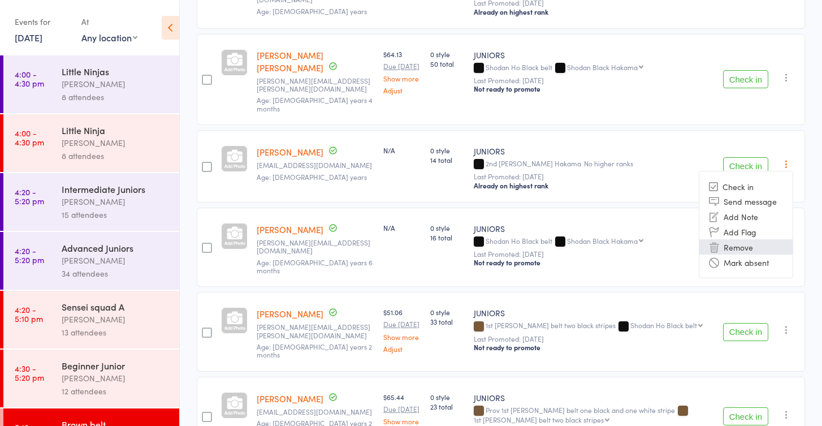
click at [739, 239] on li "Remove" at bounding box center [745, 246] width 93 height 15
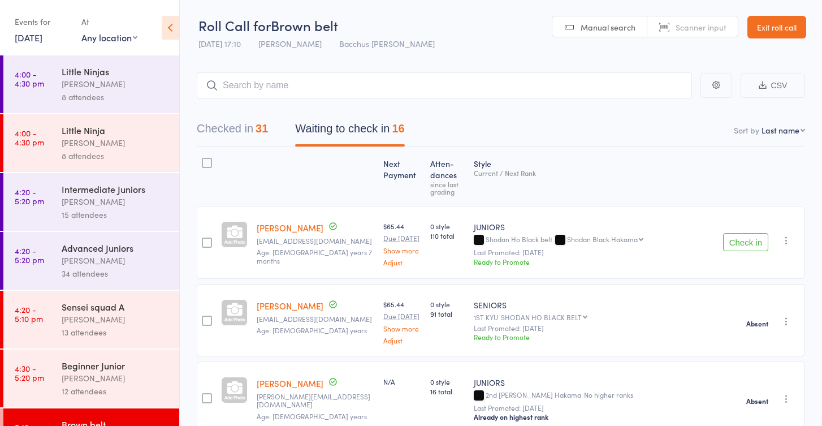
scroll to position [0, 0]
click at [315, 85] on input "search" at bounding box center [444, 85] width 495 height 26
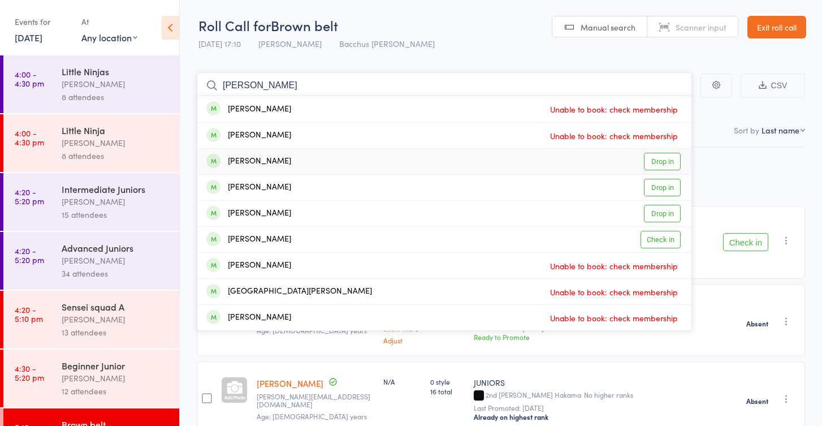
type input "[PERSON_NAME]"
click at [665, 163] on link "Drop in" at bounding box center [662, 162] width 37 height 18
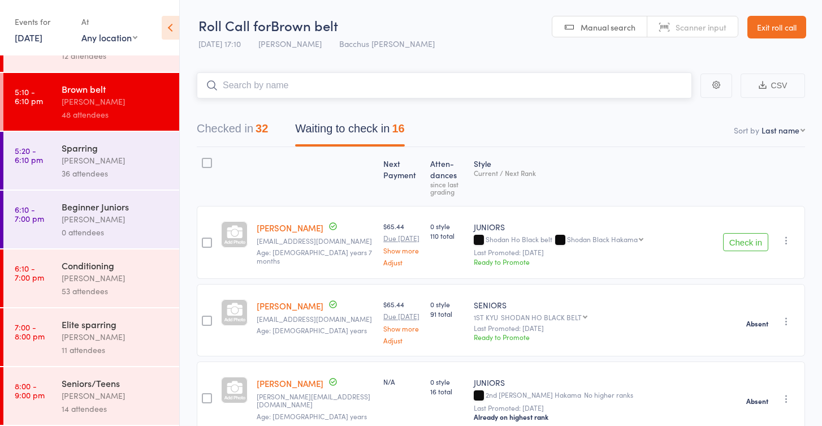
click at [246, 128] on button "Checked in 32" at bounding box center [232, 131] width 71 height 30
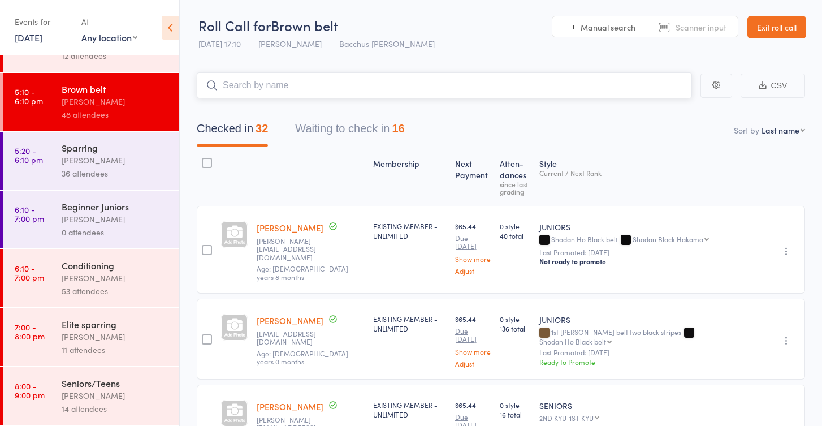
click at [340, 130] on button "Waiting to check in 16" at bounding box center [349, 131] width 109 height 30
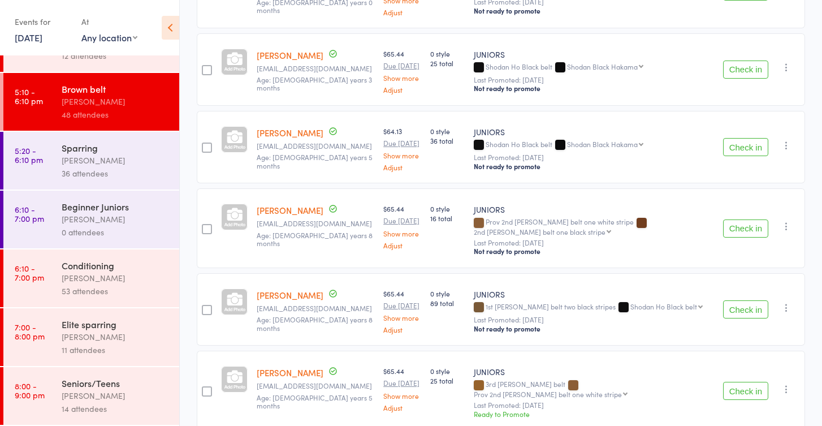
scroll to position [1072, 0]
click at [789, 302] on icon "button" at bounding box center [786, 307] width 11 height 11
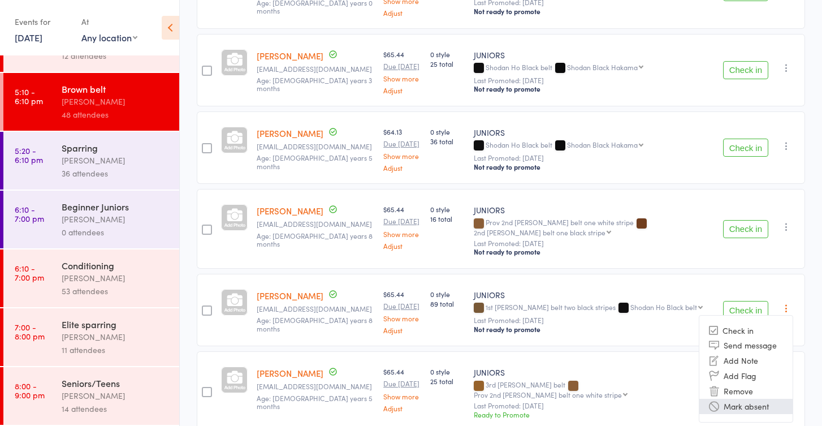
click at [755, 399] on li "Mark absent" at bounding box center [745, 406] width 93 height 15
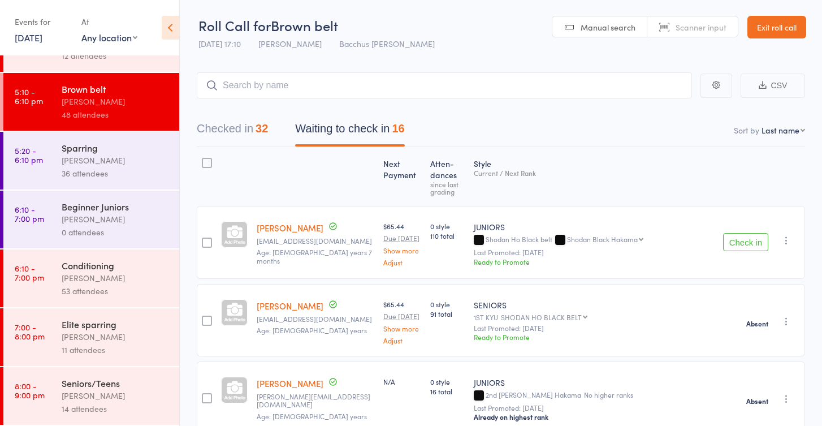
scroll to position [0, 0]
click at [315, 90] on input "search" at bounding box center [444, 85] width 495 height 26
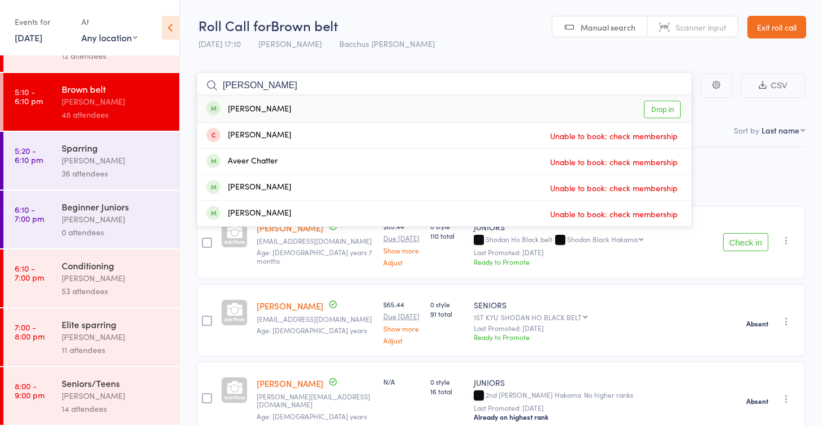
type input "[PERSON_NAME]"
drag, startPoint x: 315, startPoint y: 90, endPoint x: 660, endPoint y: 110, distance: 344.8
click at [660, 110] on link "Drop in" at bounding box center [662, 110] width 37 height 18
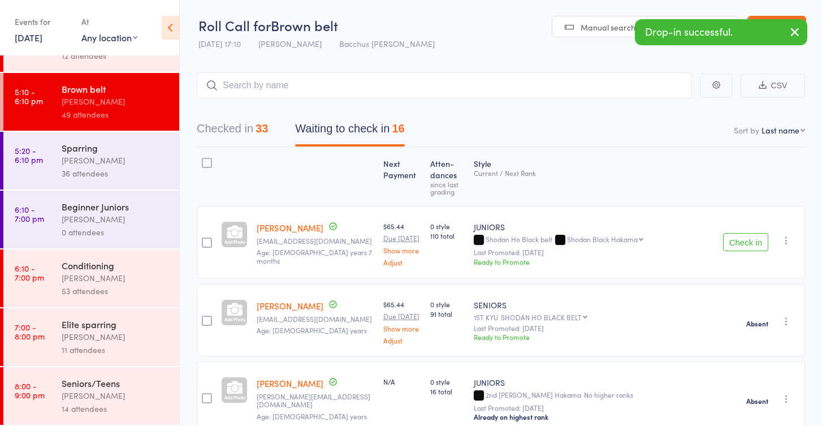
click at [115, 287] on div "53 attendees" at bounding box center [116, 290] width 108 height 13
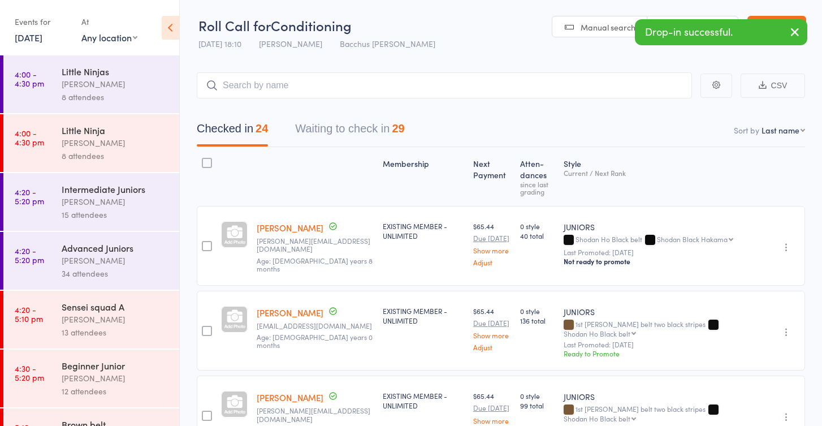
click at [343, 128] on button "Waiting to check in 29" at bounding box center [349, 131] width 109 height 30
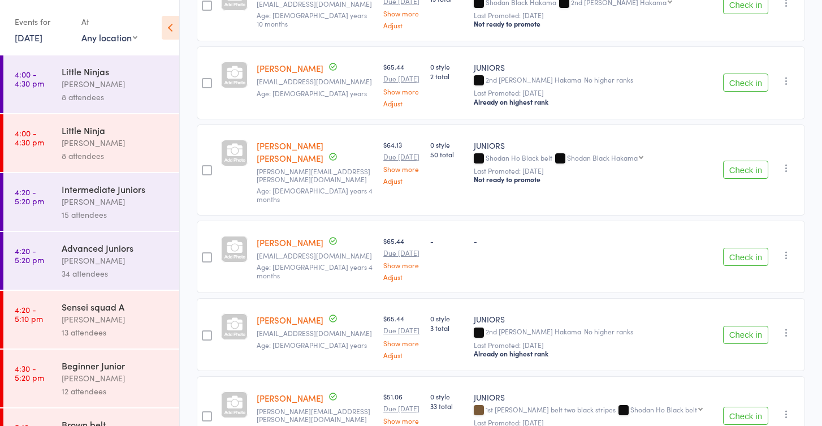
scroll to position [1014, 0]
click at [752, 246] on button "Check in" at bounding box center [745, 255] width 45 height 18
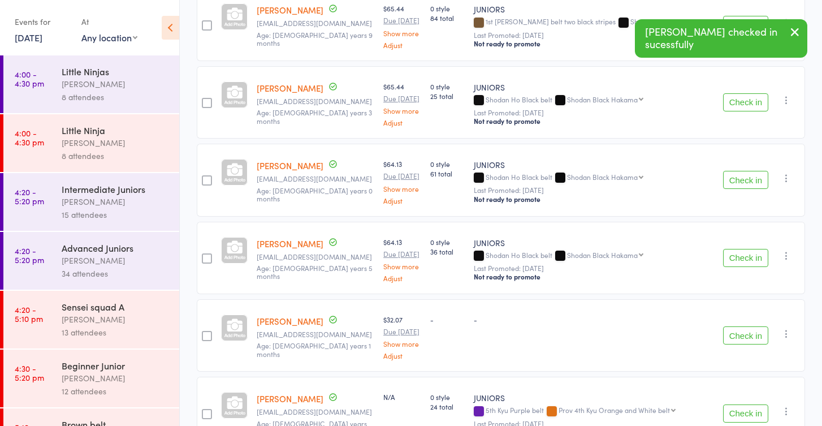
scroll to position [1485, 0]
